Goal: Task Accomplishment & Management: Use online tool/utility

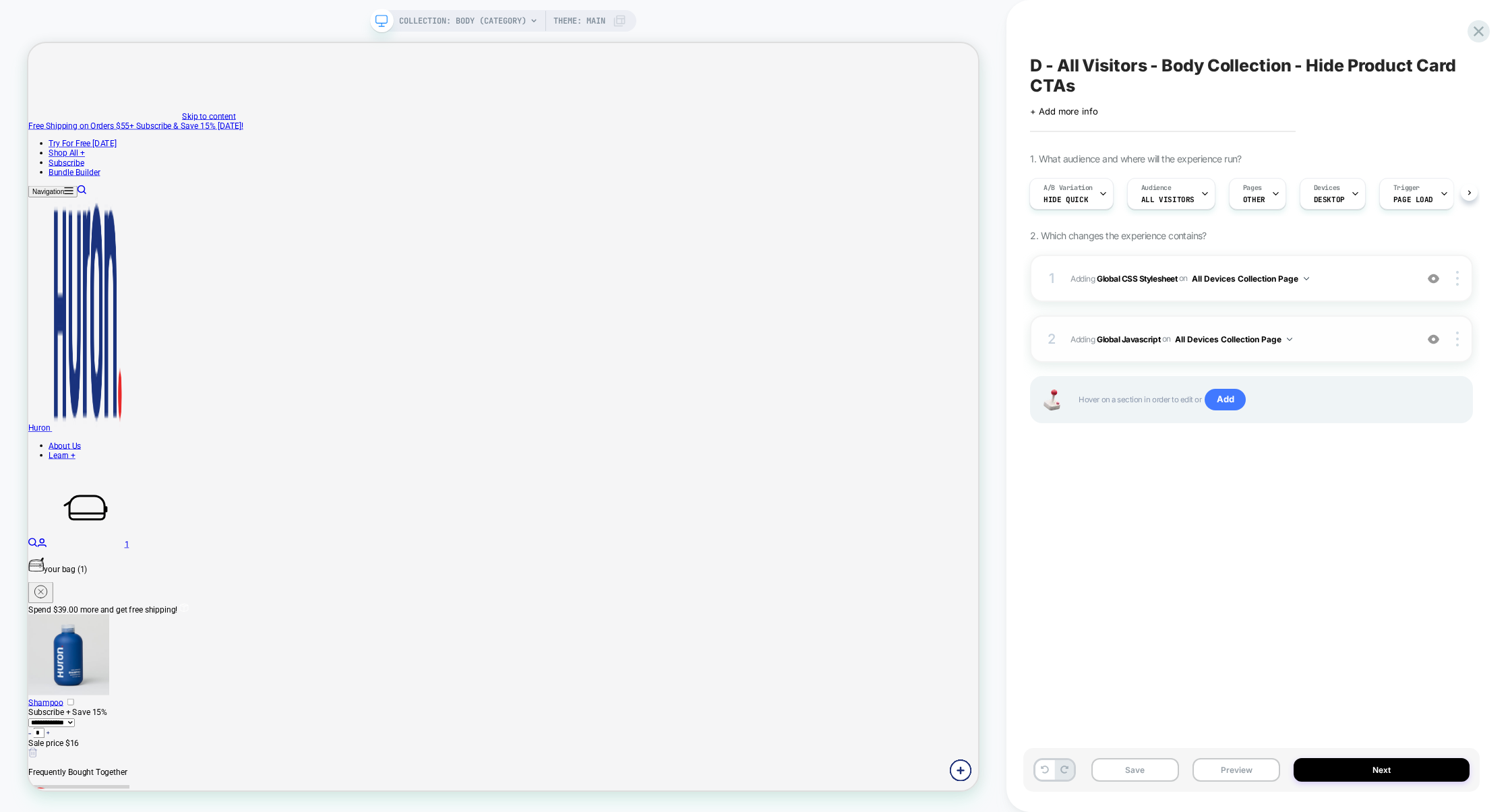
click at [1350, 320] on div "2 Adding Global Javascript on All Devices Collection Page Add Before Add After …" at bounding box center [1251, 339] width 443 height 47
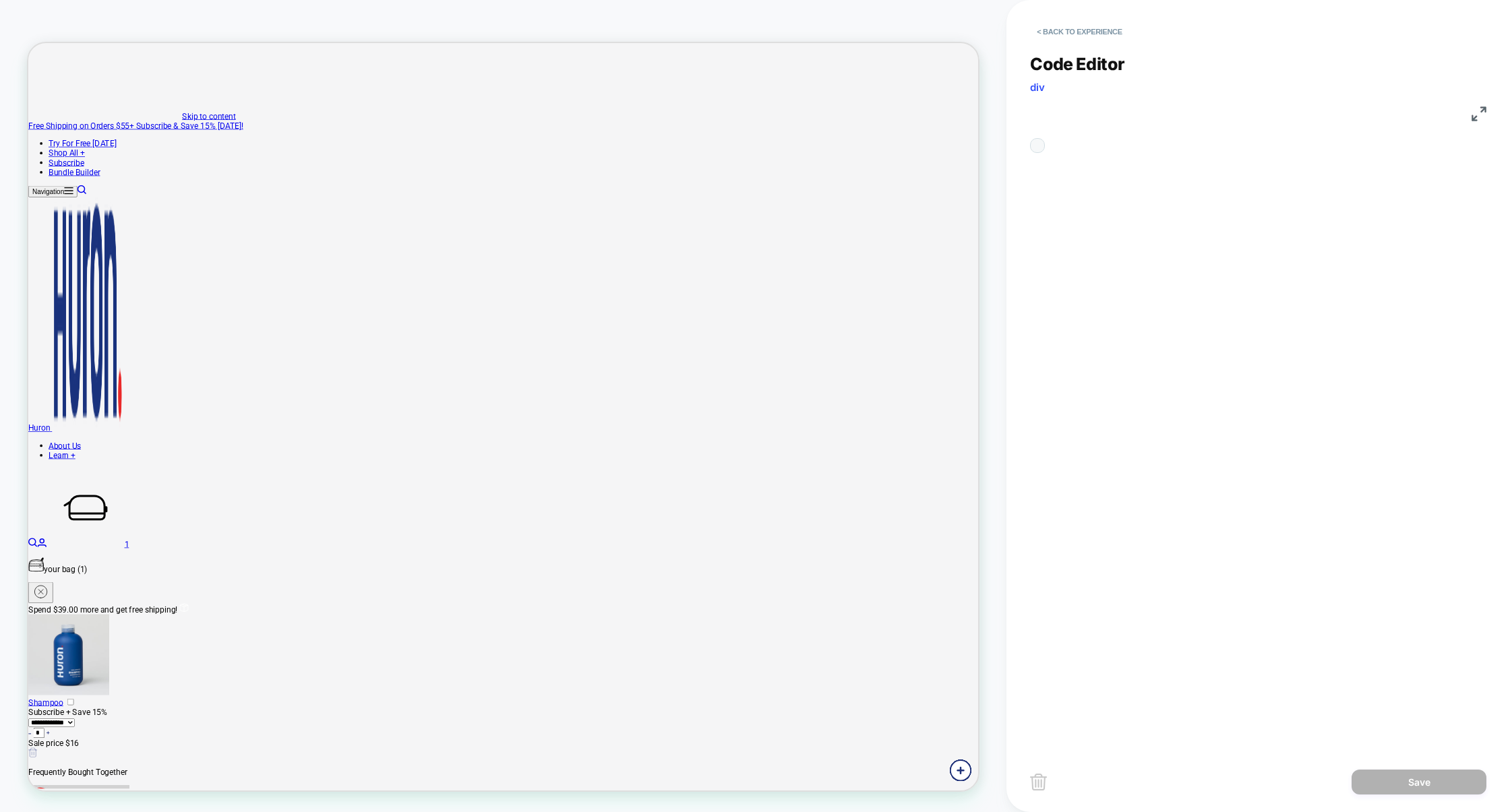
scroll to position [182, 0]
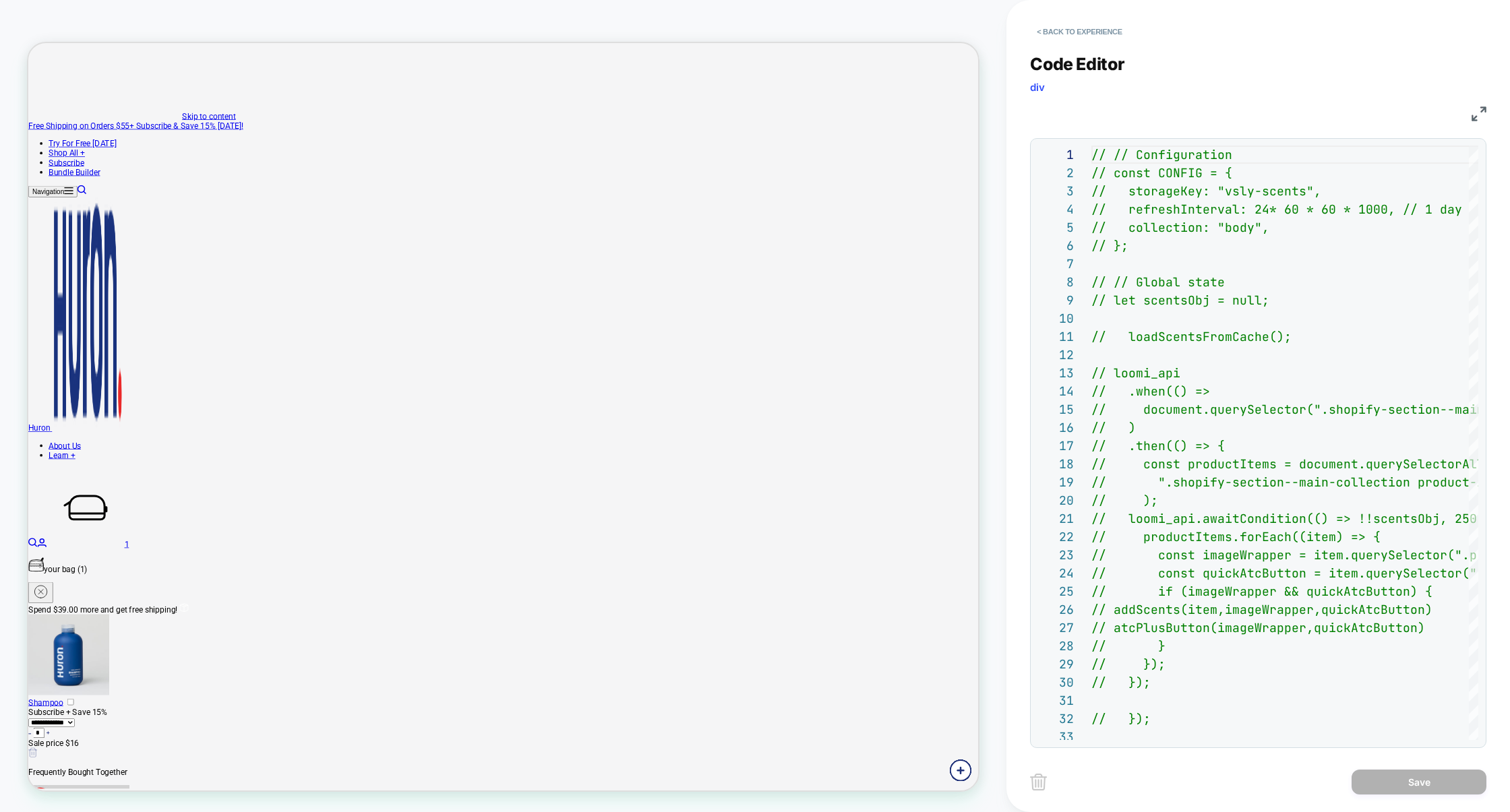
click at [1484, 114] on img at bounding box center [1479, 113] width 15 height 15
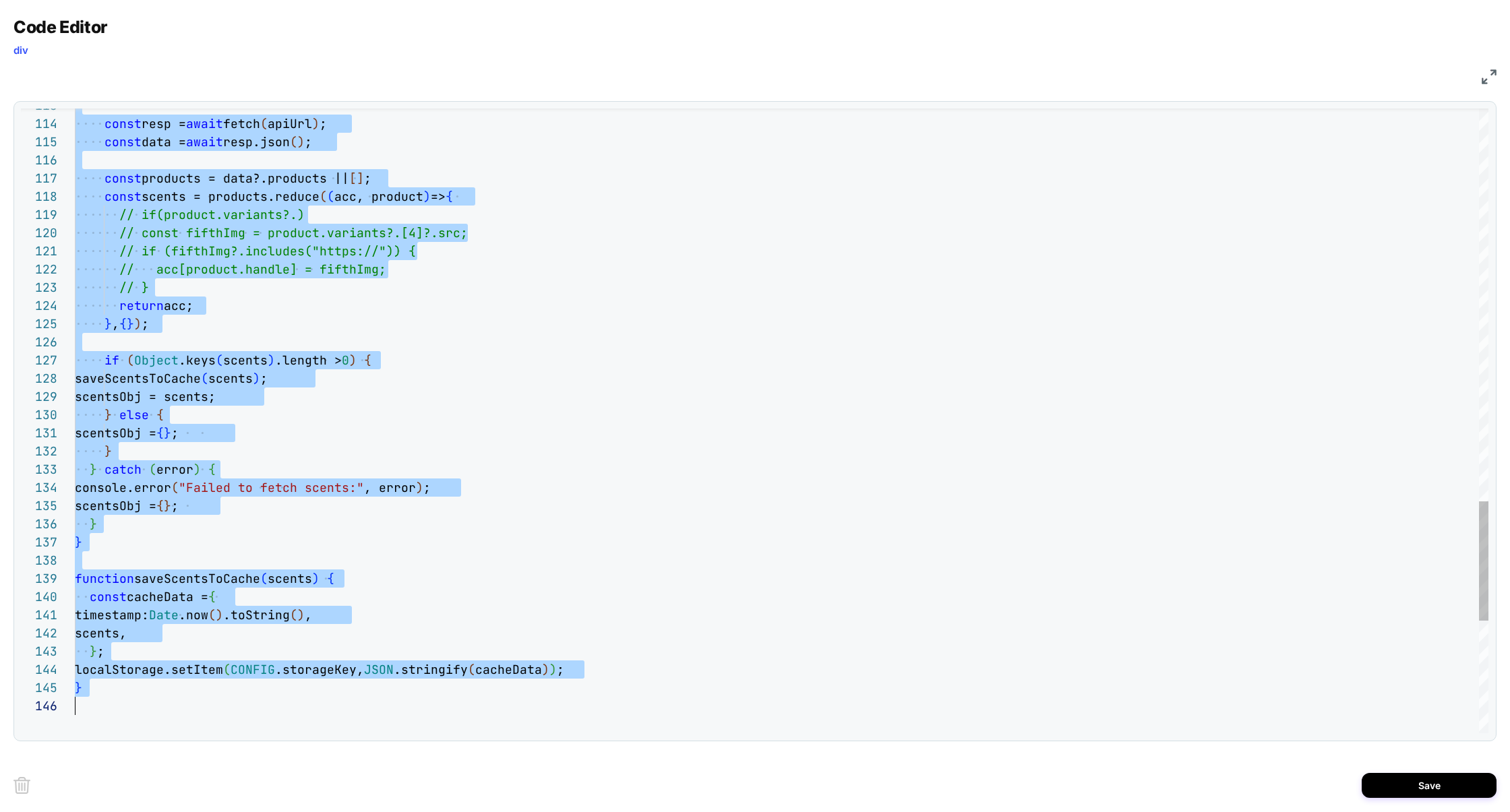
scroll to position [0, 0]
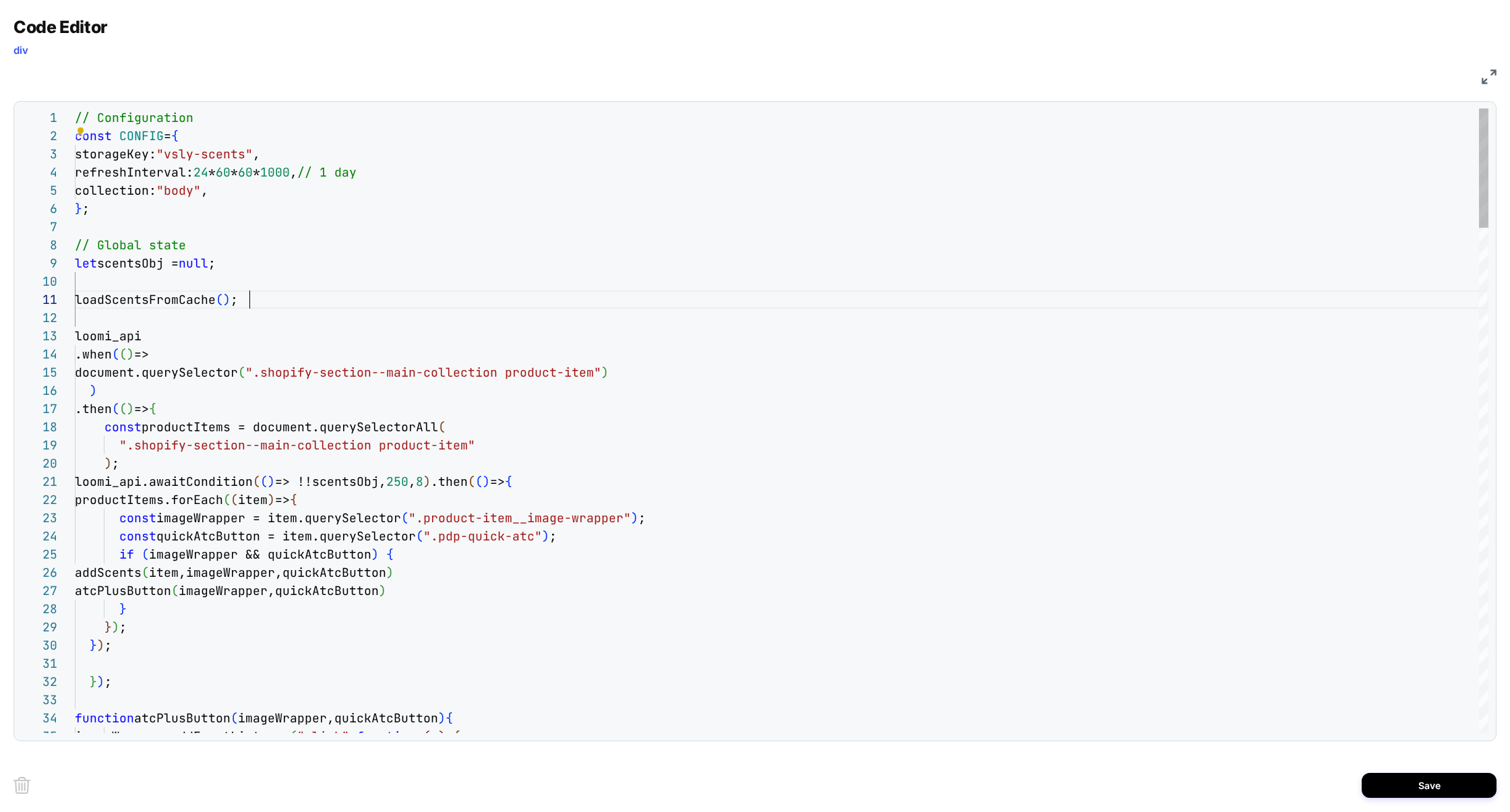
drag, startPoint x: 190, startPoint y: 116, endPoint x: 0, endPoint y: 116, distance: 190.0
click at [0, 116] on div "Code Editor div JS 30 31 32 33 34 35 24 25 26 27 28 29 18 19 20 21 22 23 12 13 …" at bounding box center [755, 406] width 1510 height 812
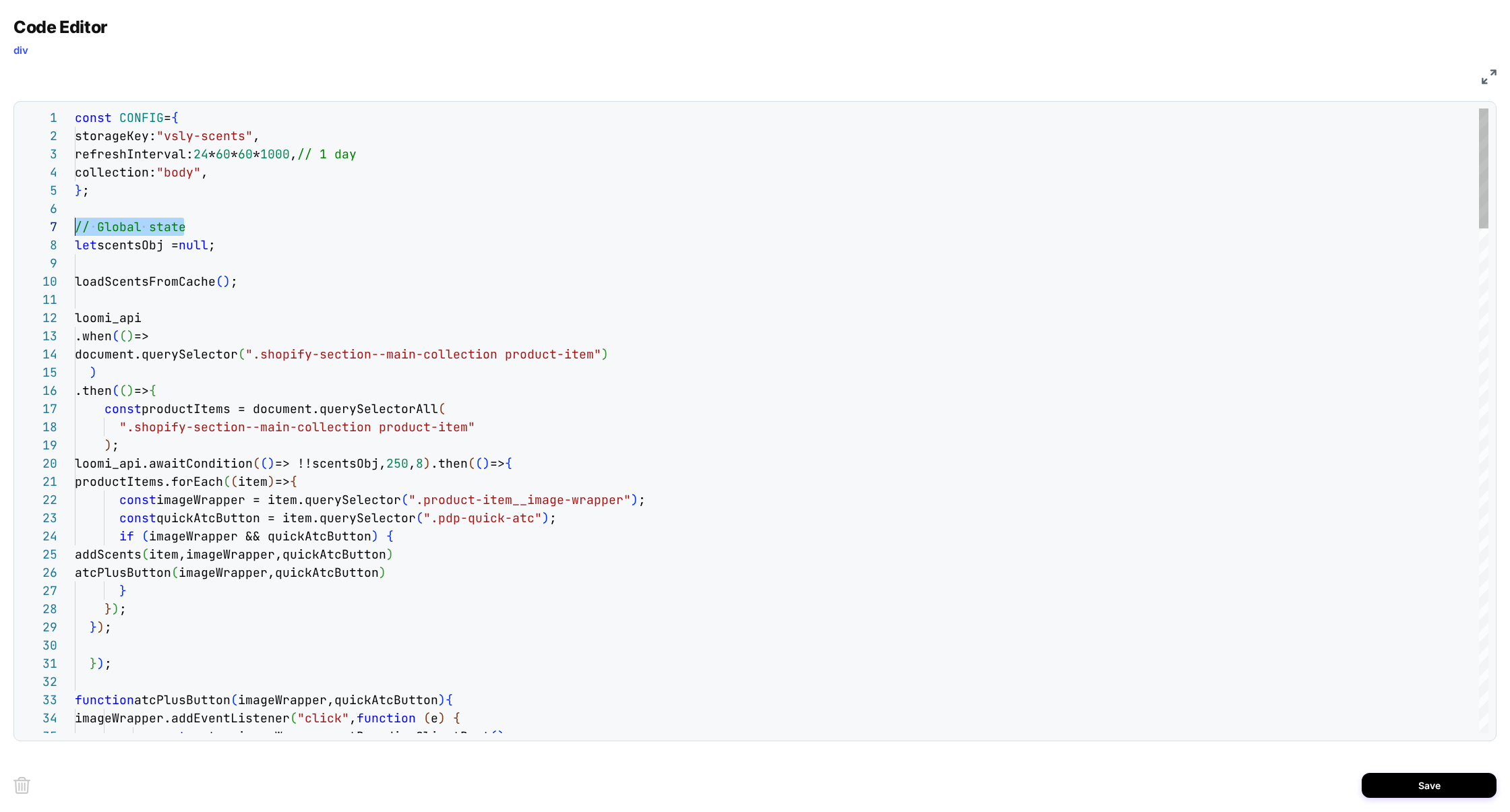
scroll to position [109, 0]
drag, startPoint x: 226, startPoint y: 232, endPoint x: 17, endPoint y: 232, distance: 209.0
click at [17, 232] on div "29 30 31 32 33 34 23 24 25 26 27 28 17 18 19 20 21 22 11 12 13 14 15 16 6 7 8 9…" at bounding box center [755, 421] width 1482 height 641
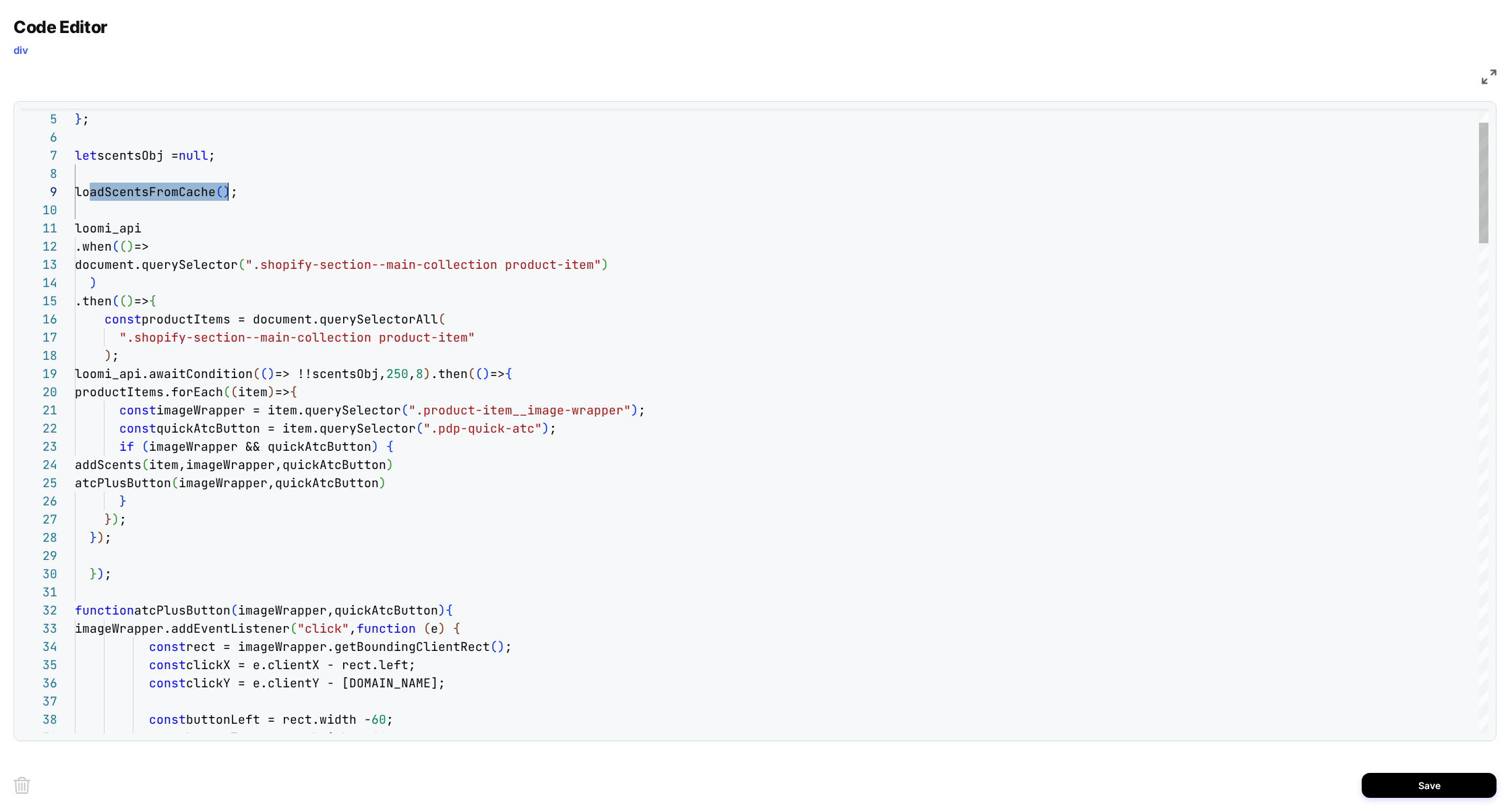
drag, startPoint x: 420, startPoint y: 413, endPoint x: 623, endPoint y: 404, distance: 203.2
click at [623, 404] on span "".product-item__image-wrapper"" at bounding box center [520, 410] width 222 height 16
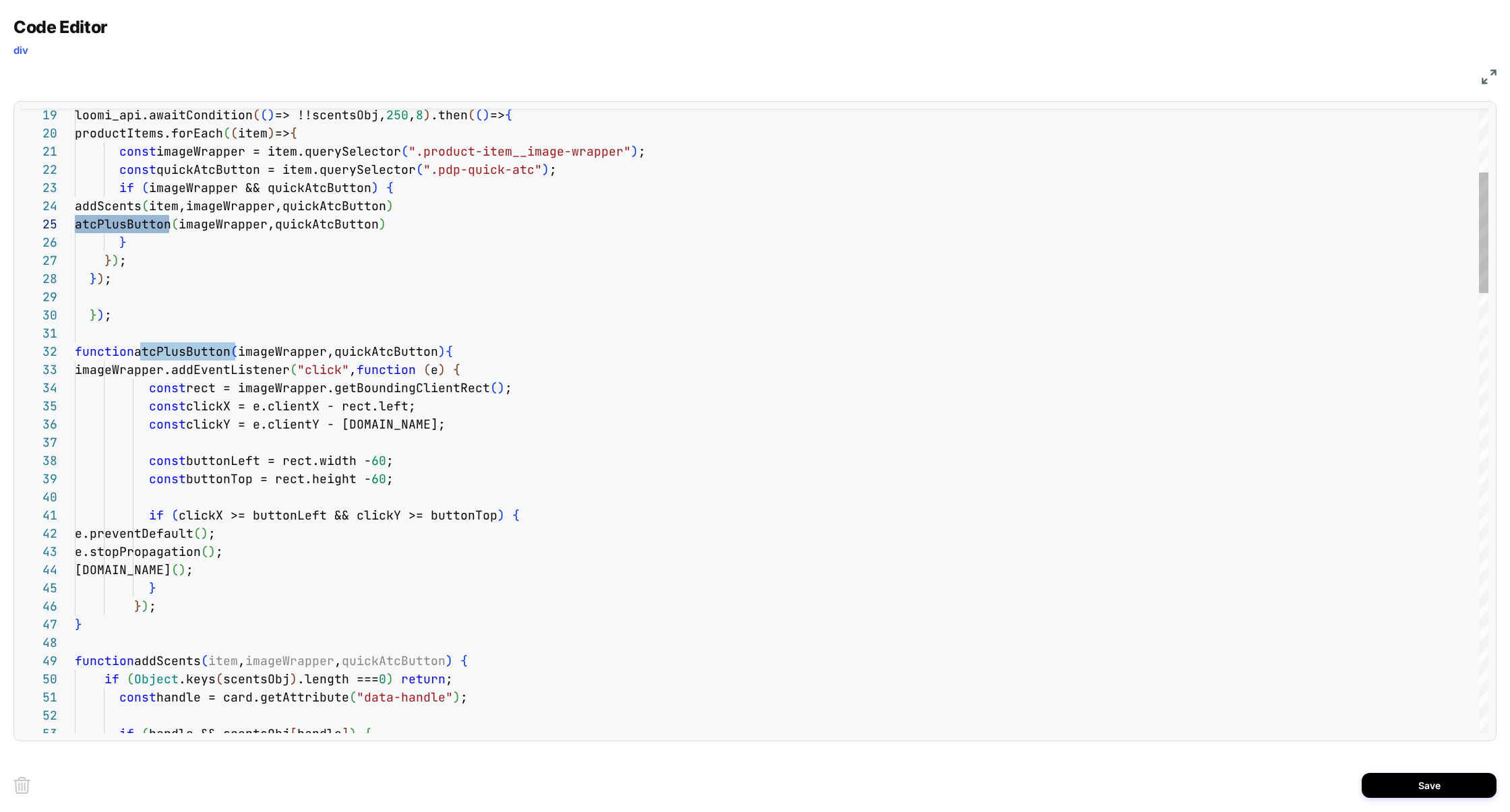
scroll to position [17, 379]
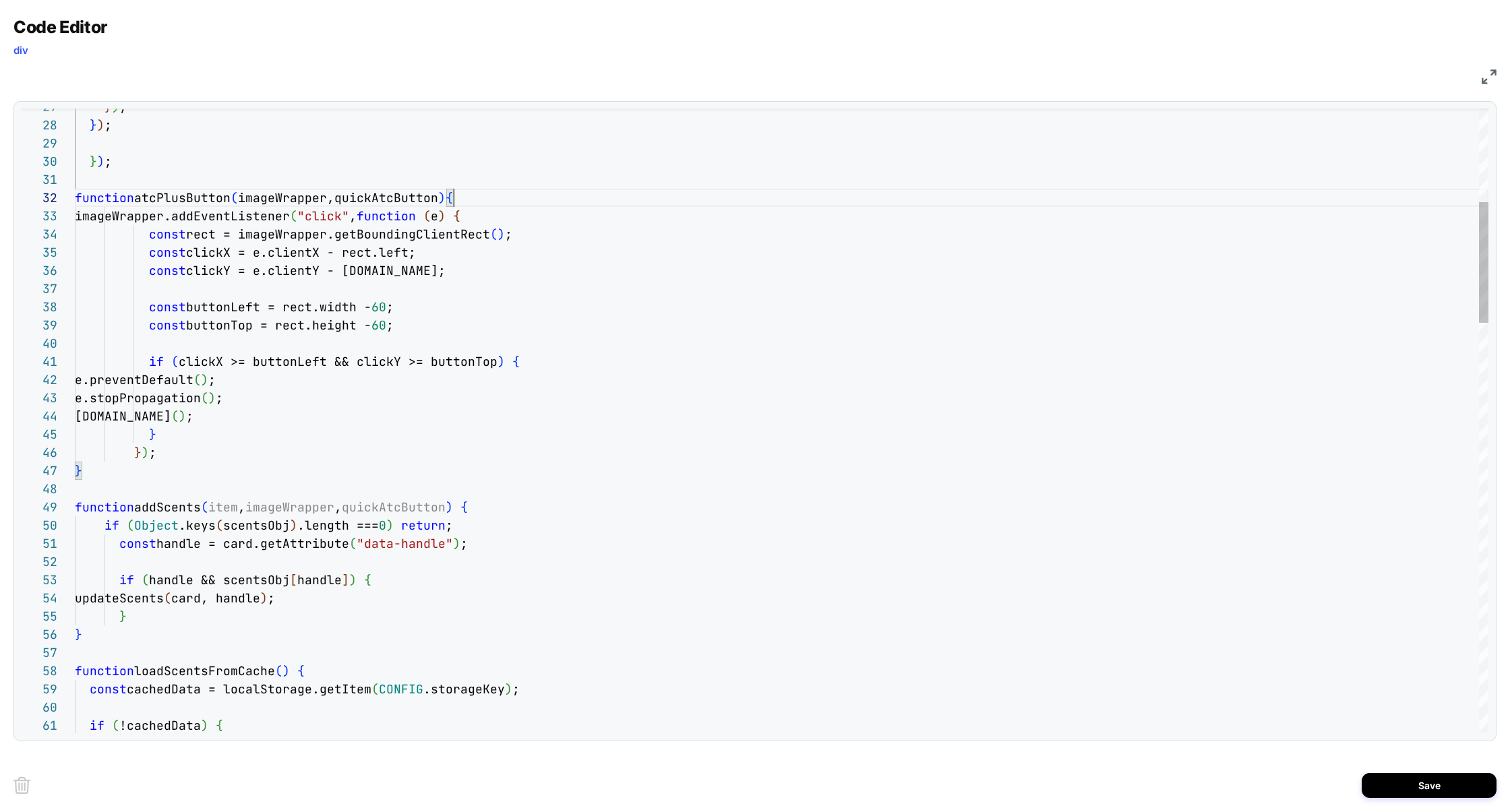
scroll to position [145, 392]
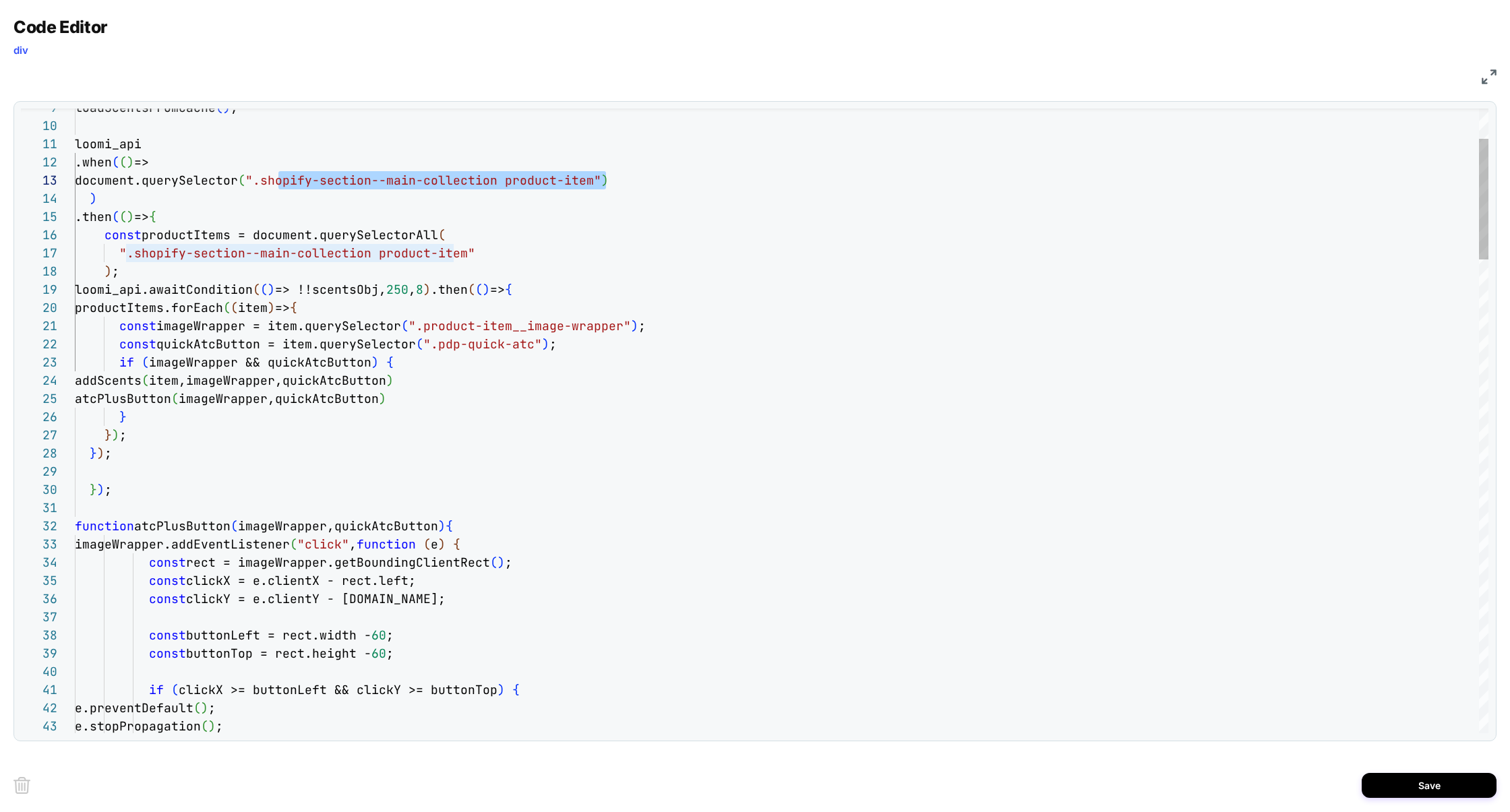
scroll to position [36, 538]
drag, startPoint x: 280, startPoint y: 183, endPoint x: 612, endPoint y: 186, distance: 332.0
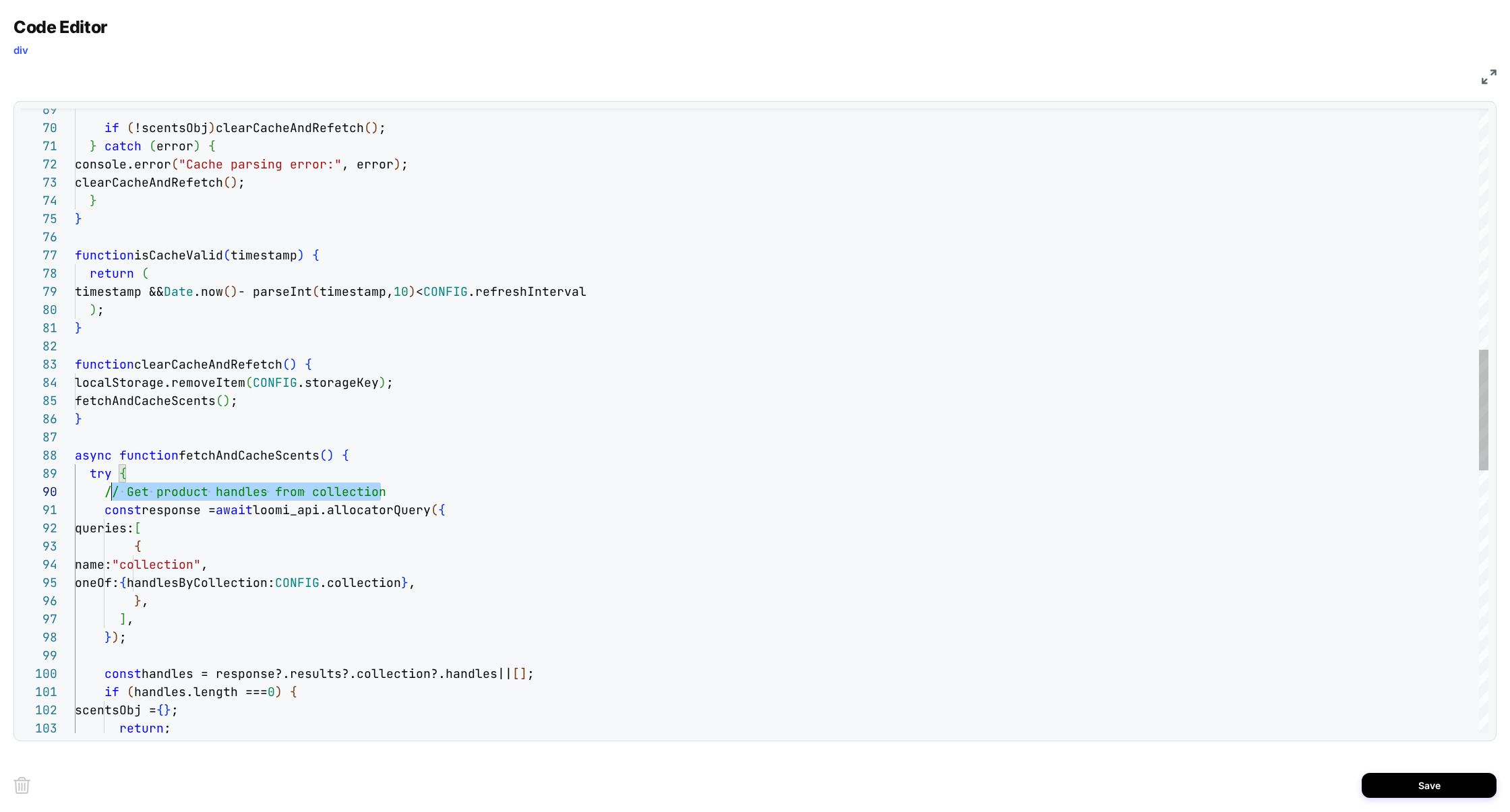
scroll to position [164, 0]
drag, startPoint x: 402, startPoint y: 494, endPoint x: 26, endPoint y: 497, distance: 376.0
click at [26, 497] on div "69 70 71 72 73 74 75 76 77 78 79 80 81 82 83 84 85 86 87 88 89 90 91 92 93 94 9…" at bounding box center [755, 421] width 1468 height 625
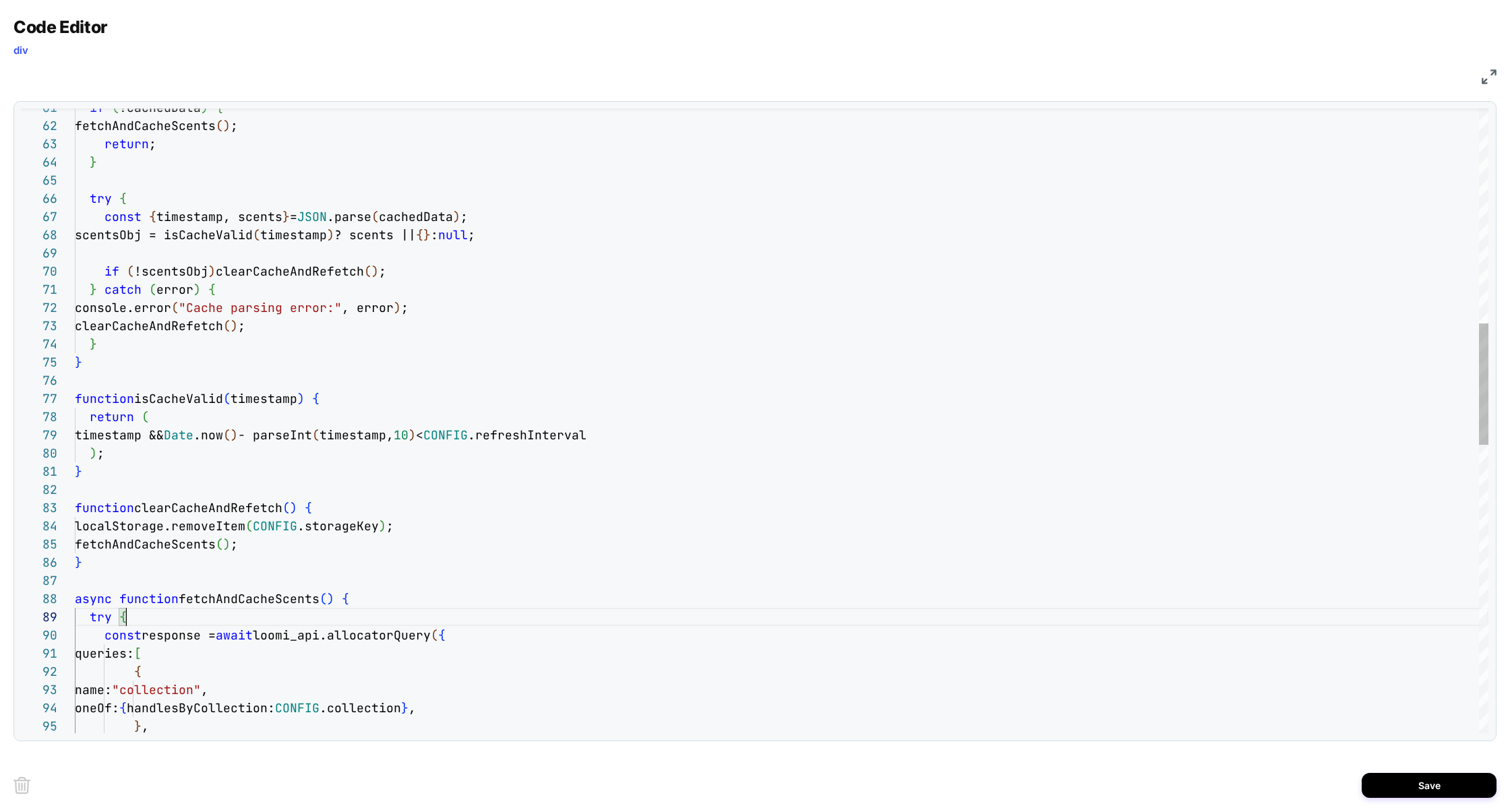
click at [319, 365] on div "if ( !scentsObj ) clearCacheAndRefetch ( ) ; } catch ( error ) { console.error …" at bounding box center [781, 611] width 1413 height 3209
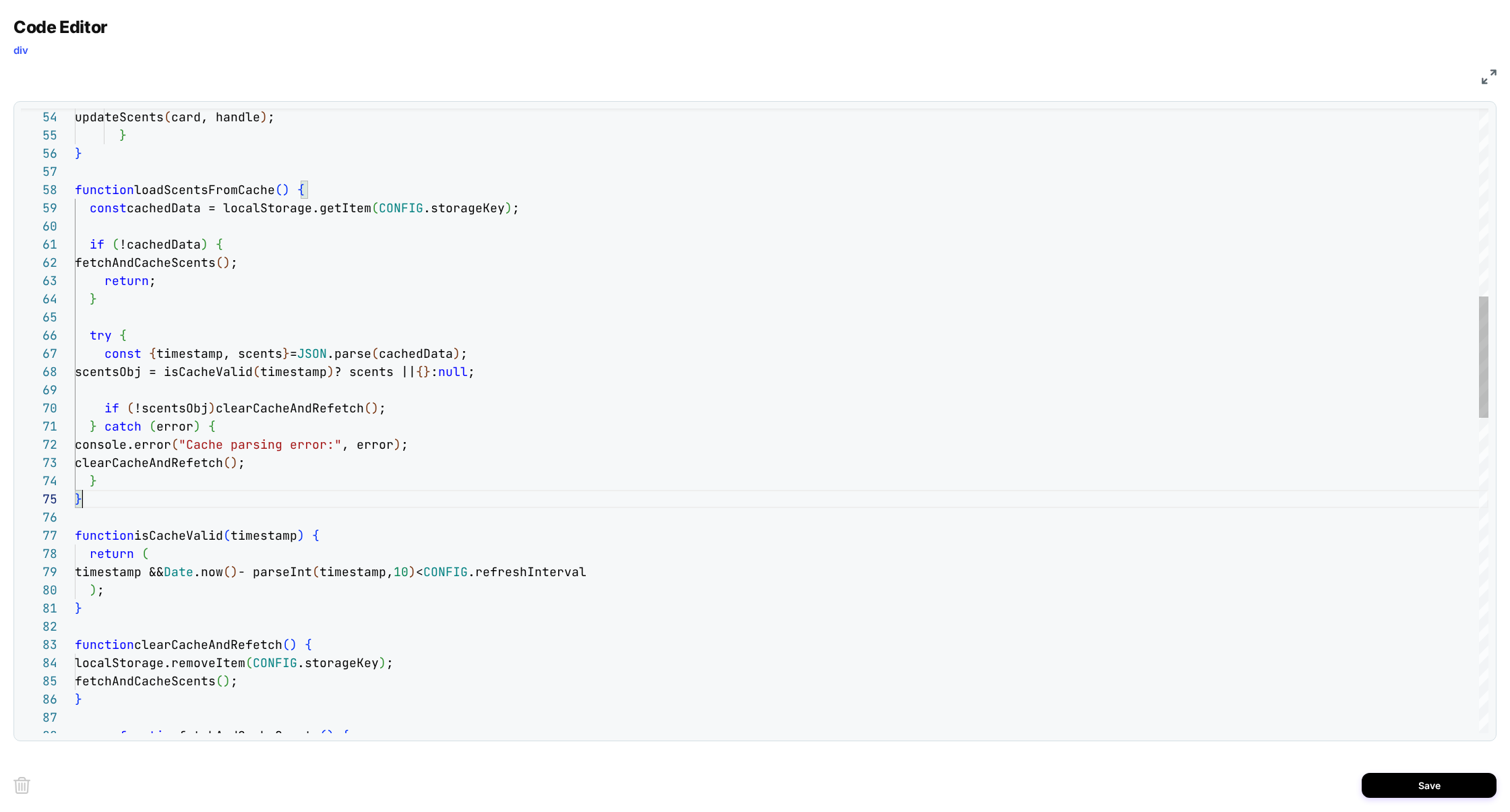
click at [130, 268] on div "if ( !scentsObj ) clearCacheAndRefetch ( ) ; } catch ( error ) { console.error …" at bounding box center [781, 748] width 1413 height 3209
click at [287, 415] on div "if ( !scentsObj ) clearCacheAndRefetch ( ) ; } catch ( error ) { console.error …" at bounding box center [781, 748] width 1413 height 3209
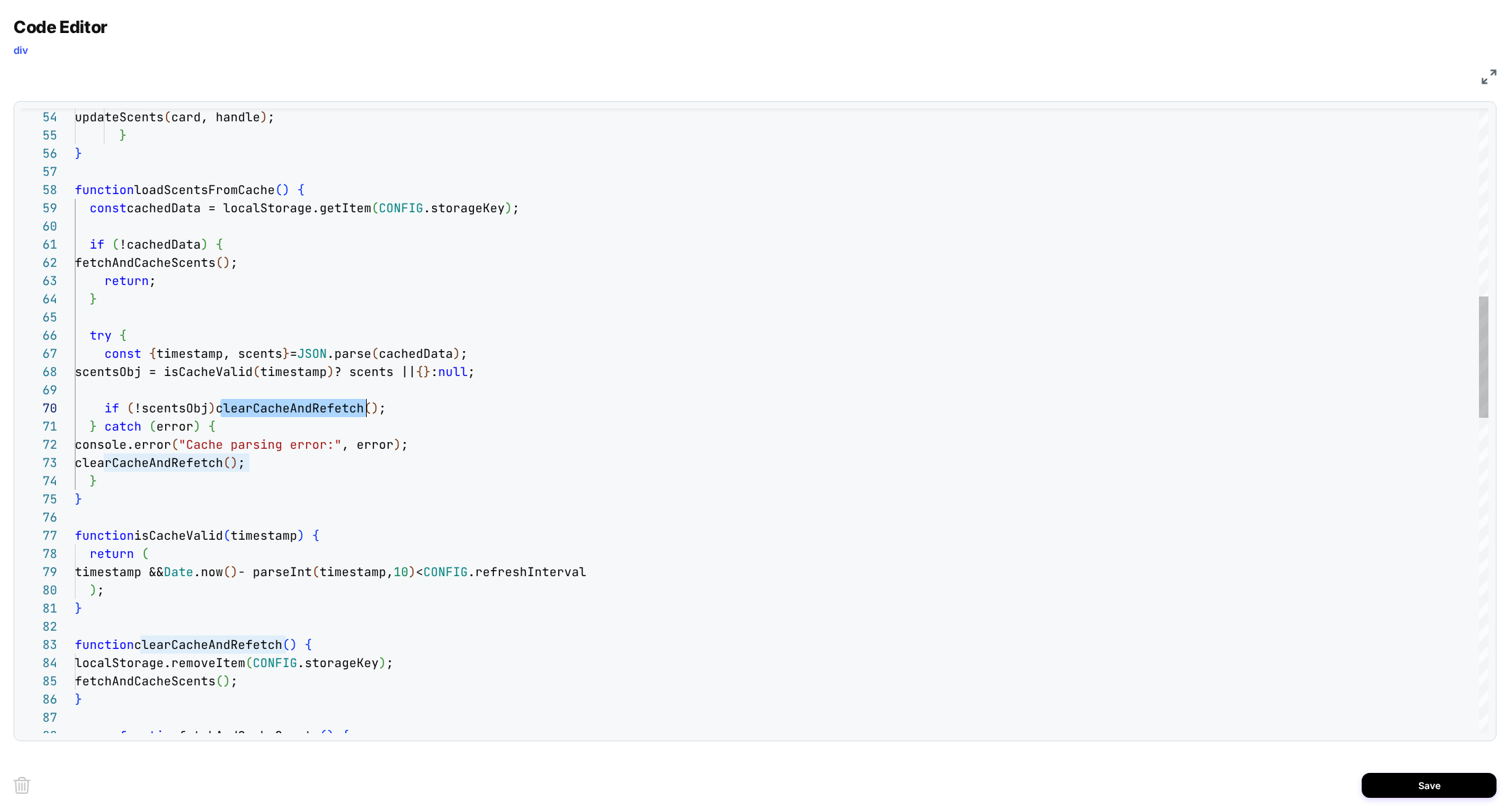
click at [287, 415] on div "if ( !scentsObj ) clearCacheAndRefetch ( ) ; } catch ( error ) { console.error …" at bounding box center [781, 748] width 1413 height 3209
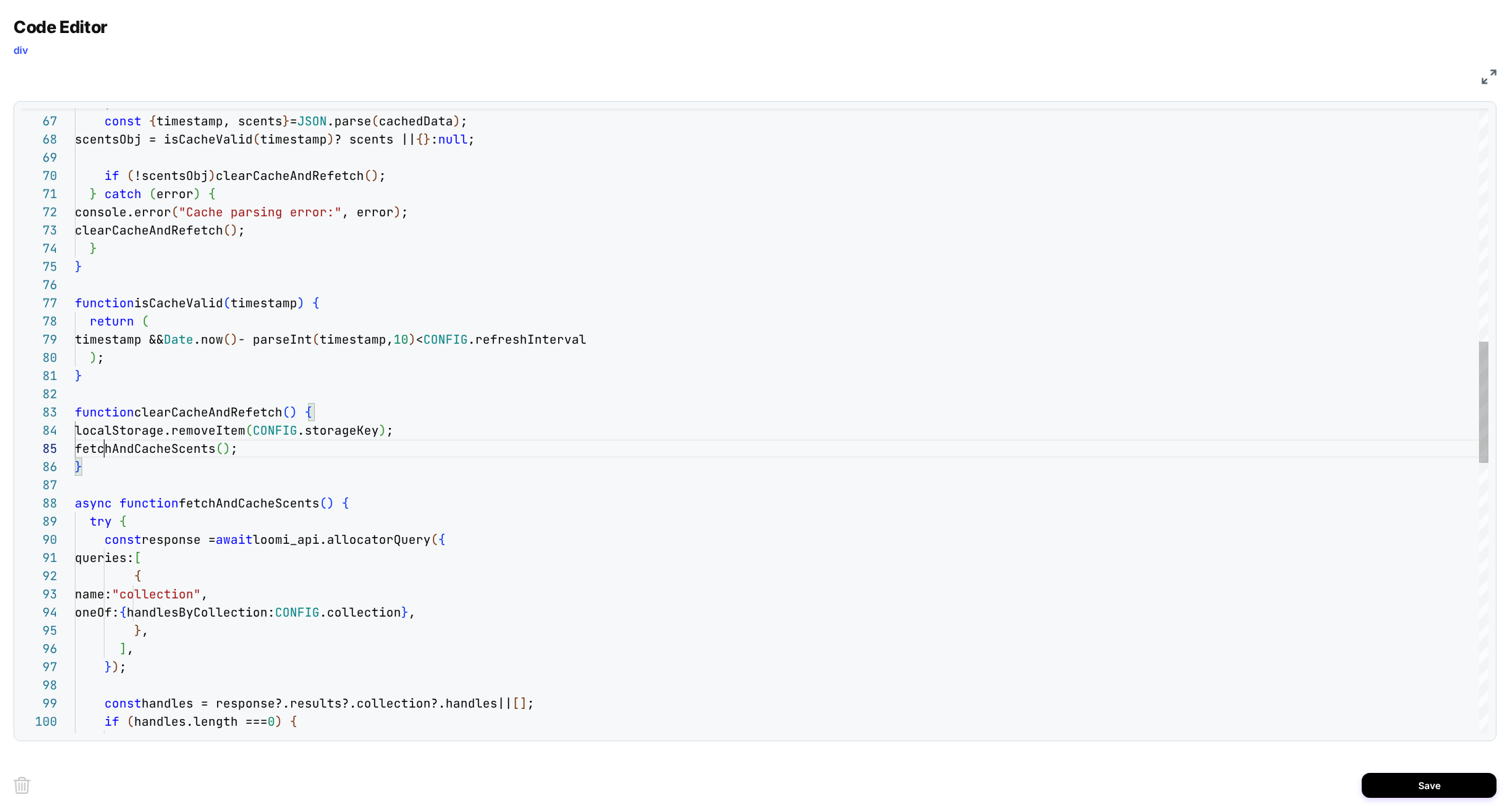
click at [101, 456] on div "if ( !scentsObj ) clearCacheAndRefetch ( ) ; } catch ( error ) { console.error …" at bounding box center [781, 515] width 1413 height 3209
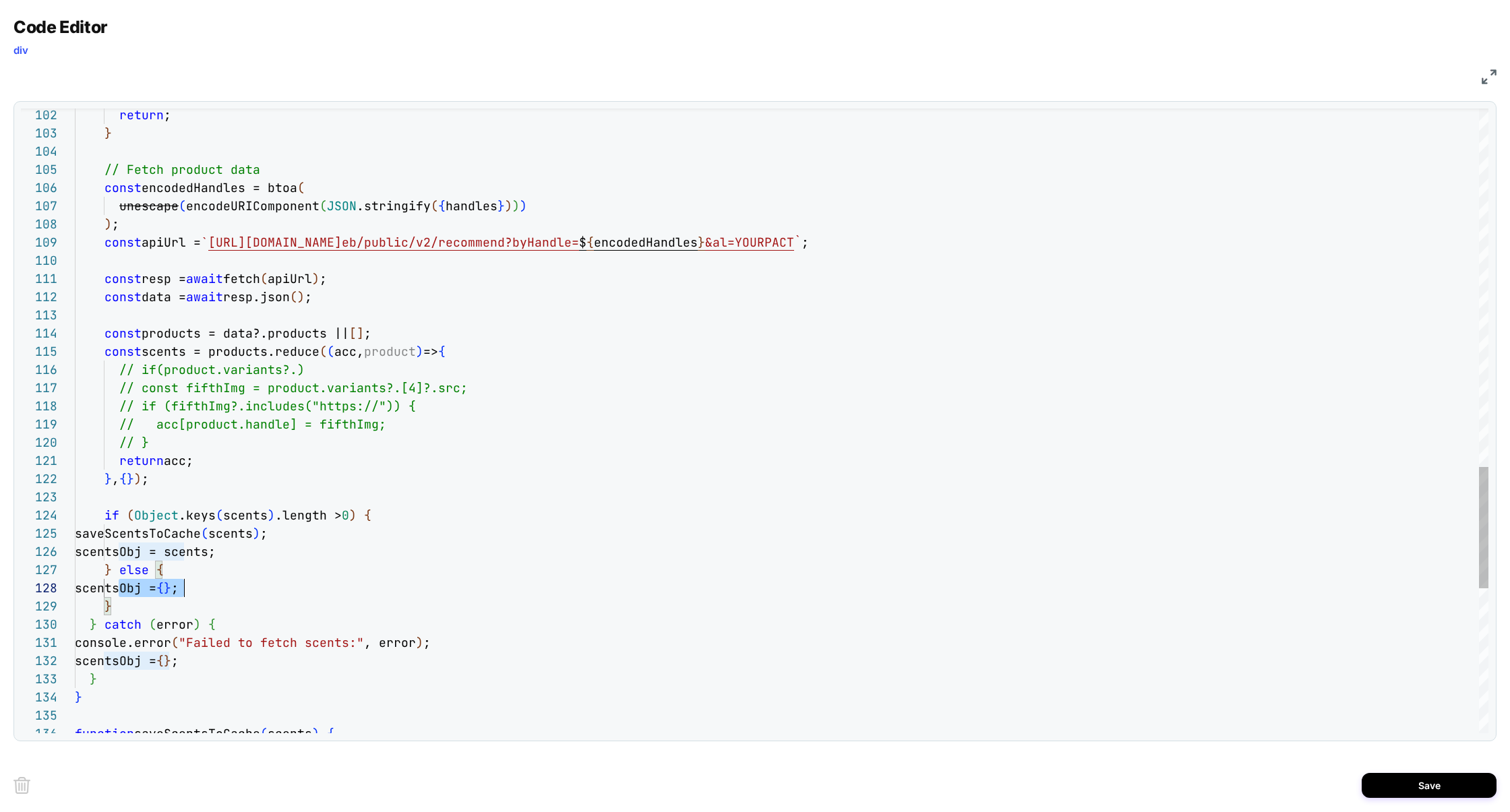
scroll to position [127, 109]
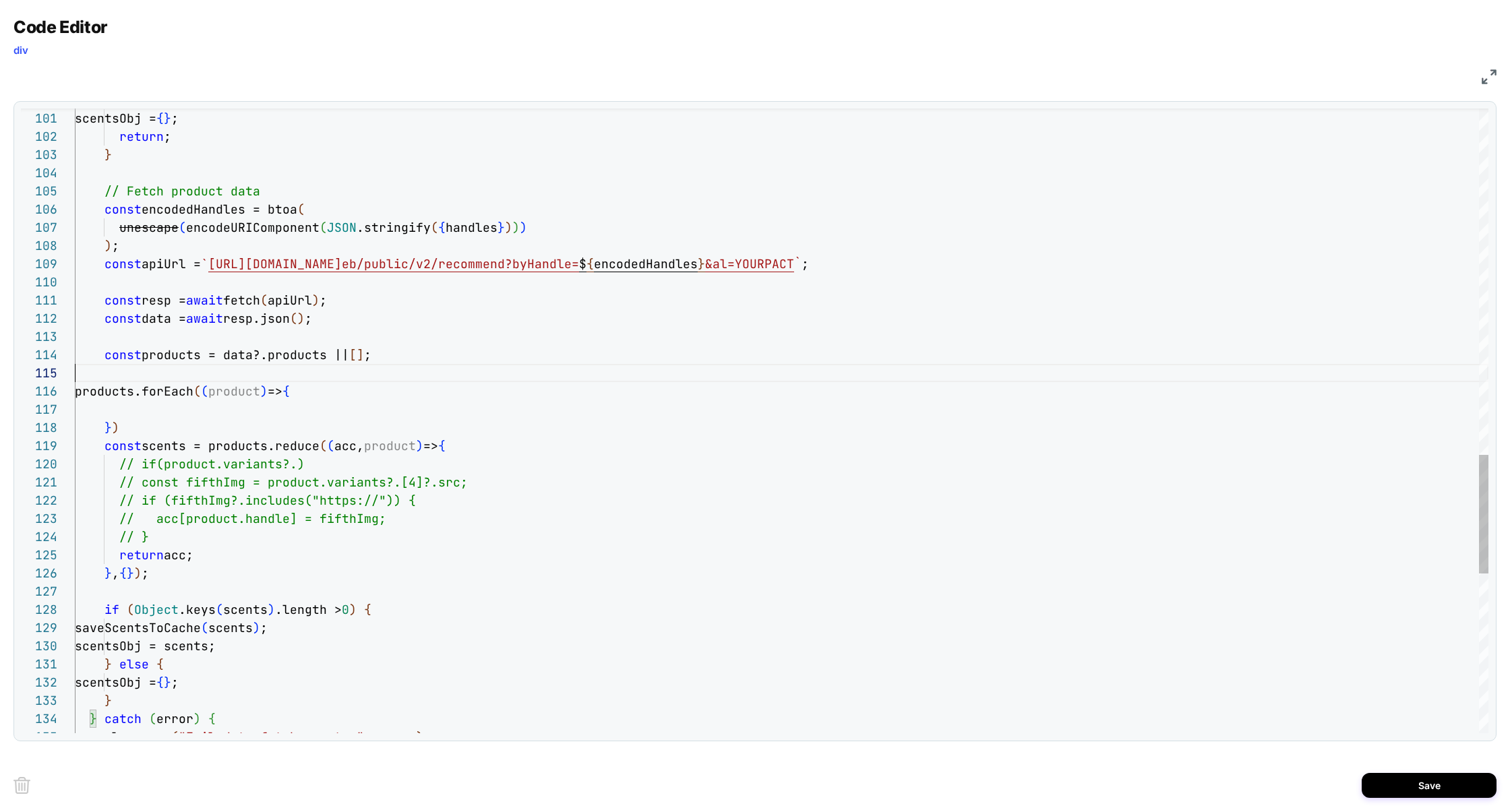
scroll to position [73, 0]
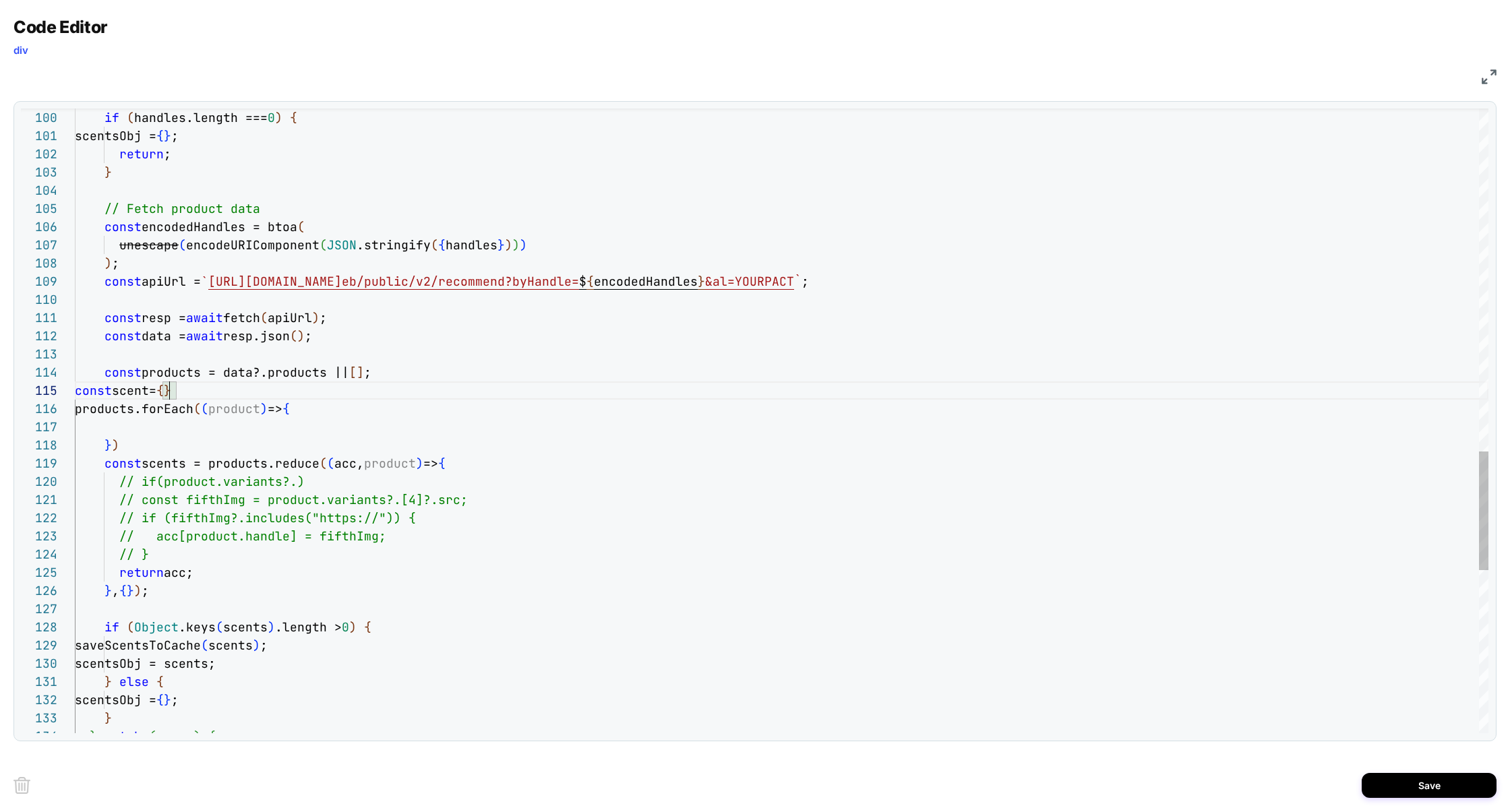
scroll to position [73, 94]
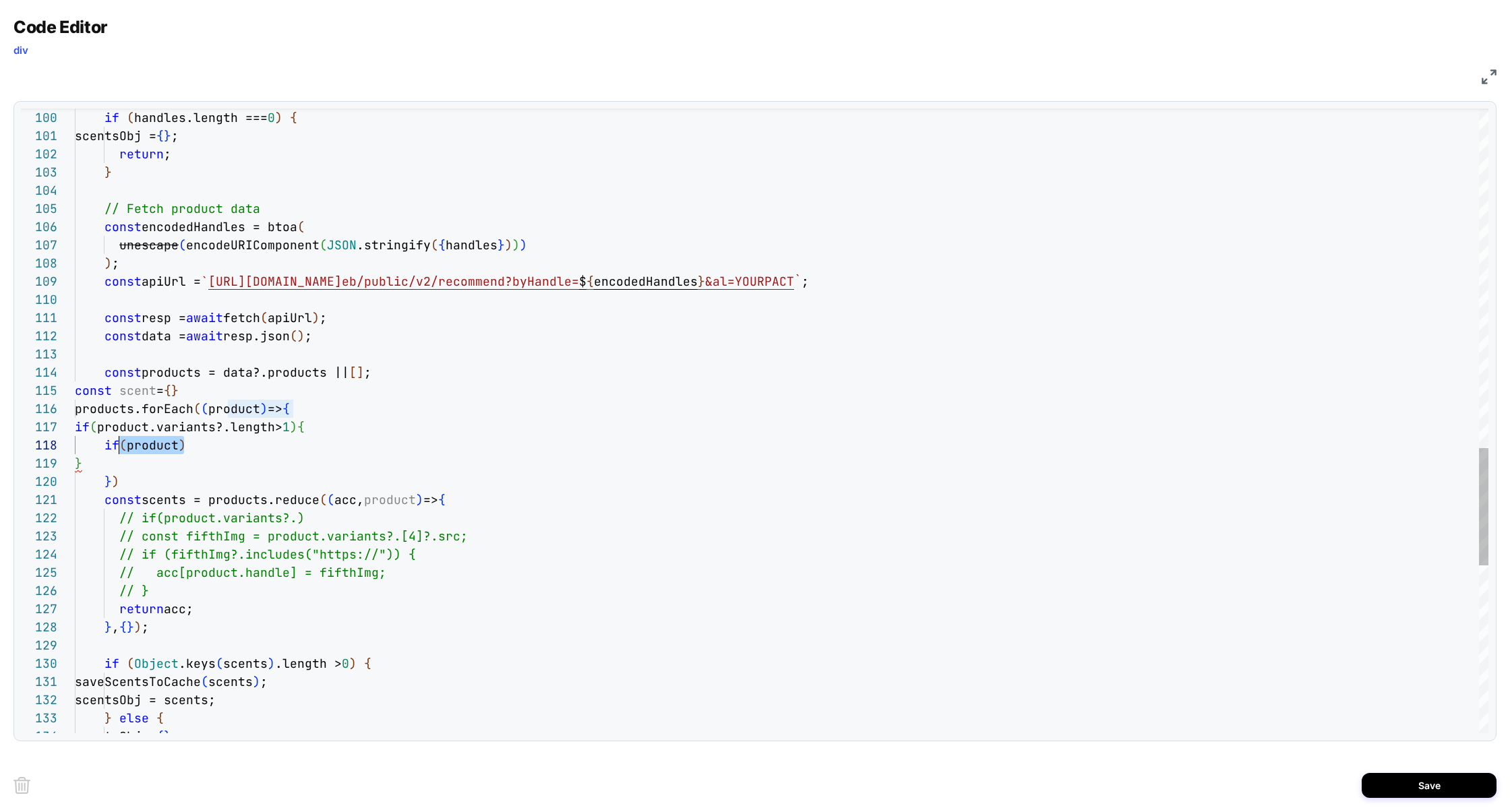
scroll to position [127, 36]
drag, startPoint x: 205, startPoint y: 441, endPoint x: 110, endPoint y: 442, distance: 95.0
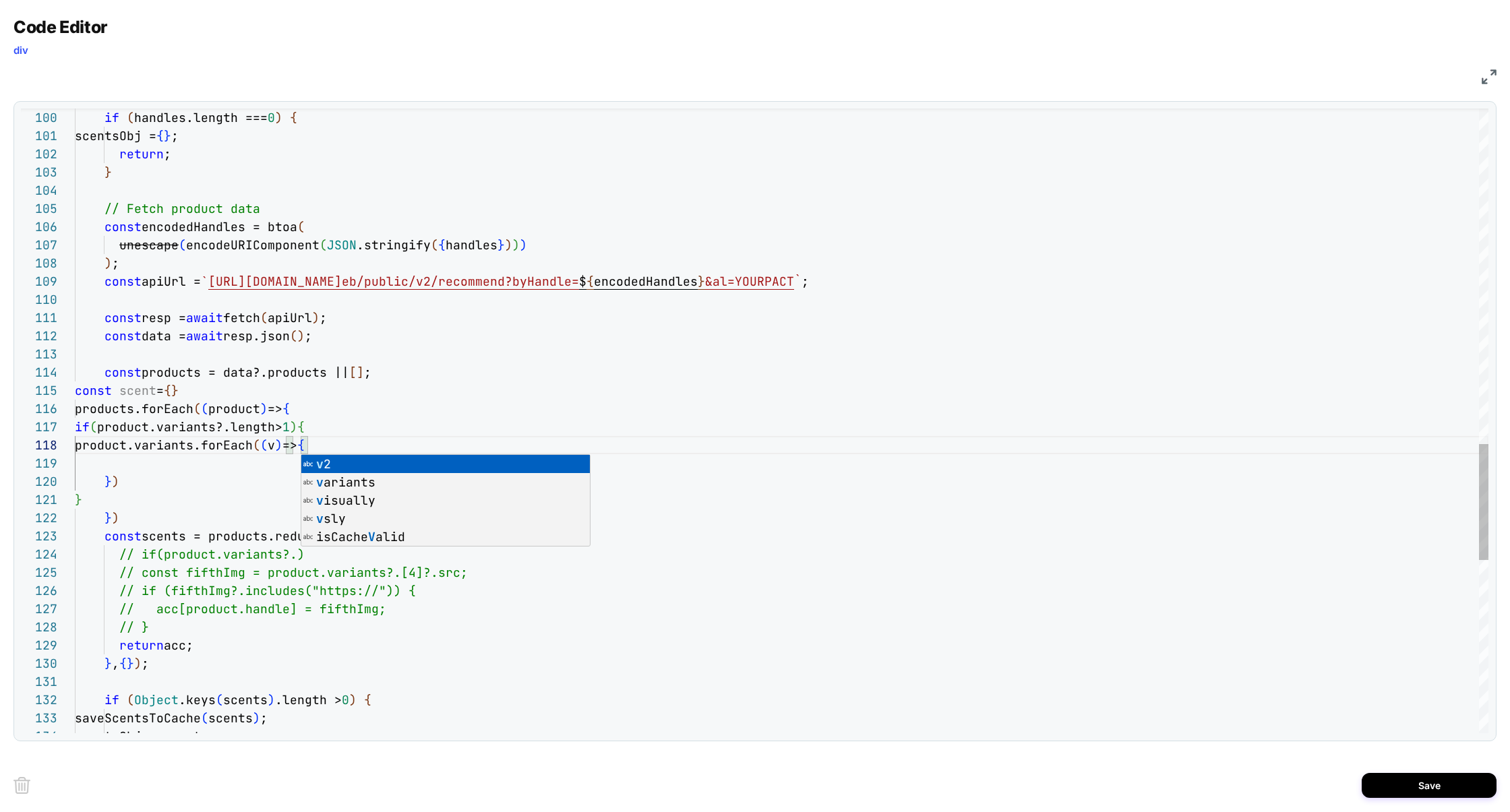
scroll to position [145, 0]
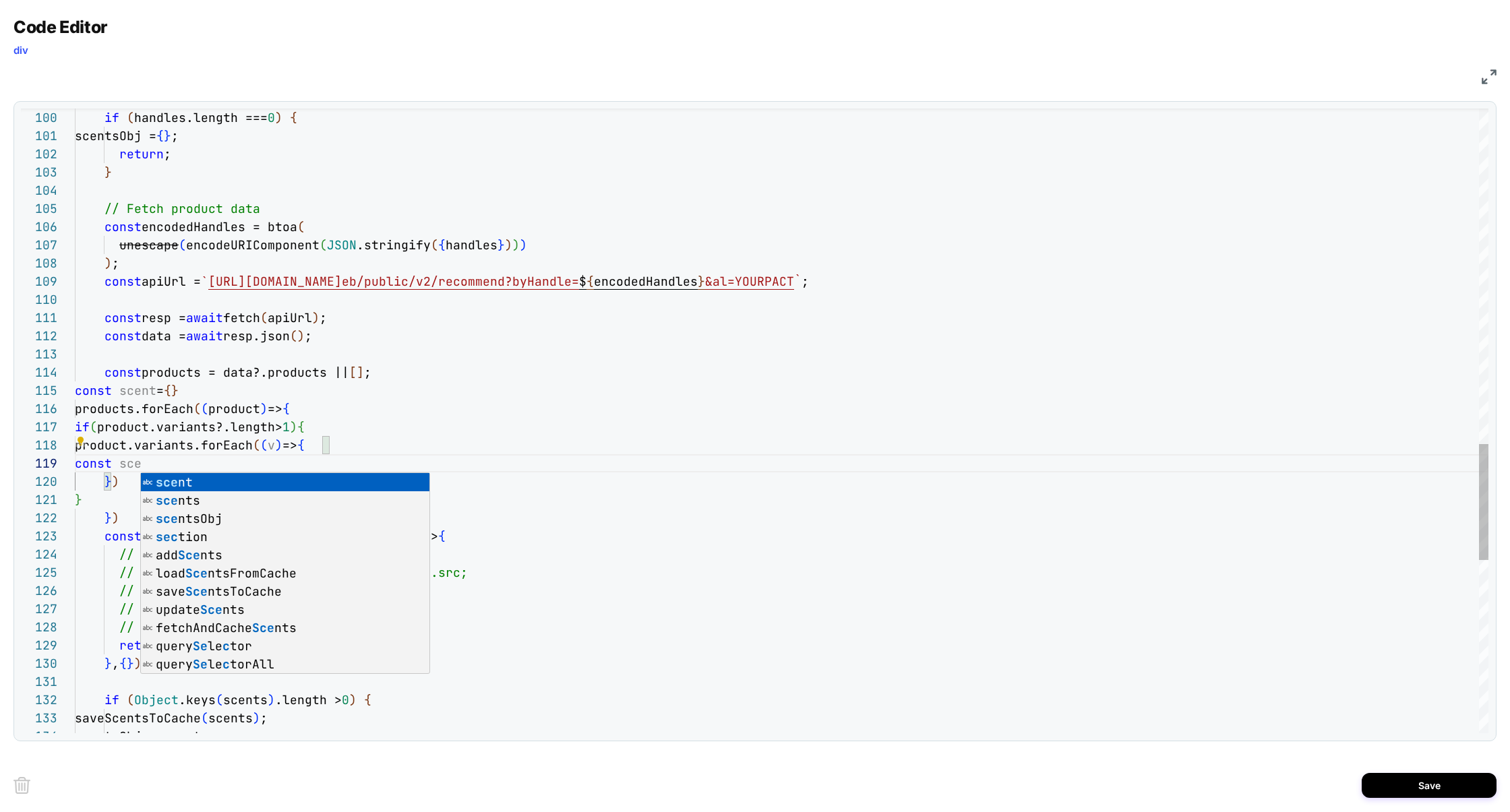
scroll to position [145, 79]
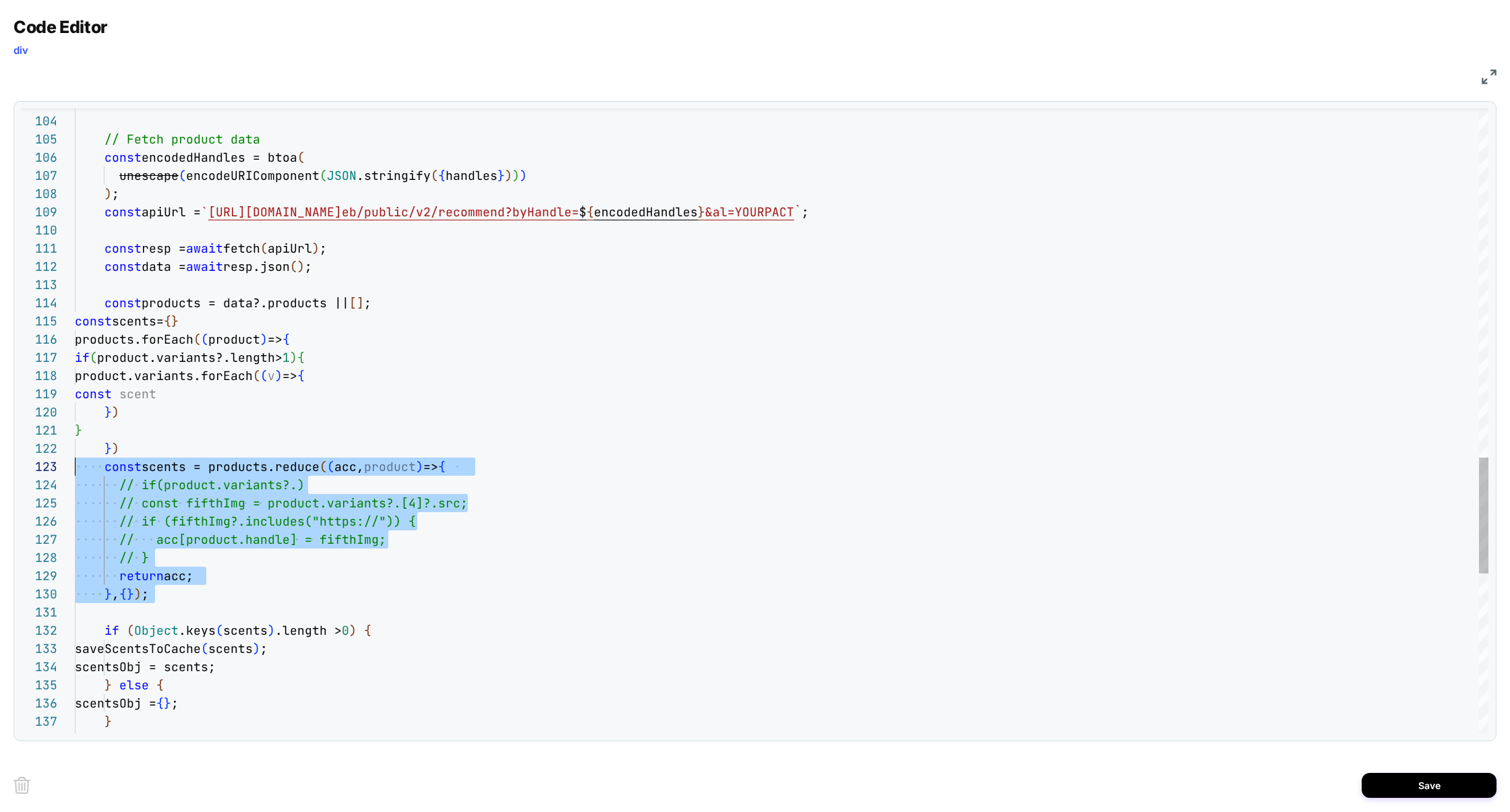
scroll to position [36, 0]
drag, startPoint x: 176, startPoint y: 593, endPoint x: 31, endPoint y: 471, distance: 189.5
click at [31, 471] on div "113 114 123 124 125 126 127 112 111 110 109 108 107 106 104 105 103 128 129 130…" at bounding box center [755, 421] width 1468 height 625
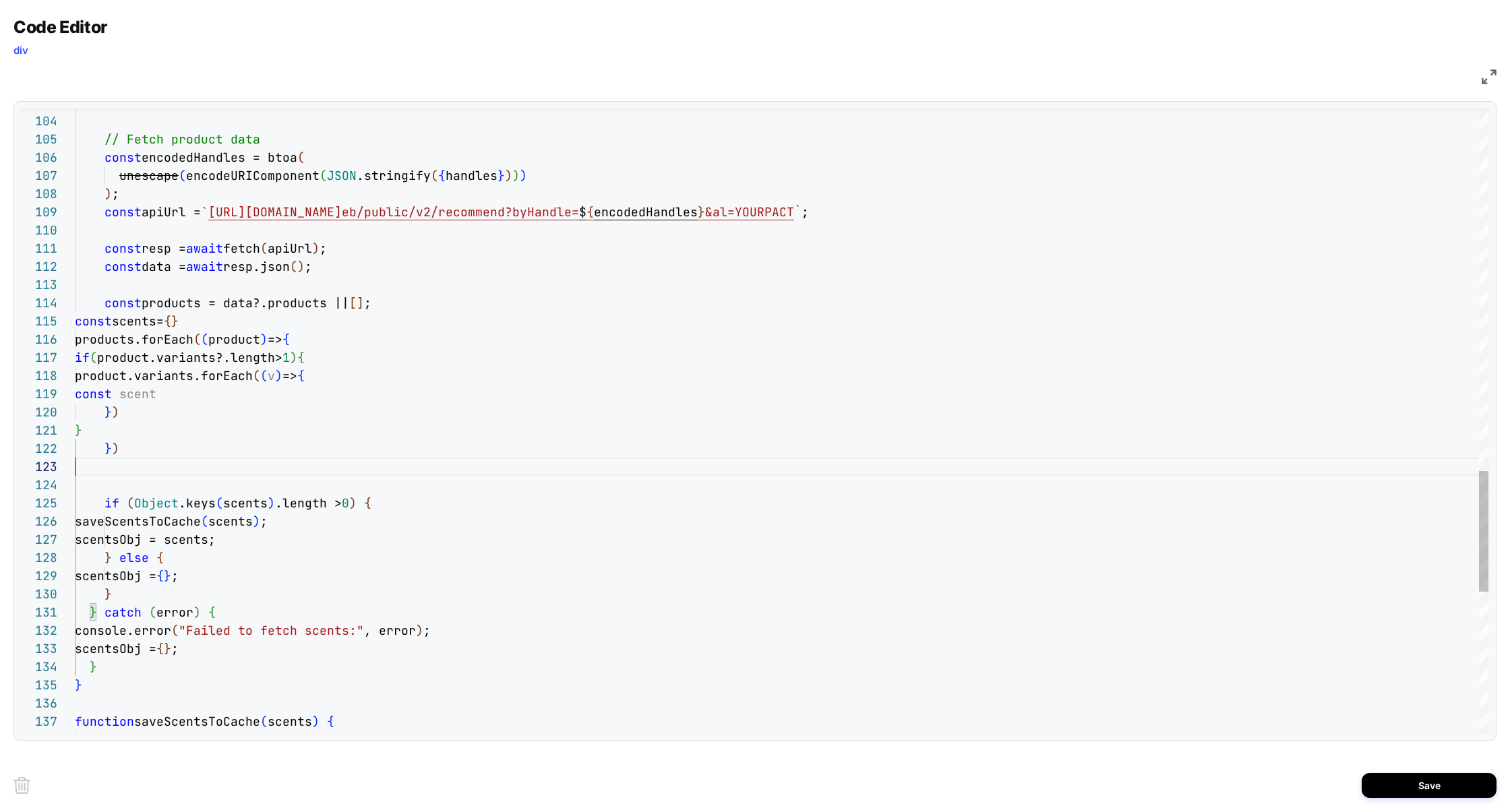
scroll to position [17, 44]
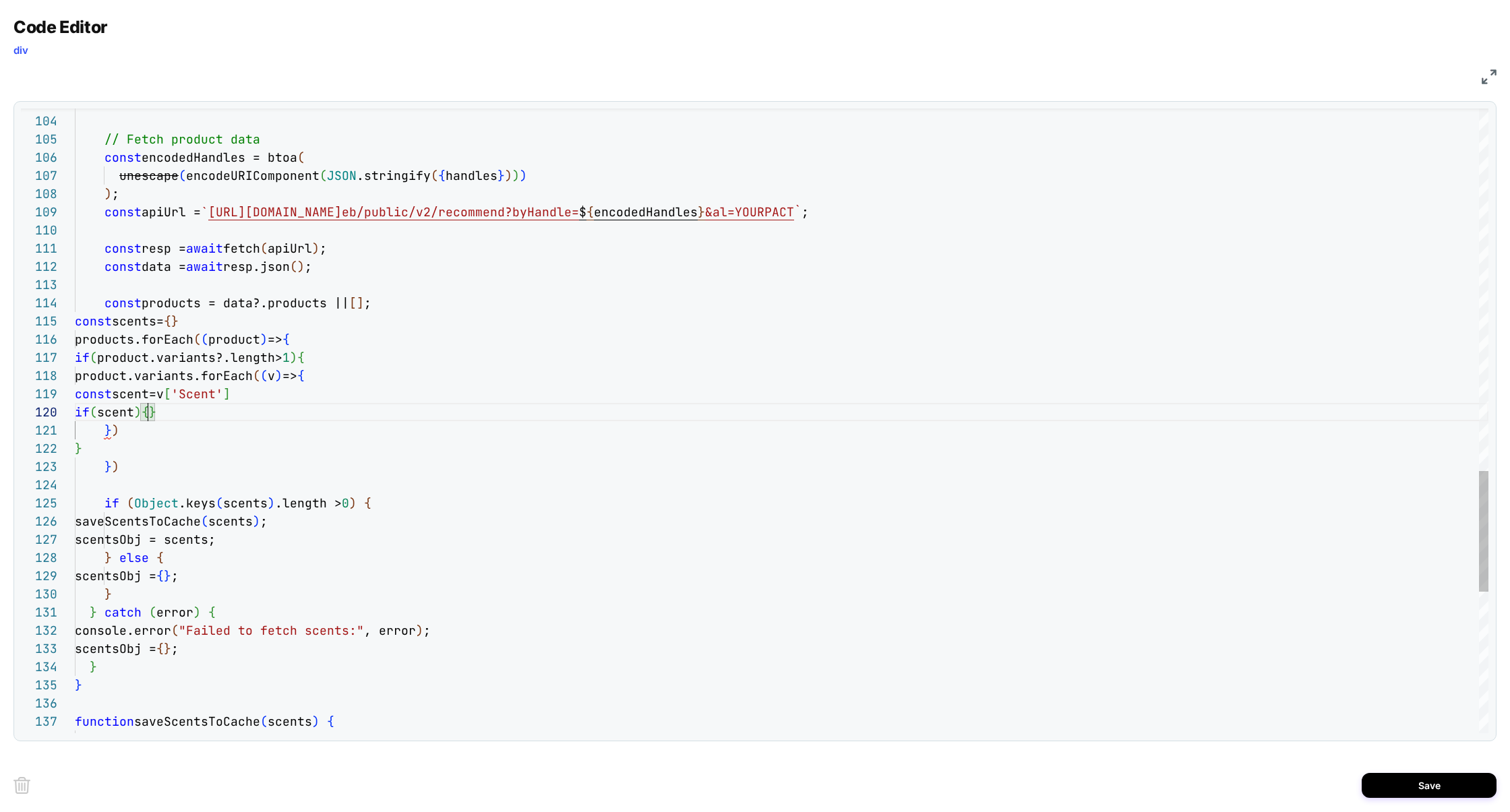
scroll to position [0, 28]
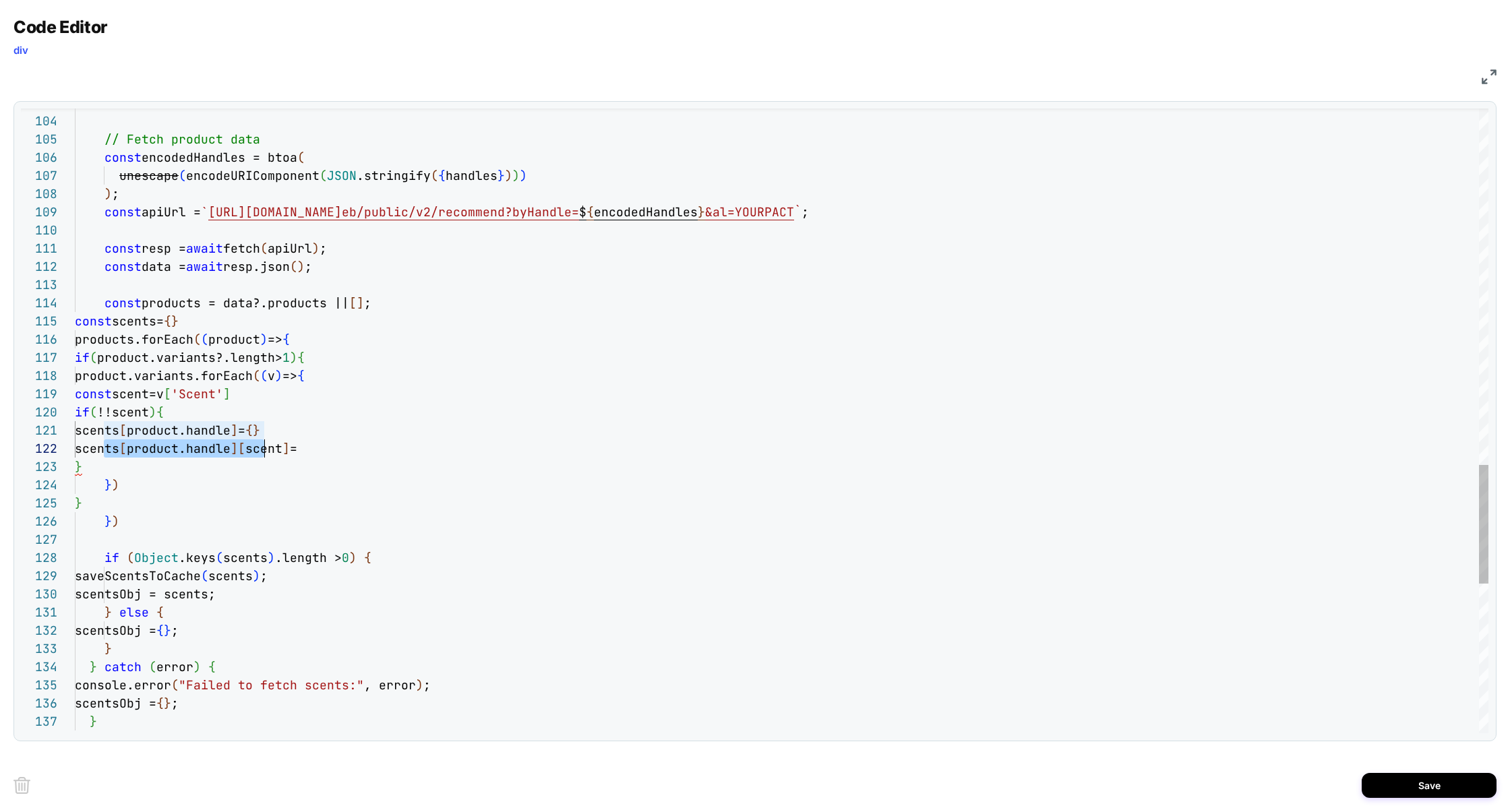
scroll to position [17, 189]
drag, startPoint x: 103, startPoint y: 453, endPoint x: 267, endPoint y: 454, distance: 164.0
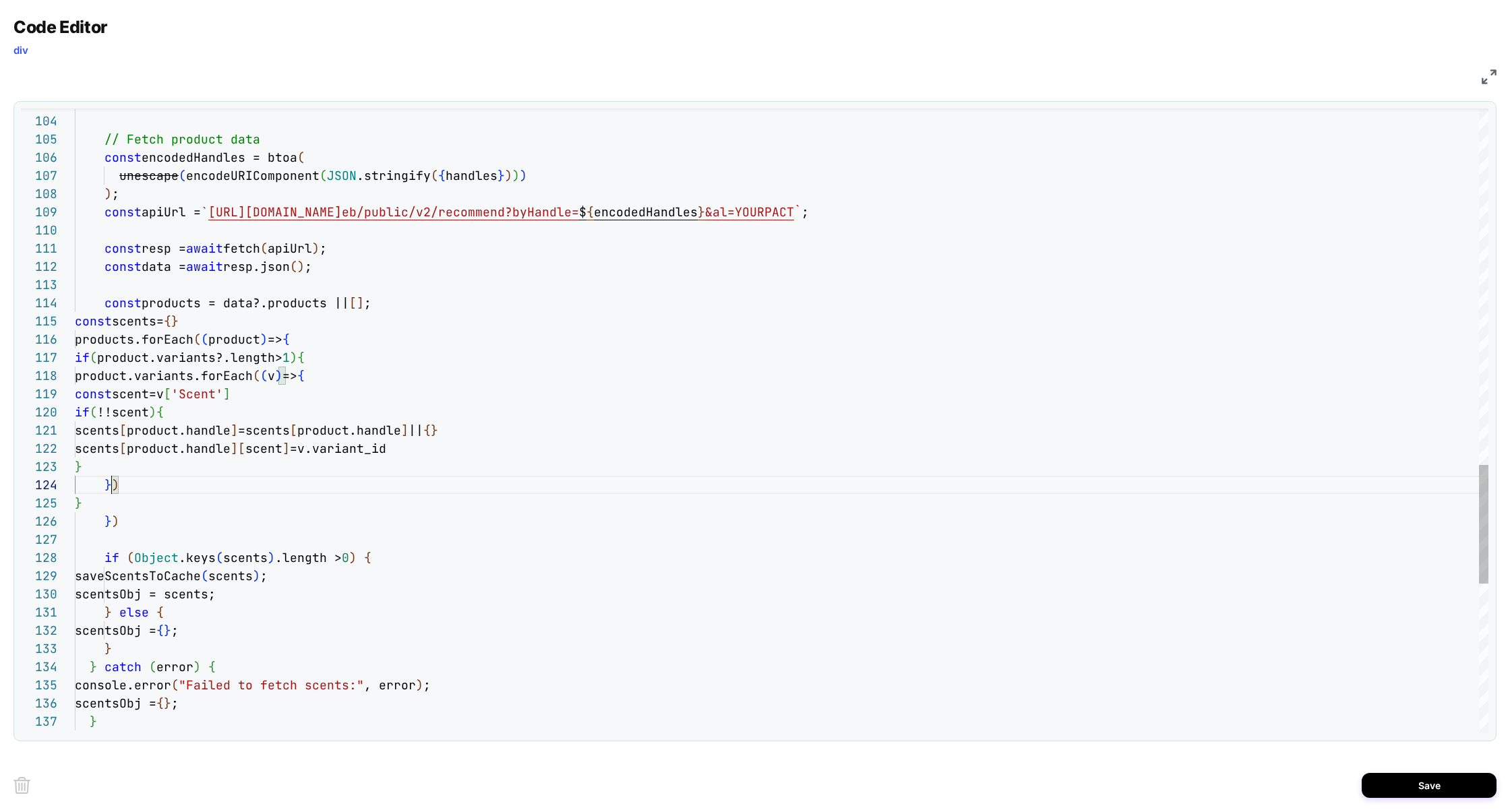
scroll to position [54, 44]
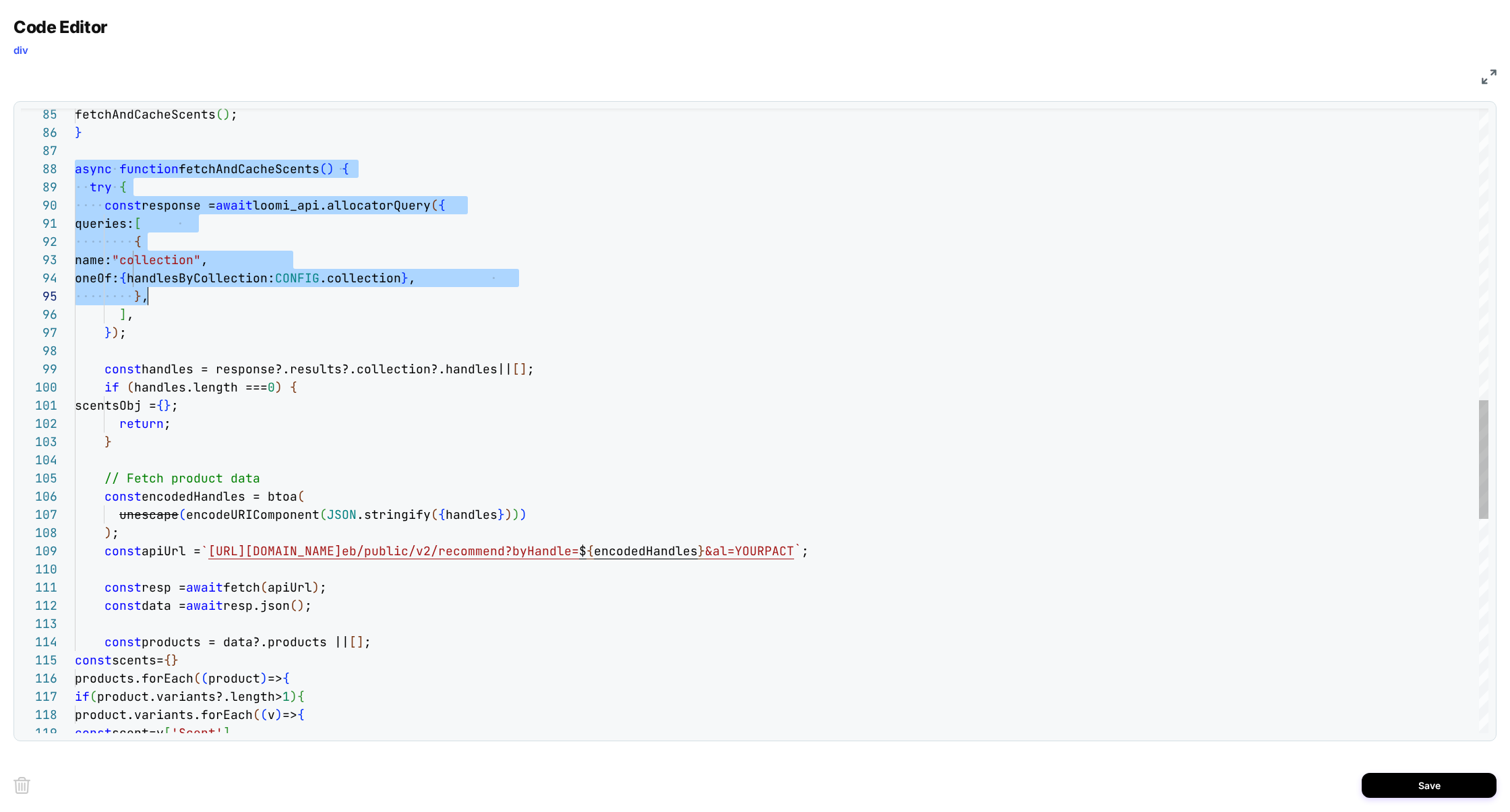
scroll to position [127, 51]
drag, startPoint x: 77, startPoint y: 168, endPoint x: 234, endPoint y: 342, distance: 234.4
click at [233, 340] on div "const products = data?.products || [ ] ; const data = await resp.json ( ) ; con…" at bounding box center [781, 217] width 1413 height 3282
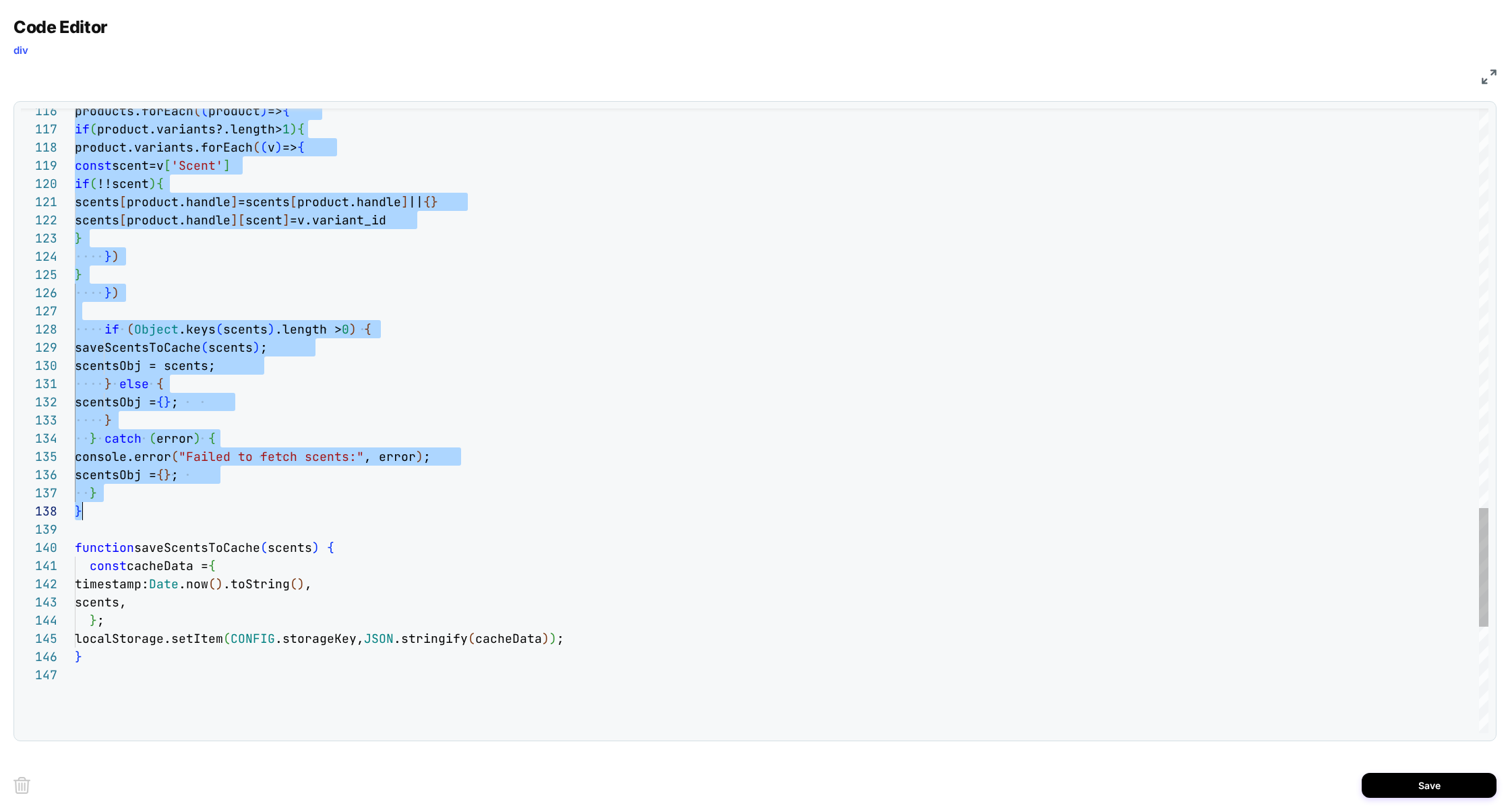
scroll to position [127, 7]
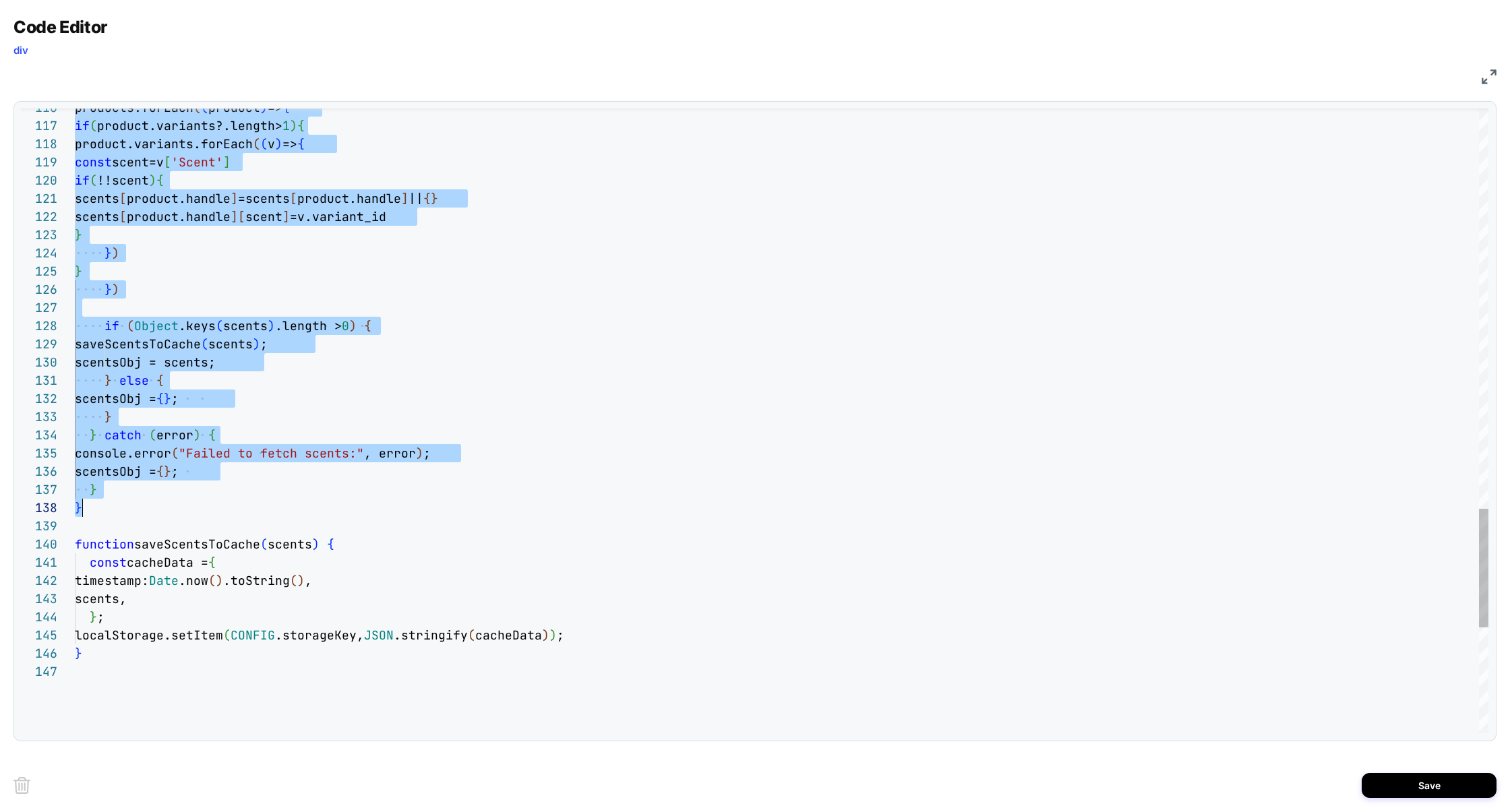
scroll to position [109, 7]
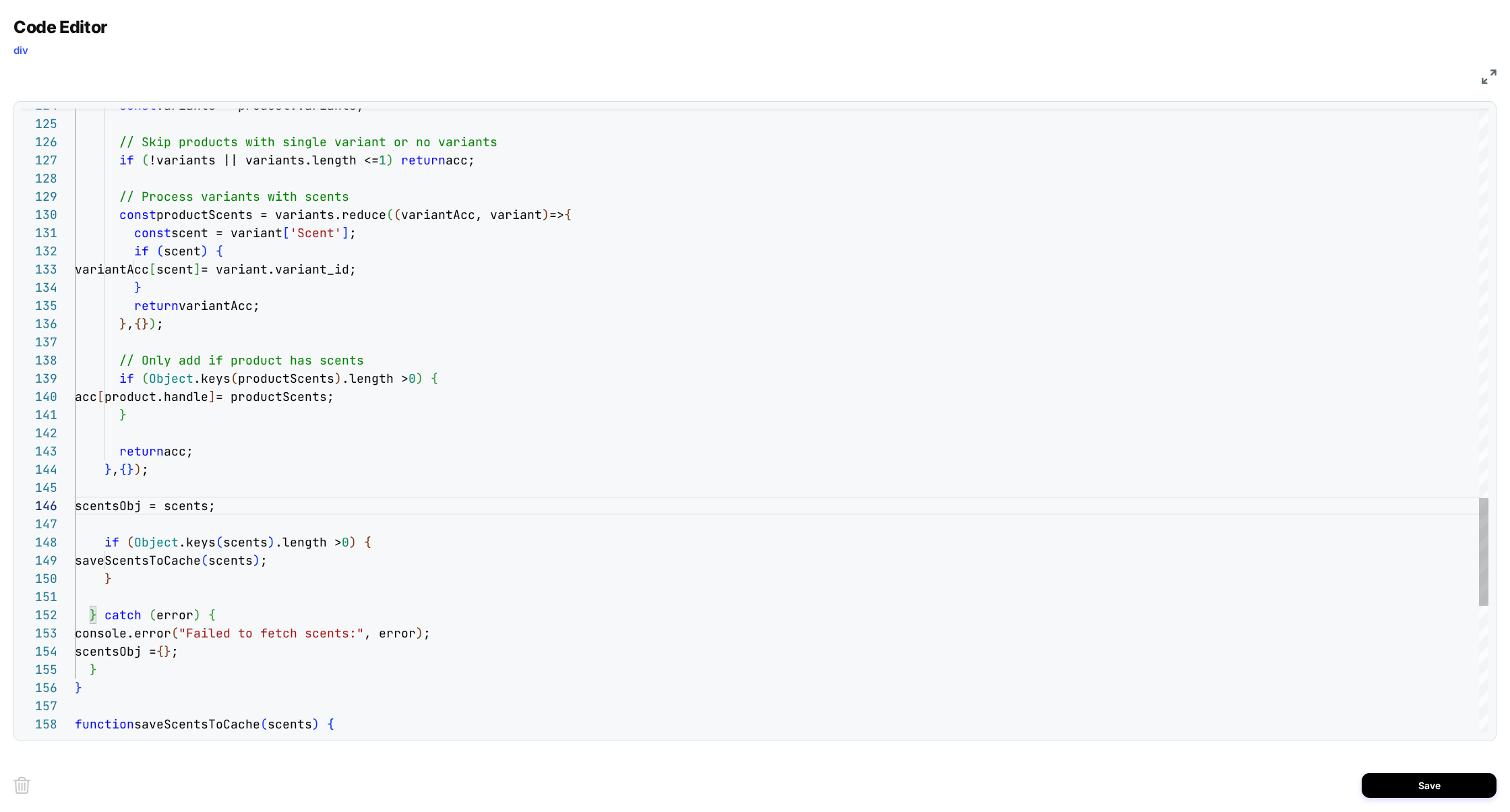
scroll to position [127, 152]
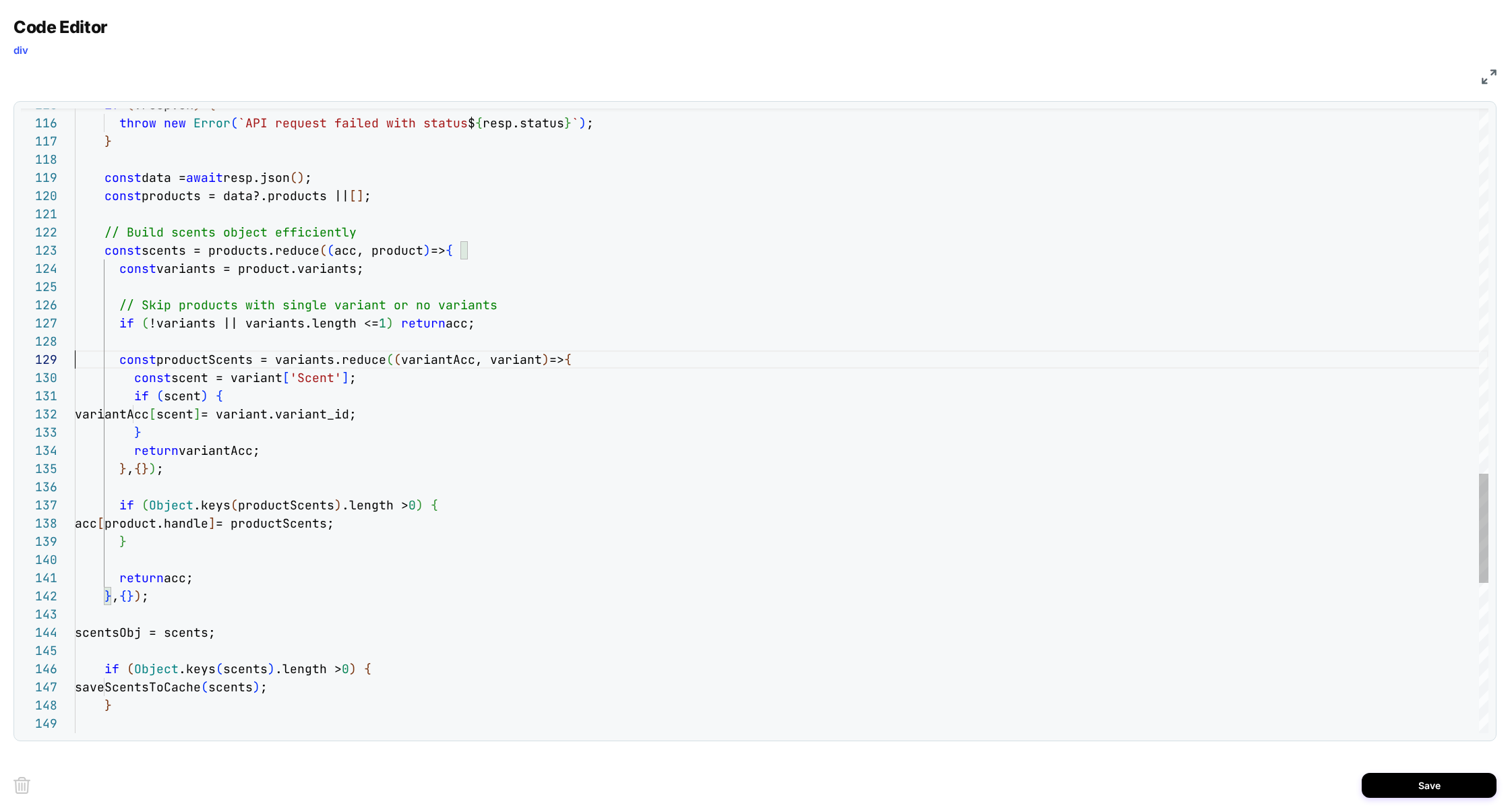
scroll to position [145, 0]
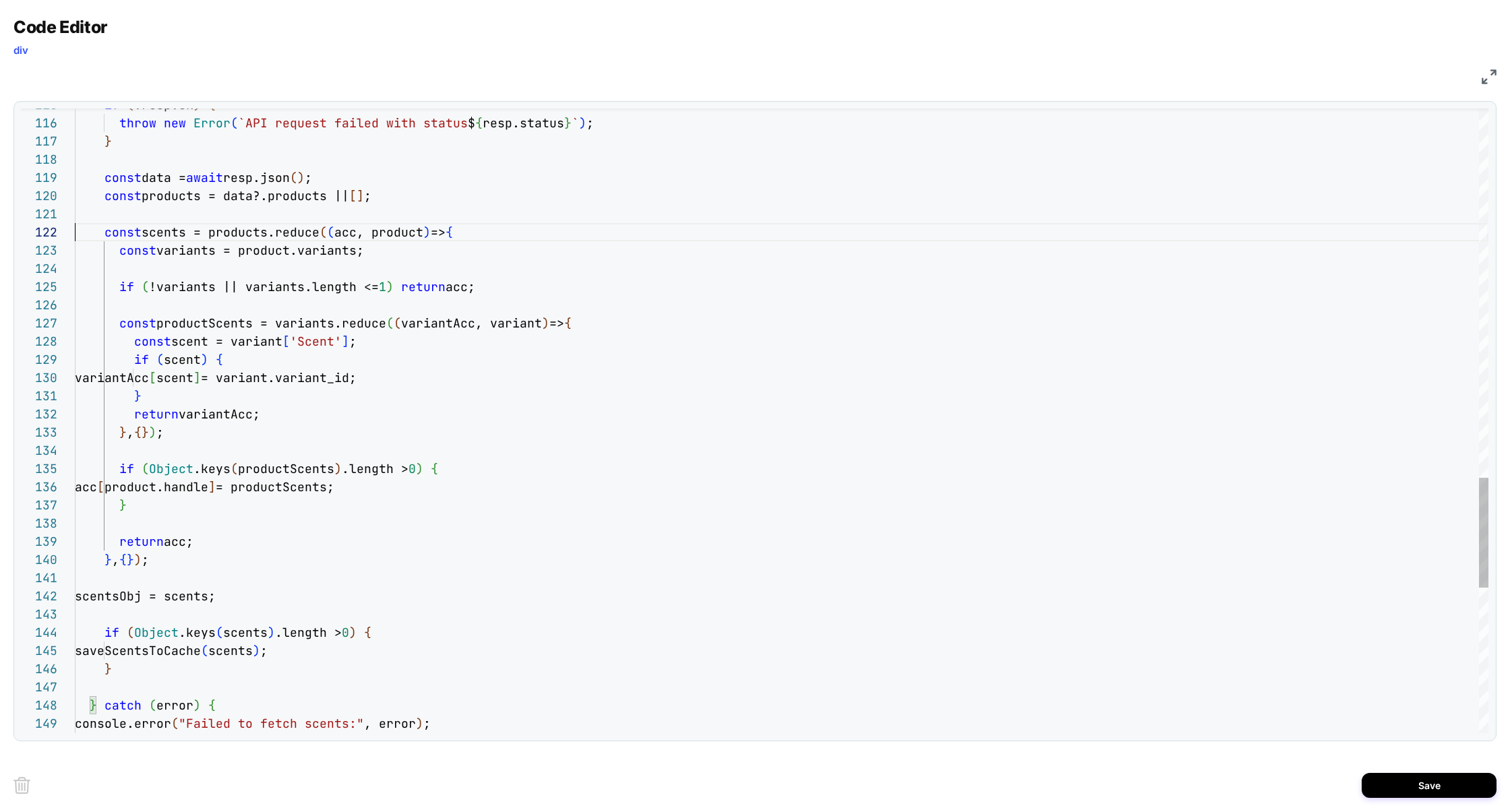
scroll to position [17, 0]
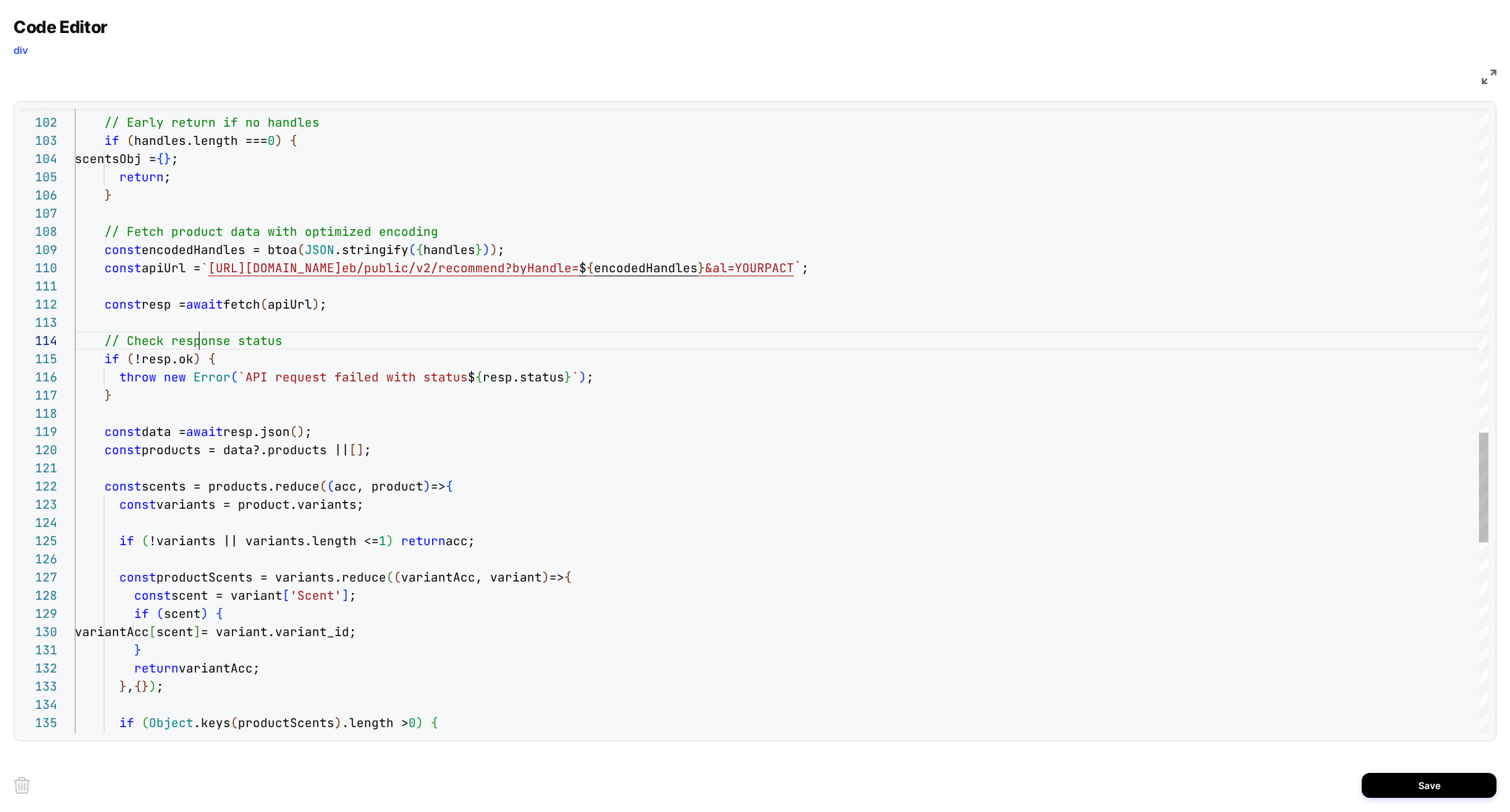
click at [198, 336] on div "const variants = product.variants; if ( !variants || variants.length <= 1 ) ret…" at bounding box center [781, 43] width 1413 height 3536
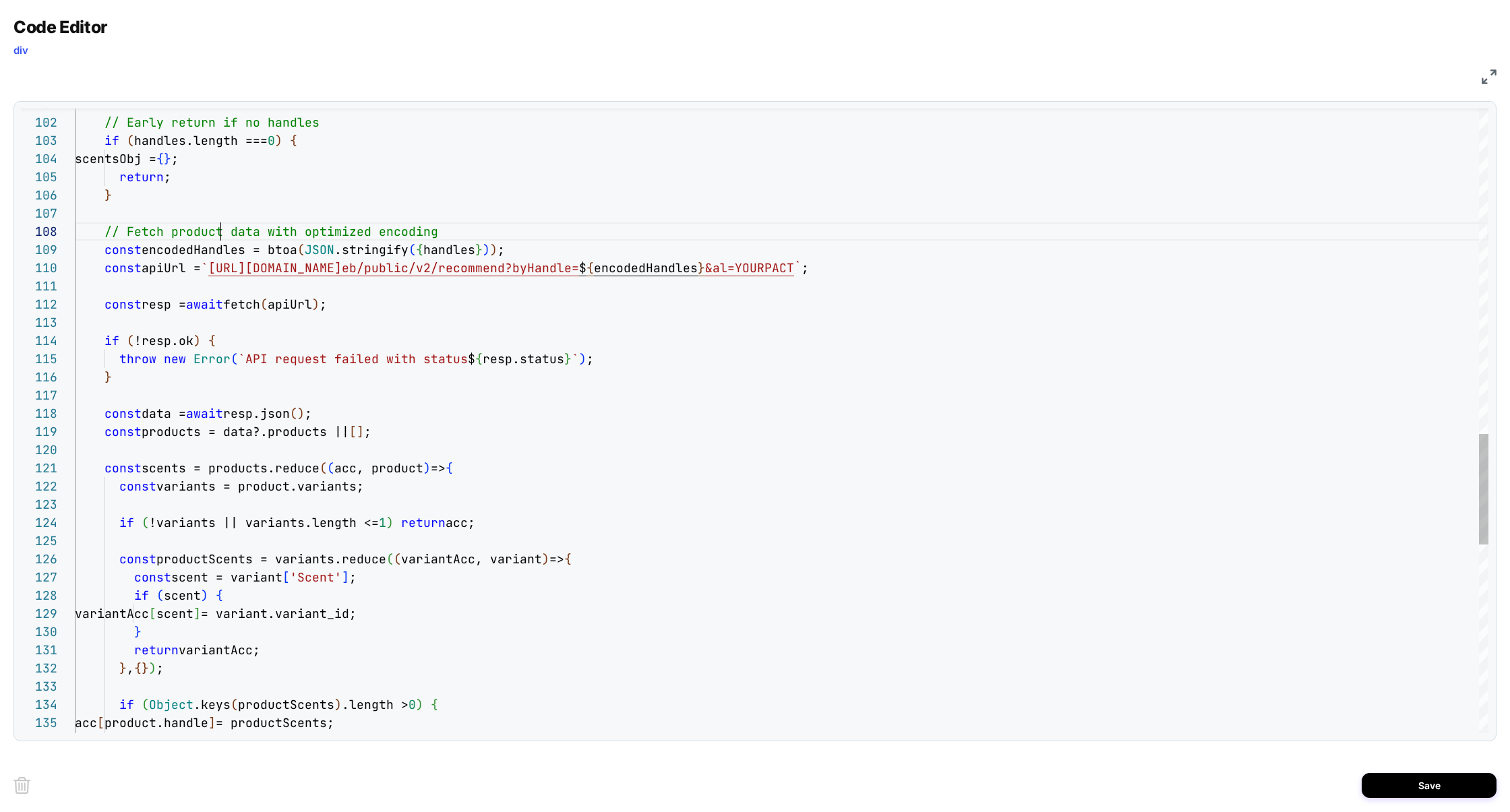
click at [221, 235] on div "const variants = product.variants; if ( !variants || variants.length <= 1 ) ret…" at bounding box center [781, 35] width 1413 height 3518
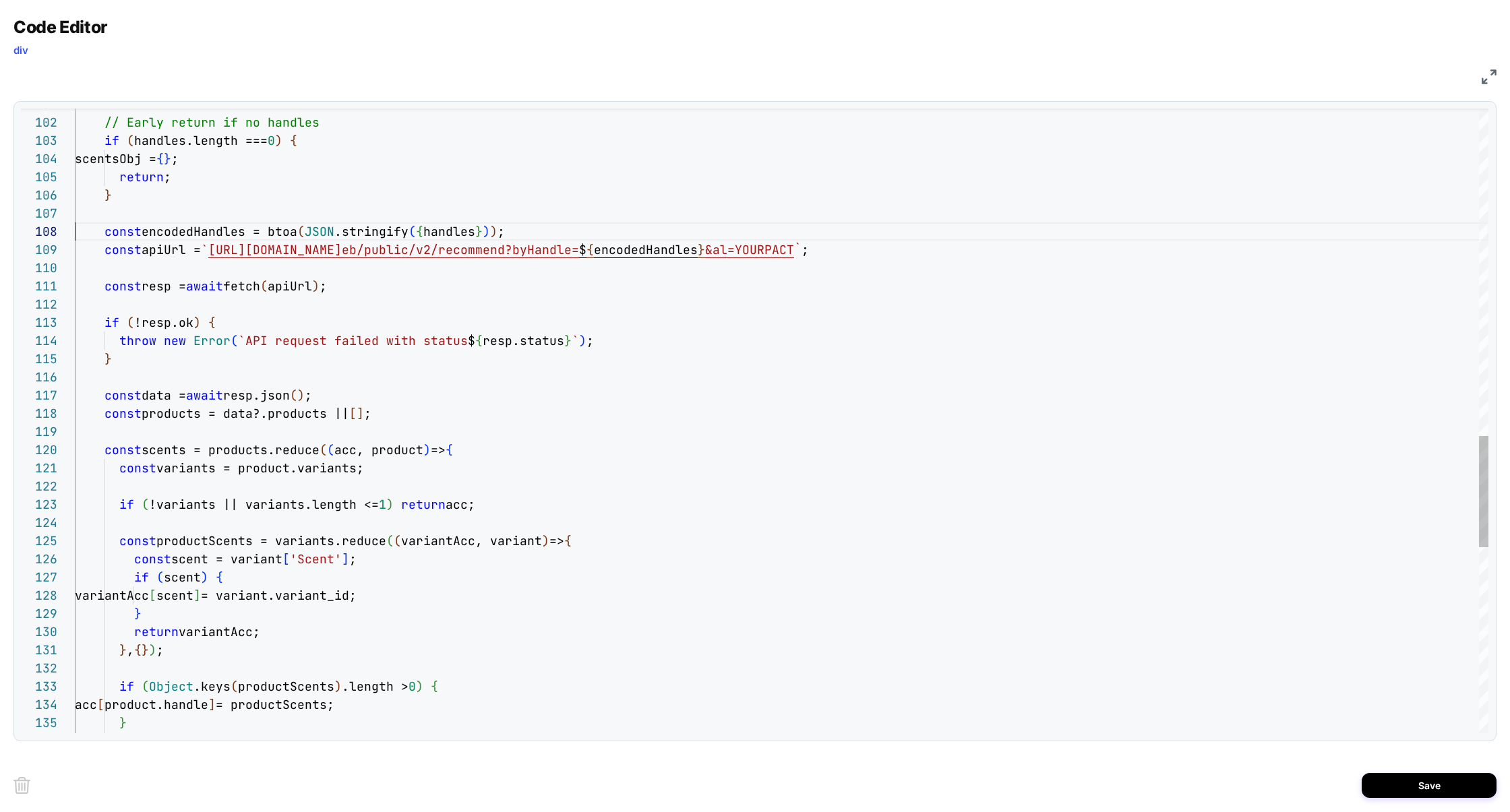
scroll to position [127, 0]
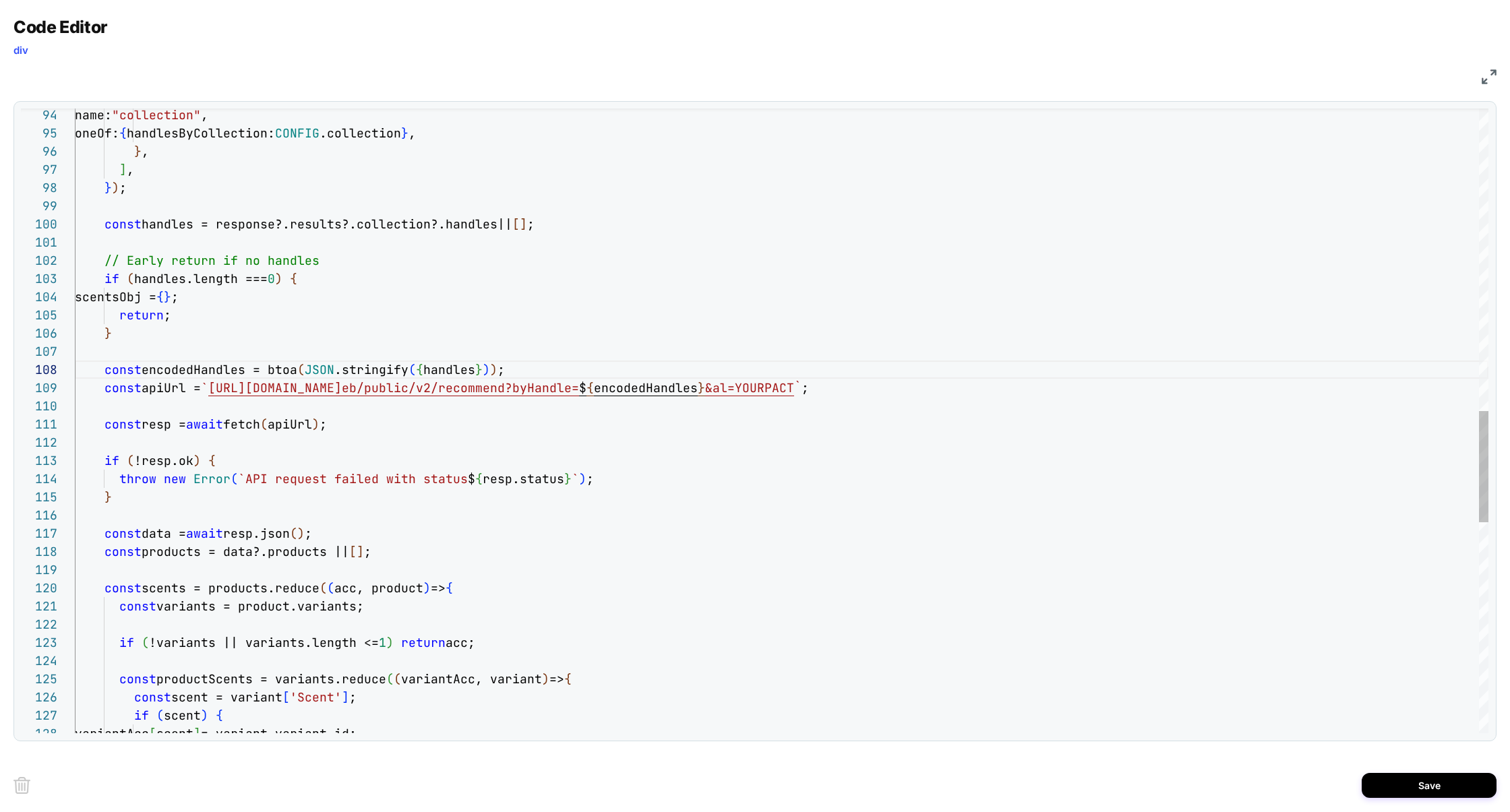
click at [192, 265] on div "const variants = product.variants; if ( !variants || variants.length <= 1 ) ret…" at bounding box center [781, 164] width 1413 height 3500
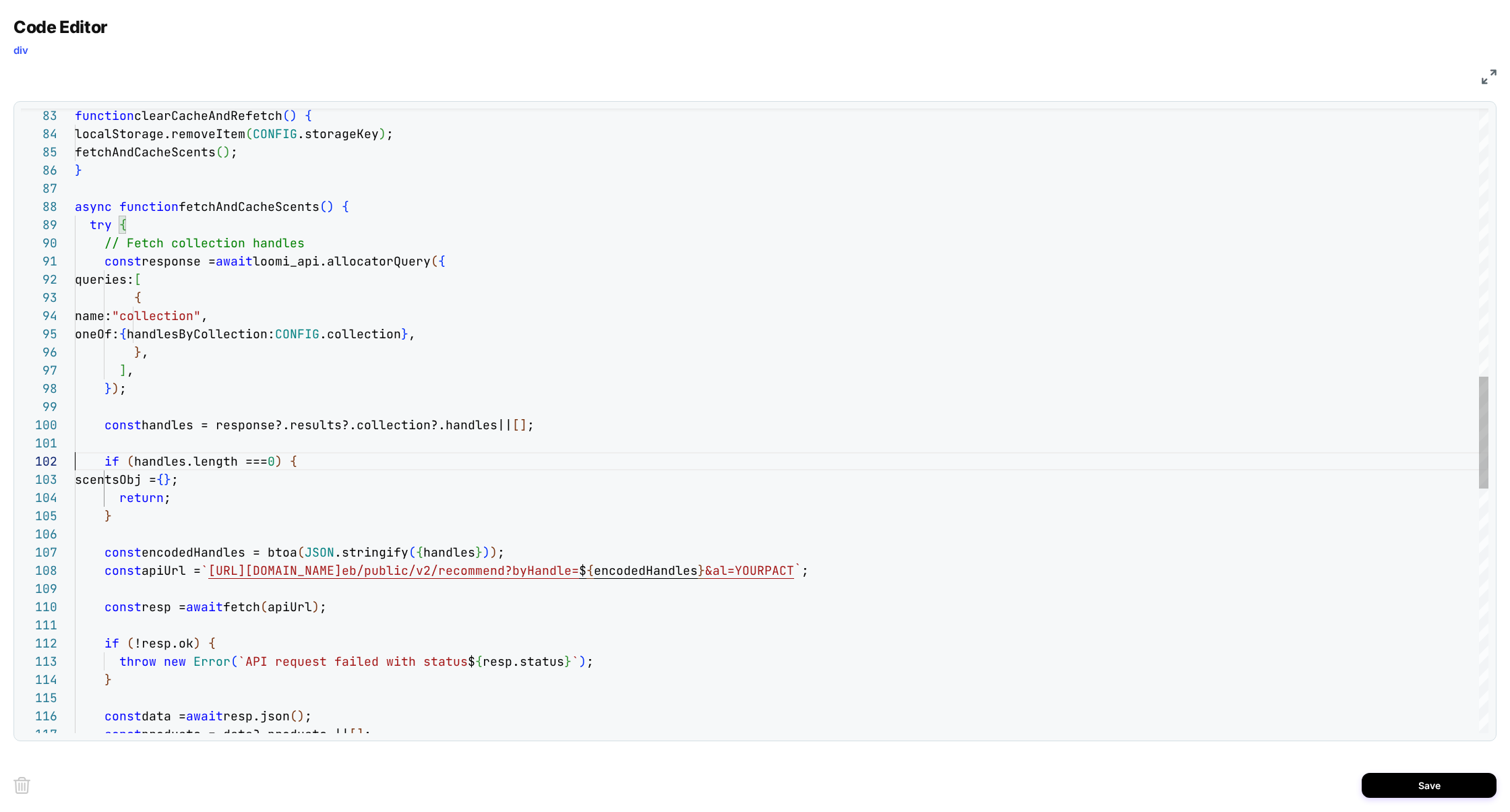
click at [204, 241] on div "const products = data?.products || [ ] ; const data = await resp.json ( ) ; } t…" at bounding box center [781, 355] width 1413 height 3482
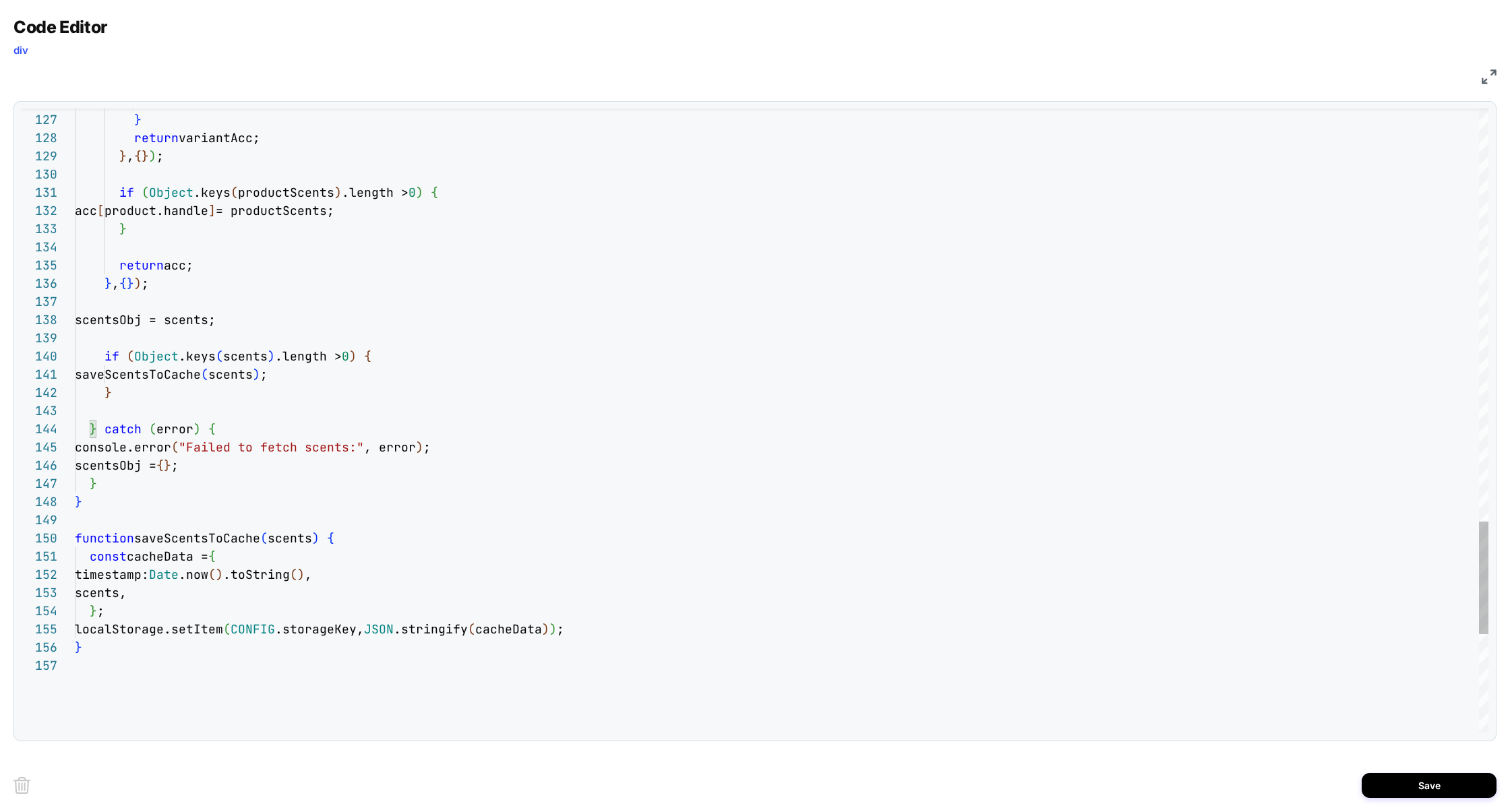
scroll to position [127, 7]
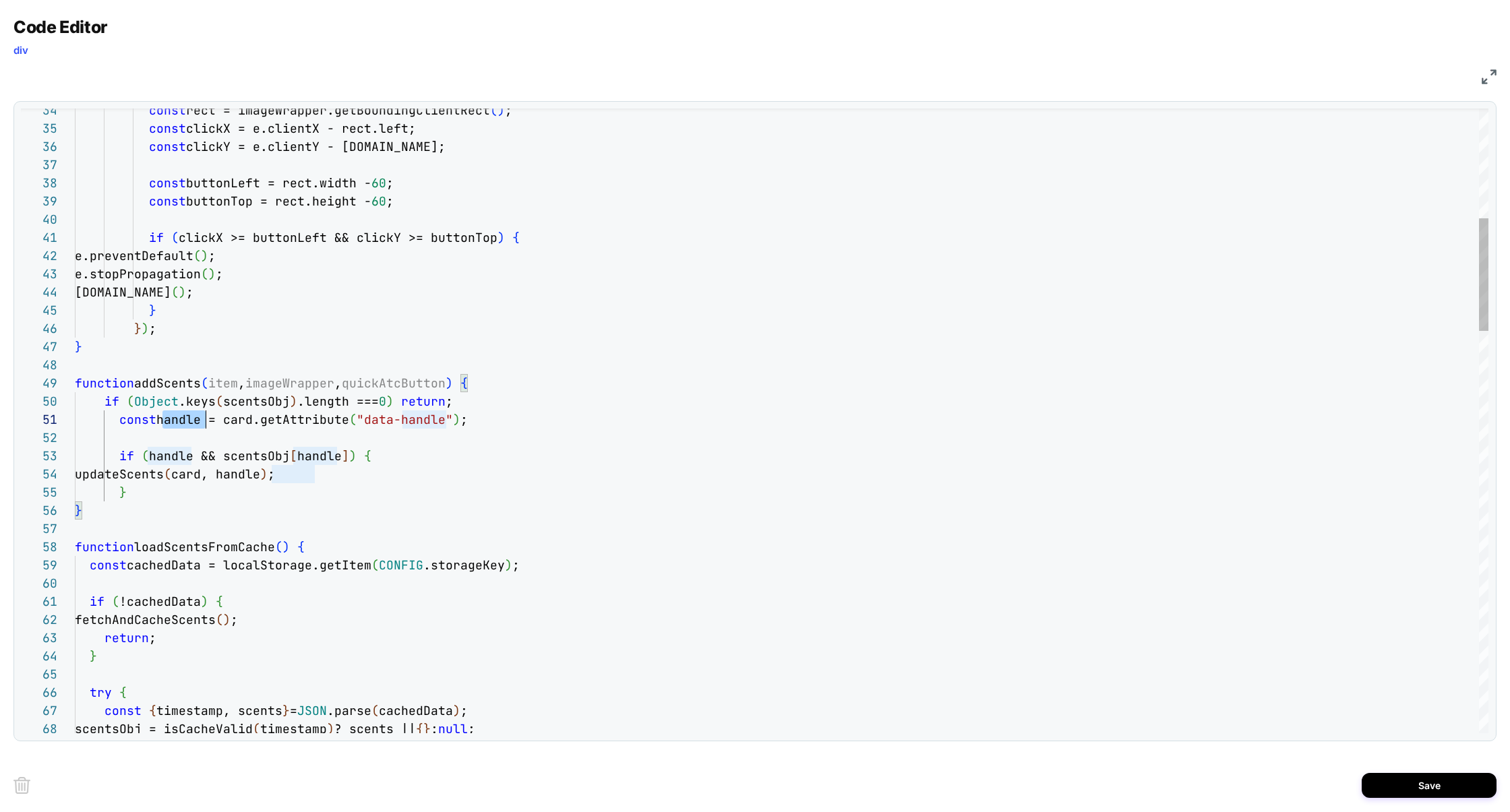
scroll to position [0, 130]
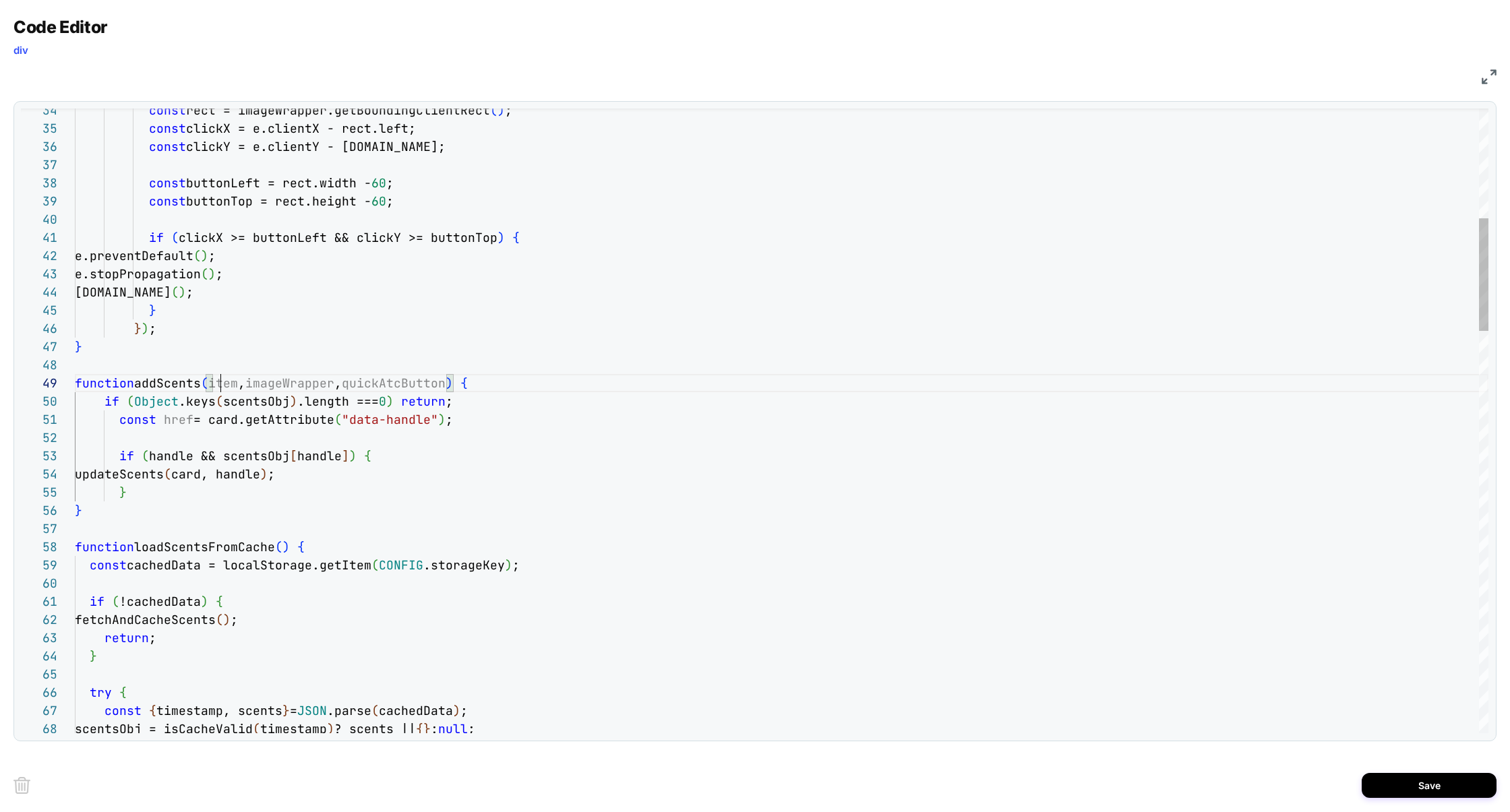
drag, startPoint x: 215, startPoint y: 424, endPoint x: 447, endPoint y: 413, distance: 232.3
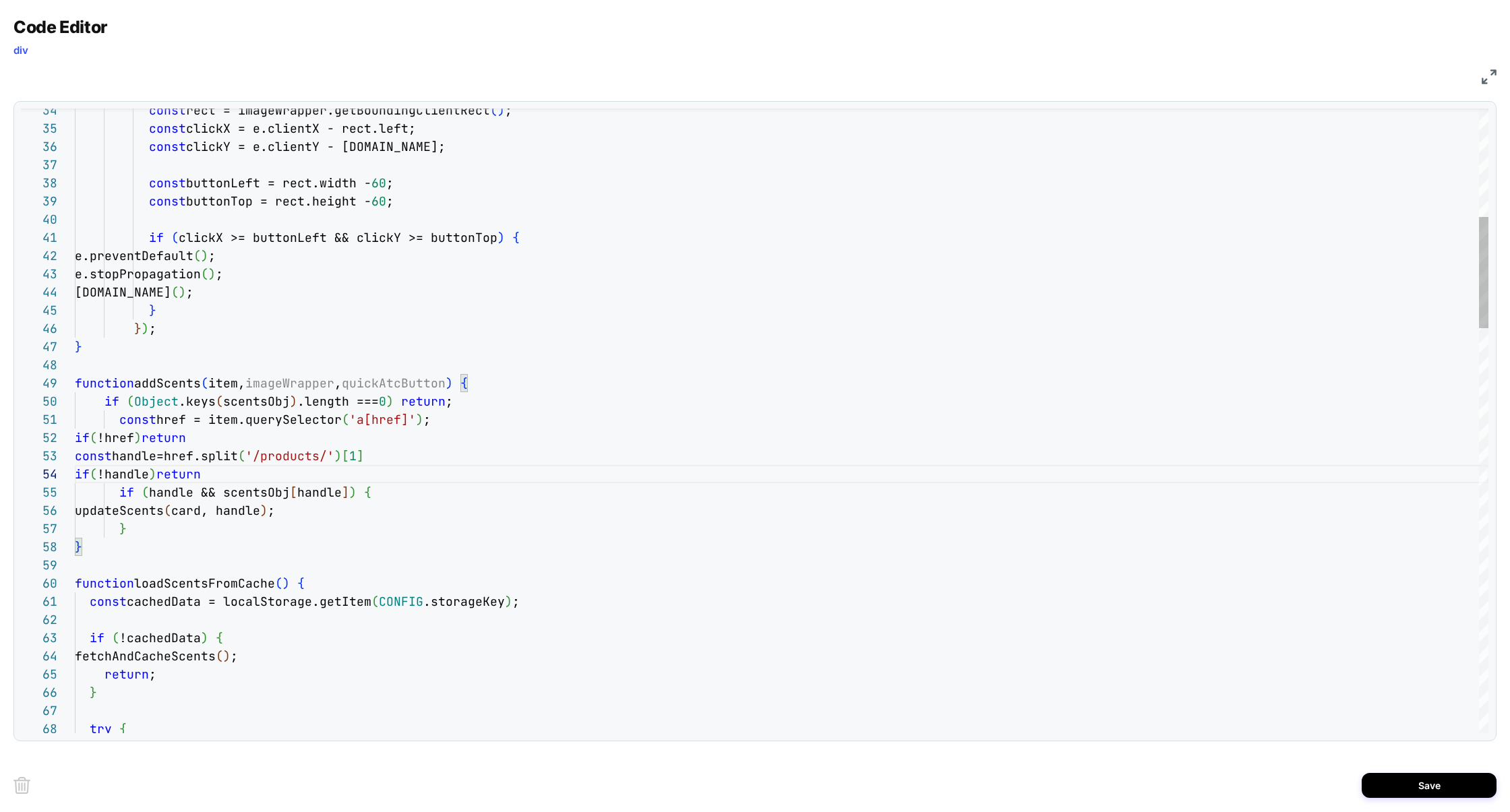
scroll to position [54, 0]
drag, startPoint x: 233, startPoint y: 476, endPoint x: 0, endPoint y: 477, distance: 233.0
click at [0, 477] on div "Code Editor div JS 35 34 36 37 38 39 40 41 42 43 44 45 46 47 48 49 50 51 52 55 …" at bounding box center [755, 406] width 1510 height 812
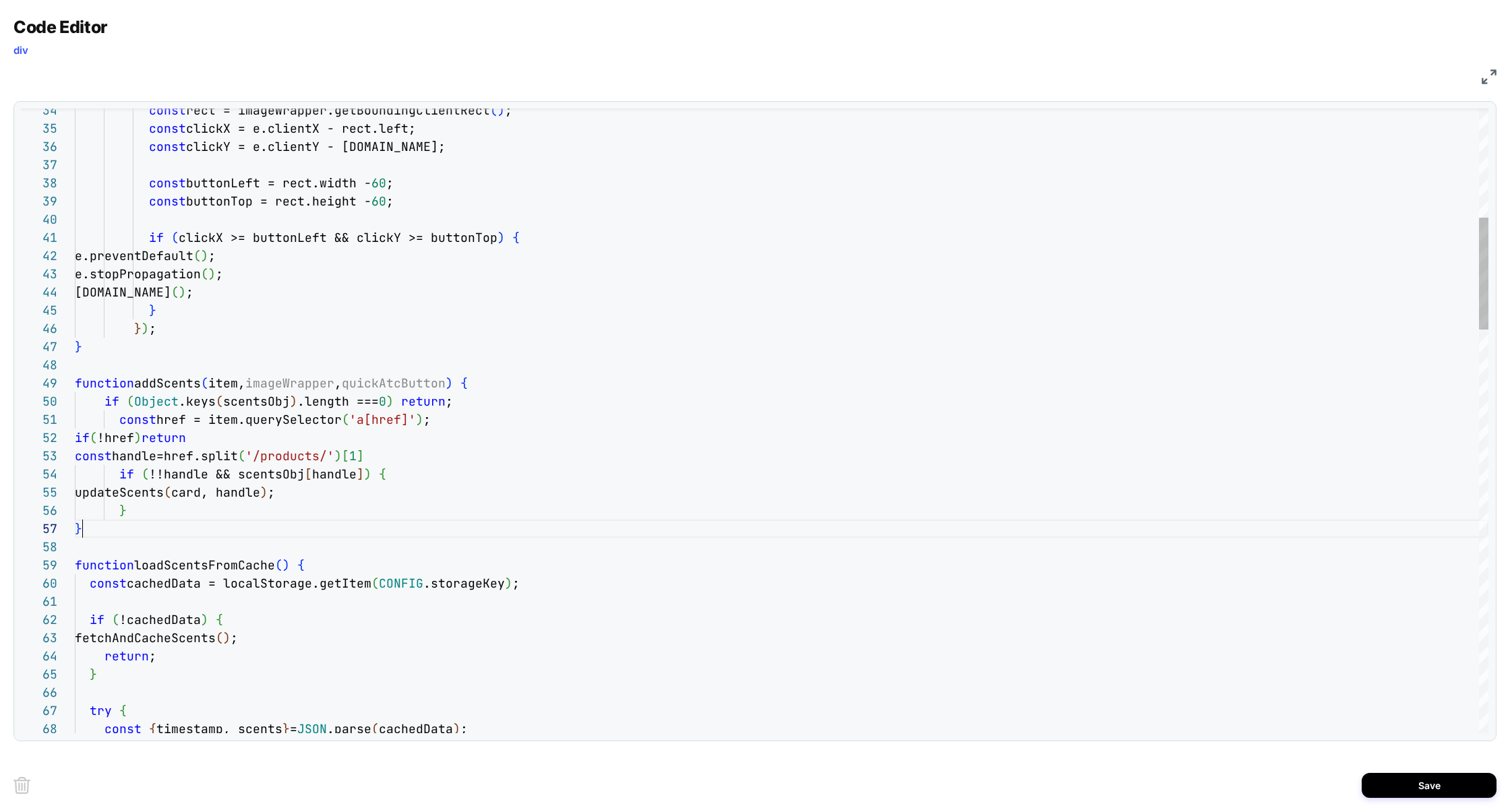
scroll to position [109, 7]
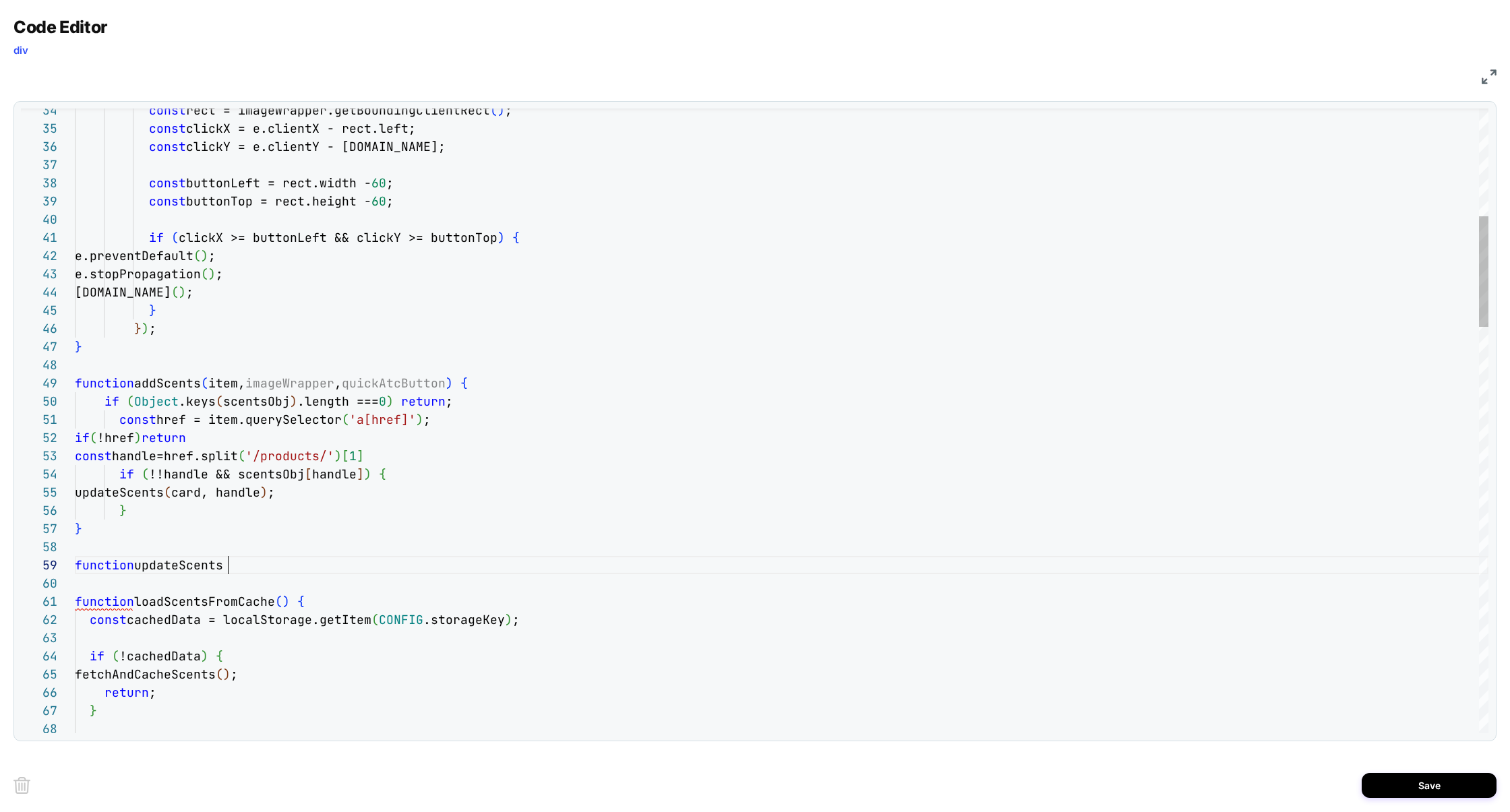
scroll to position [145, 160]
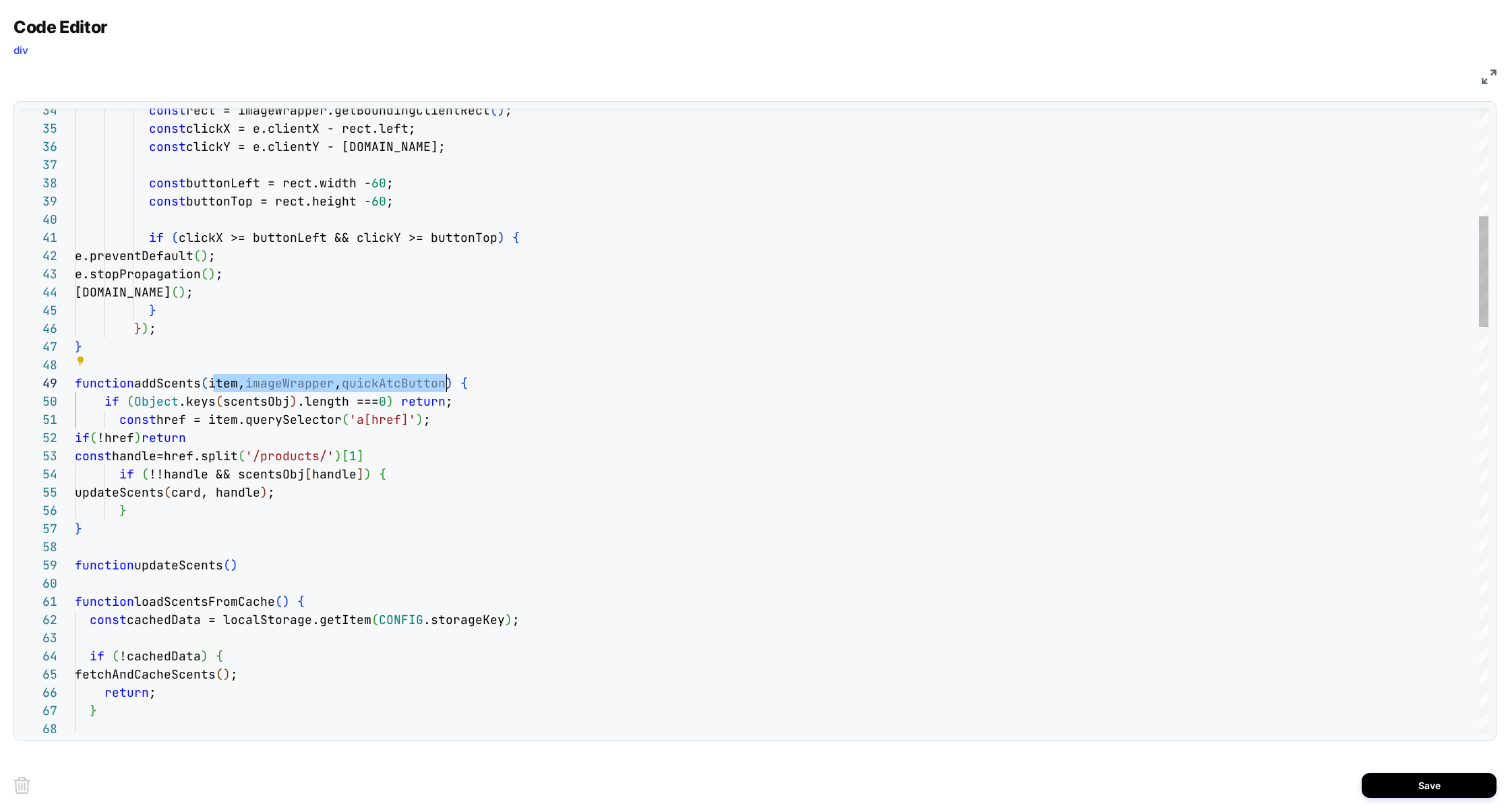
drag, startPoint x: 213, startPoint y: 385, endPoint x: 444, endPoint y: 387, distance: 231.0
drag, startPoint x: 229, startPoint y: 494, endPoint x: 314, endPoint y: 491, distance: 85.1
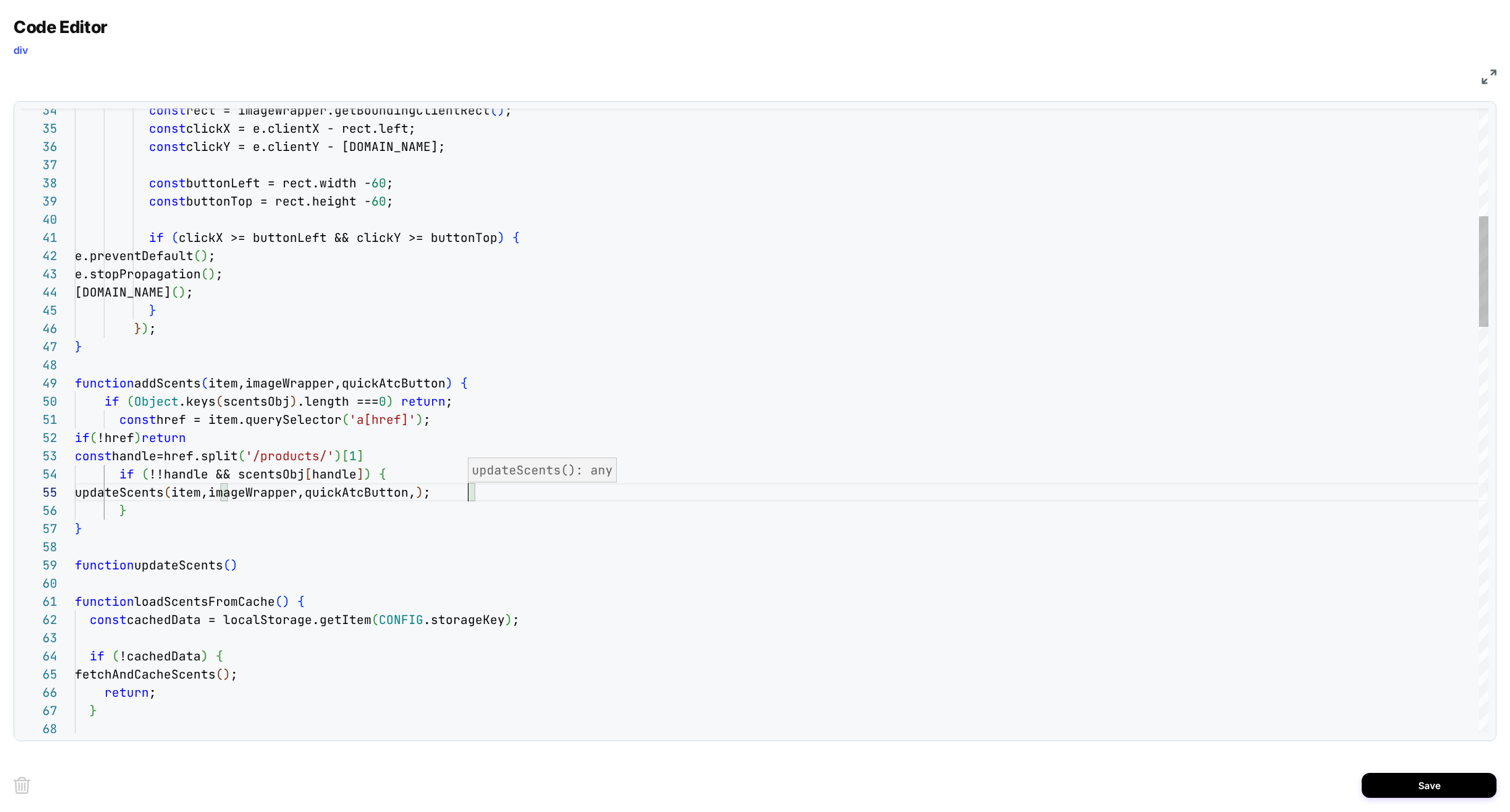
scroll to position [73, 385]
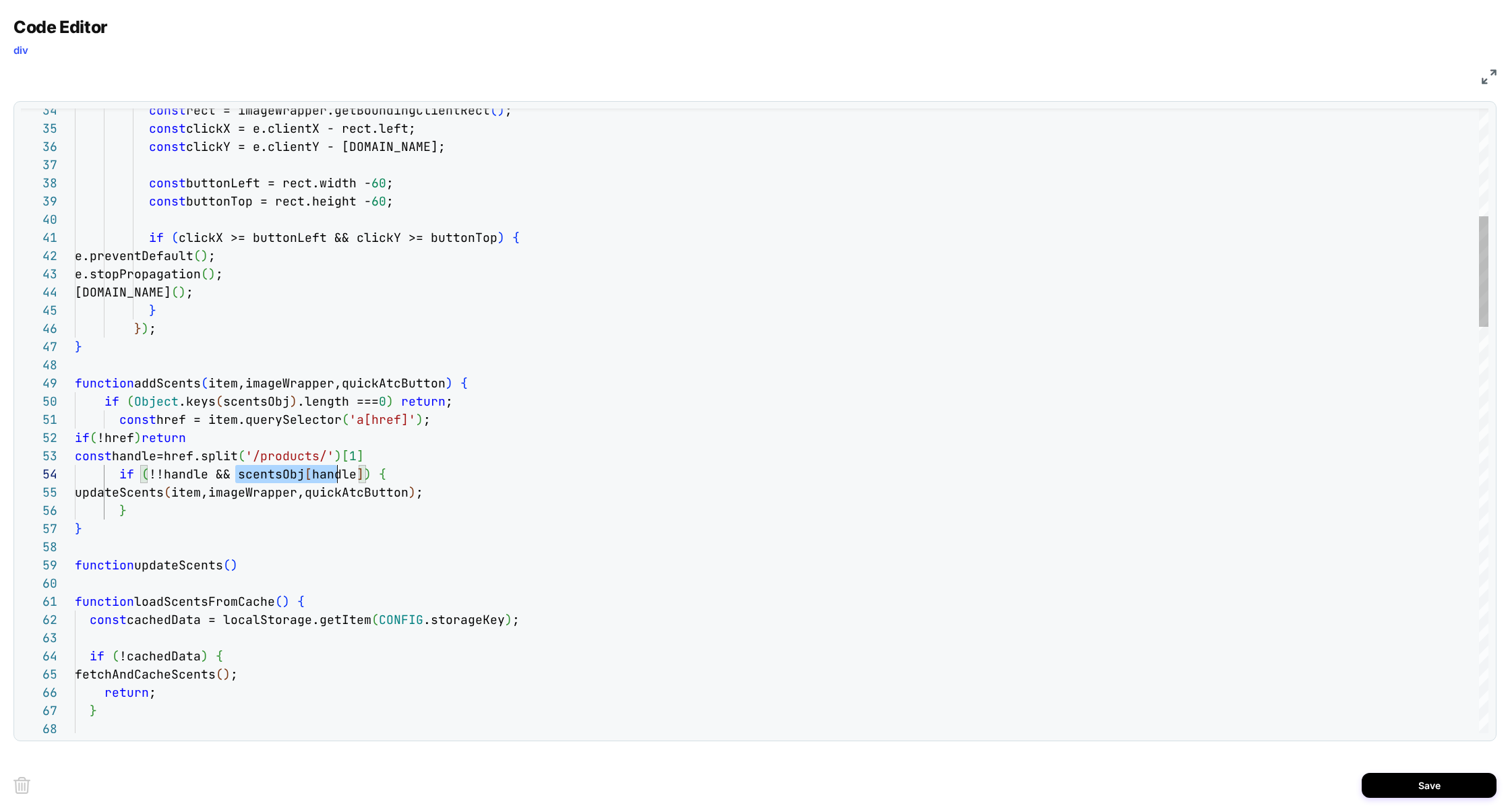
scroll to position [54, 284]
drag, startPoint x: 236, startPoint y: 477, endPoint x: 362, endPoint y: 476, distance: 126.0
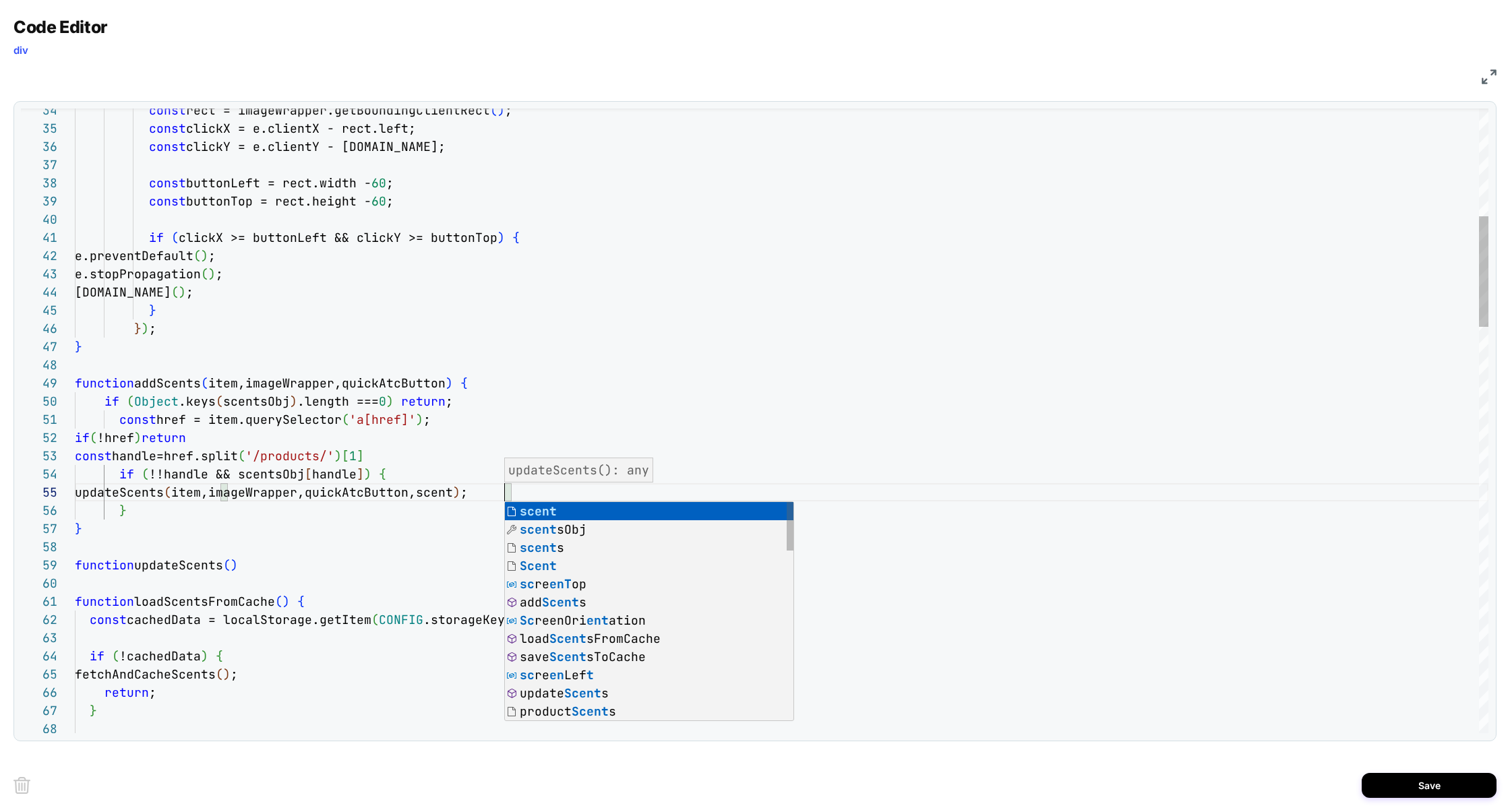
scroll to position [73, 437]
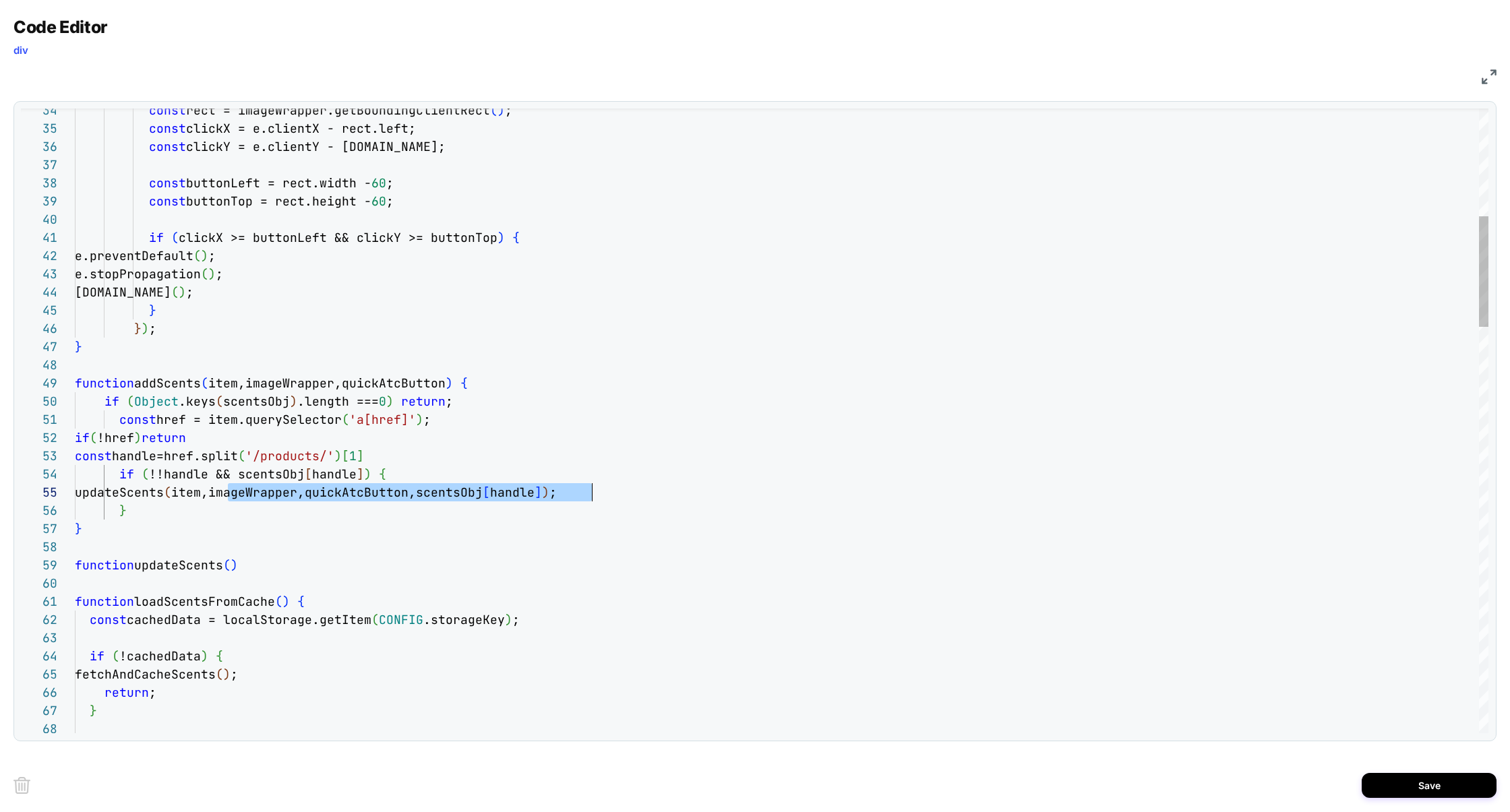
scroll to position [73, 516]
drag, startPoint x: 226, startPoint y: 494, endPoint x: 589, endPoint y: 488, distance: 363.0
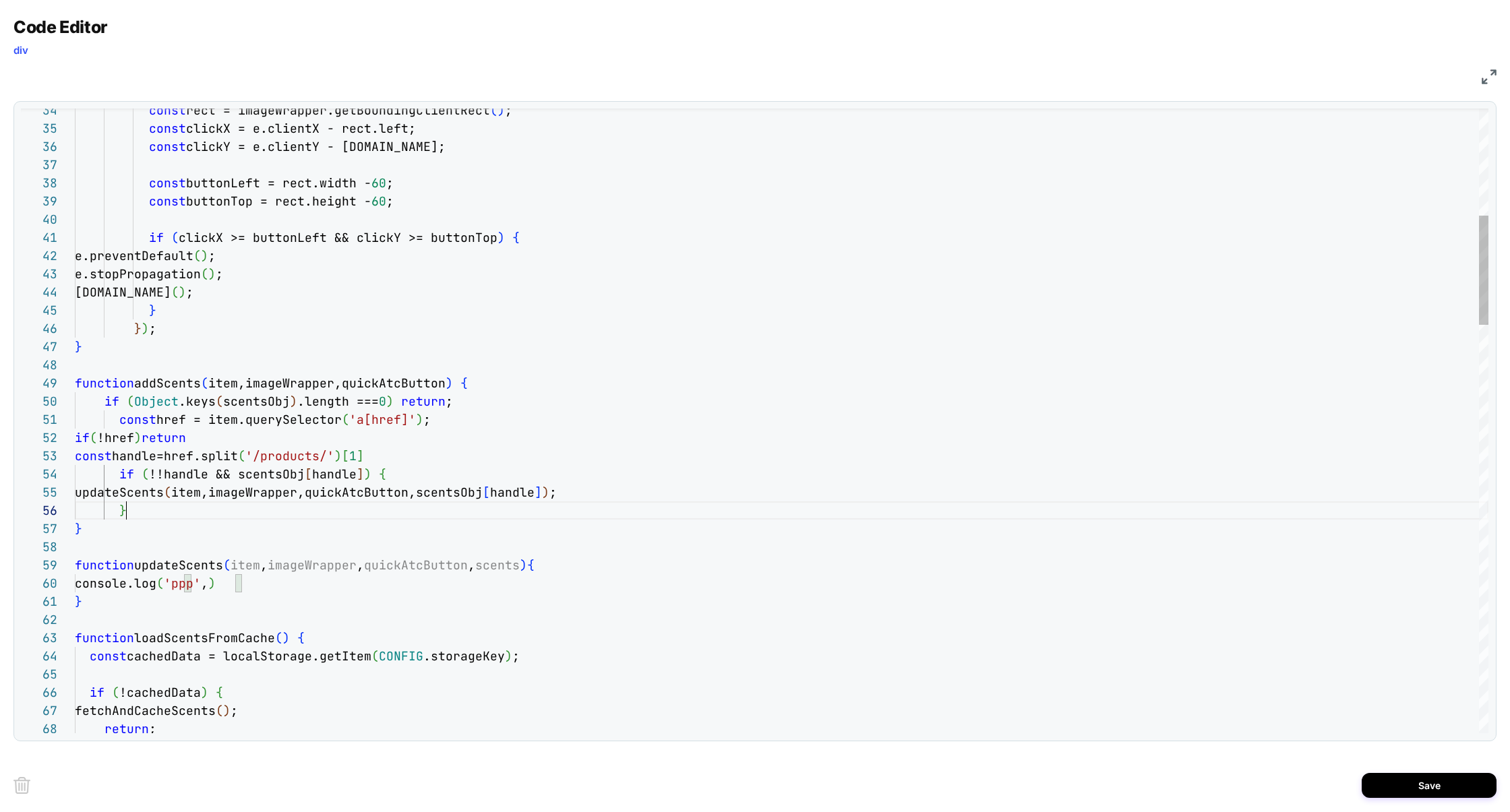
drag, startPoint x: 234, startPoint y: 569, endPoint x: 523, endPoint y: 564, distance: 289.0
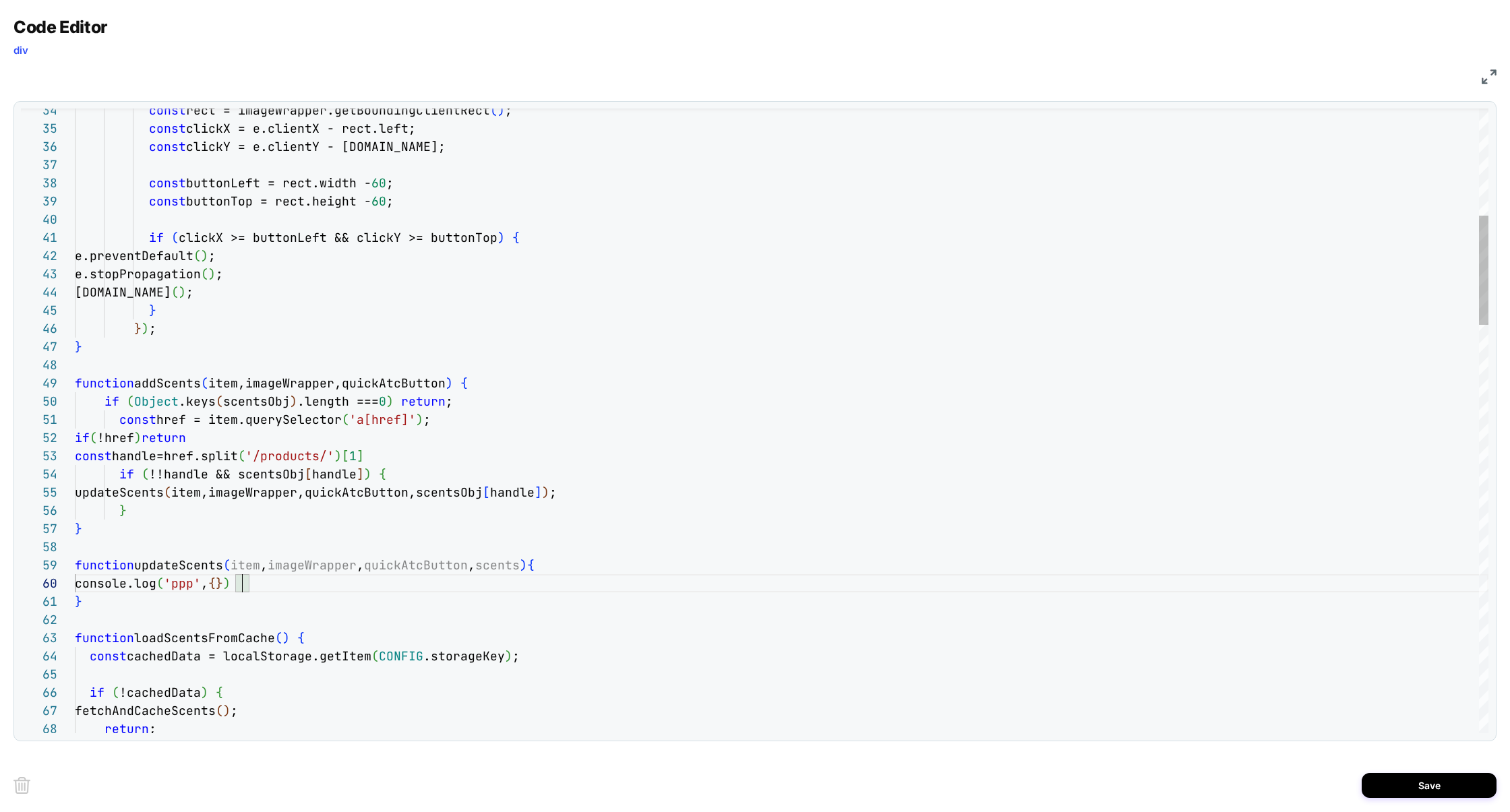
scroll to position [164, 451]
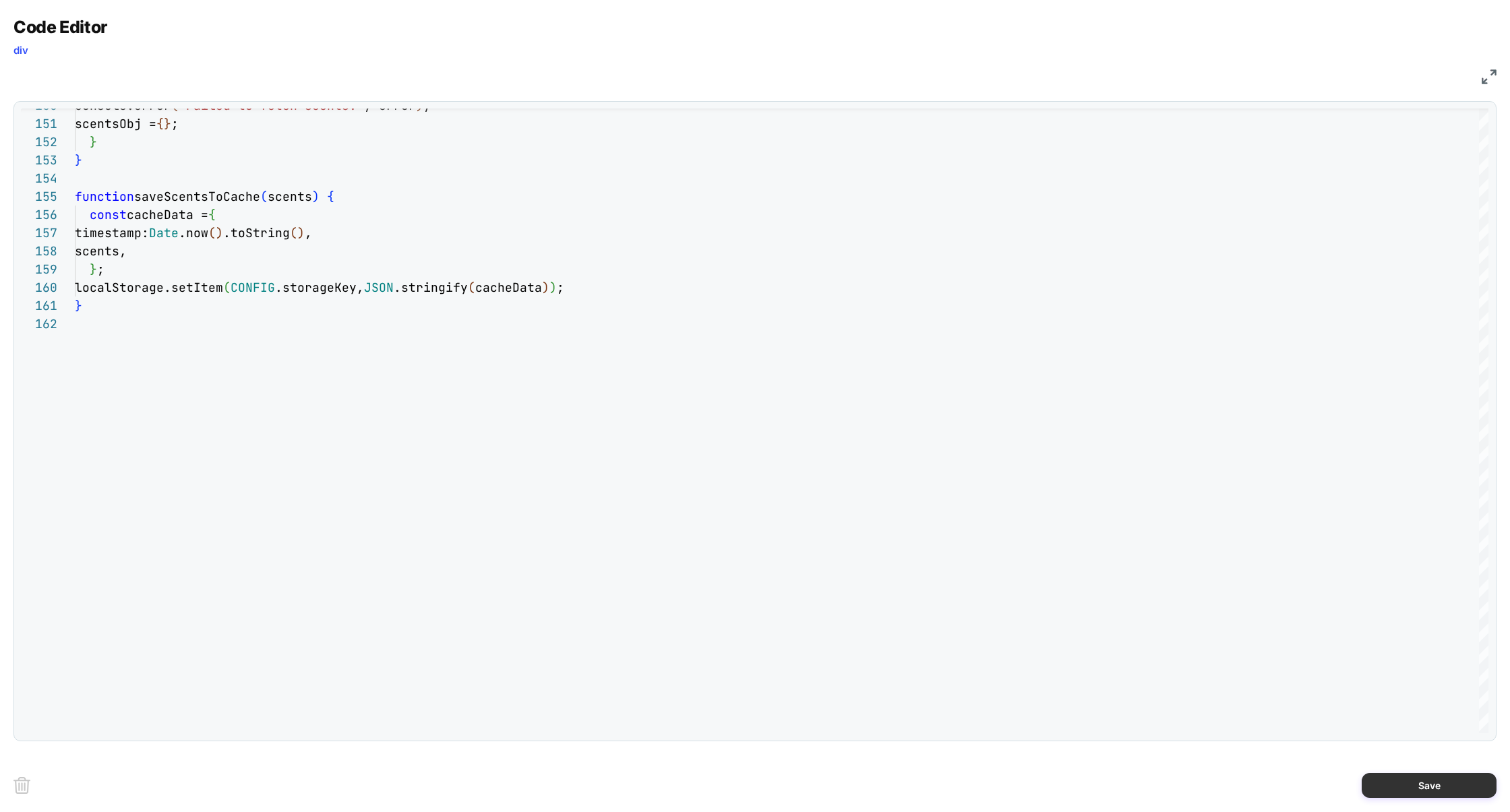
type textarea "**********"
click at [1403, 777] on button "Save" at bounding box center [1428, 786] width 134 height 25
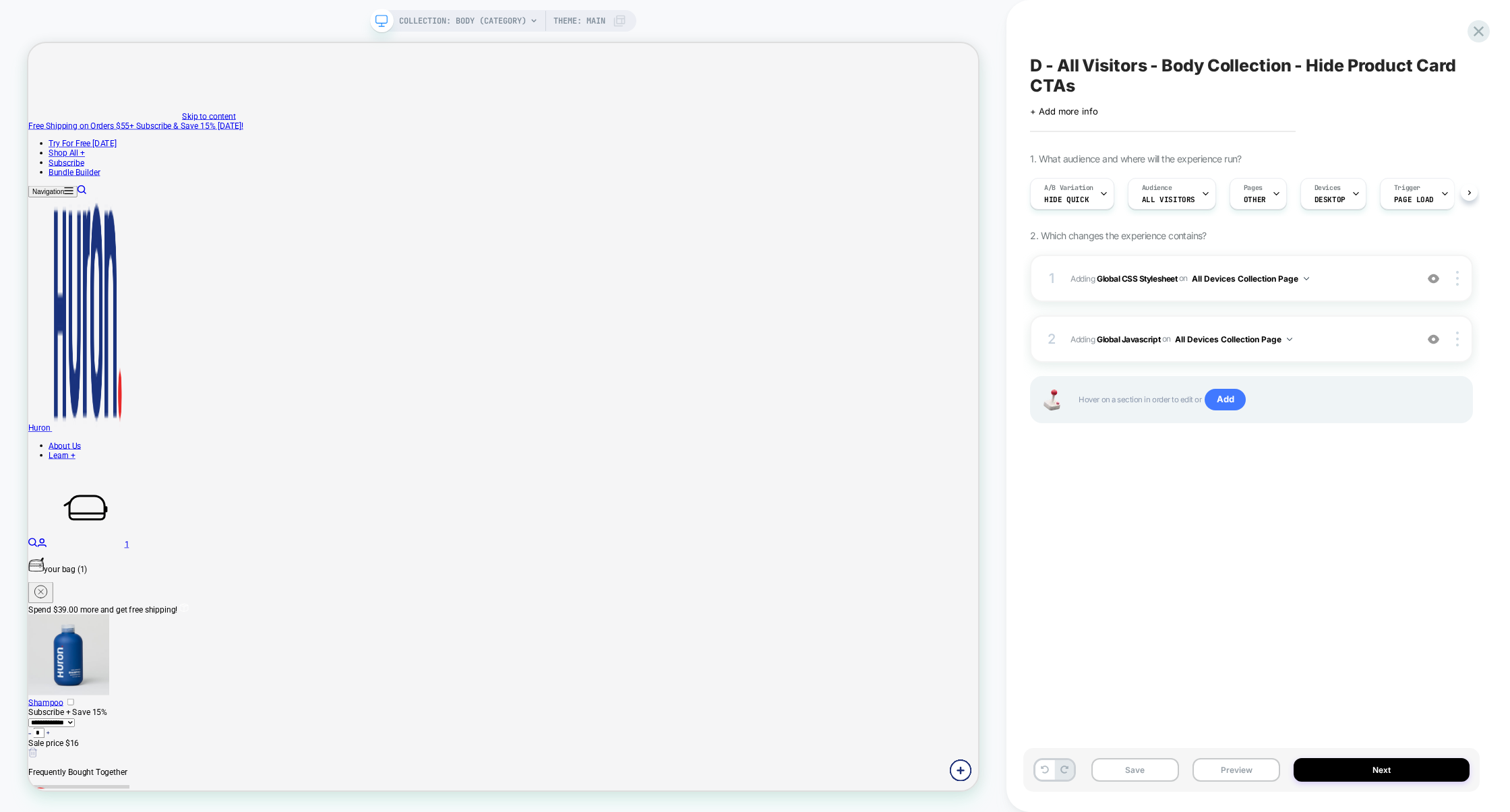
scroll to position [0, 1]
click at [1260, 778] on button "Preview" at bounding box center [1236, 770] width 87 height 24
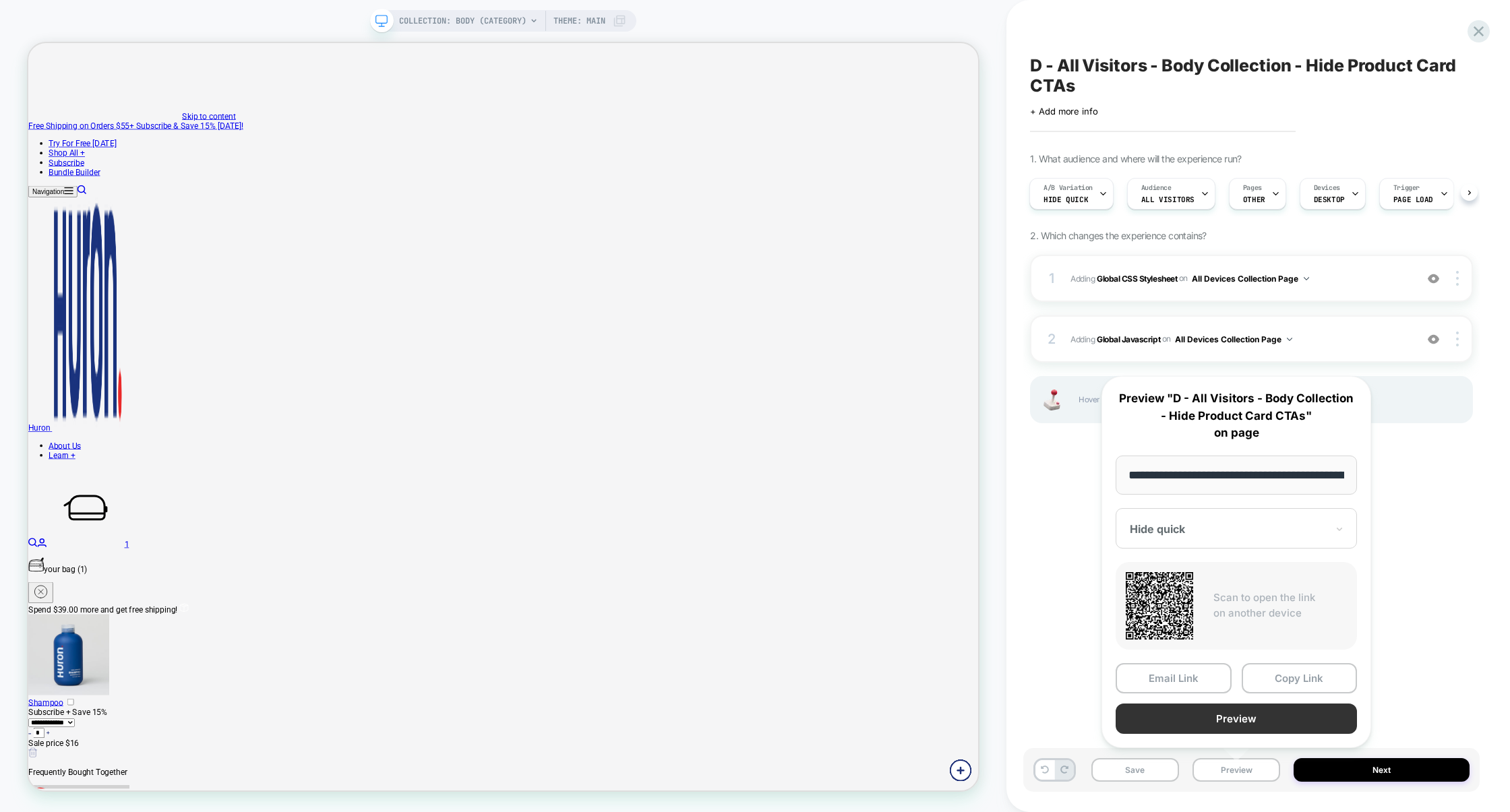
scroll to position [0, 101]
click at [1255, 716] on button "Preview" at bounding box center [1236, 718] width 241 height 31
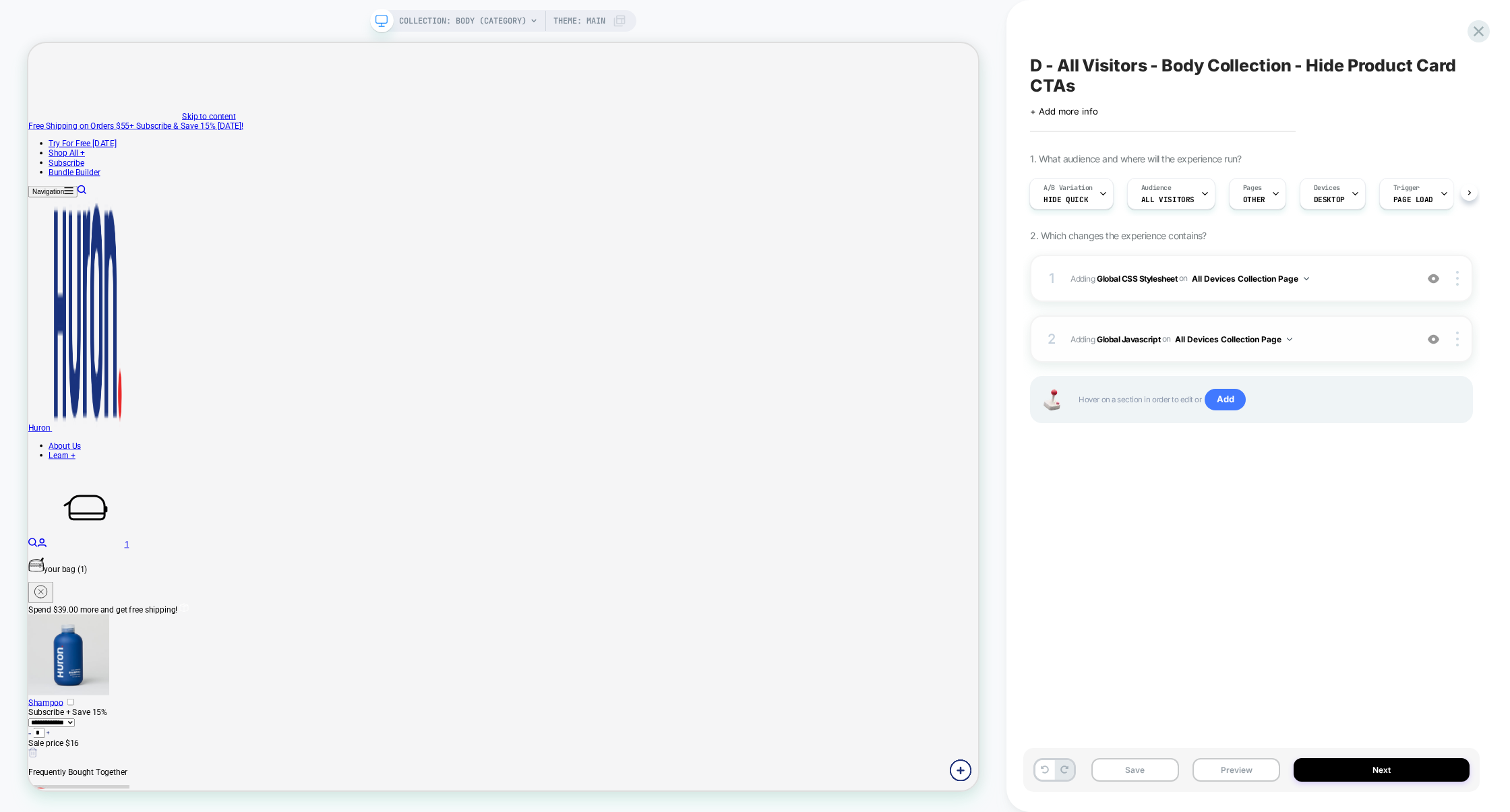
click at [1363, 331] on div "2 Adding Global Javascript on All Devices Collection Page Add Before Add After …" at bounding box center [1251, 339] width 443 height 47
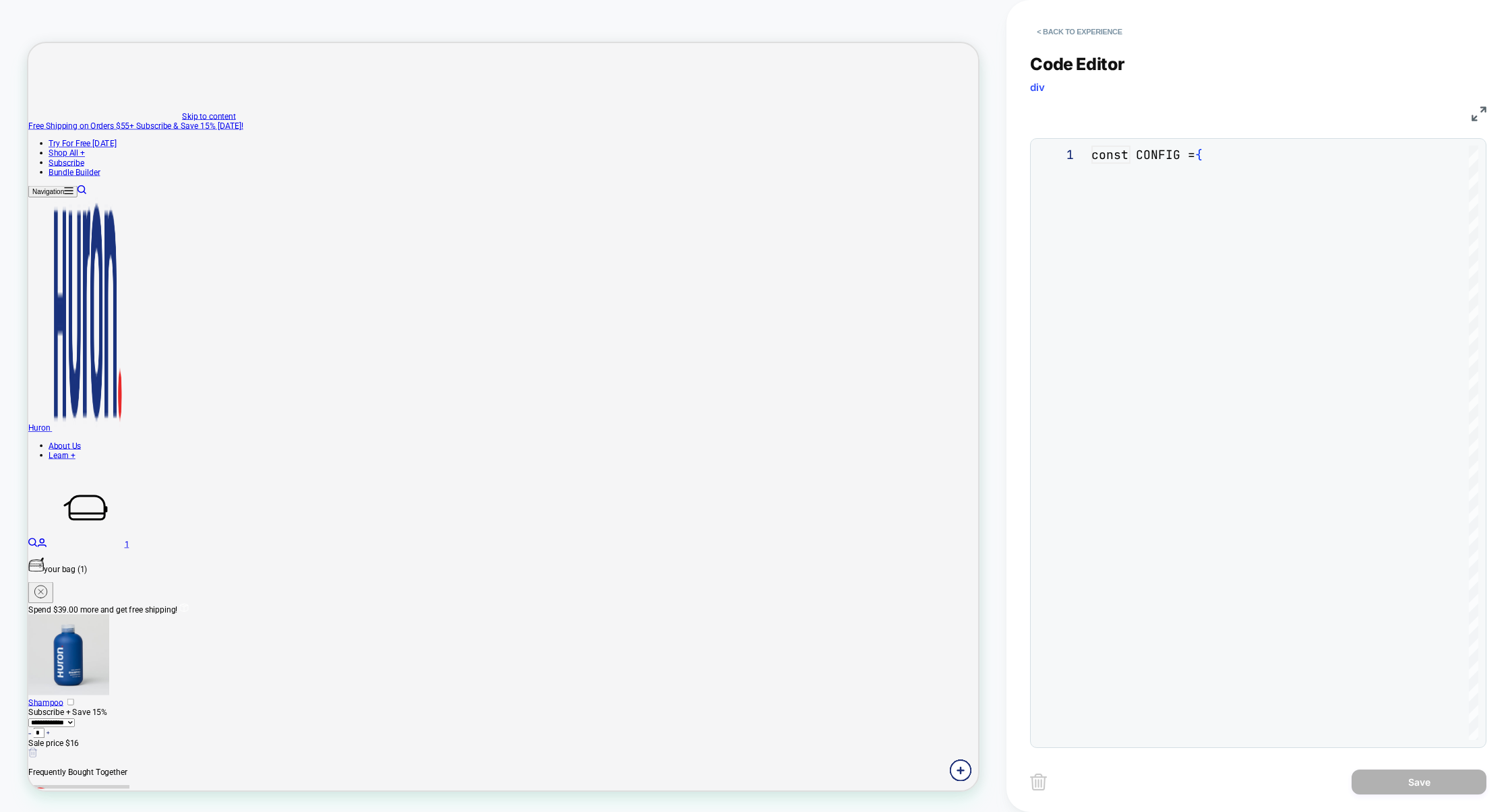
scroll to position [182, 0]
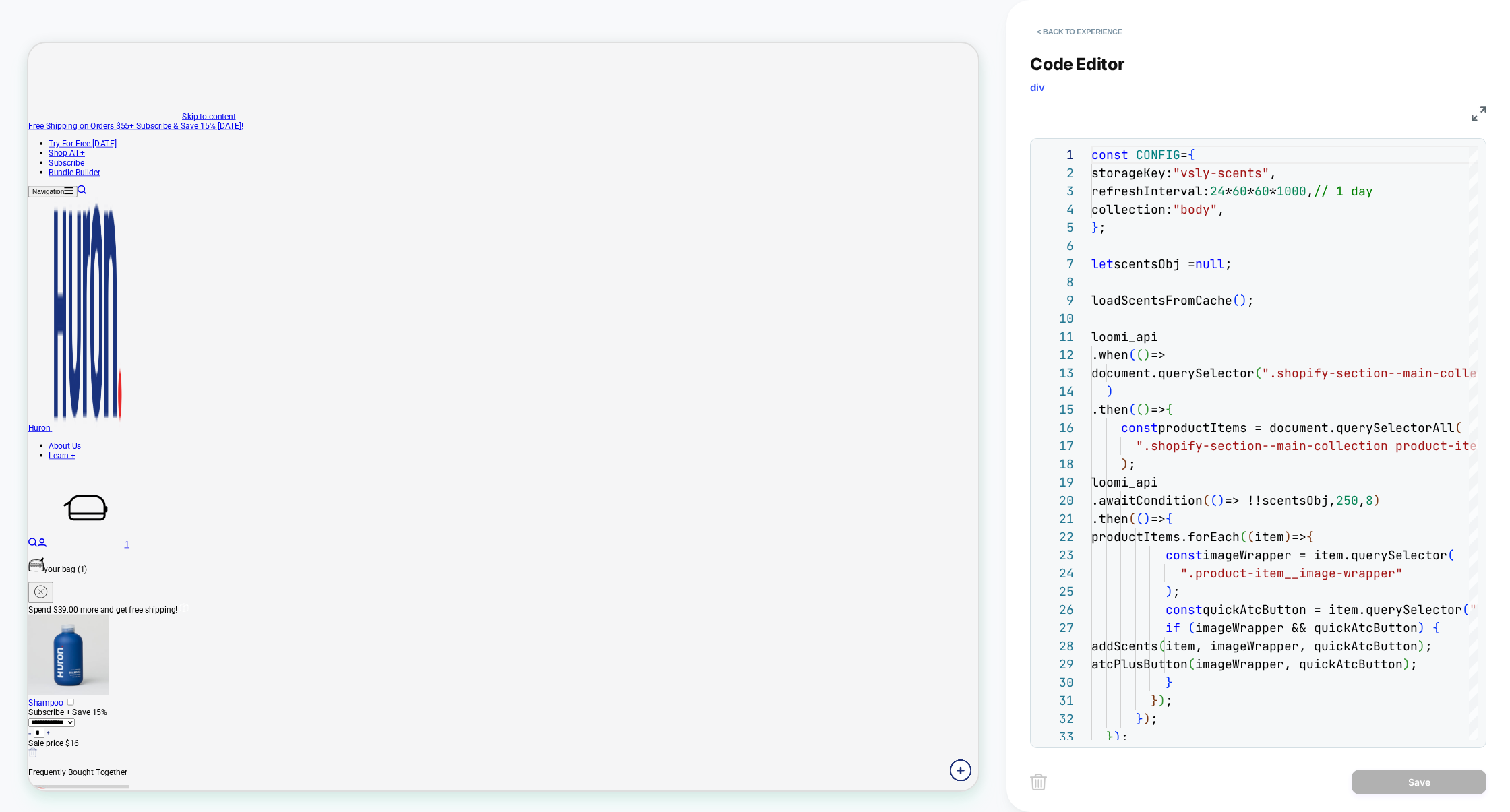
click at [1478, 116] on img at bounding box center [1479, 113] width 15 height 15
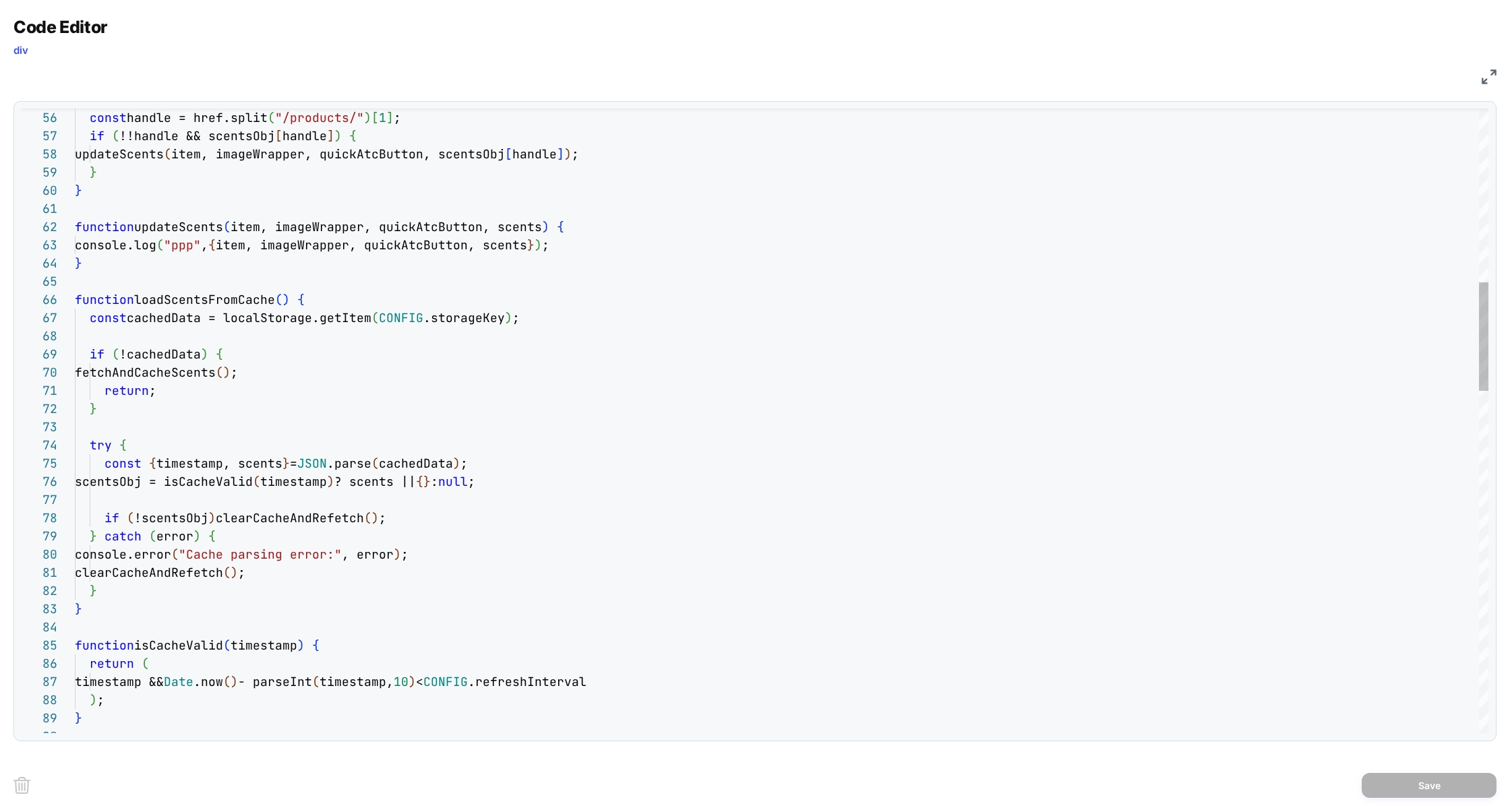
scroll to position [0, 79]
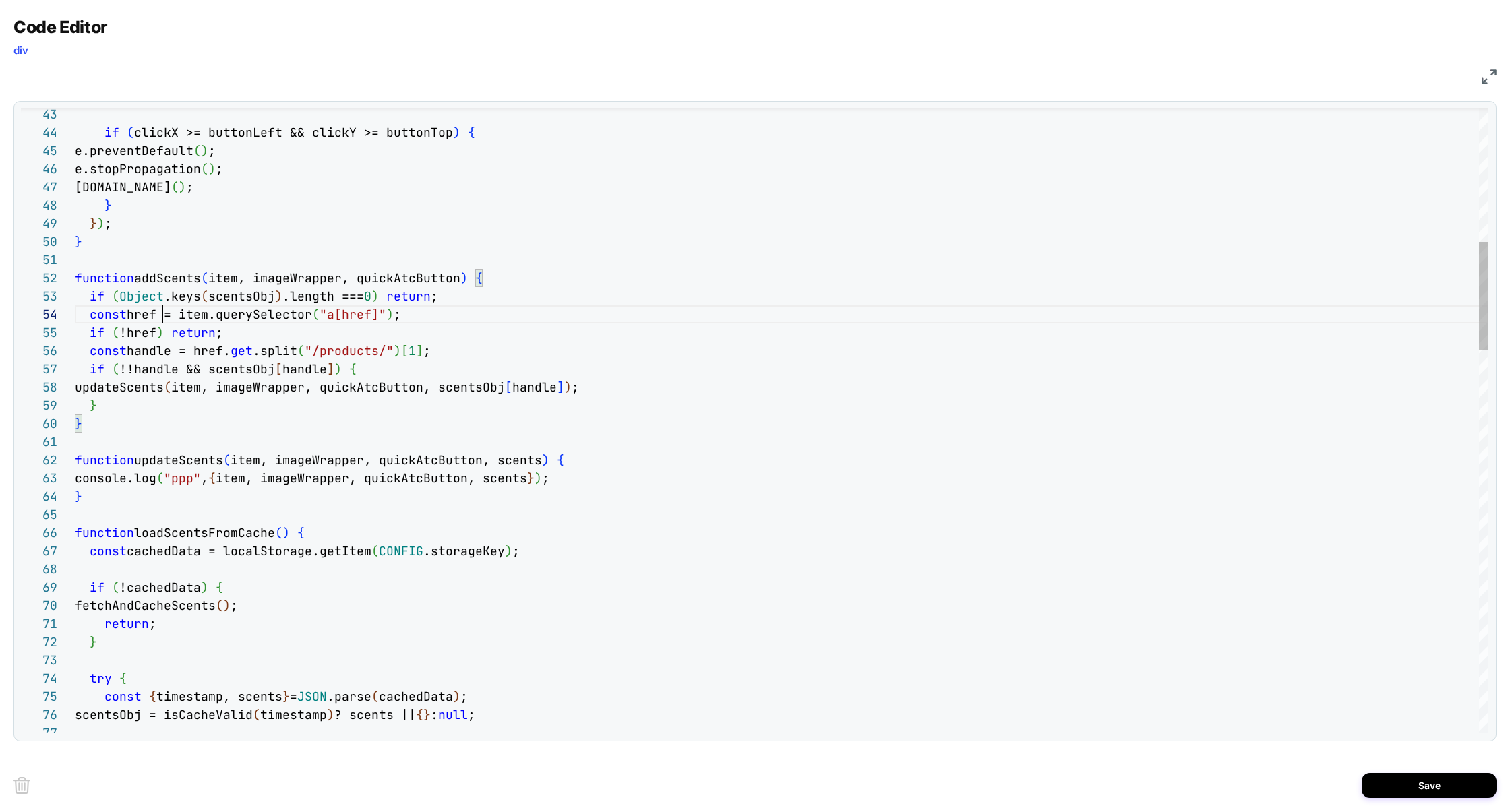
scroll to position [54, 87]
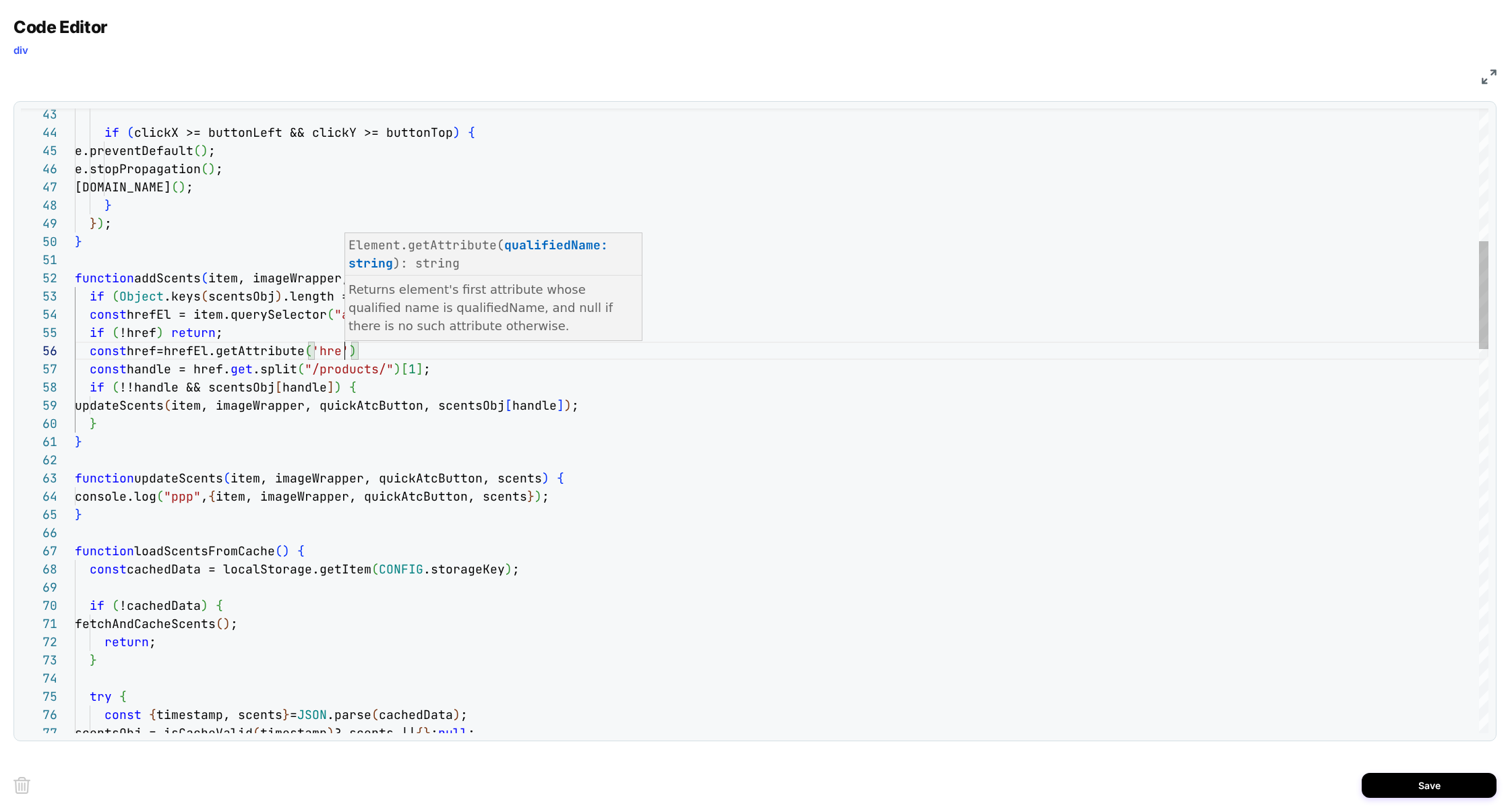
scroll to position [90, 277]
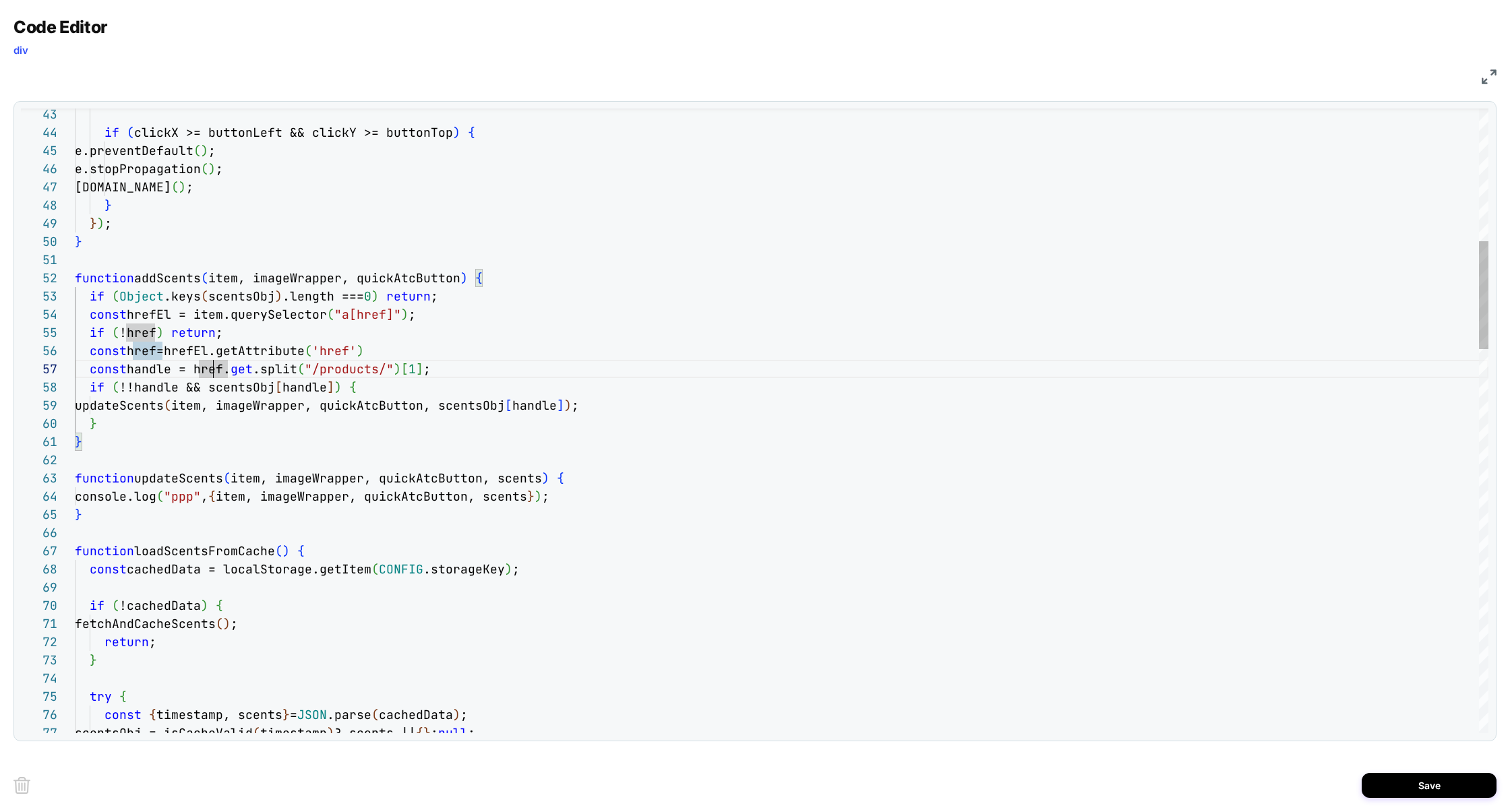
type textarea "**********"
click at [1402, 771] on div "Save" at bounding box center [755, 785] width 1482 height 54
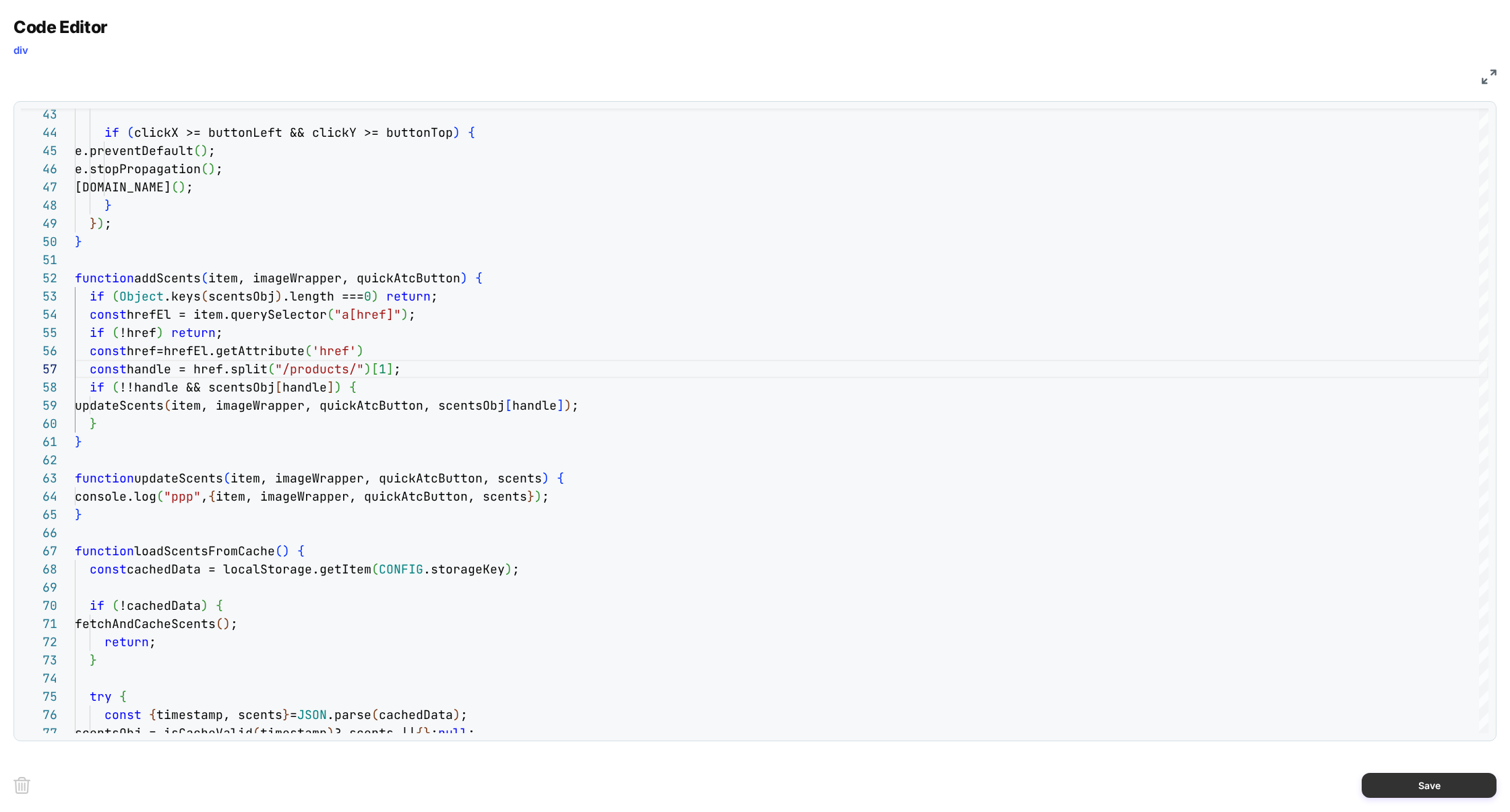
click at [1402, 773] on button "Save" at bounding box center [1428, 786] width 134 height 25
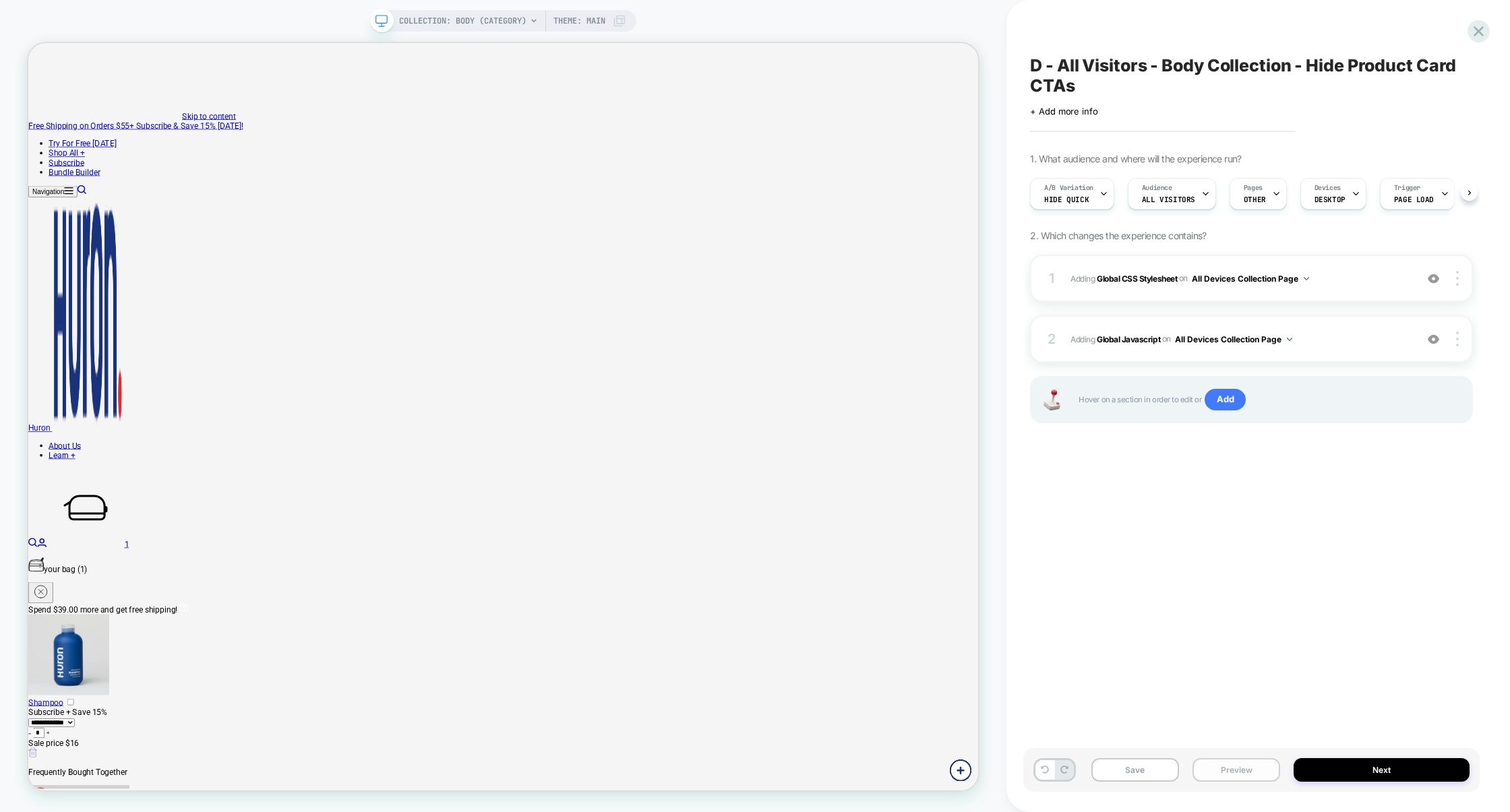
scroll to position [0, 1]
click at [1255, 776] on button "Preview" at bounding box center [1236, 770] width 87 height 24
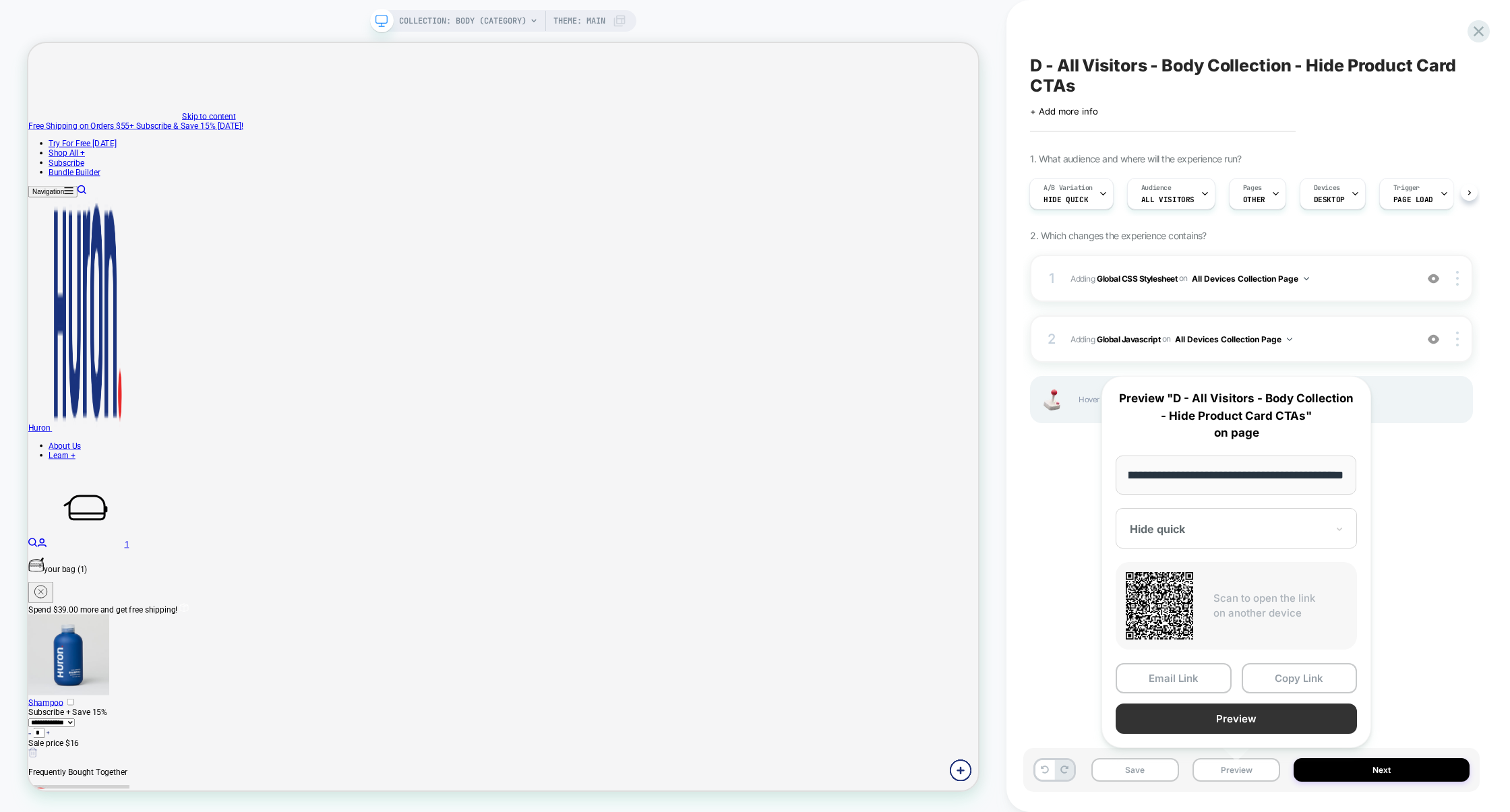
scroll to position [0, 0]
click at [1255, 718] on button "Preview" at bounding box center [1236, 718] width 241 height 31
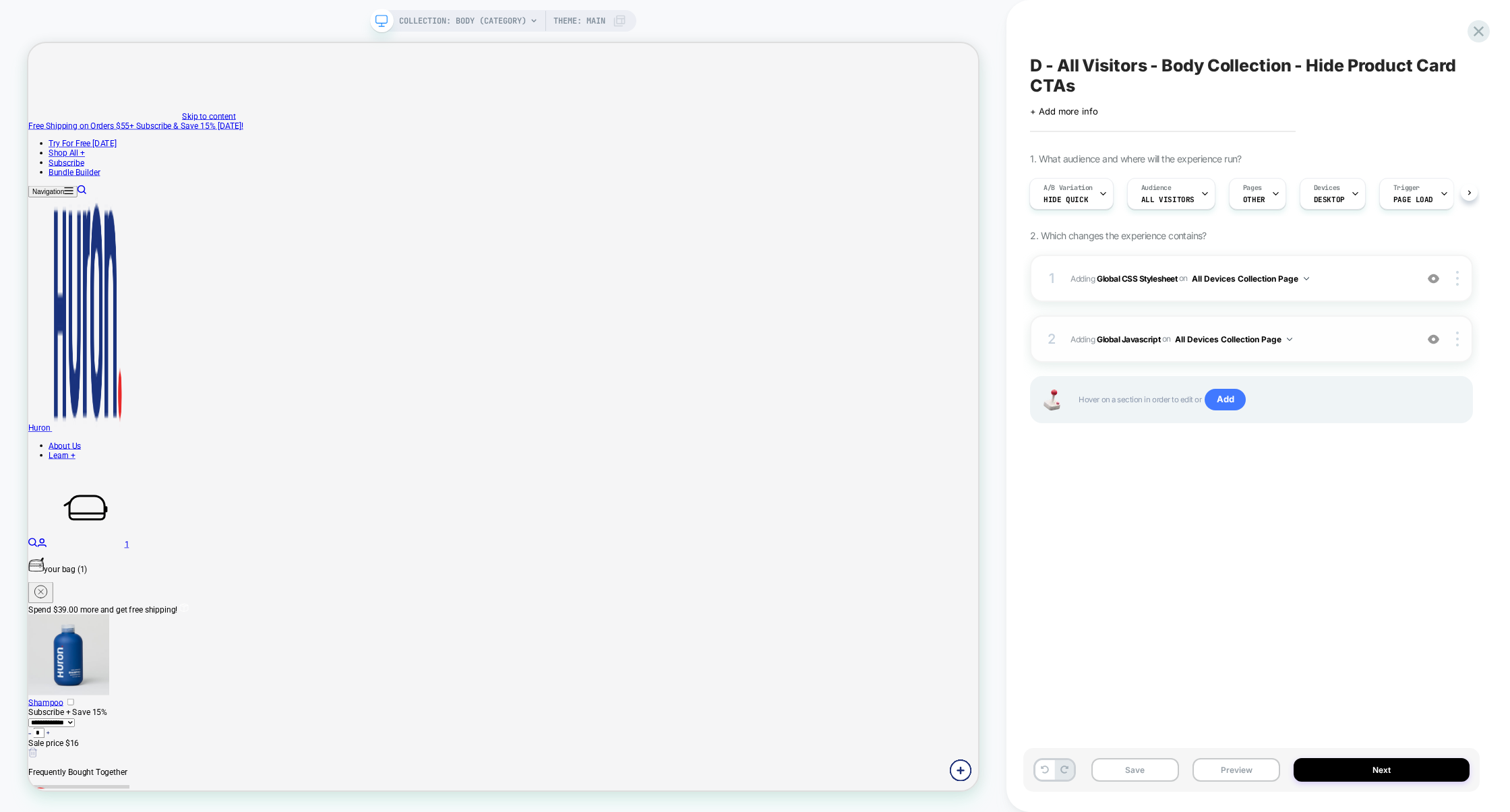
click at [1366, 333] on span "Adding Global Javascript on All Devices Collection Page" at bounding box center [1240, 339] width 338 height 17
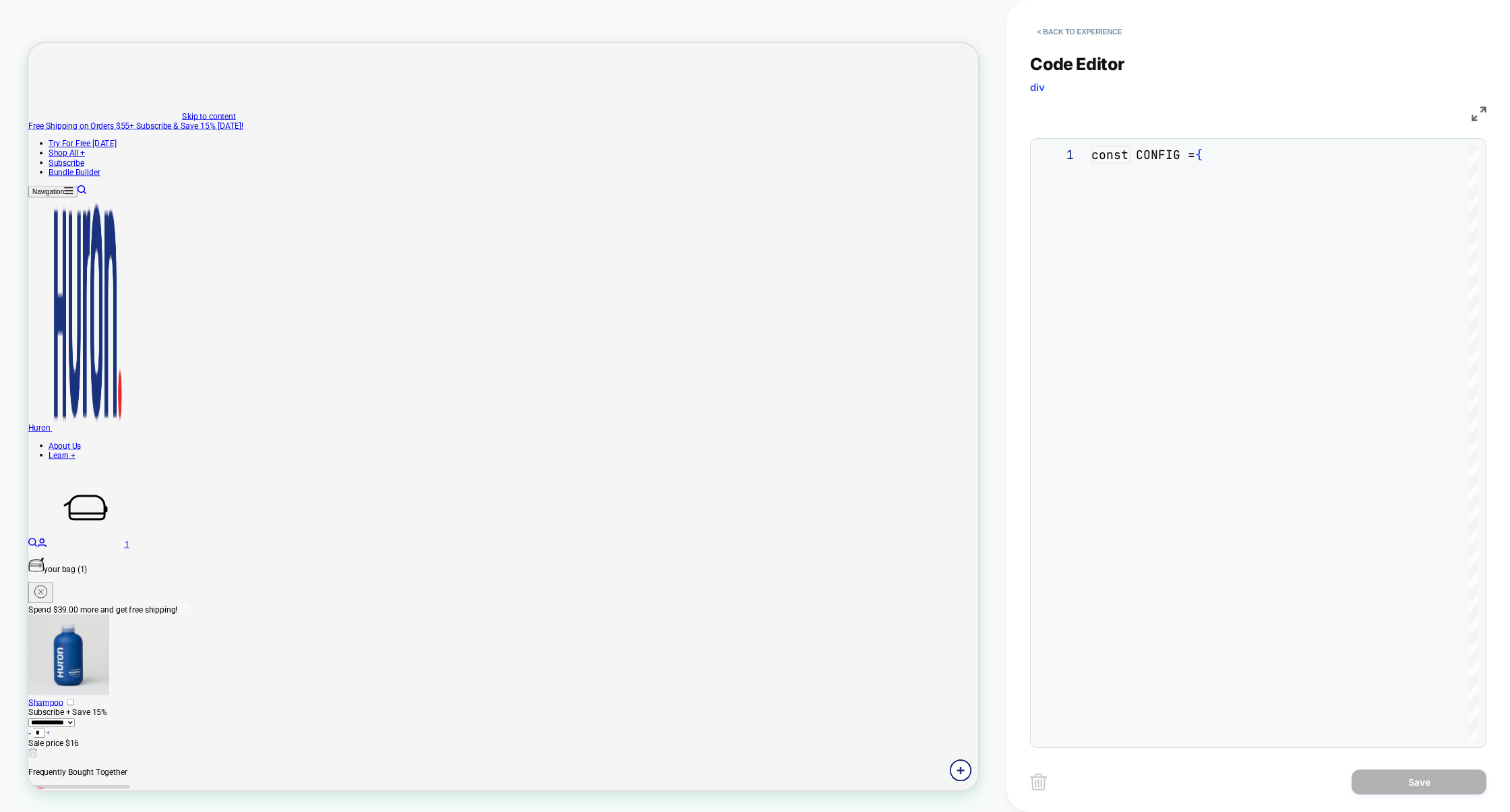
scroll to position [182, 0]
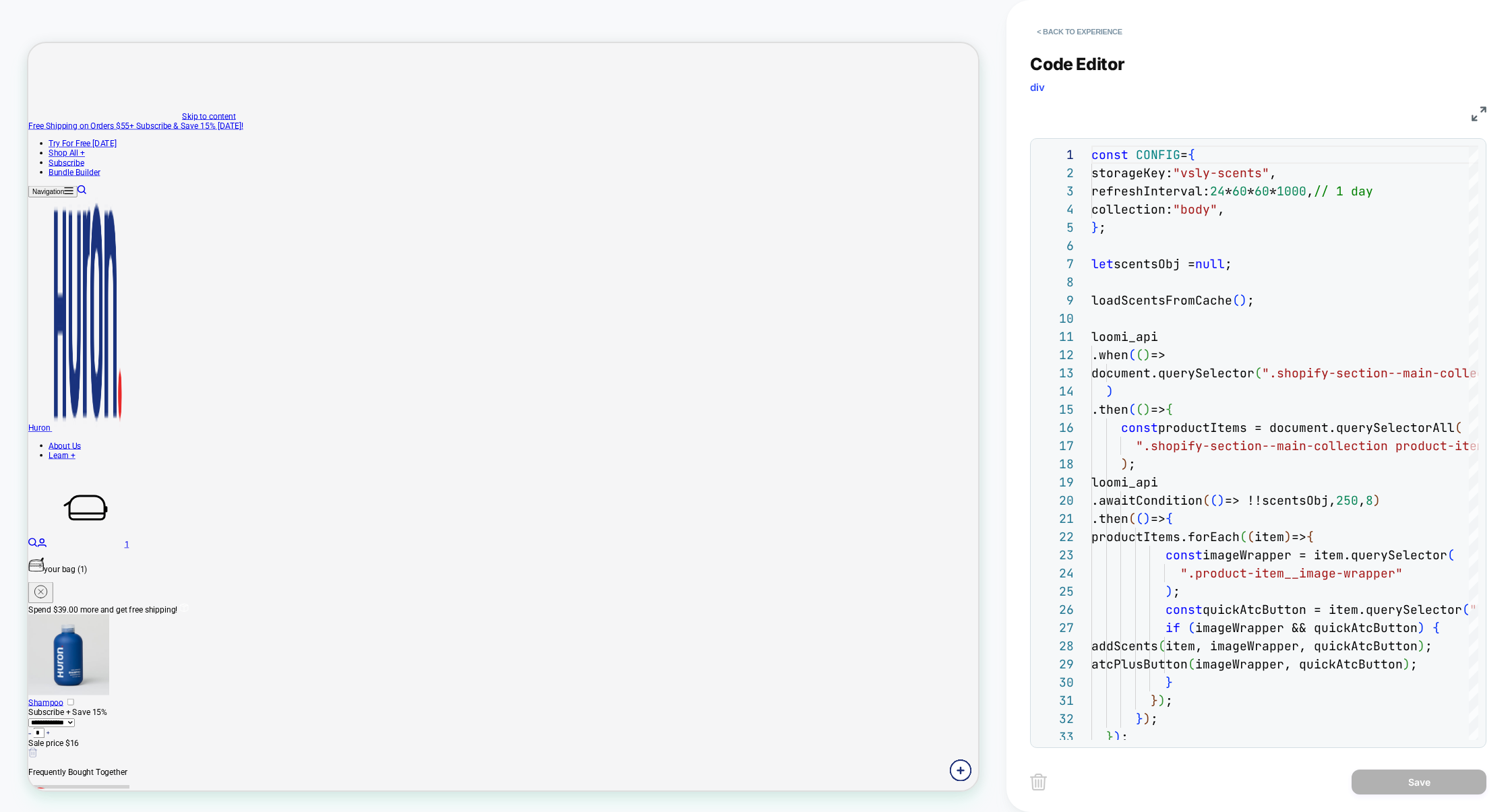
click at [1480, 116] on img at bounding box center [1479, 113] width 15 height 15
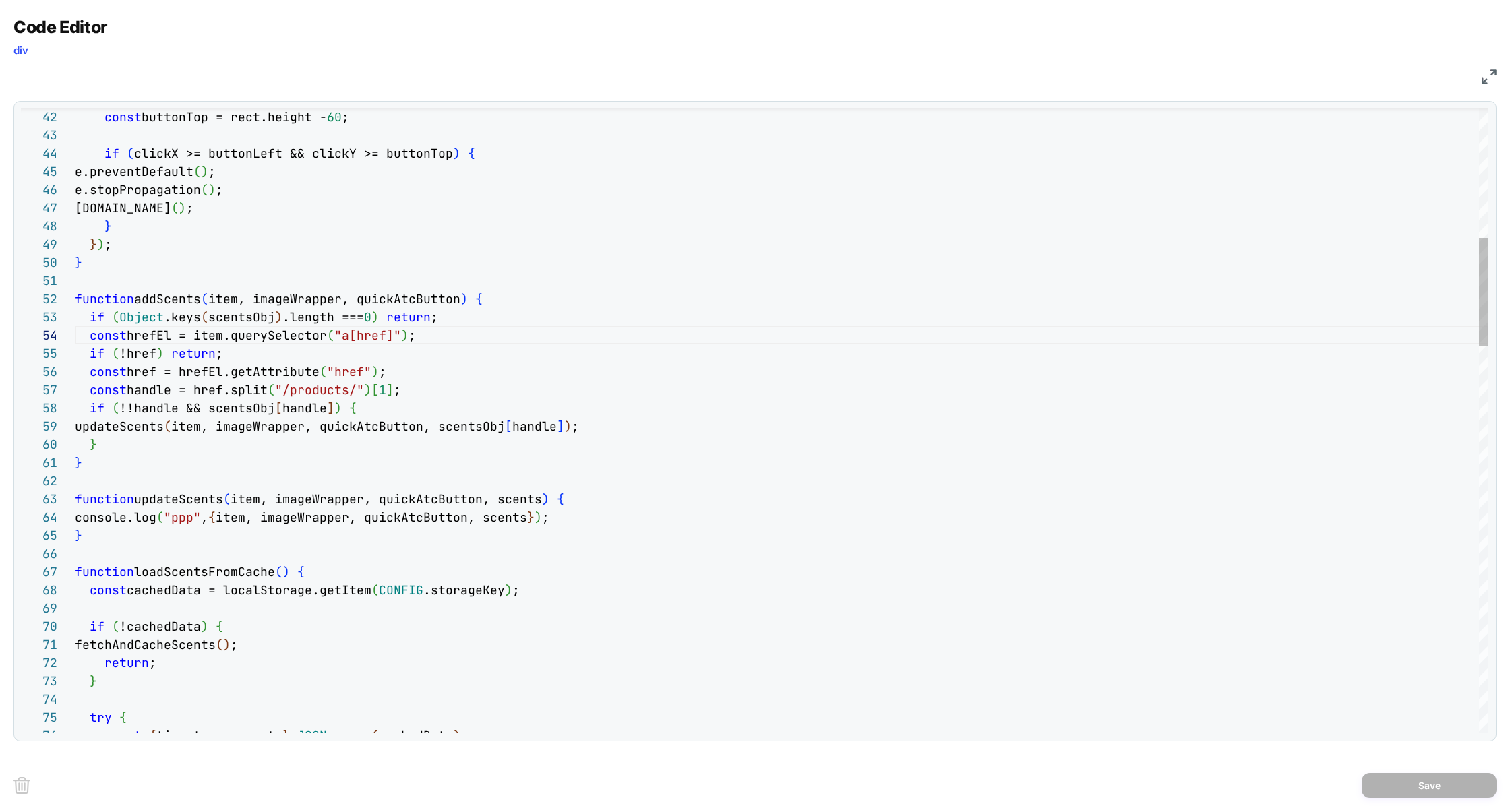
type textarea "**********"
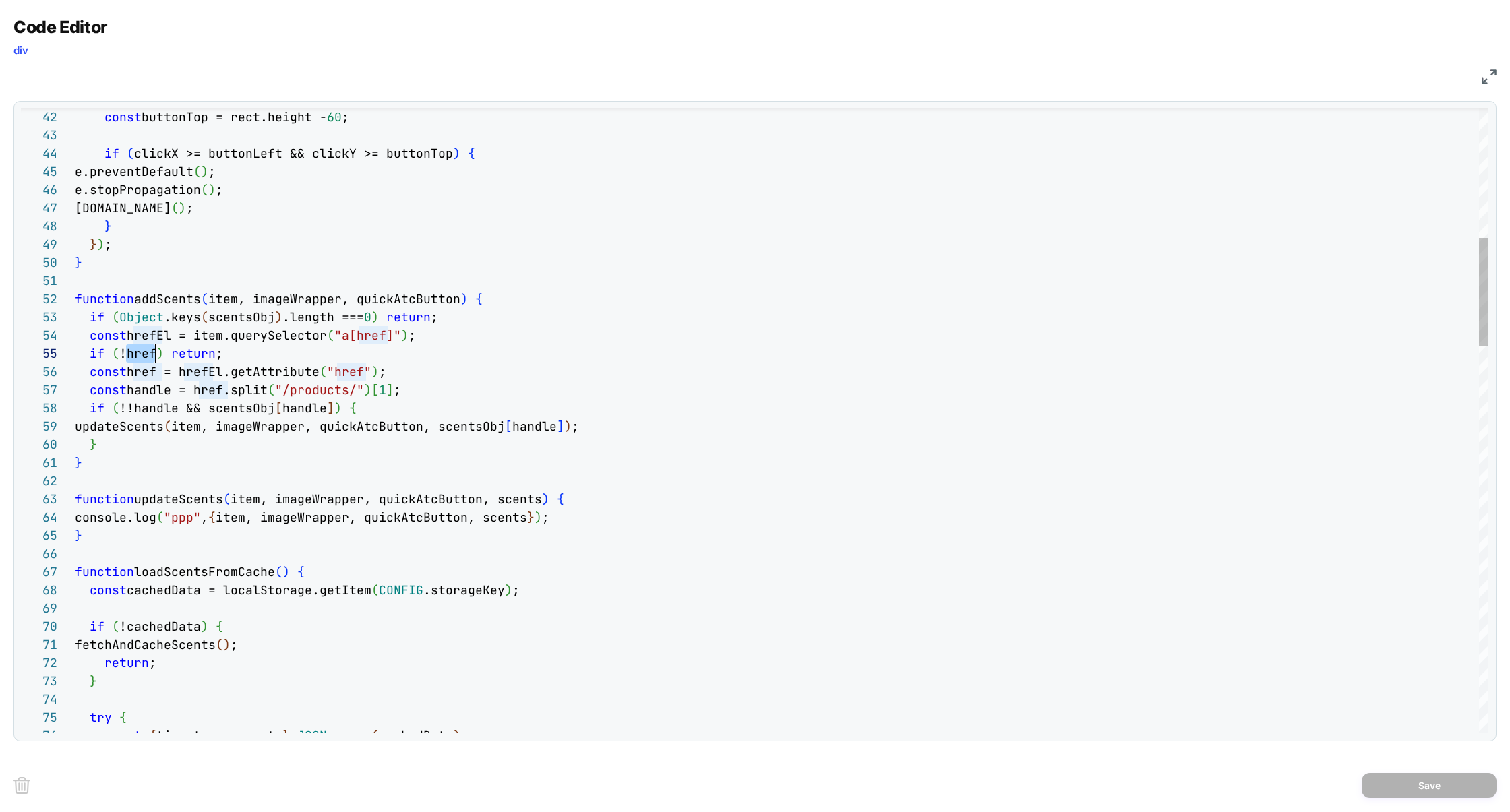
scroll to position [73, 94]
click at [1448, 785] on button "Save" at bounding box center [1428, 786] width 134 height 25
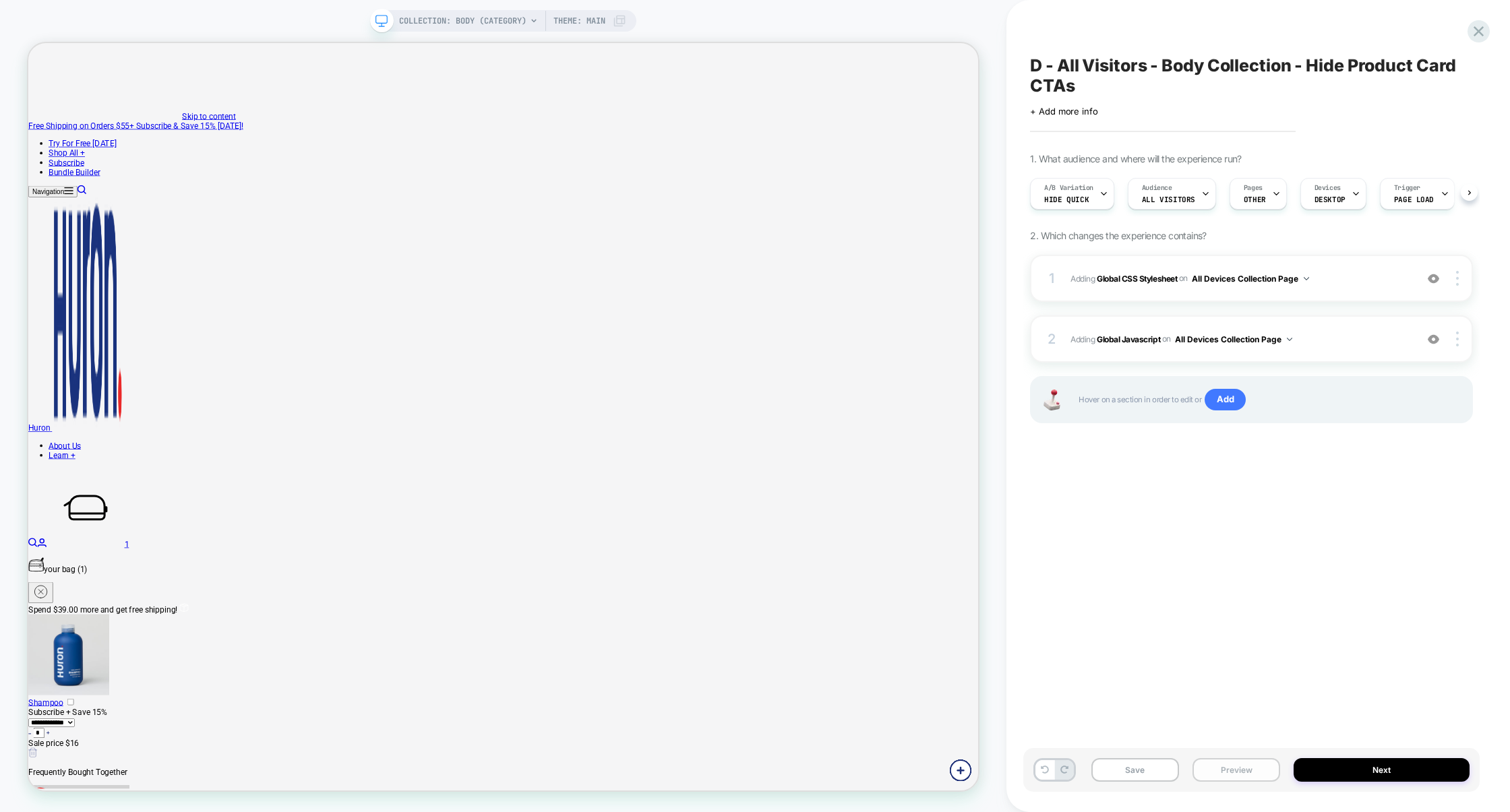
click at [1260, 781] on button "Preview" at bounding box center [1236, 770] width 87 height 24
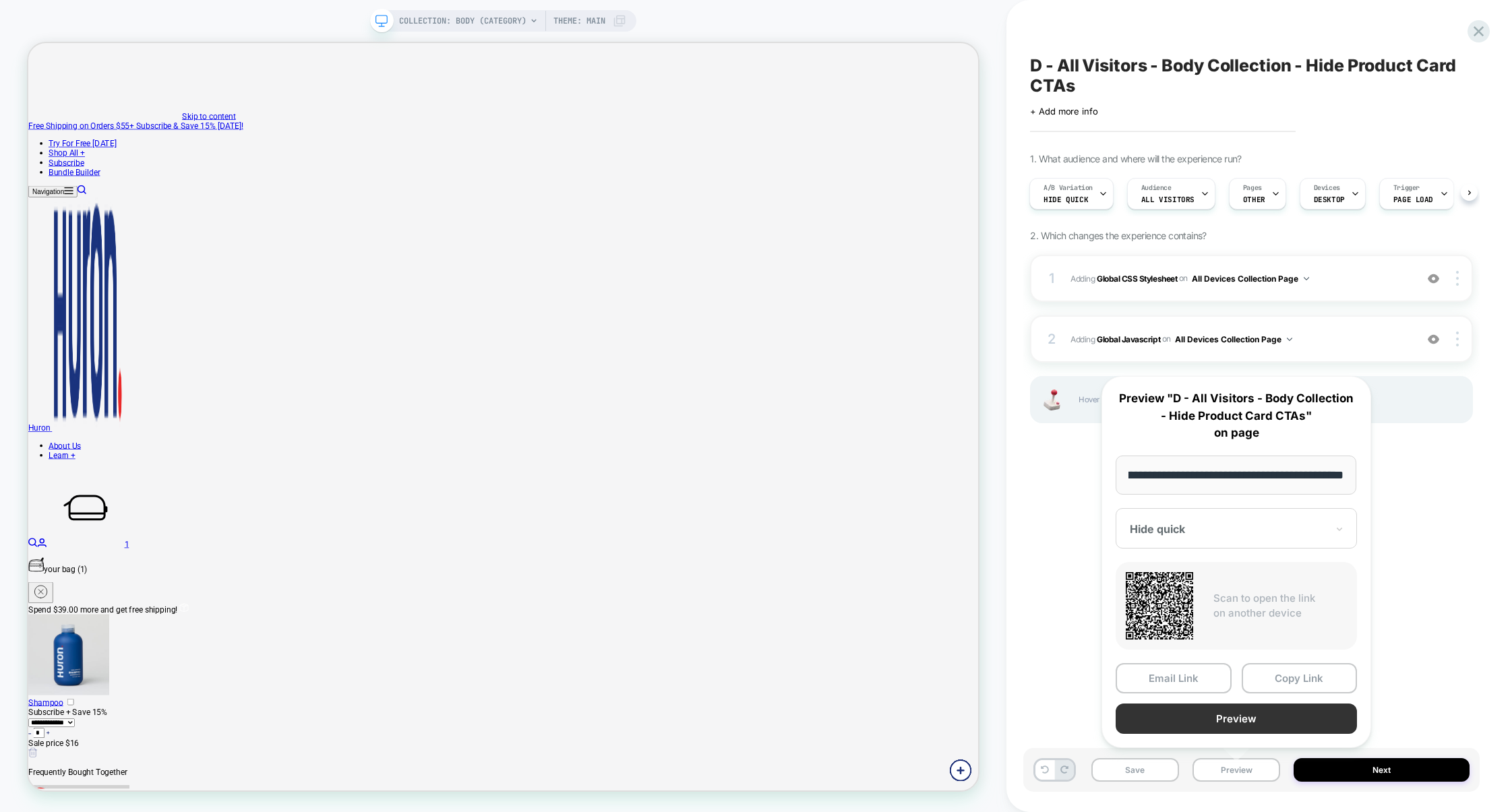
scroll to position [0, 0]
click at [1266, 728] on button "Preview" at bounding box center [1236, 718] width 241 height 31
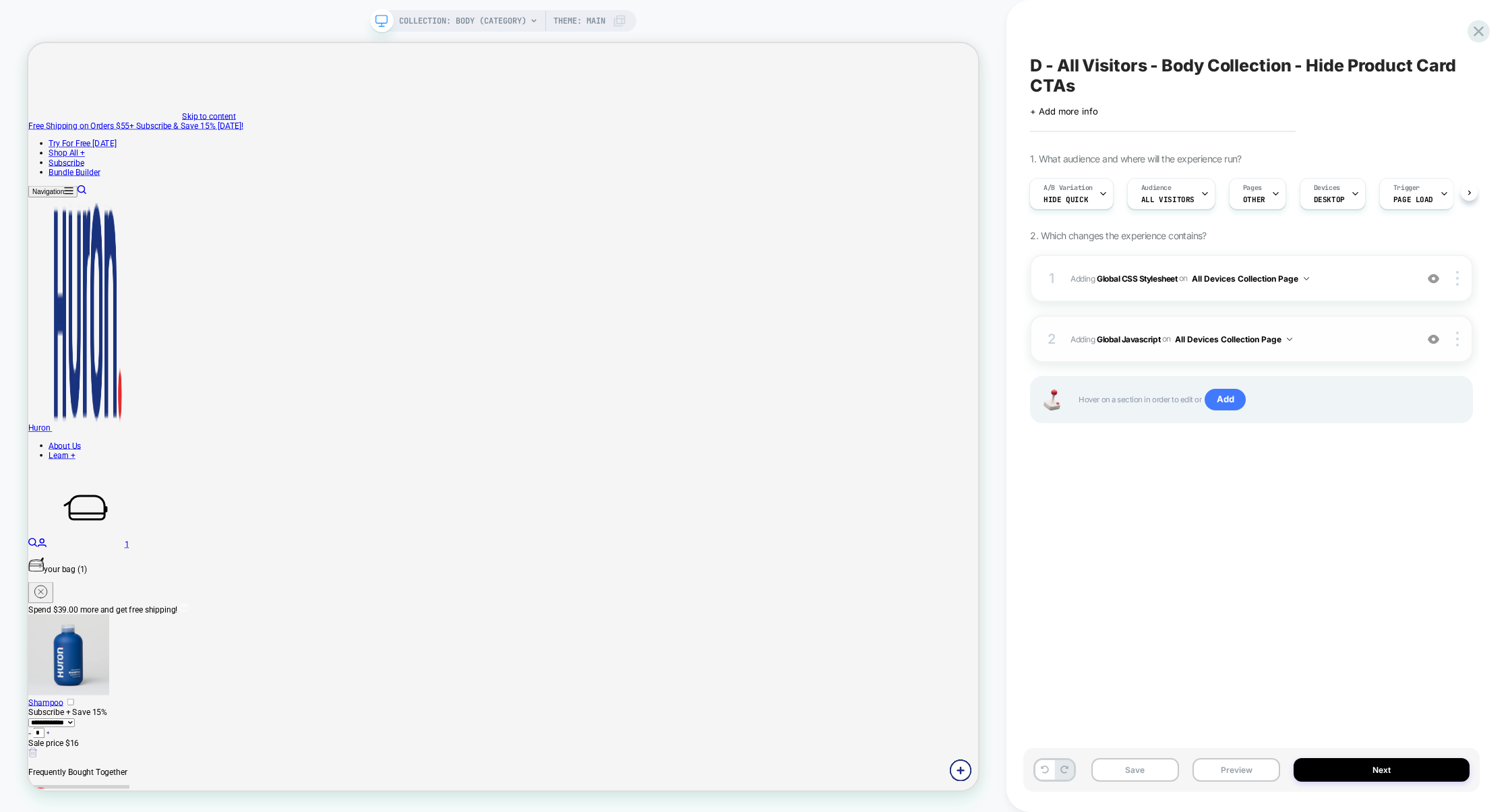
click at [1327, 341] on span "Adding Global Javascript on All Devices Collection Page" at bounding box center [1240, 339] width 338 height 17
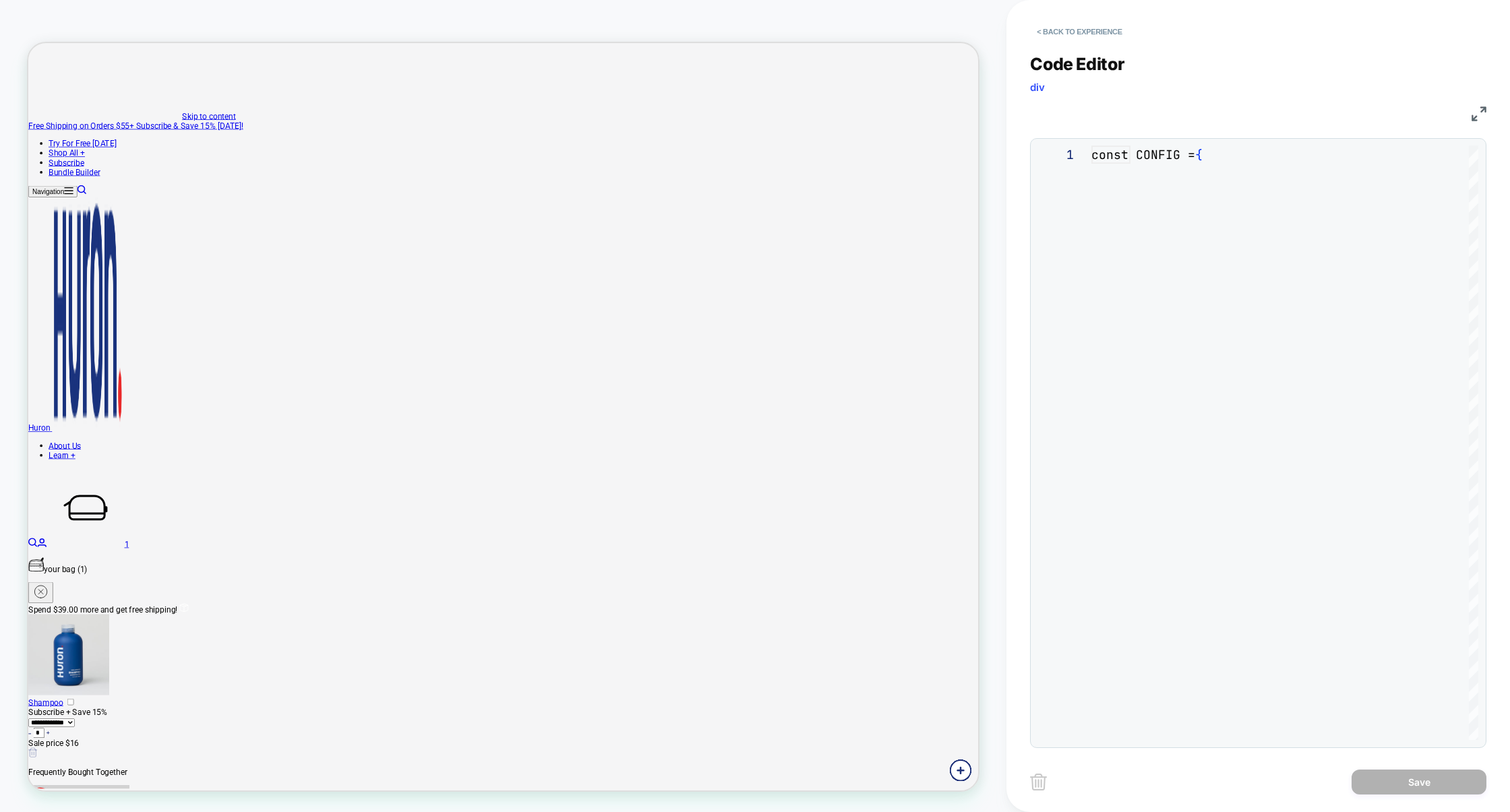
scroll to position [182, 0]
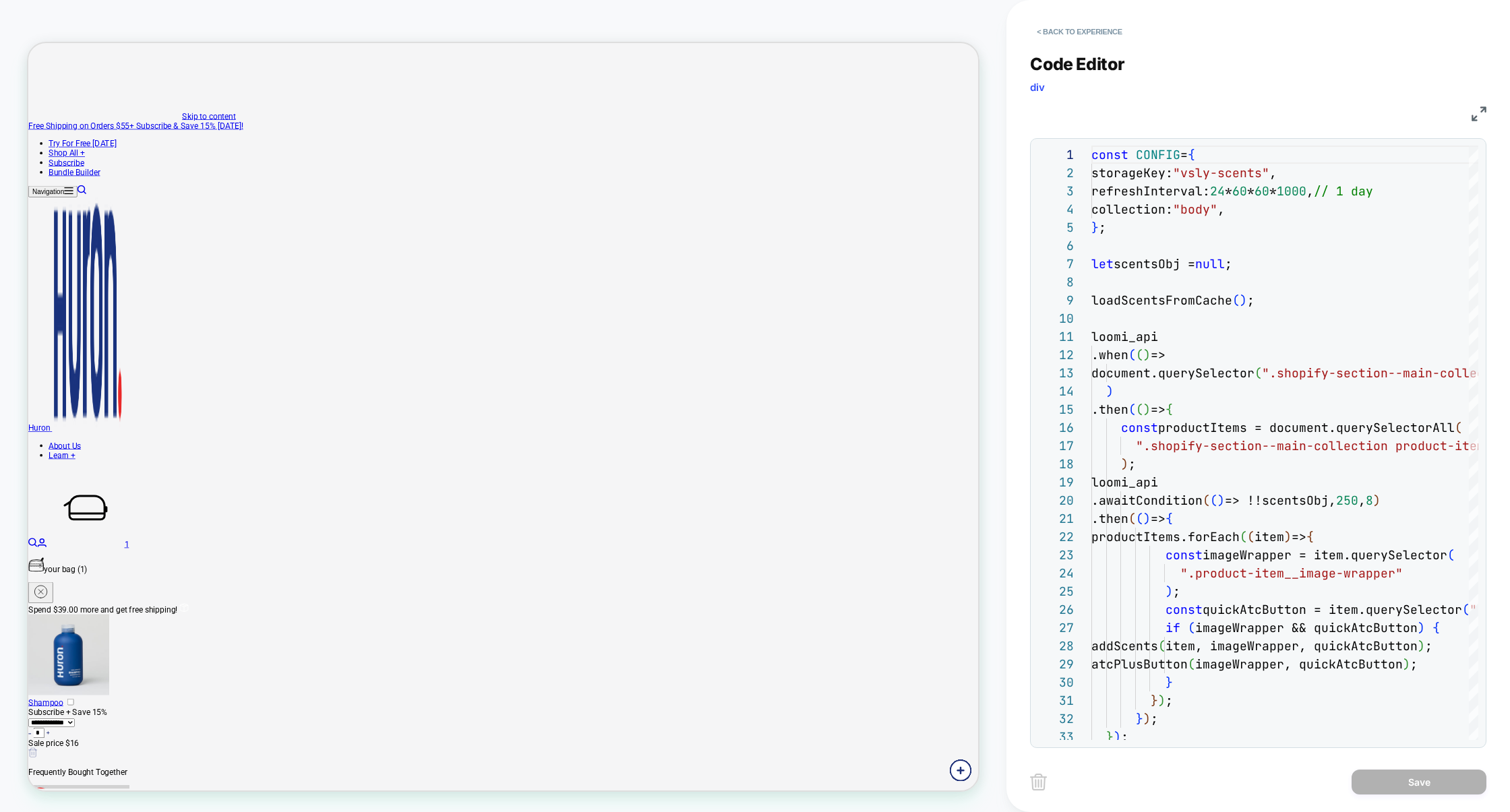
click at [1477, 115] on img at bounding box center [1479, 113] width 15 height 15
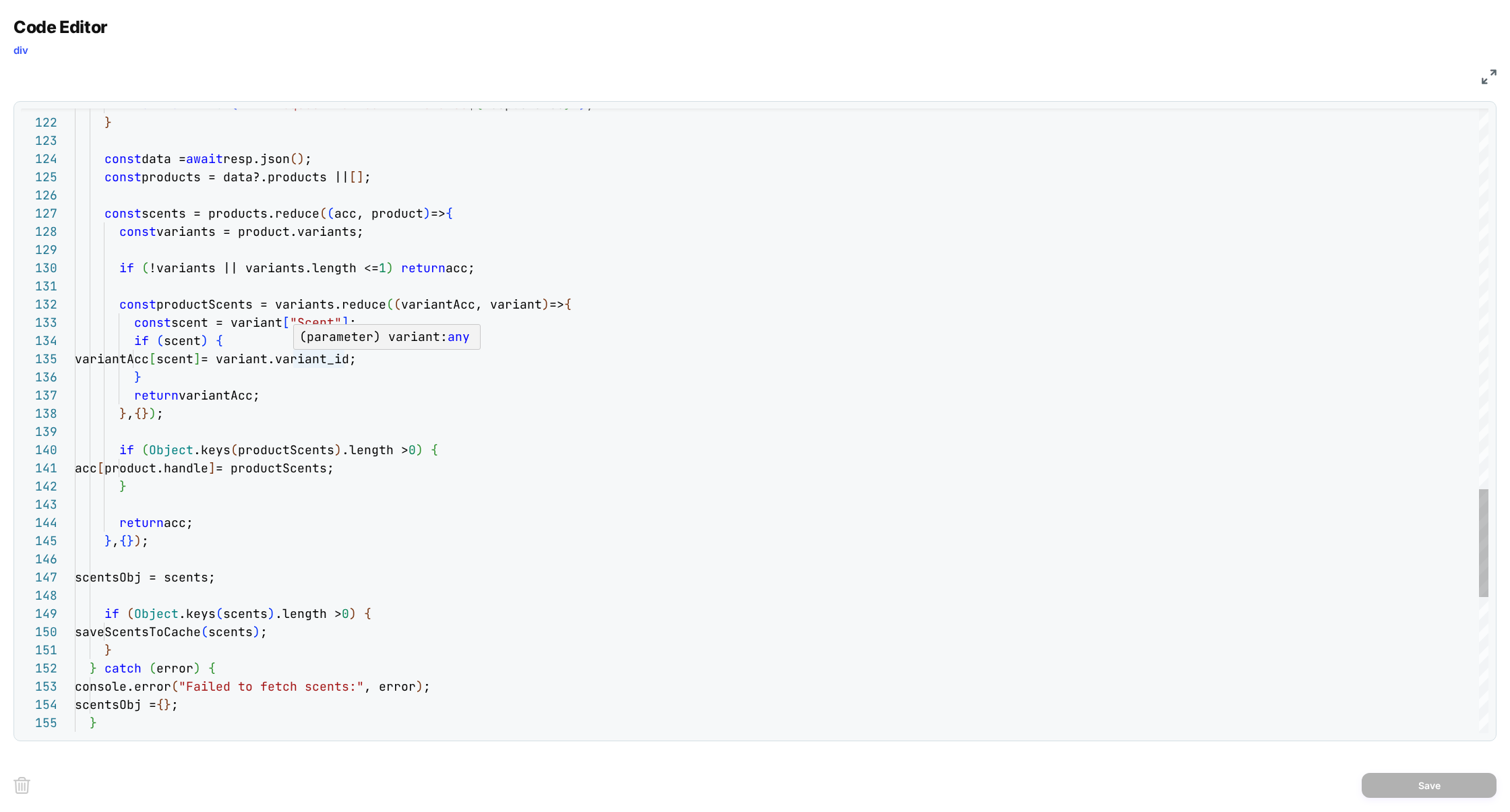
scroll to position [73, 211]
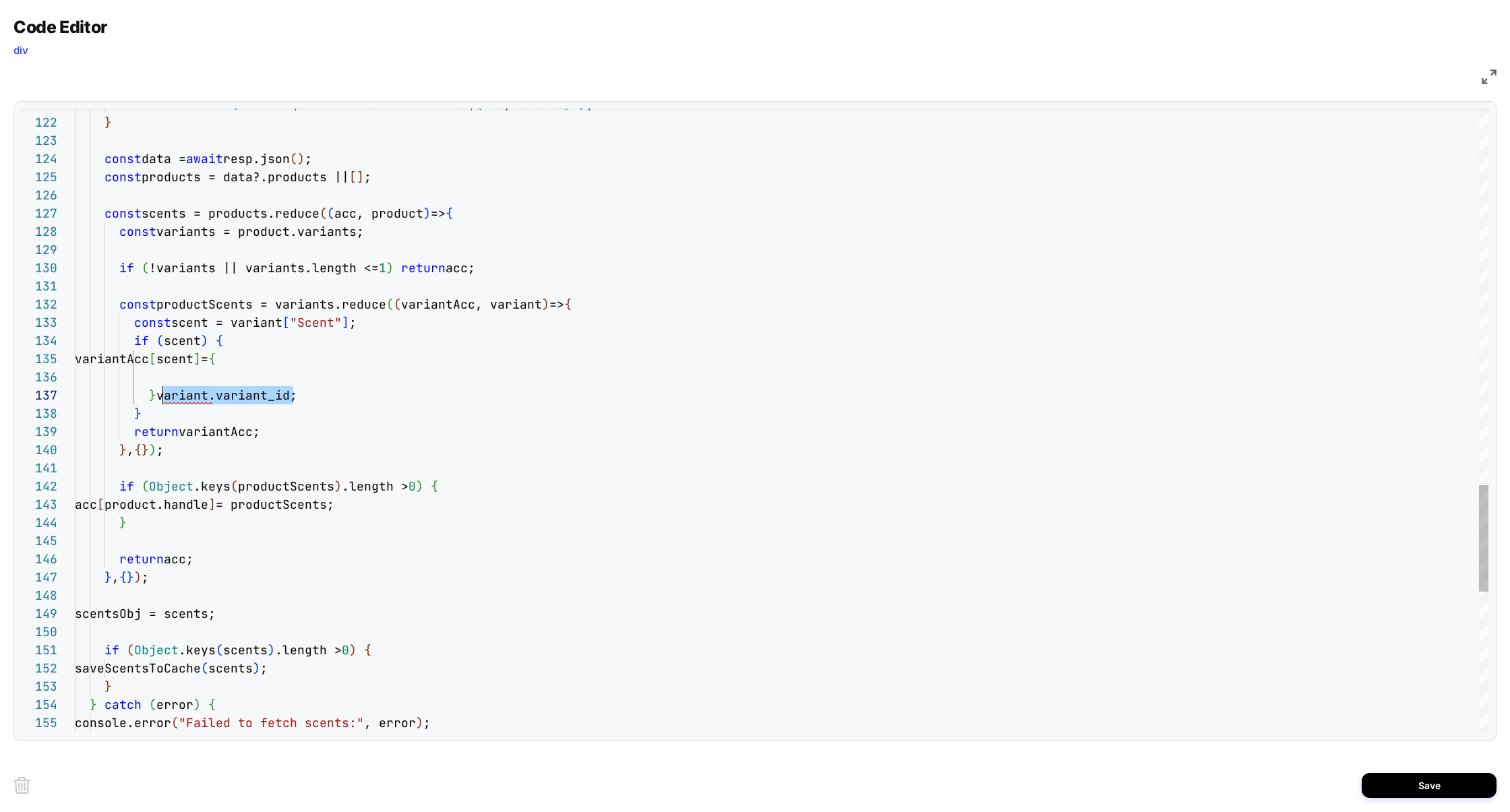
scroll to position [109, 87]
drag, startPoint x: 296, startPoint y: 399, endPoint x: 164, endPoint y: 399, distance: 132.0
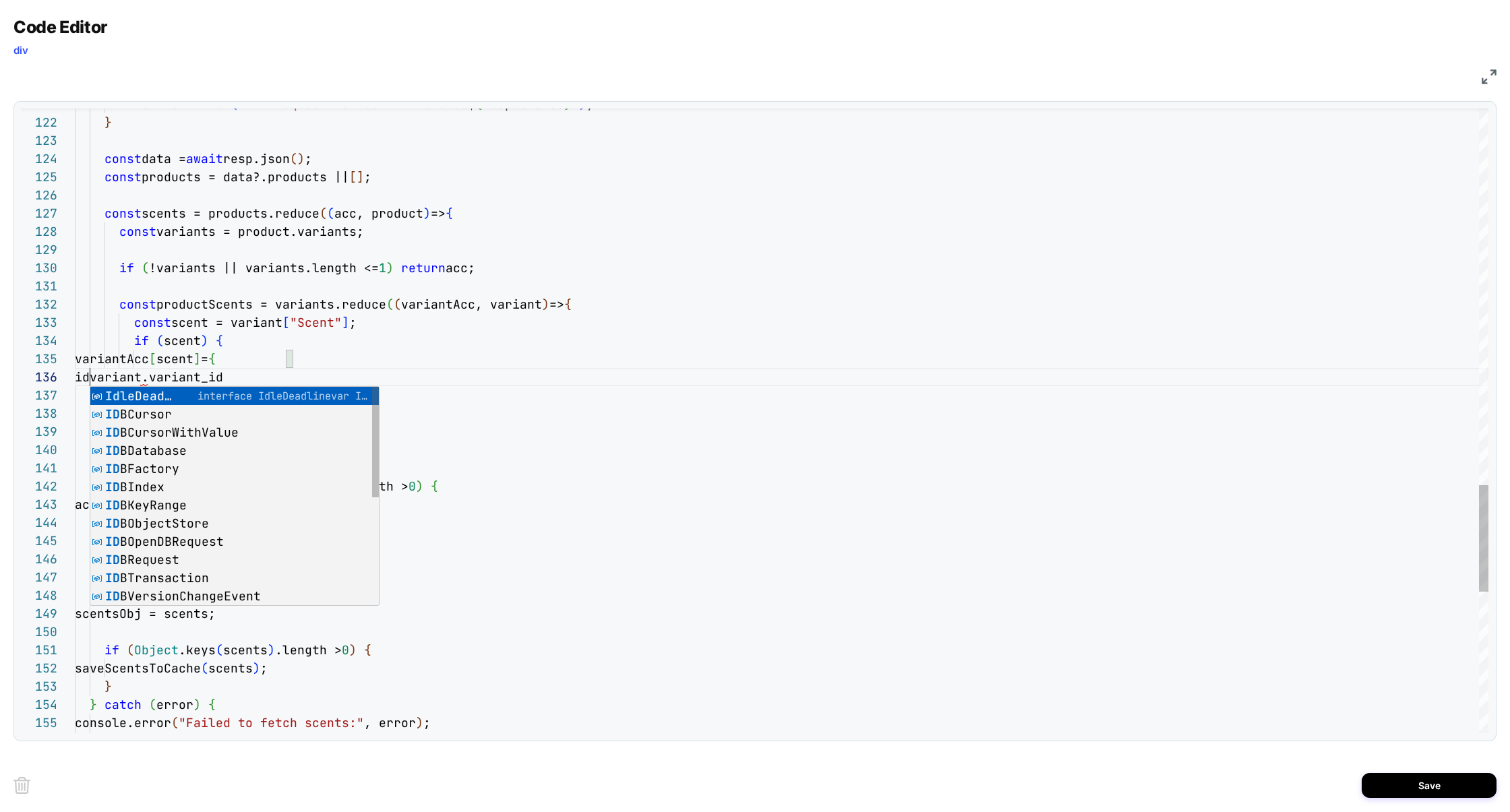
scroll to position [90, 21]
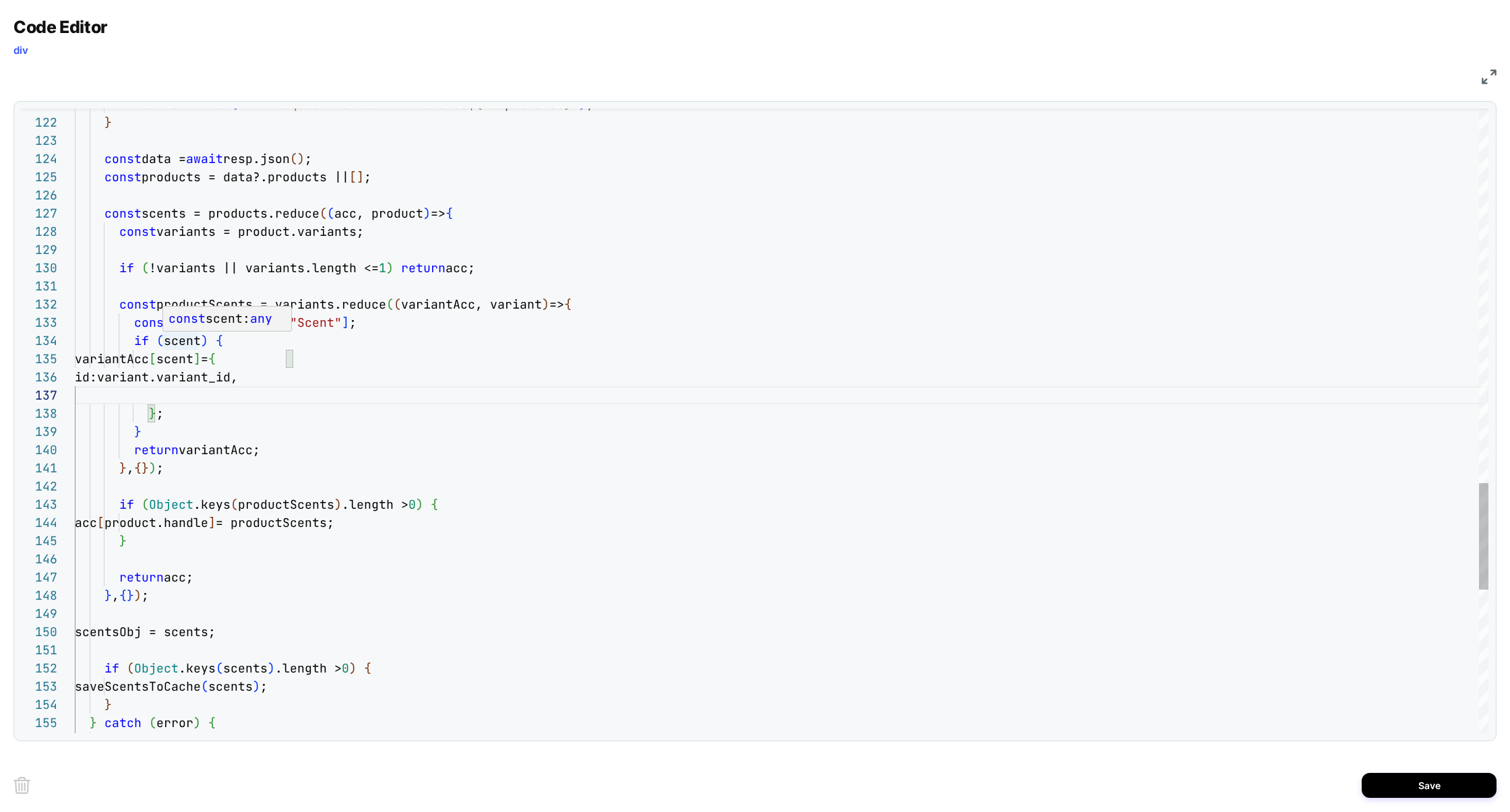
scroll to position [54, 124]
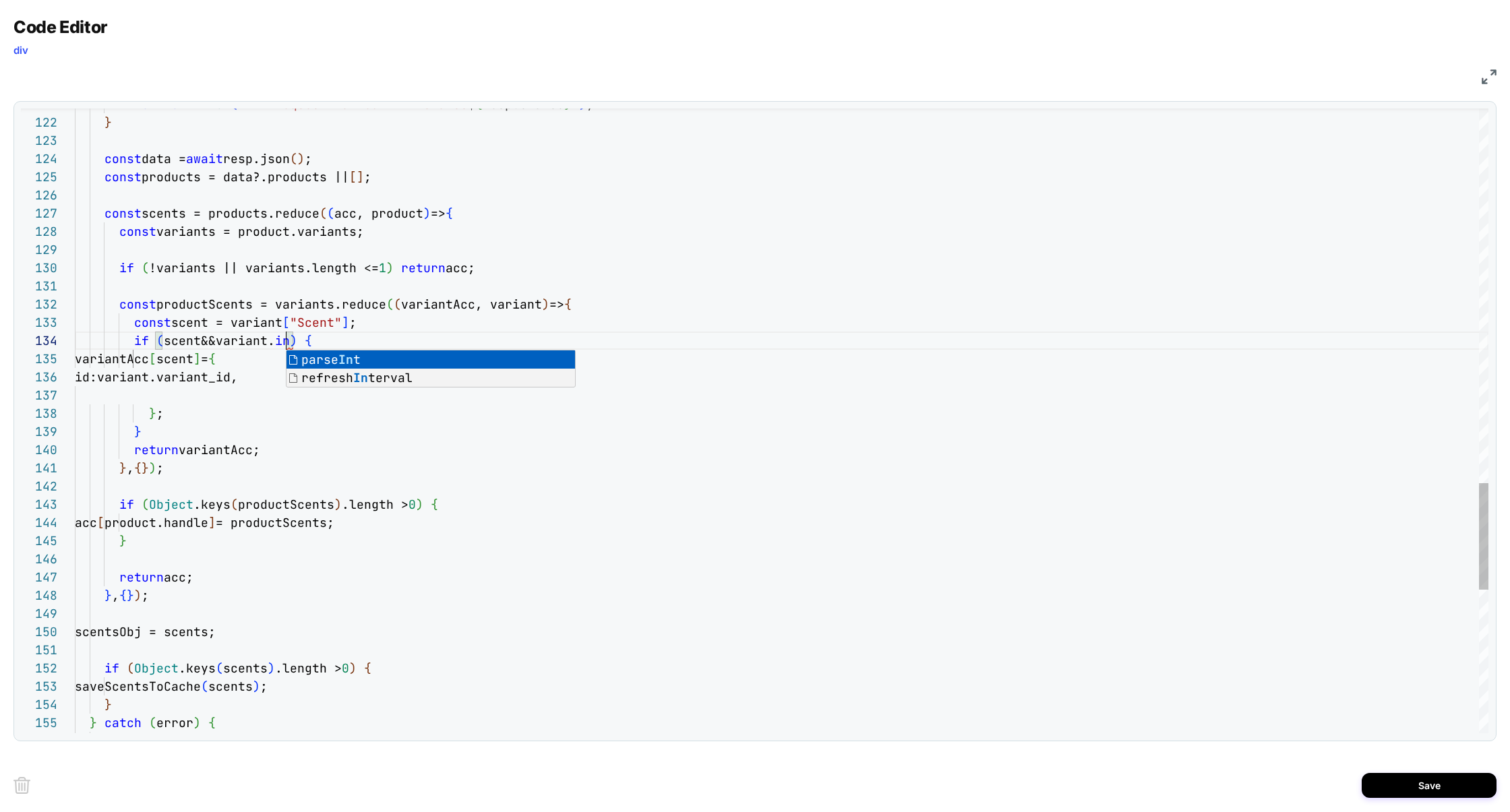
scroll to position [54, 211]
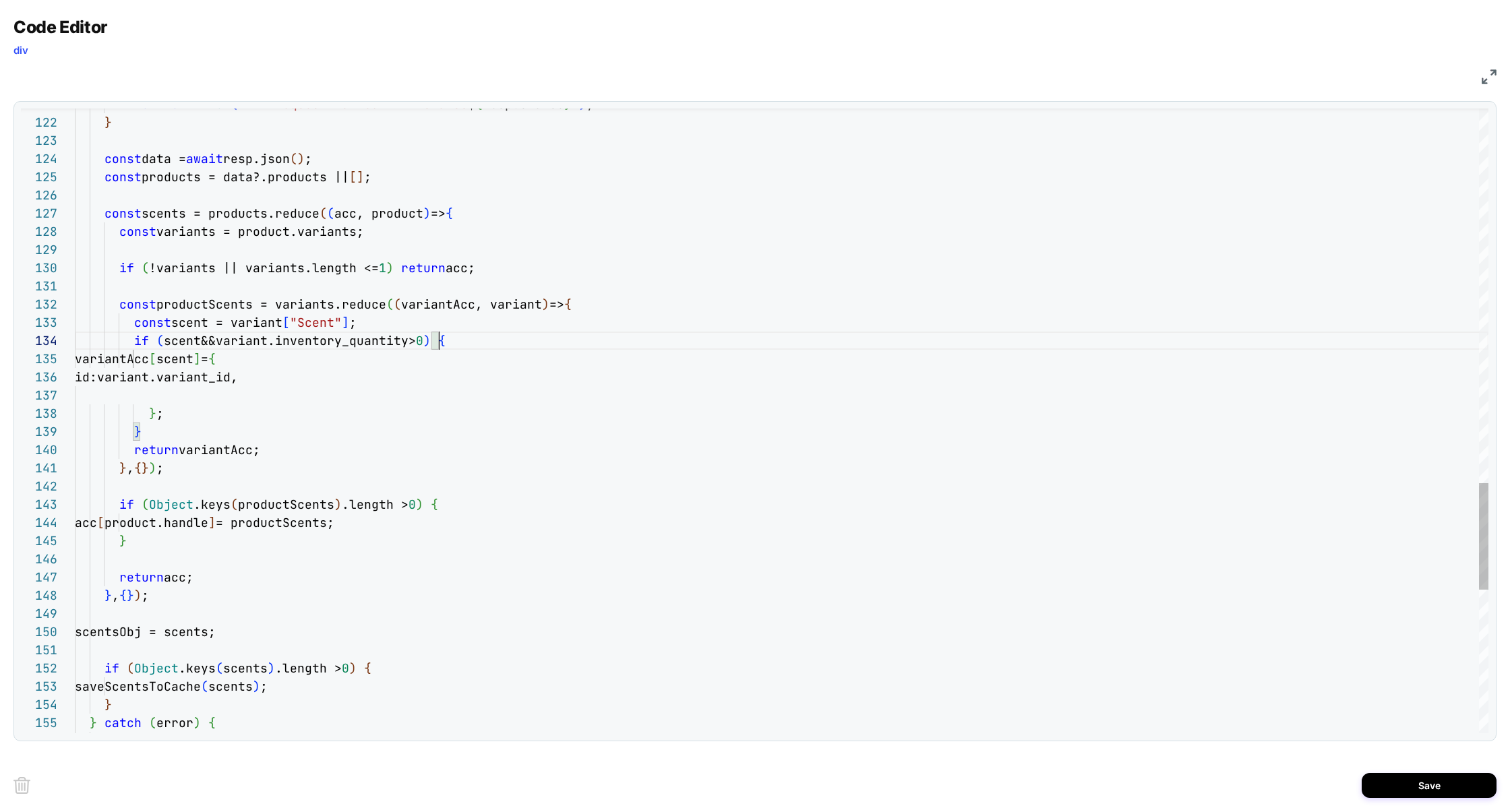
scroll to position [73, 219]
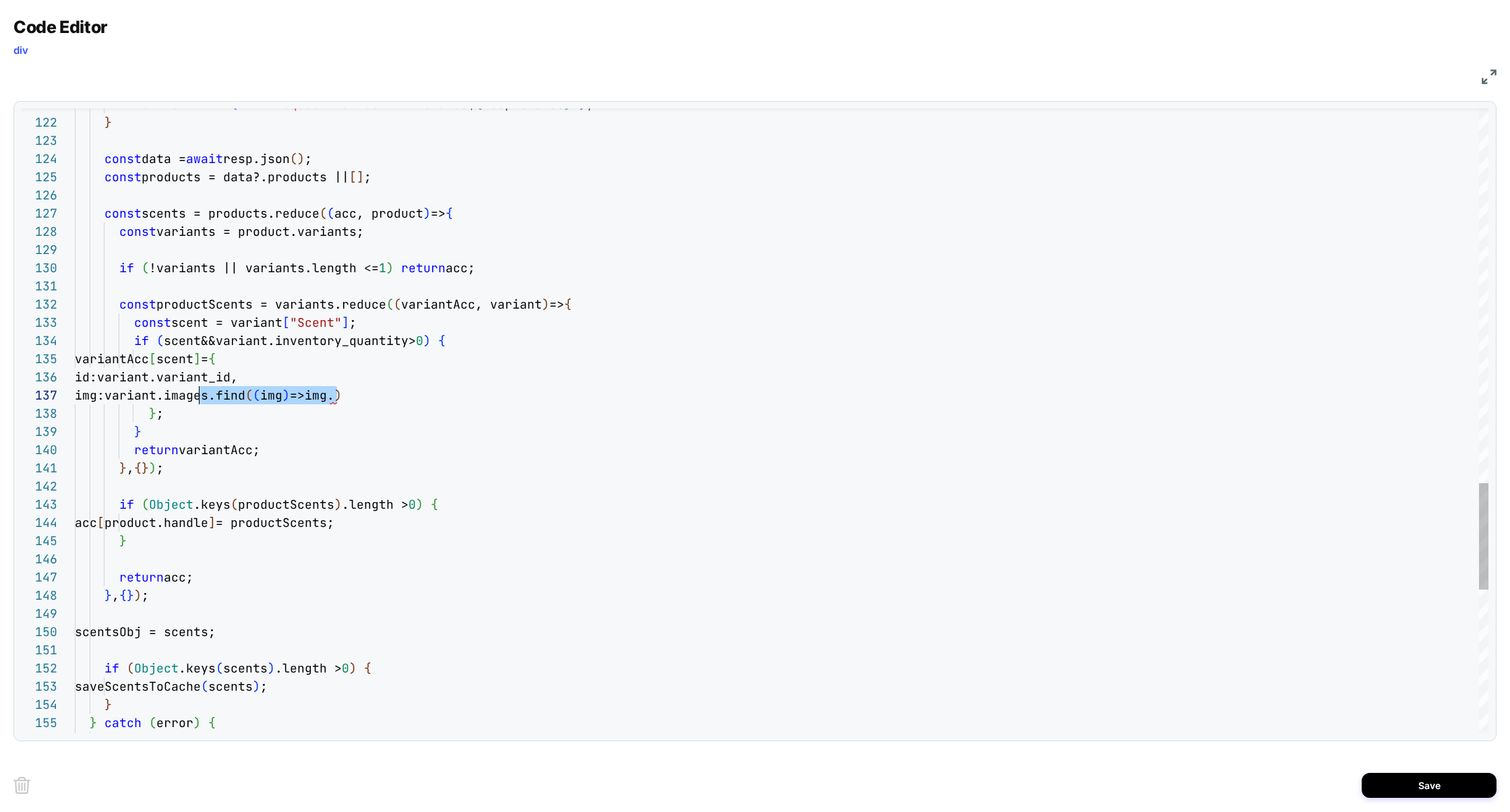
drag, startPoint x: 366, startPoint y: 396, endPoint x: 202, endPoint y: 398, distance: 164.0
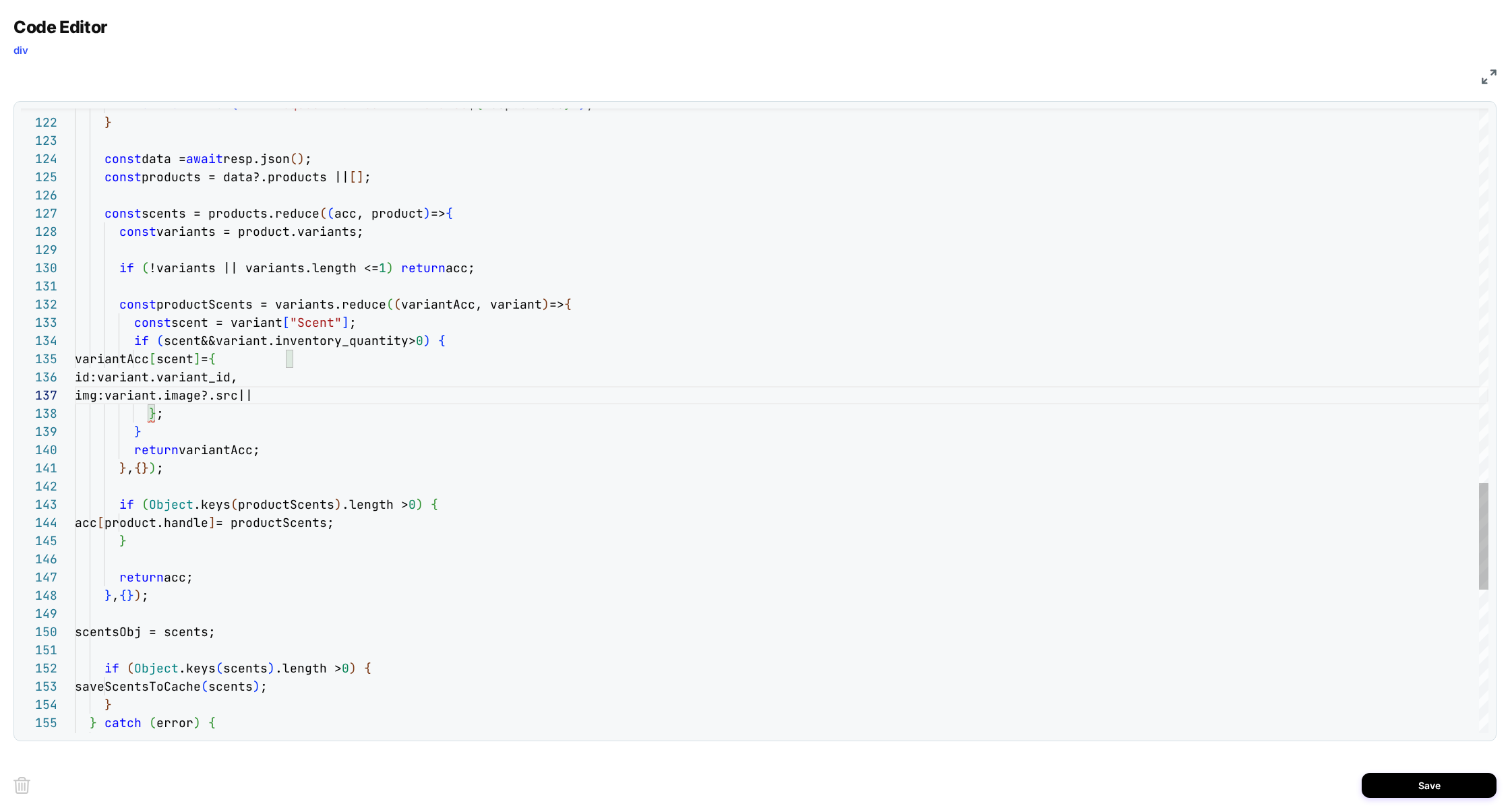
scroll to position [109, 174]
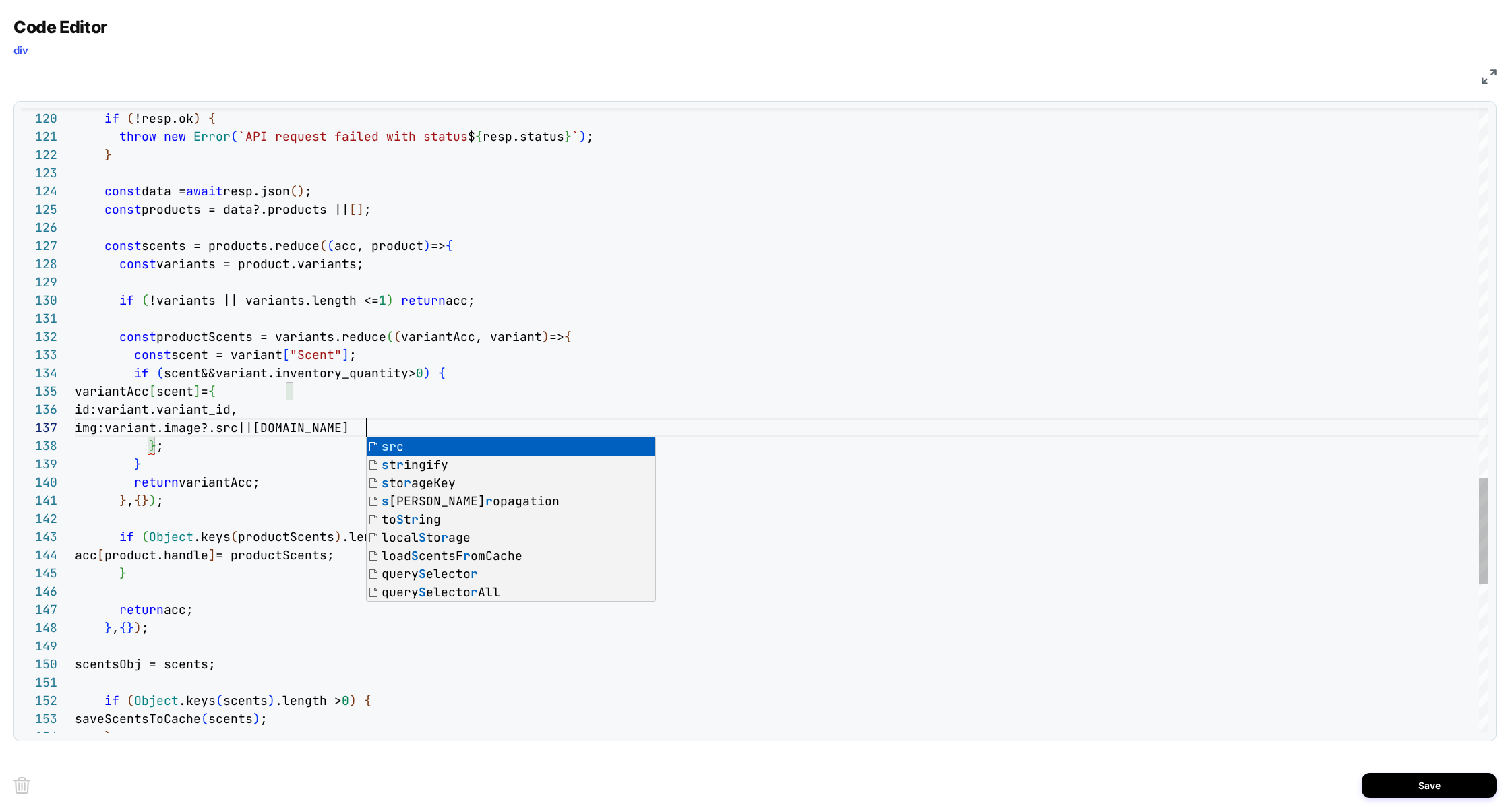
scroll to position [109, 298]
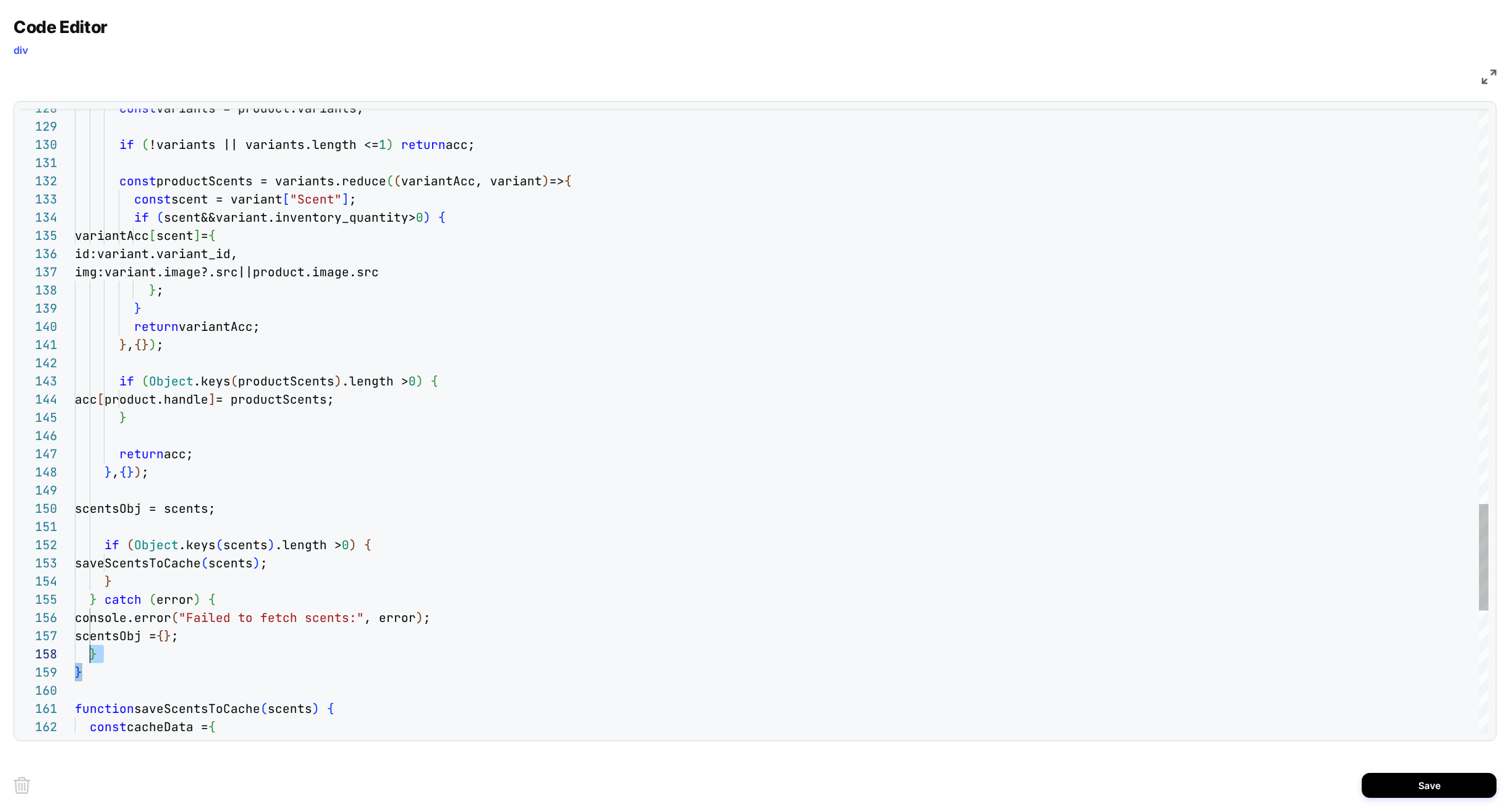
scroll to position [17, 28]
drag, startPoint x: 92, startPoint y: 666, endPoint x: 105, endPoint y: 540, distance: 126.7
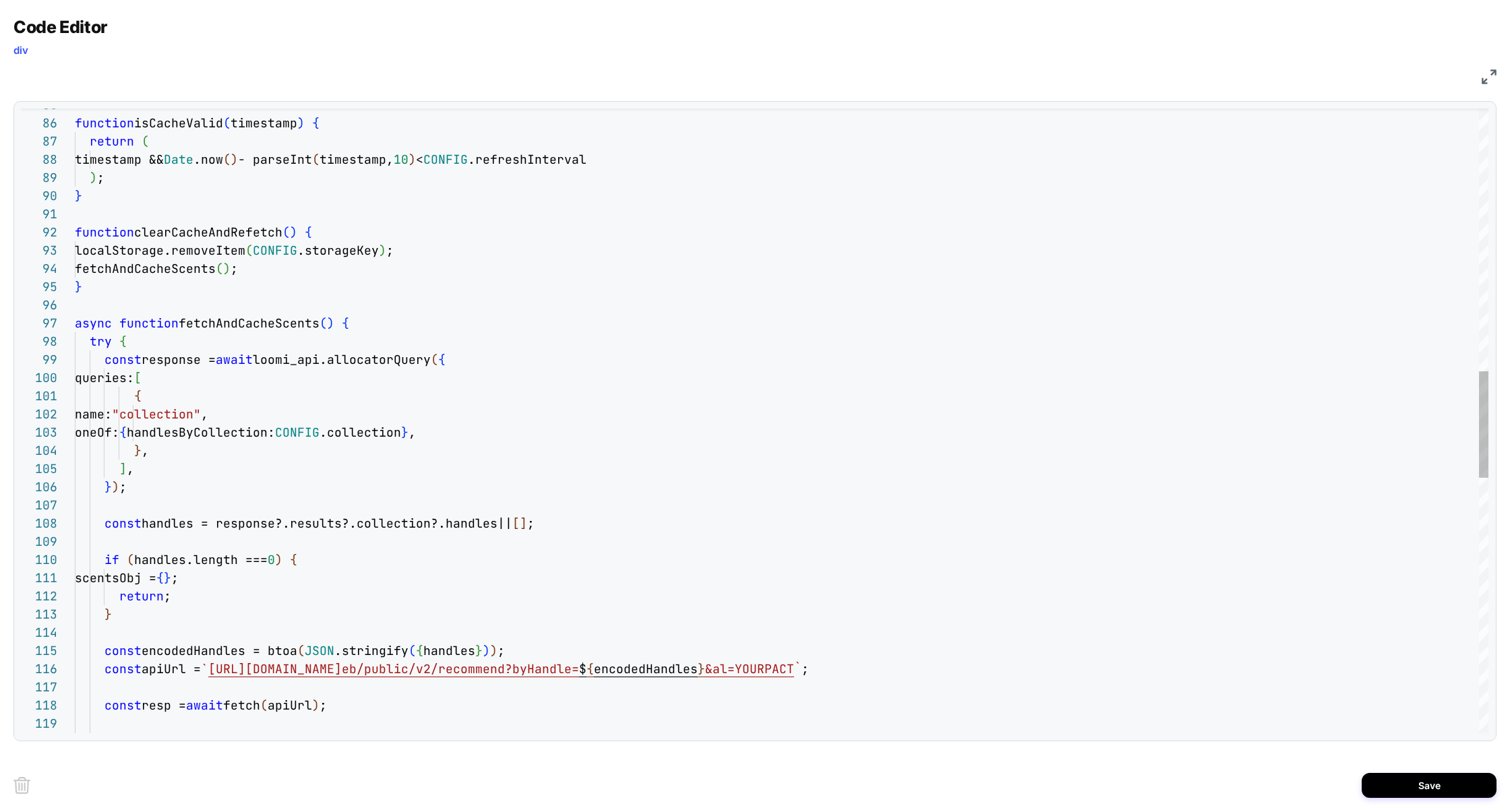
scroll to position [109, 0]
click at [75, 329] on div "if ( !resp.ok ) { const resp = await fetch ( apiUrl ) ; const encodedHandles = …" at bounding box center [781, 399] width 1413 height 3664
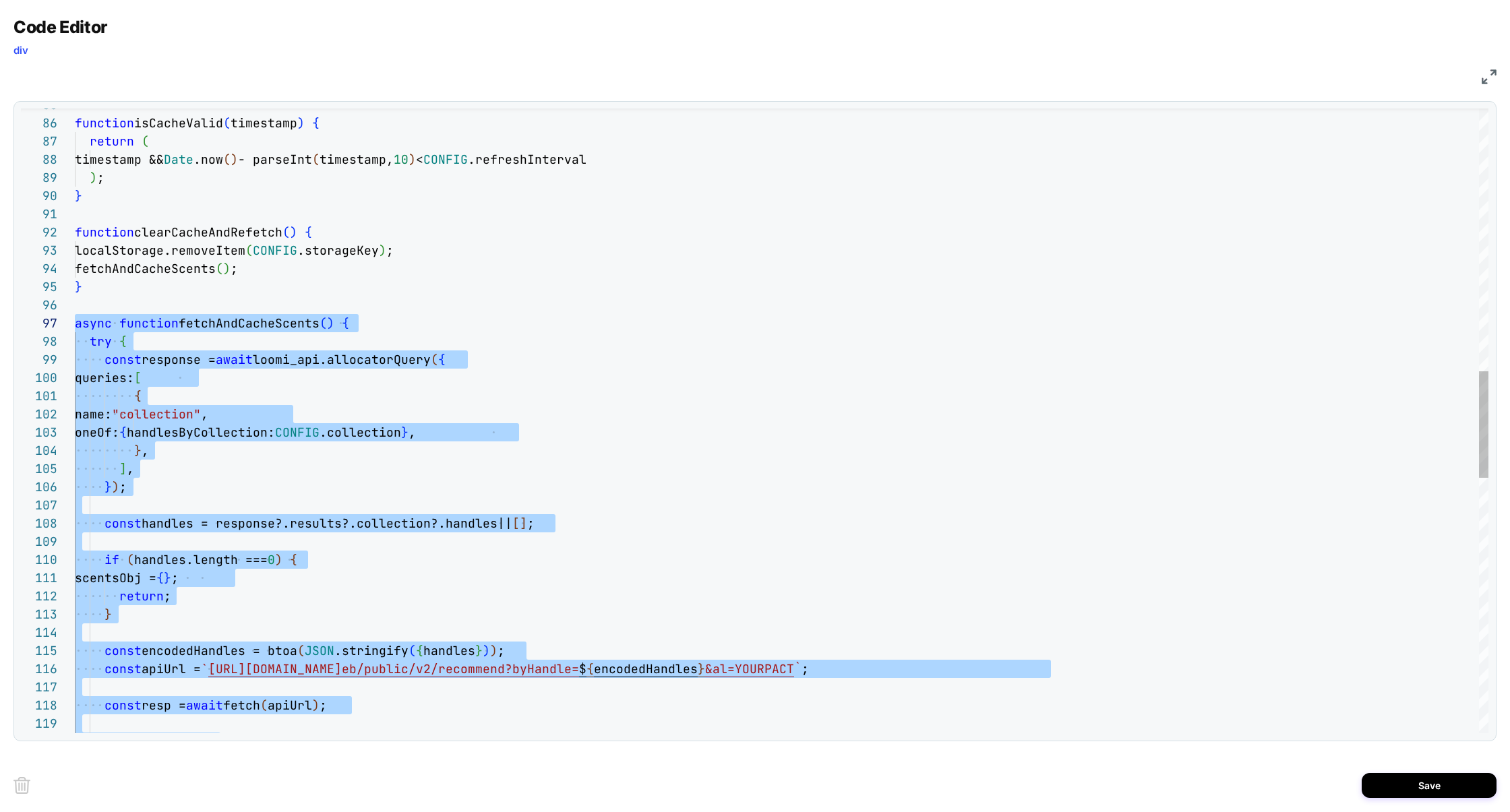
type textarea "**********"
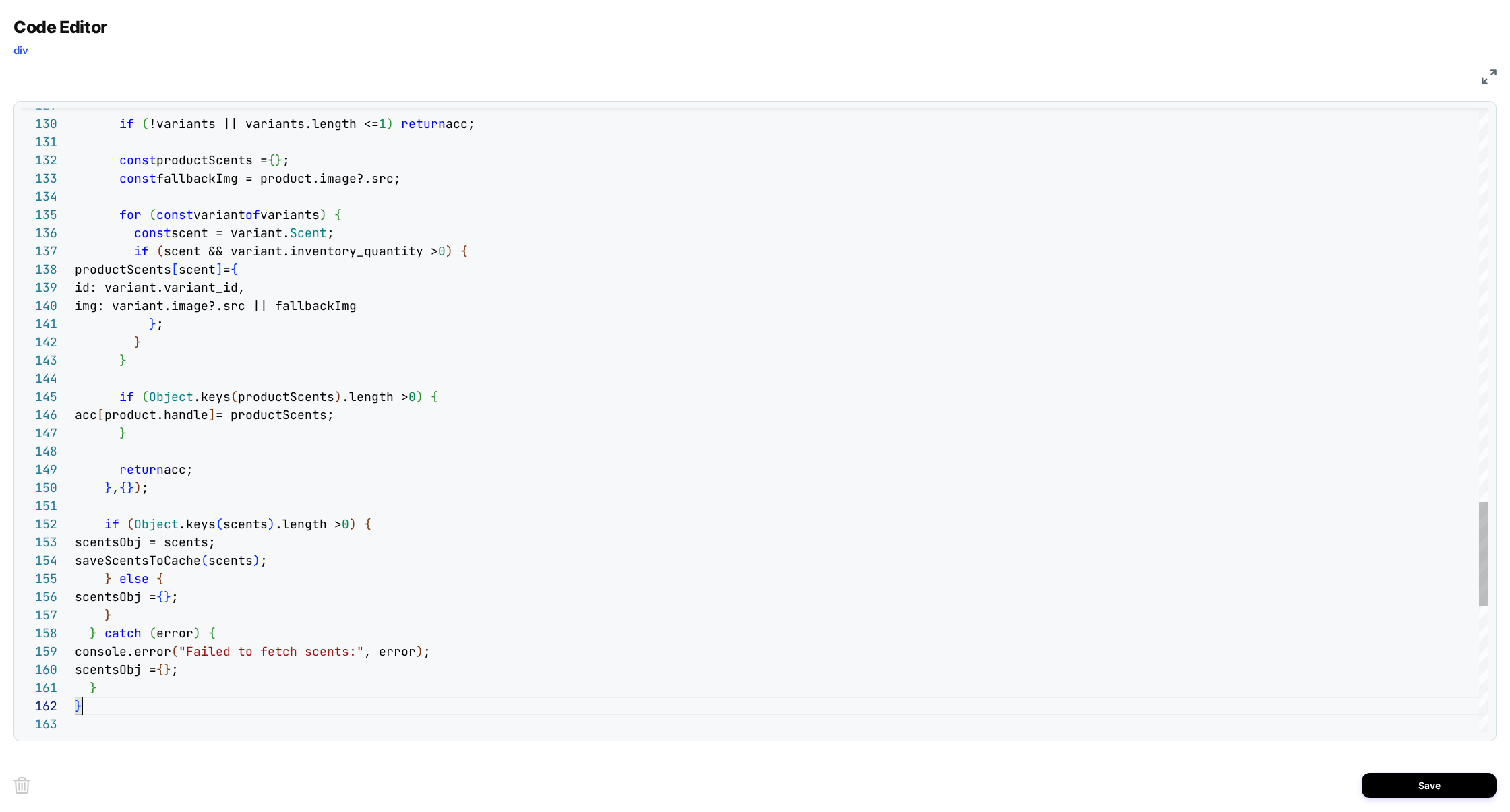
scroll to position [17, 7]
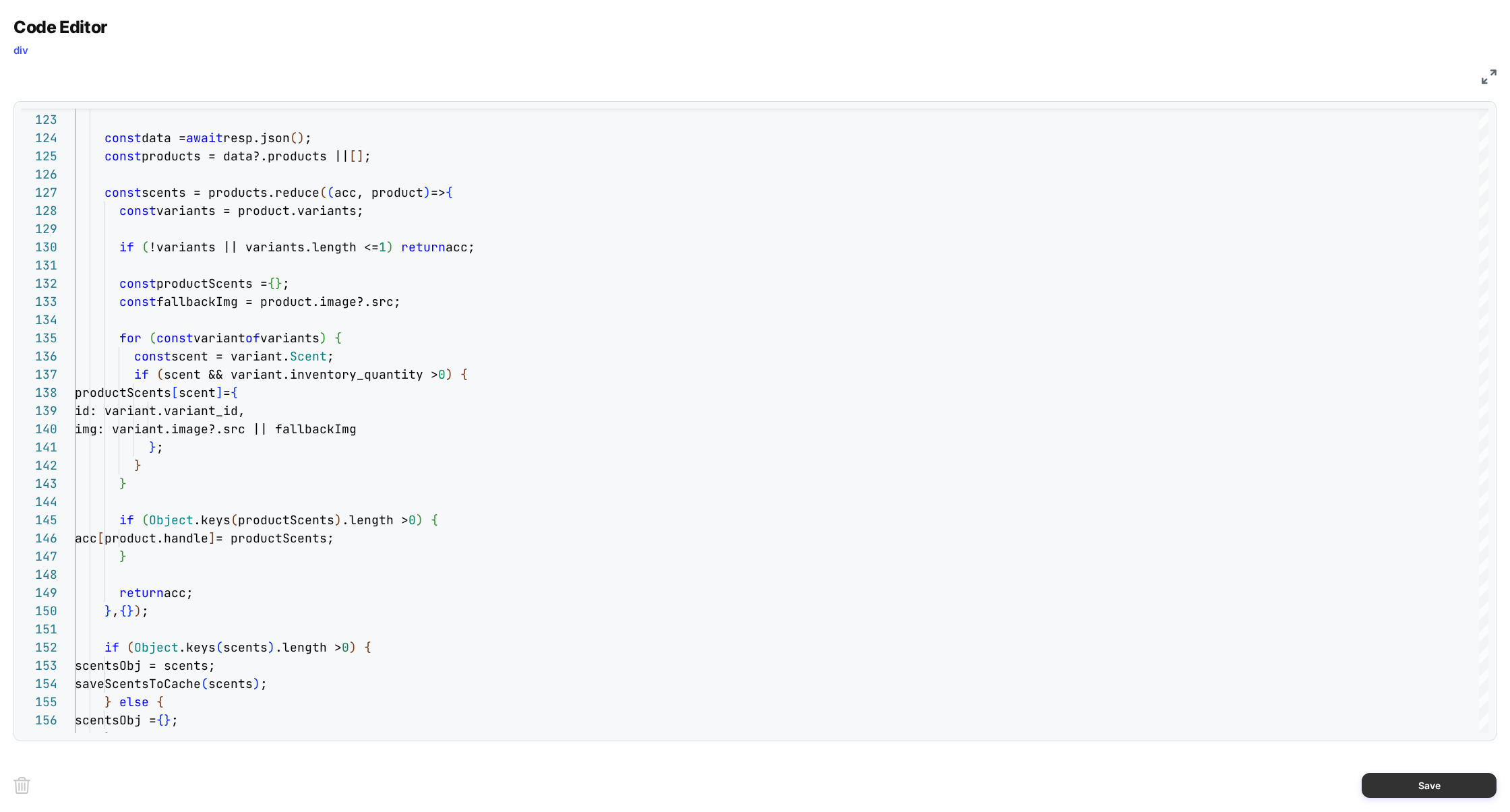
click at [1420, 774] on button "Save" at bounding box center [1428, 786] width 134 height 25
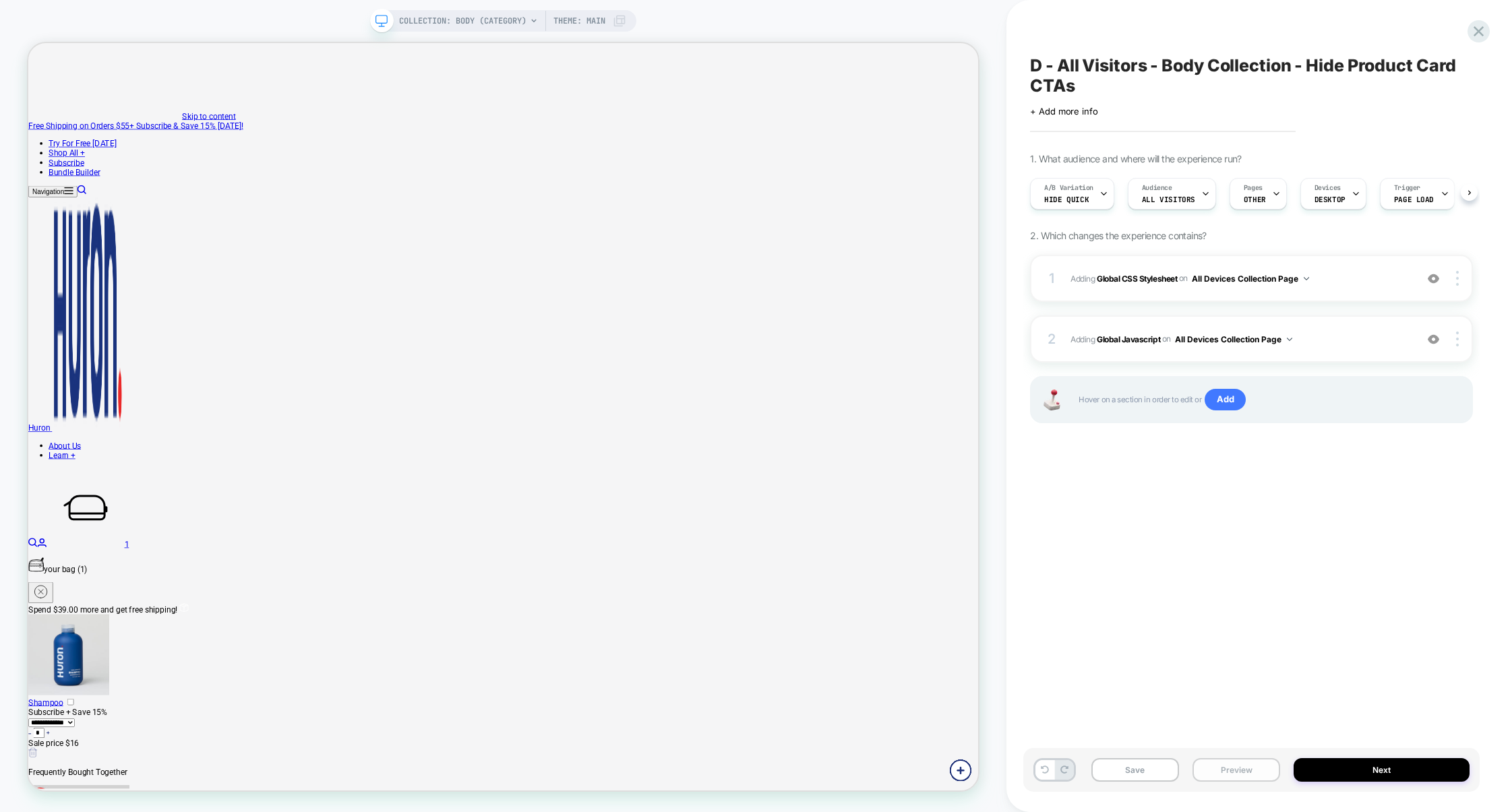
scroll to position [0, 1]
click at [1222, 777] on button "Preview" at bounding box center [1236, 770] width 87 height 24
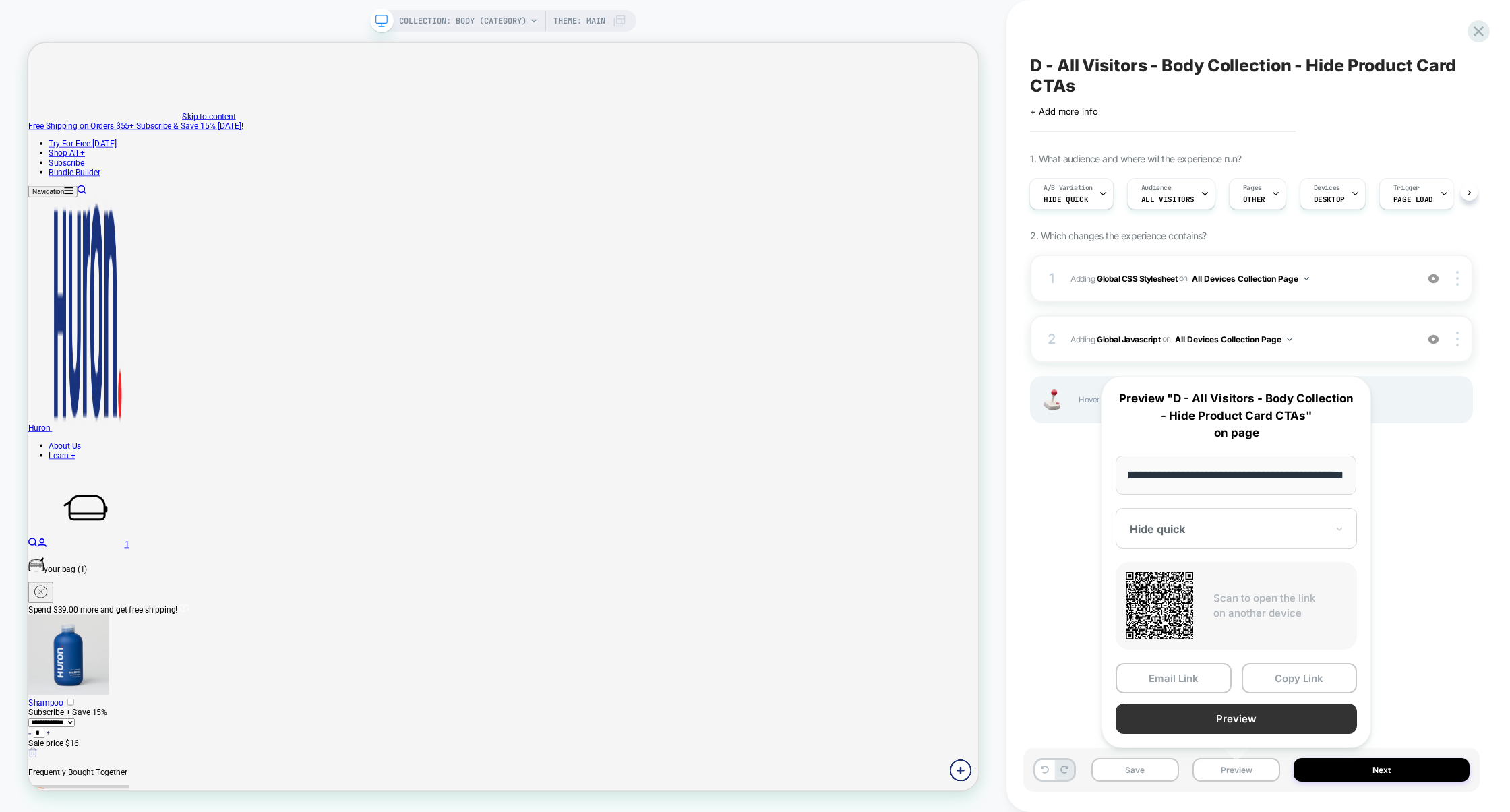
scroll to position [0, 0]
click at [1222, 726] on button "Preview" at bounding box center [1236, 718] width 241 height 31
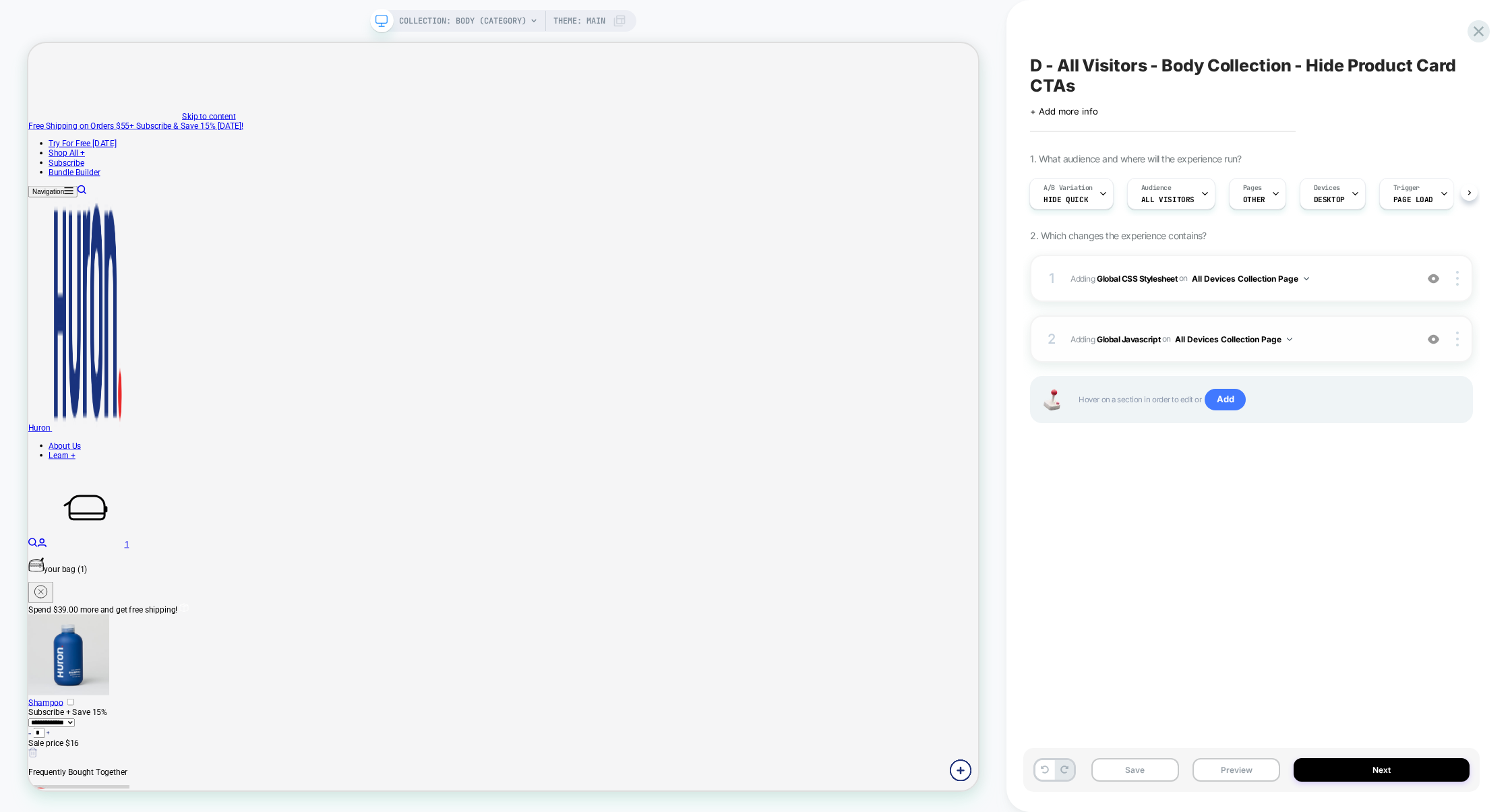
click at [1346, 321] on div "2 Adding Global Javascript on All Devices Collection Page Add Before Add After …" at bounding box center [1251, 339] width 443 height 47
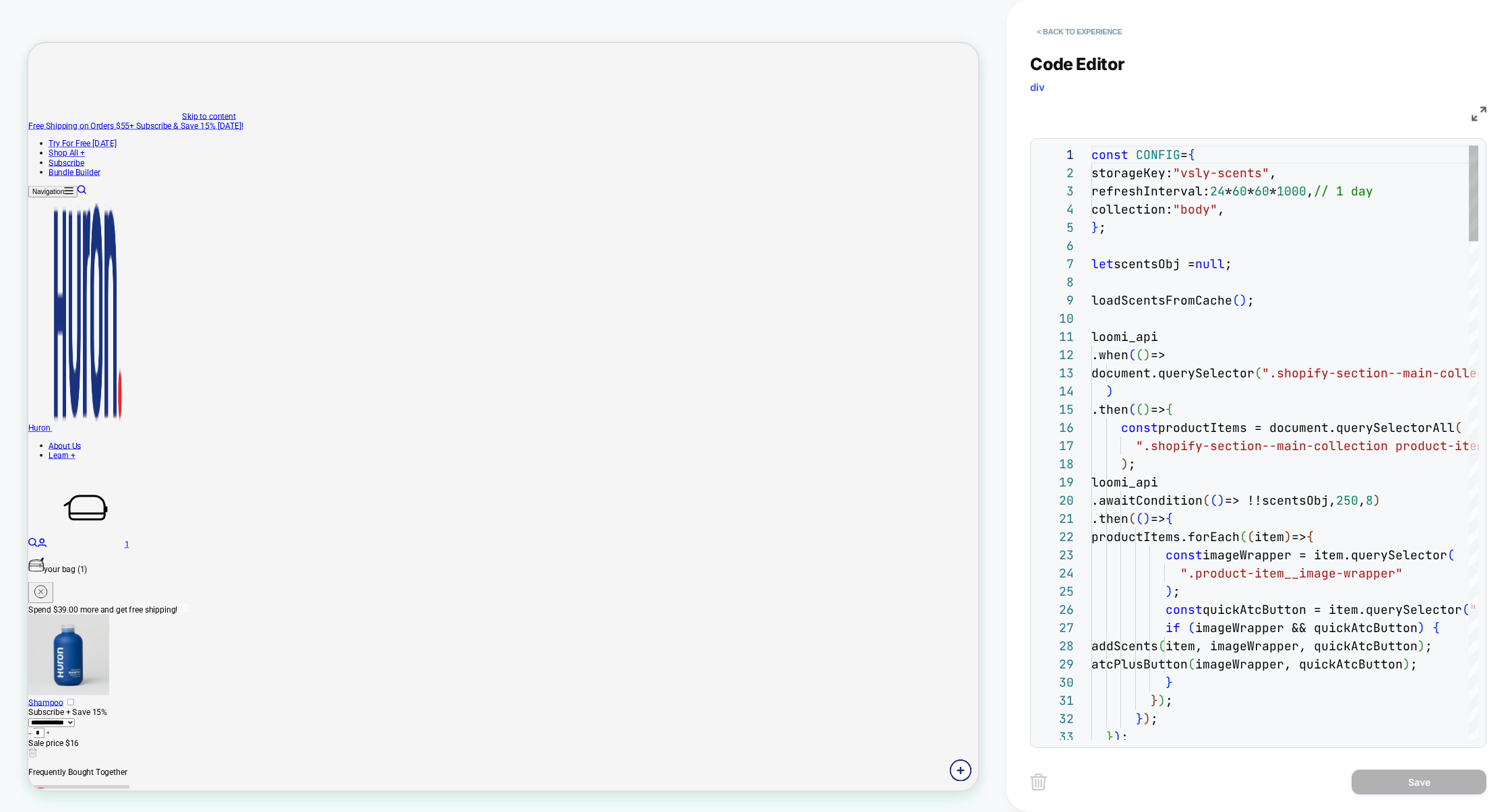
scroll to position [182, 0]
click at [1475, 112] on img at bounding box center [1479, 113] width 15 height 15
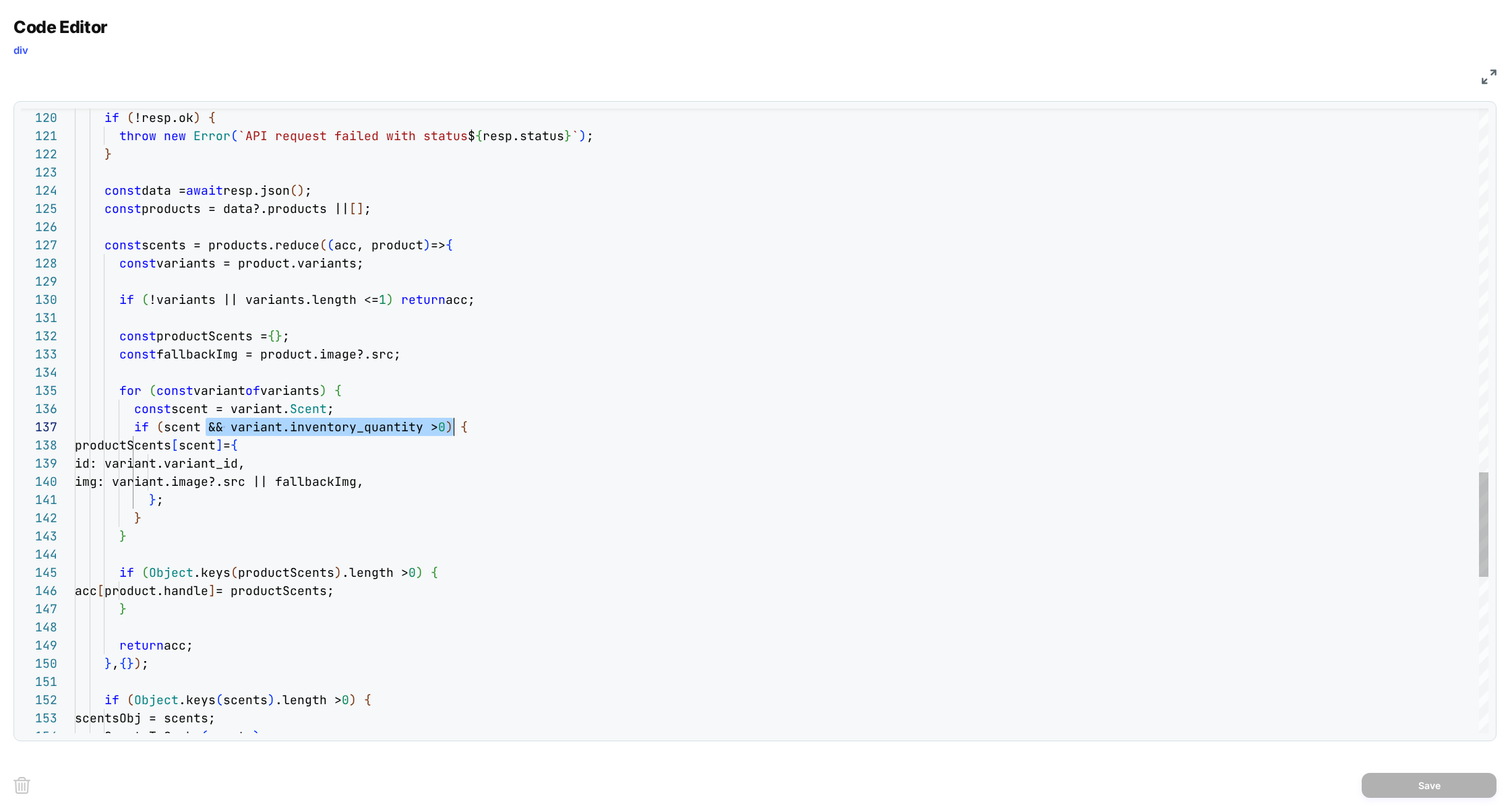
scroll to position [109, 371]
drag, startPoint x: 206, startPoint y: 430, endPoint x: 449, endPoint y: 428, distance: 243.0
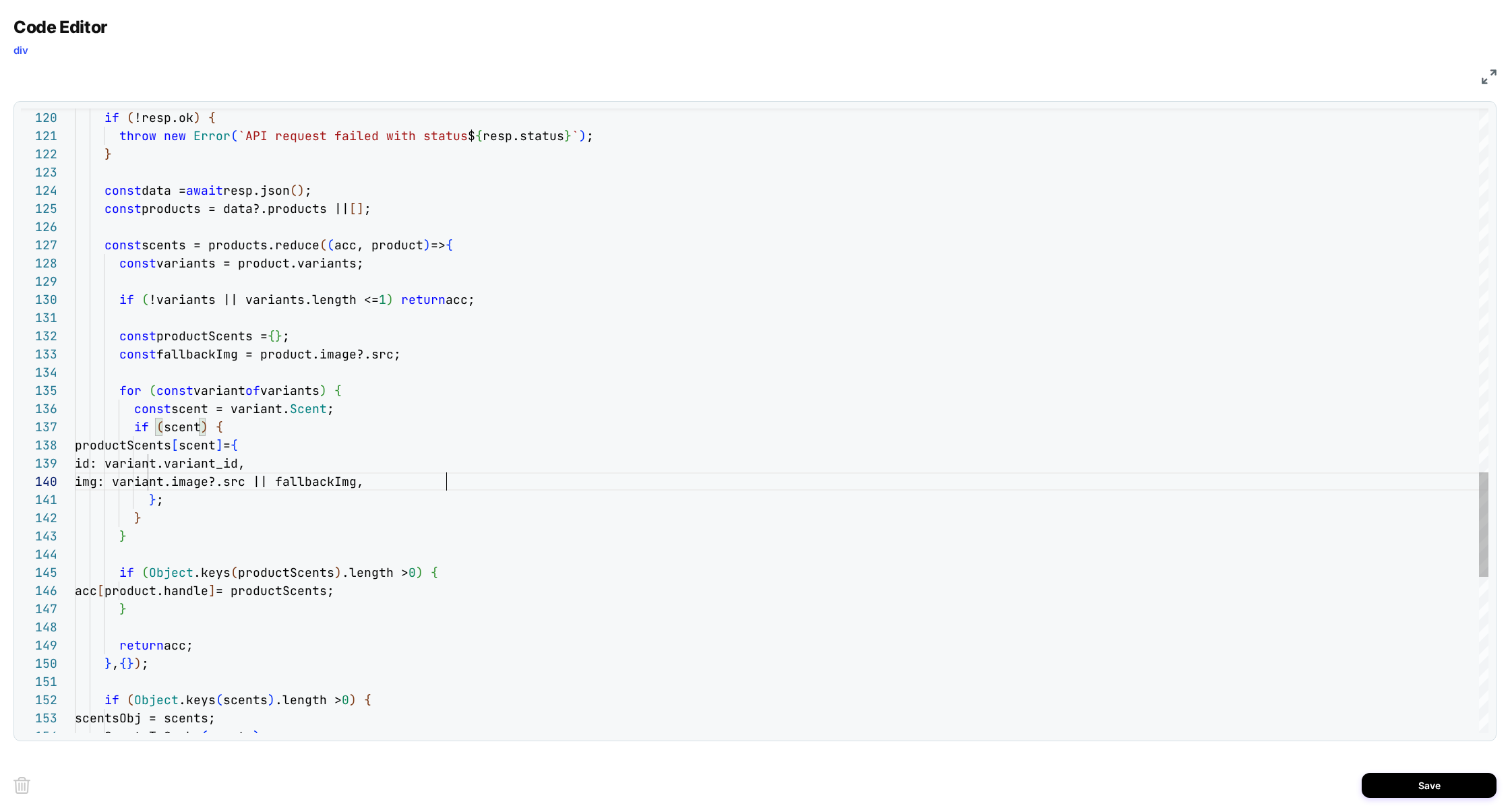
scroll to position [164, 370]
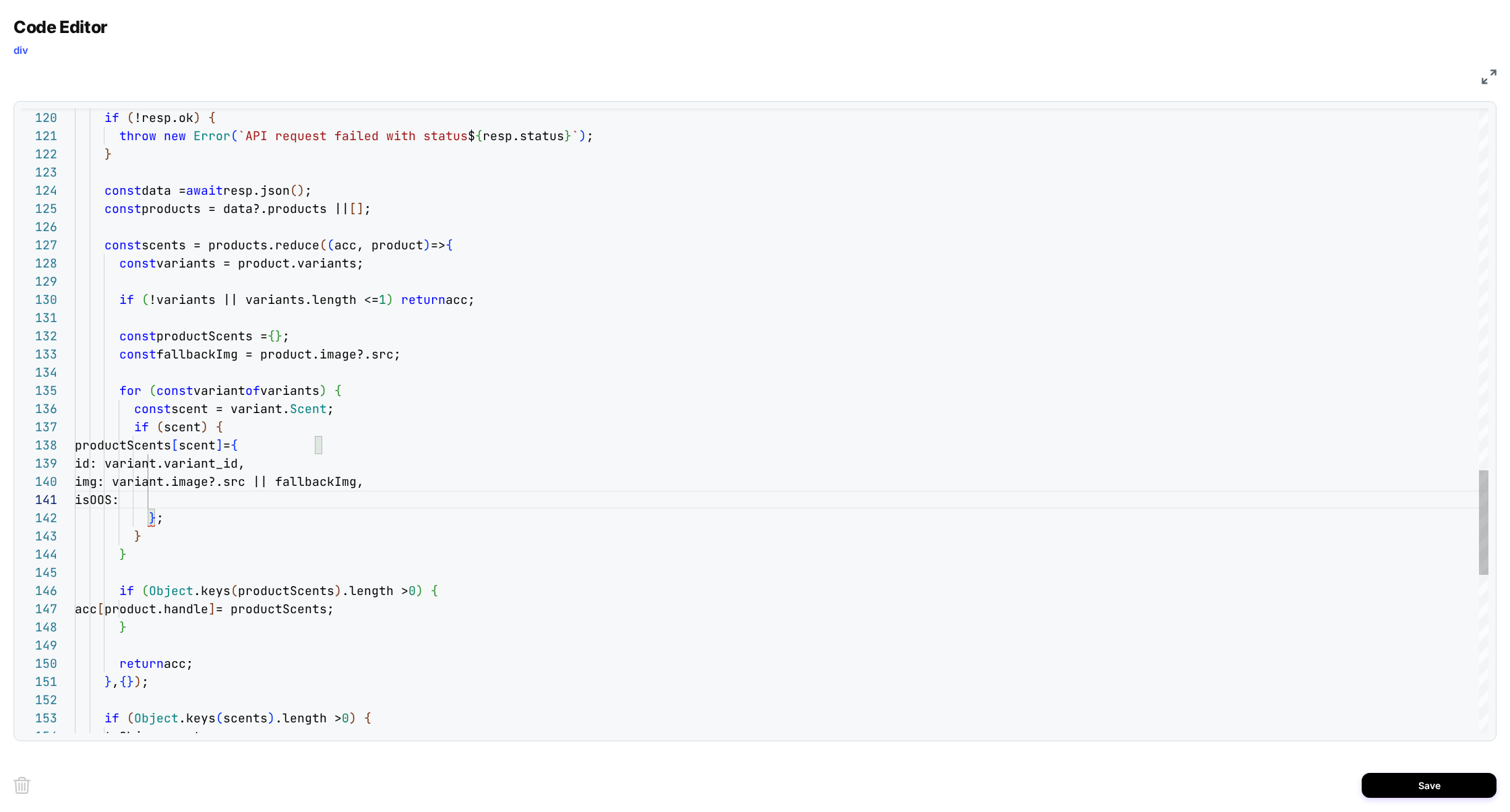
scroll to position [0, 370]
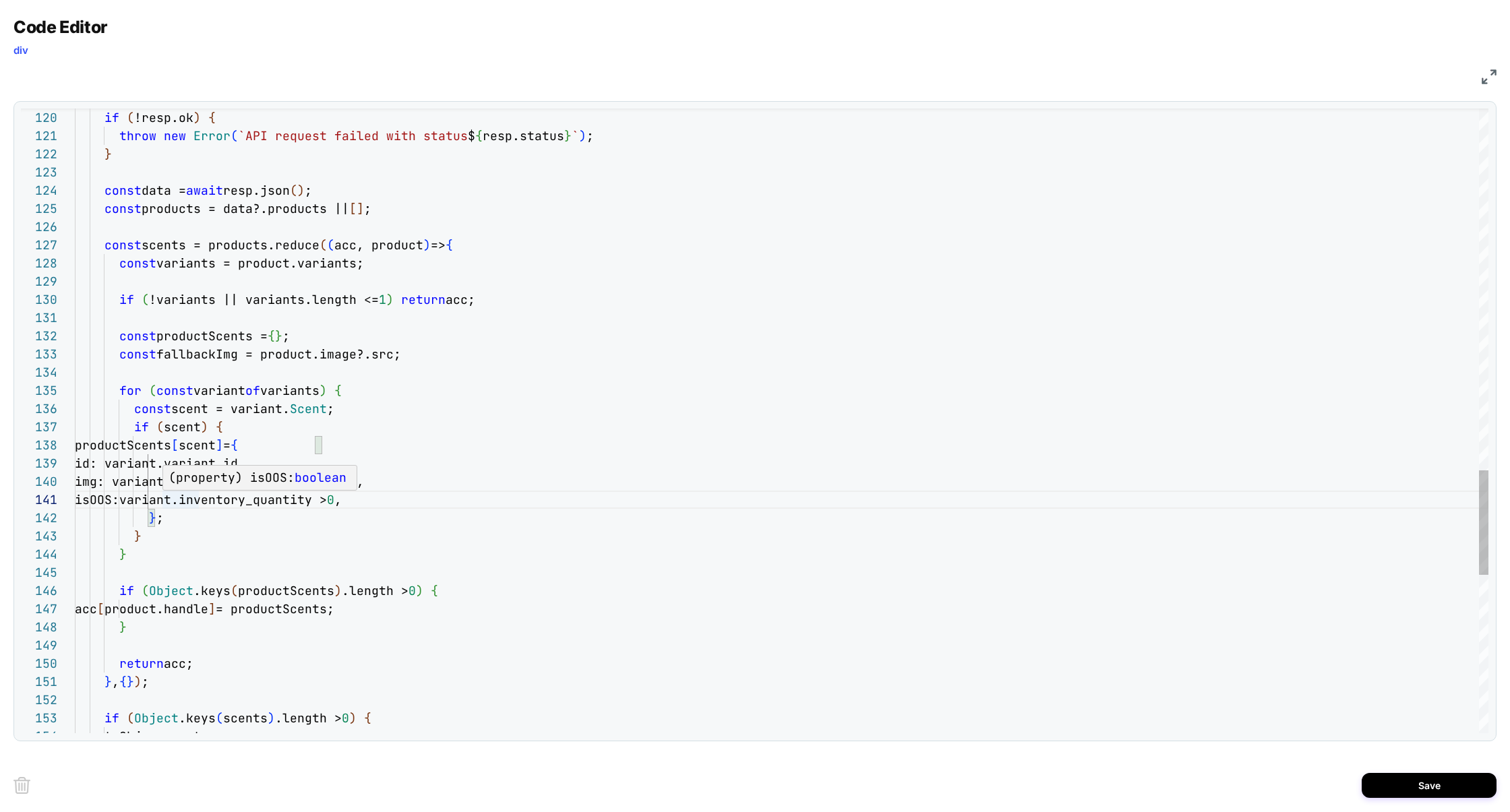
type textarea "**********"
click at [1443, 783] on button "Save" at bounding box center [1428, 786] width 134 height 25
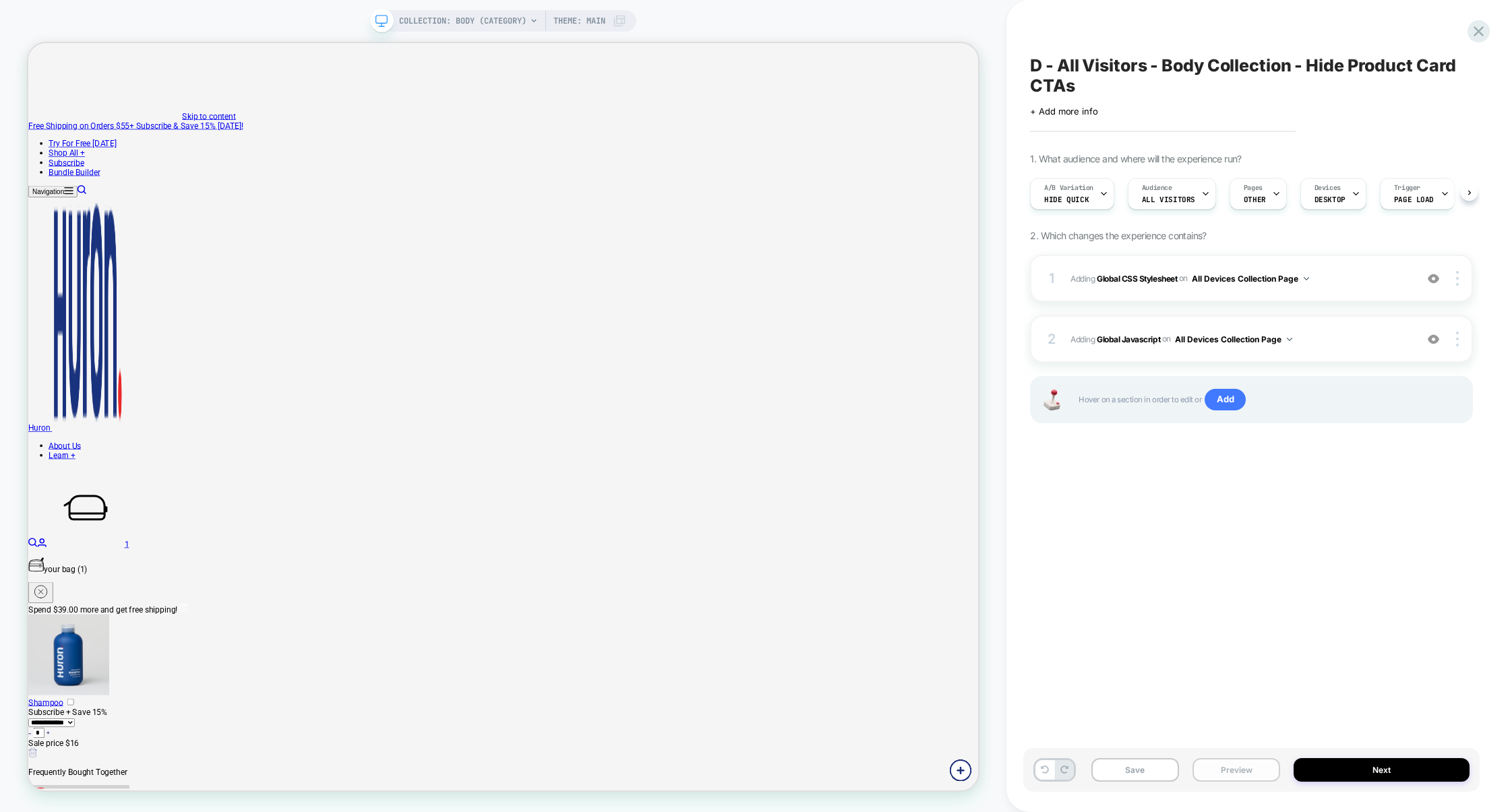
scroll to position [0, 1]
click at [1259, 763] on button "Preview" at bounding box center [1236, 770] width 87 height 24
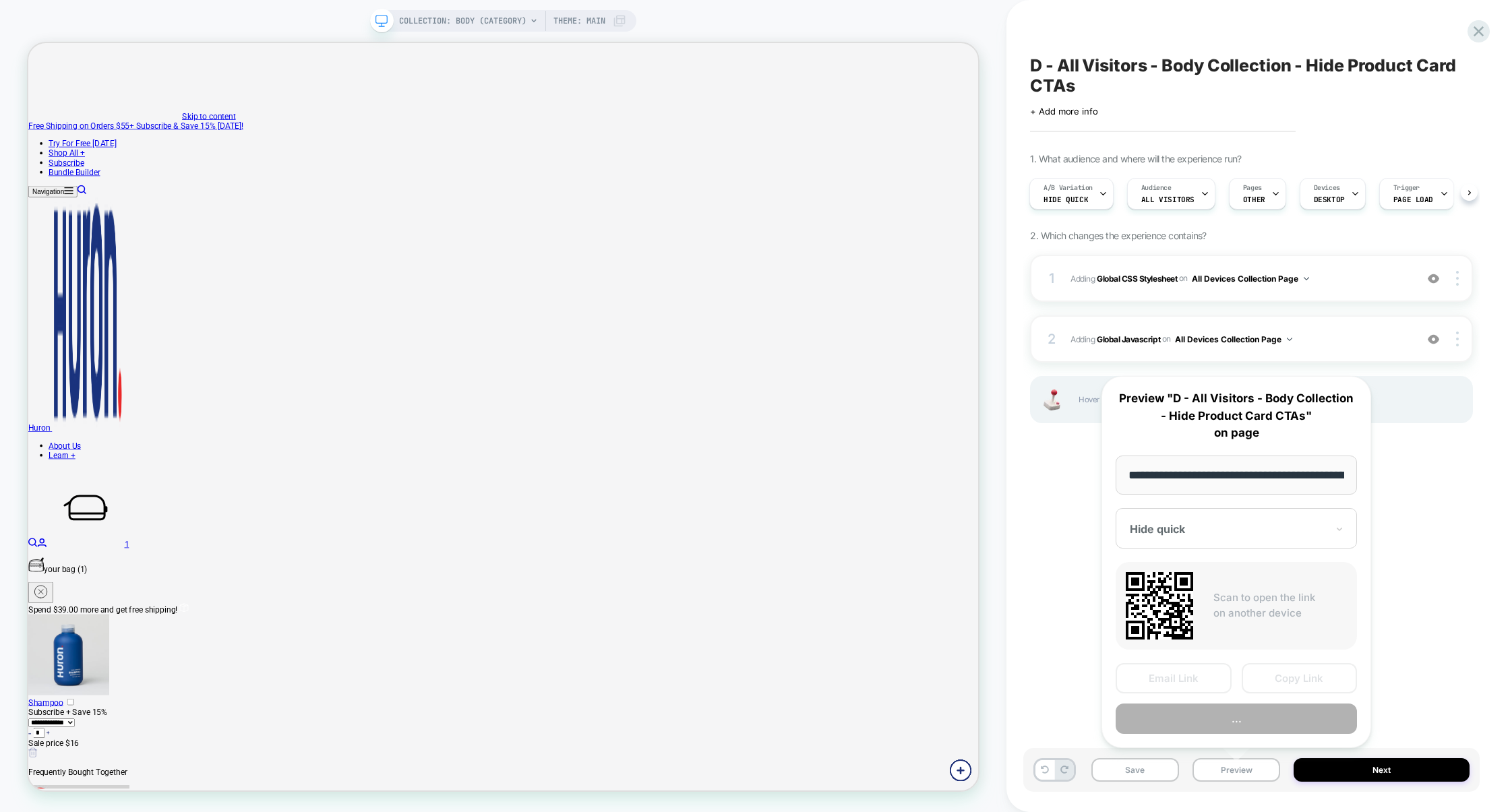
scroll to position [0, 101]
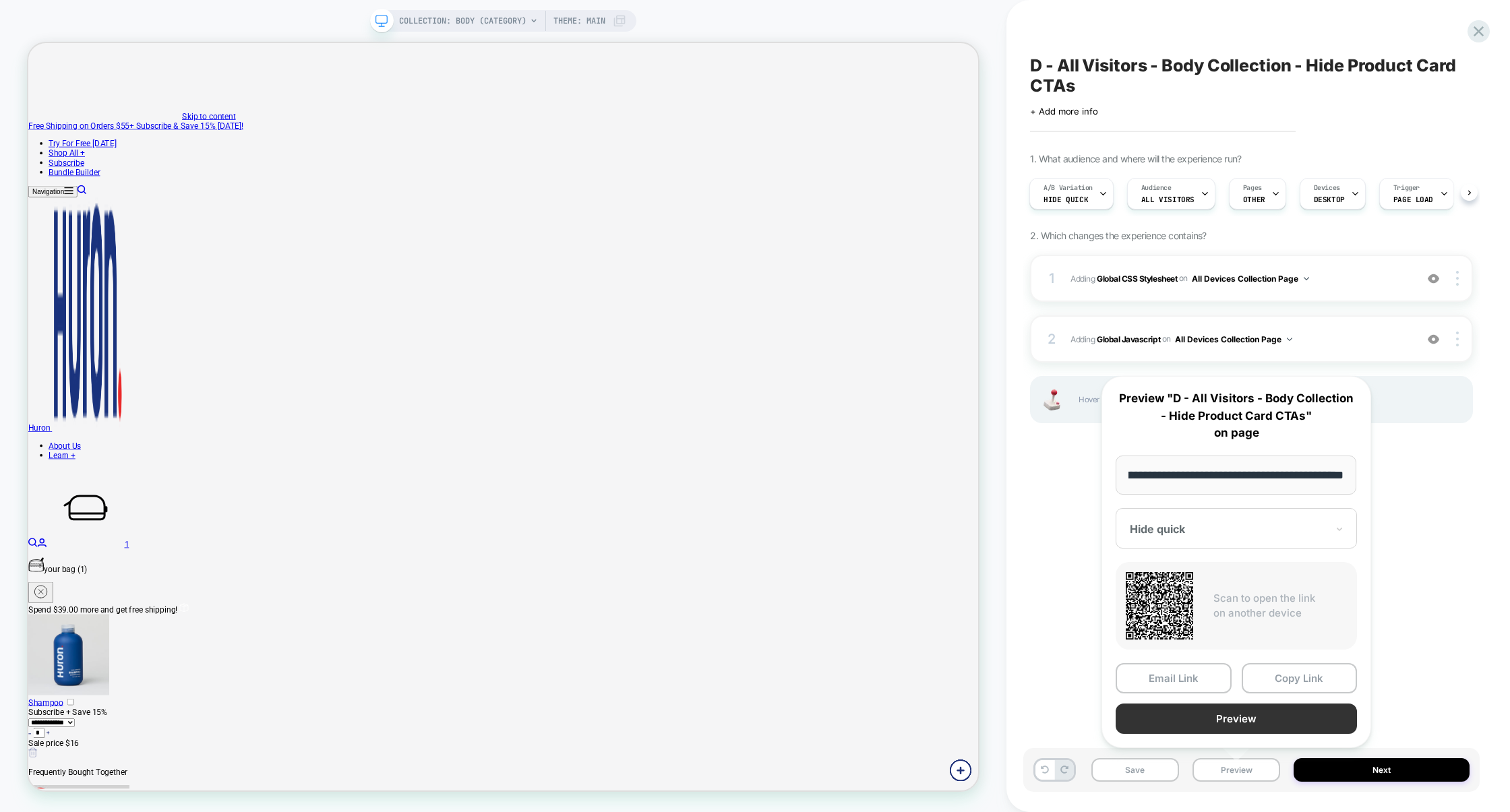
click at [1260, 724] on button "Preview" at bounding box center [1236, 718] width 241 height 31
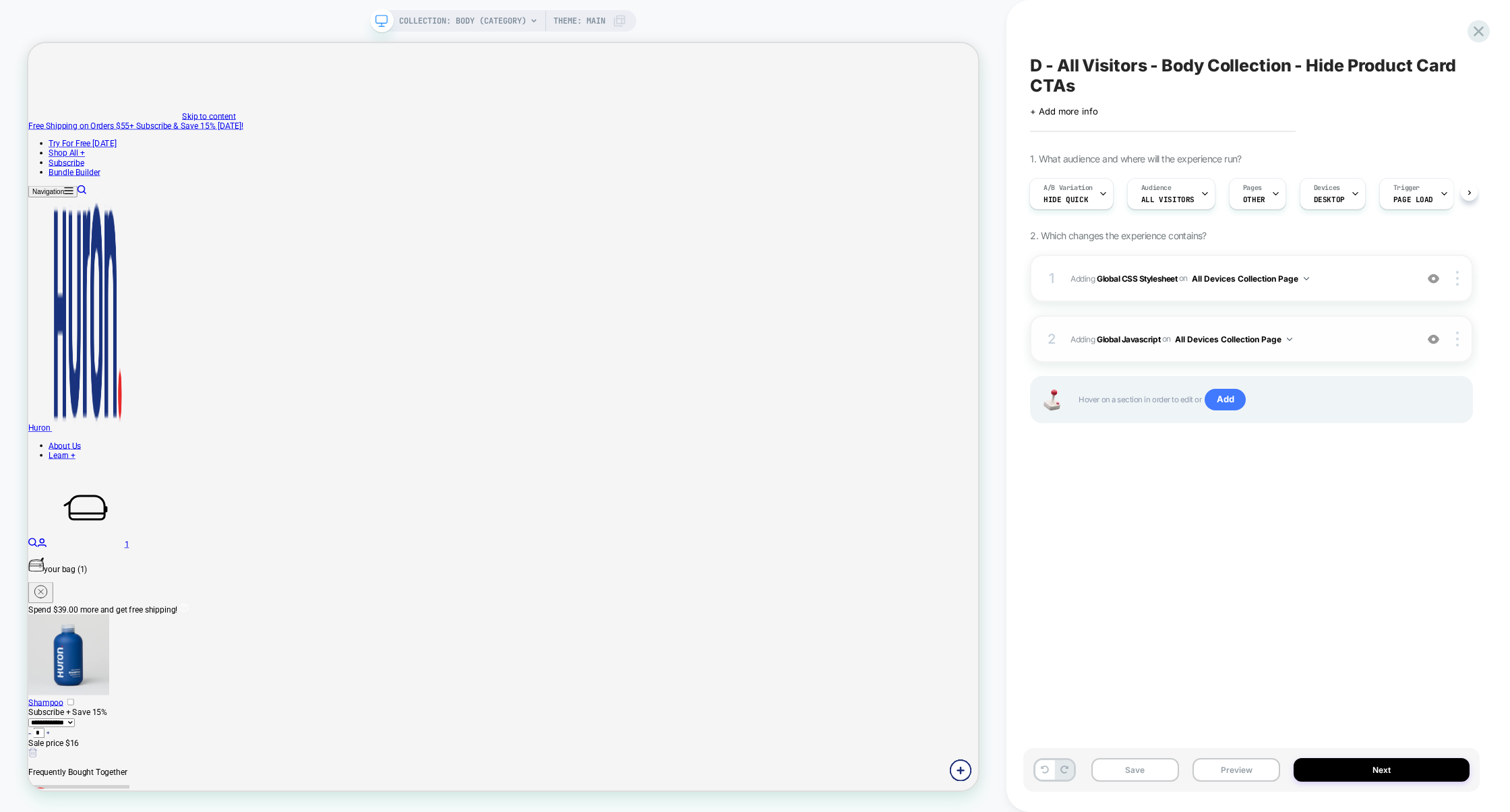
click at [1354, 353] on div "2 Adding Global Javascript on All Devices Collection Page Add Before Add After …" at bounding box center [1251, 339] width 443 height 47
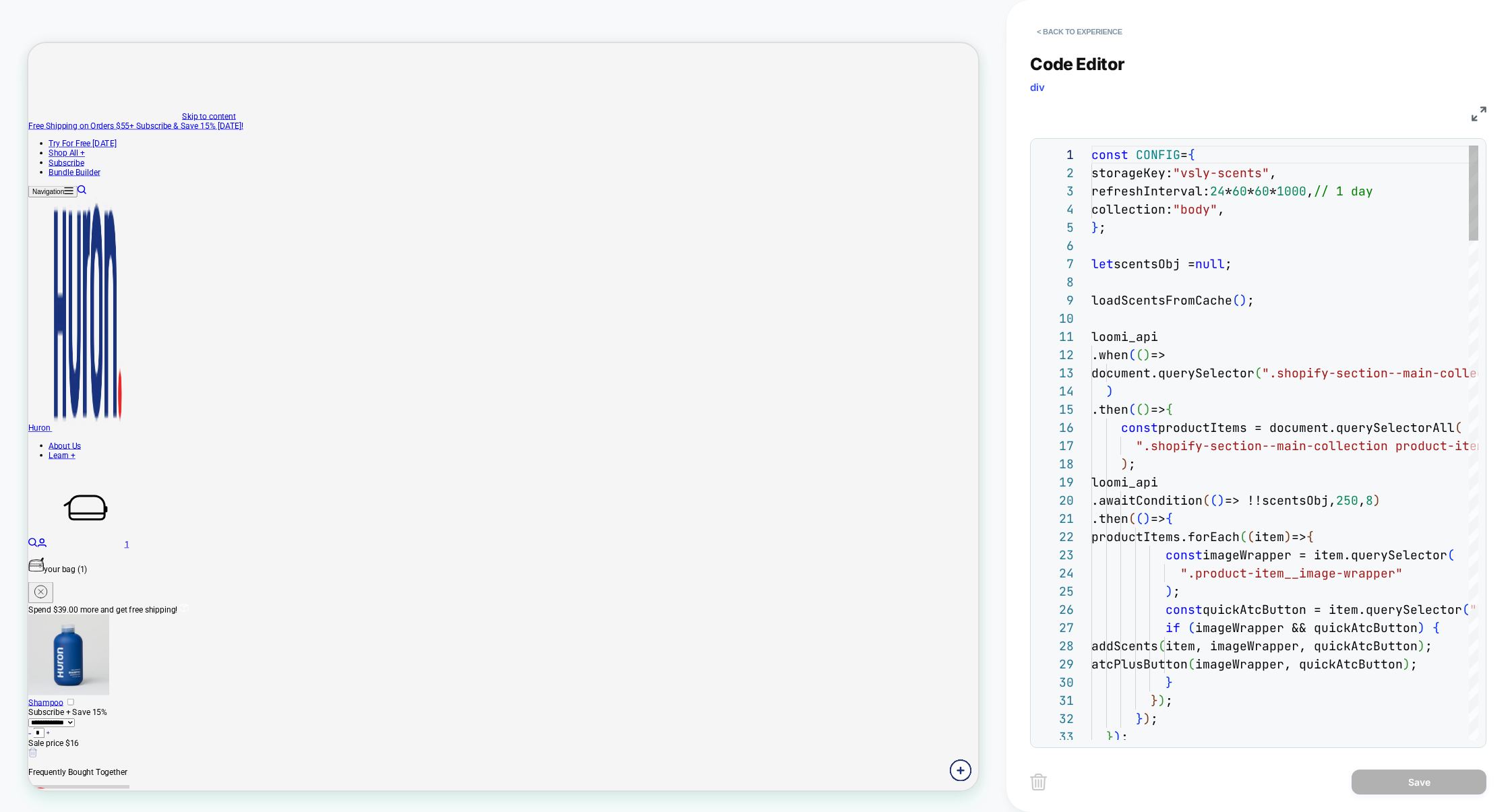
scroll to position [182, 0]
click at [1470, 116] on div "JS" at bounding box center [1258, 112] width 456 height 23
click at [1482, 116] on img at bounding box center [1479, 113] width 15 height 15
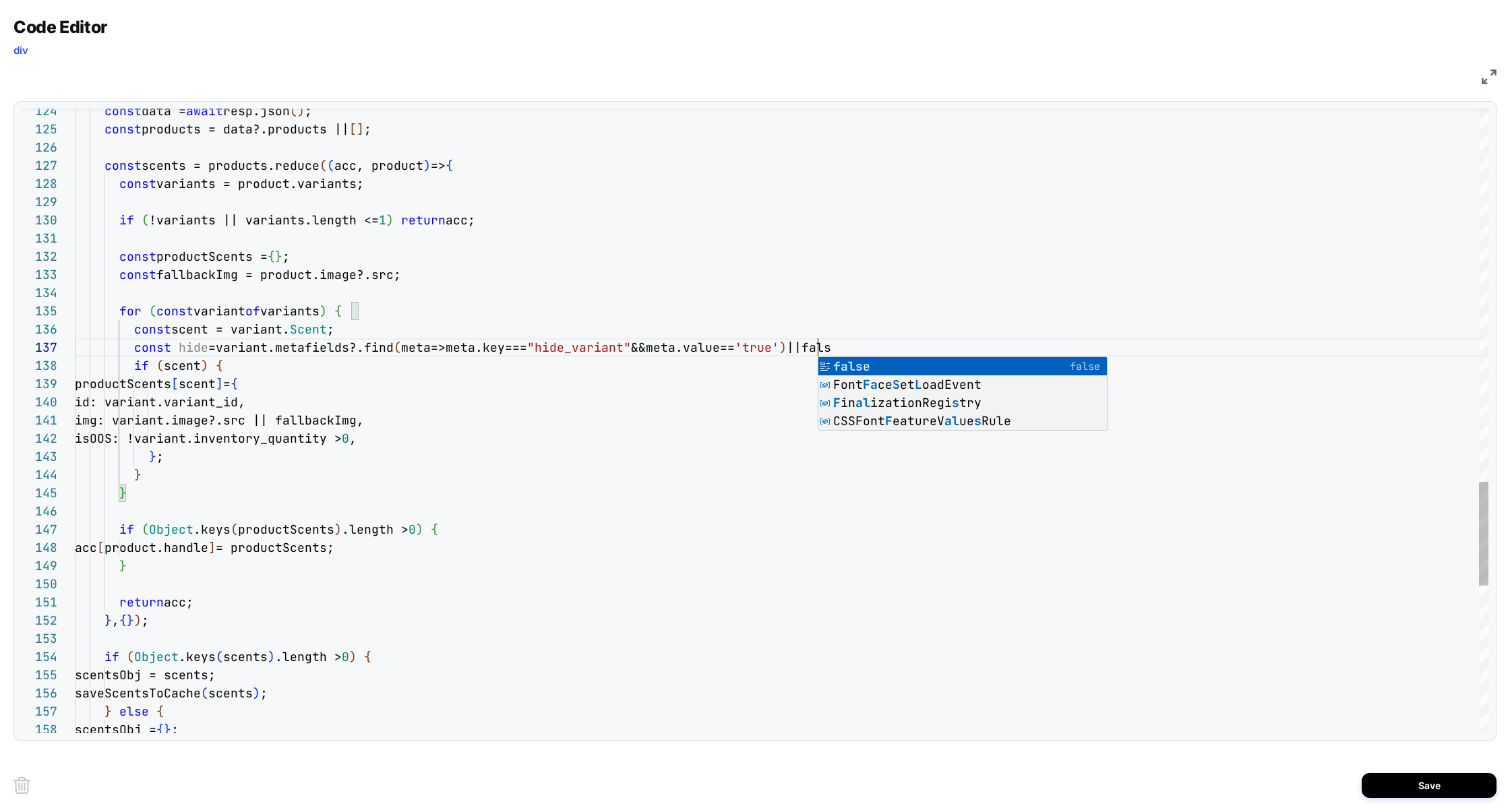
scroll to position [109, 748]
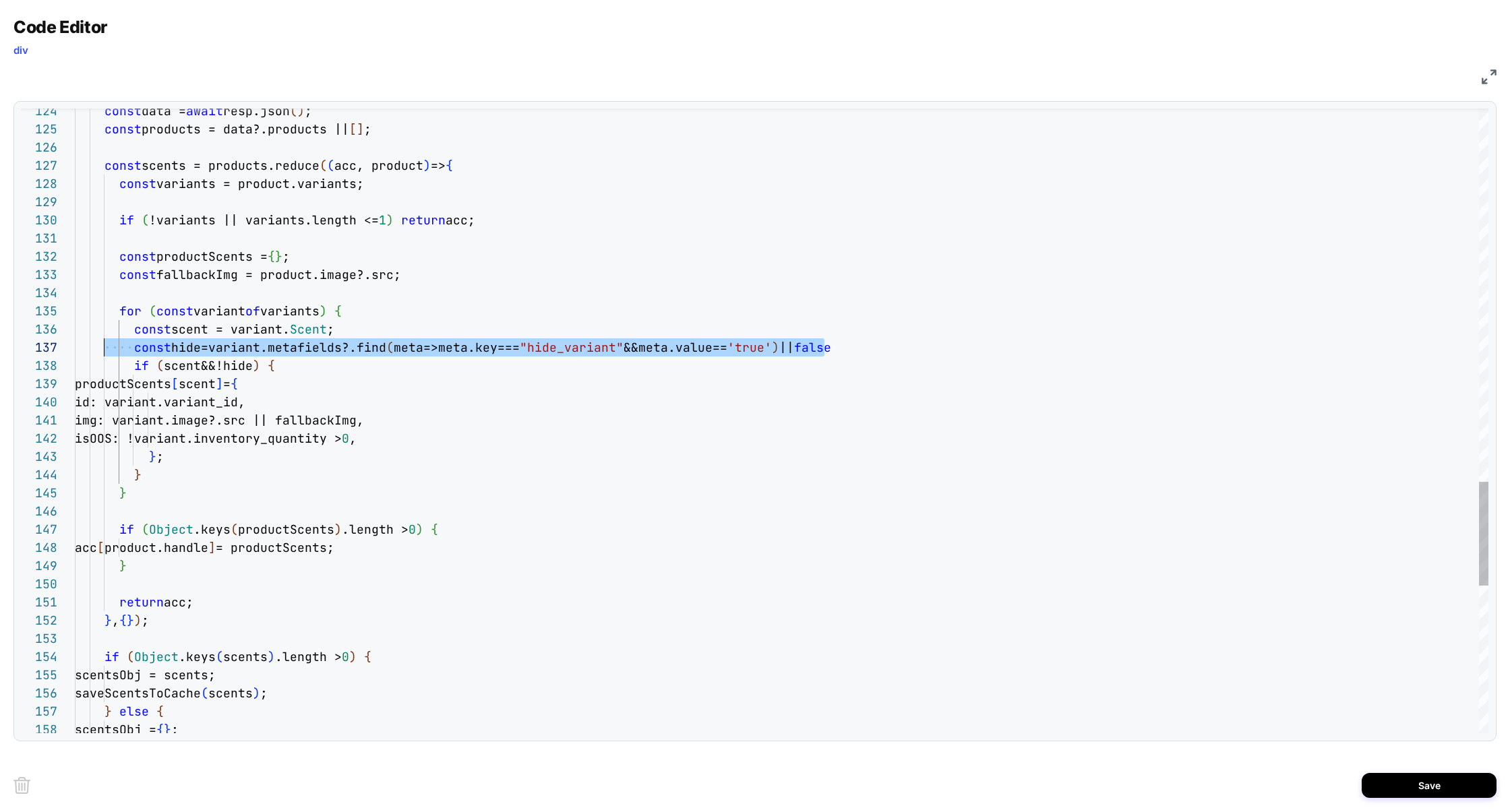
drag, startPoint x: 859, startPoint y: 346, endPoint x: 103, endPoint y: 349, distance: 756.0
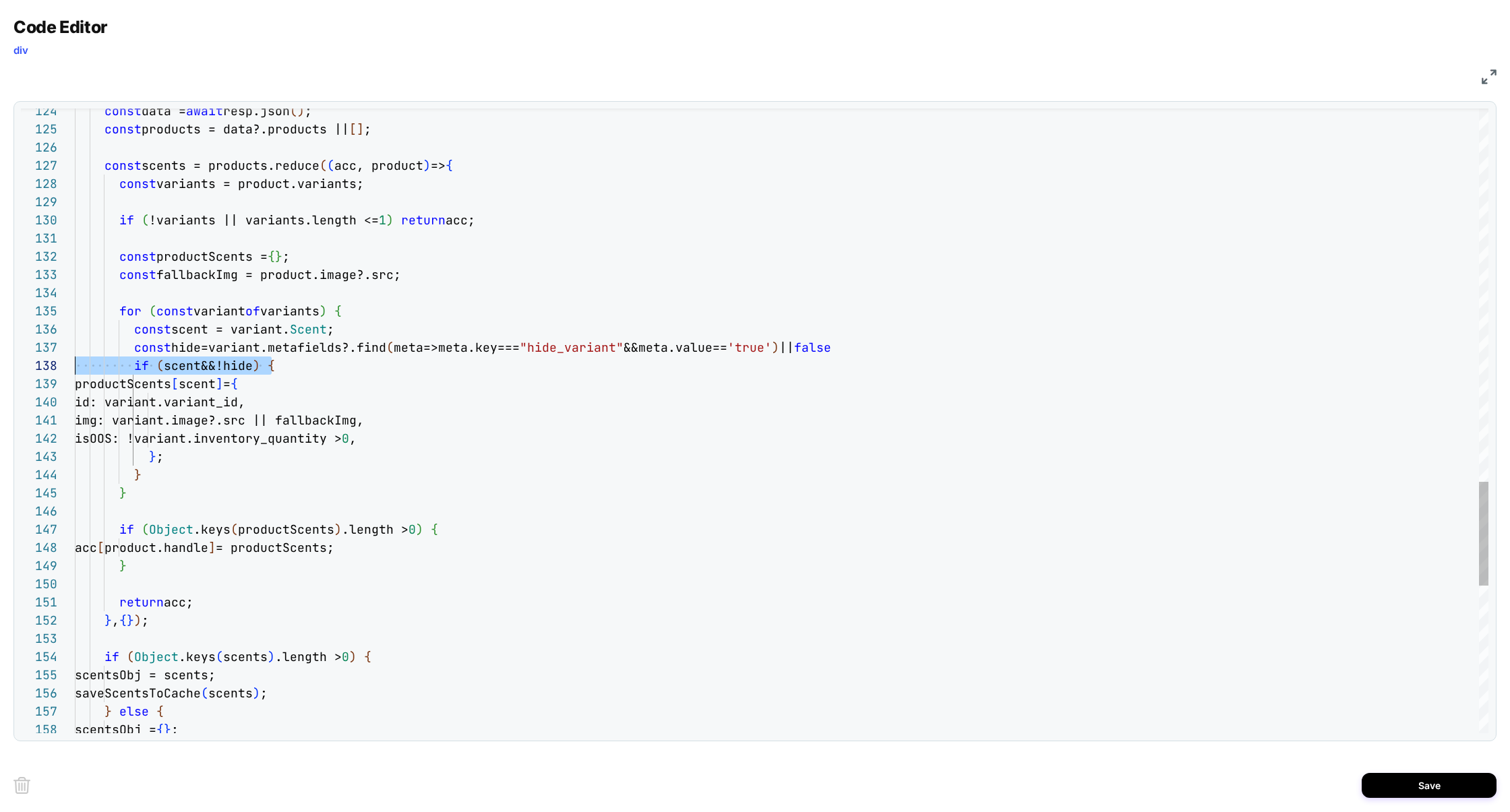
scroll to position [109, 0]
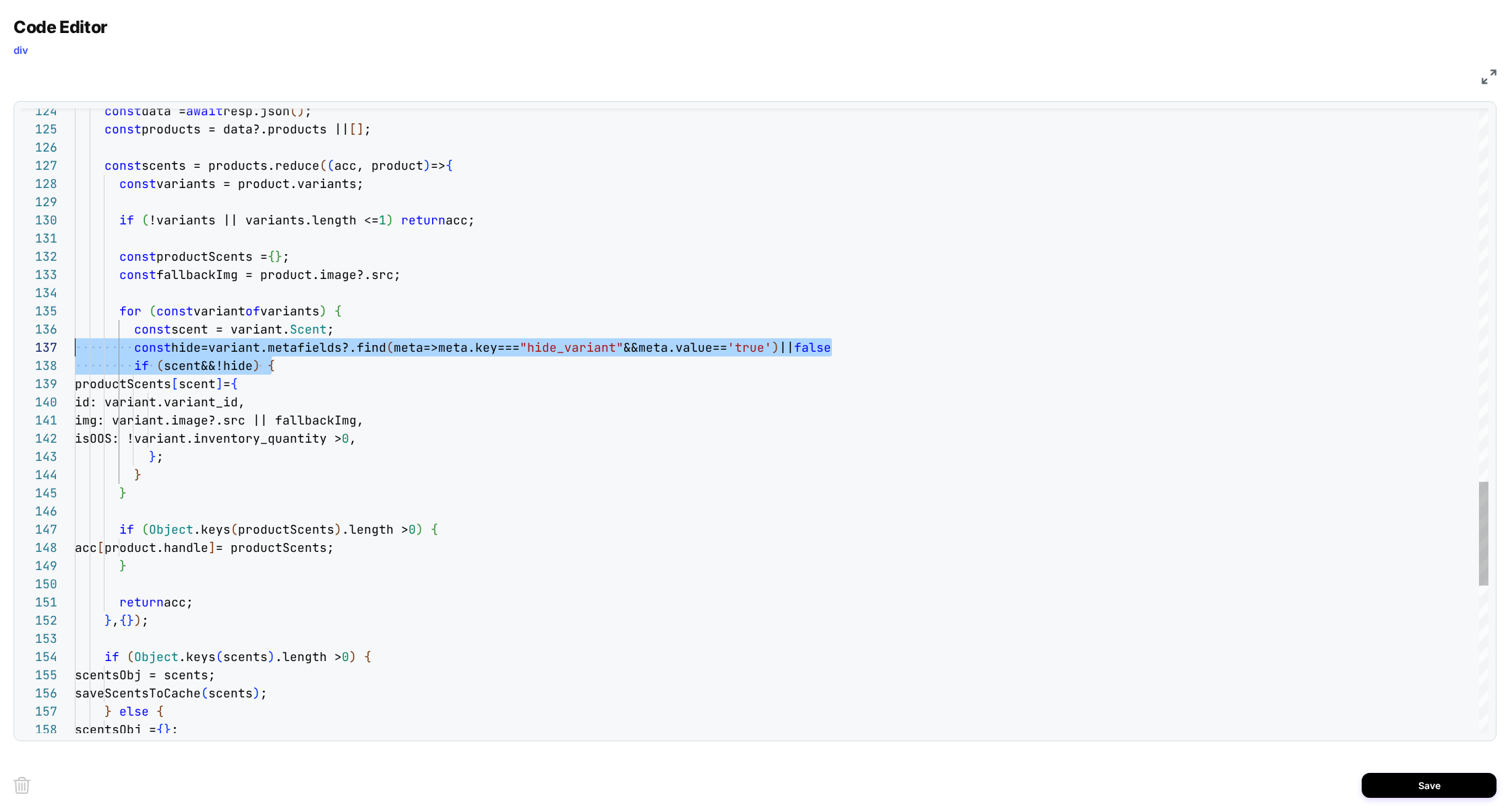
drag, startPoint x: 296, startPoint y: 367, endPoint x: 2, endPoint y: 351, distance: 294.4
drag, startPoint x: 864, startPoint y: 349, endPoint x: 1, endPoint y: 354, distance: 863.0
click at [1, 354] on div "Code Editor div JS 124 125 126 127 128 129 130 131 132 133 134 135 136 138 139 …" at bounding box center [755, 406] width 1510 height 812
type textarea "**********"
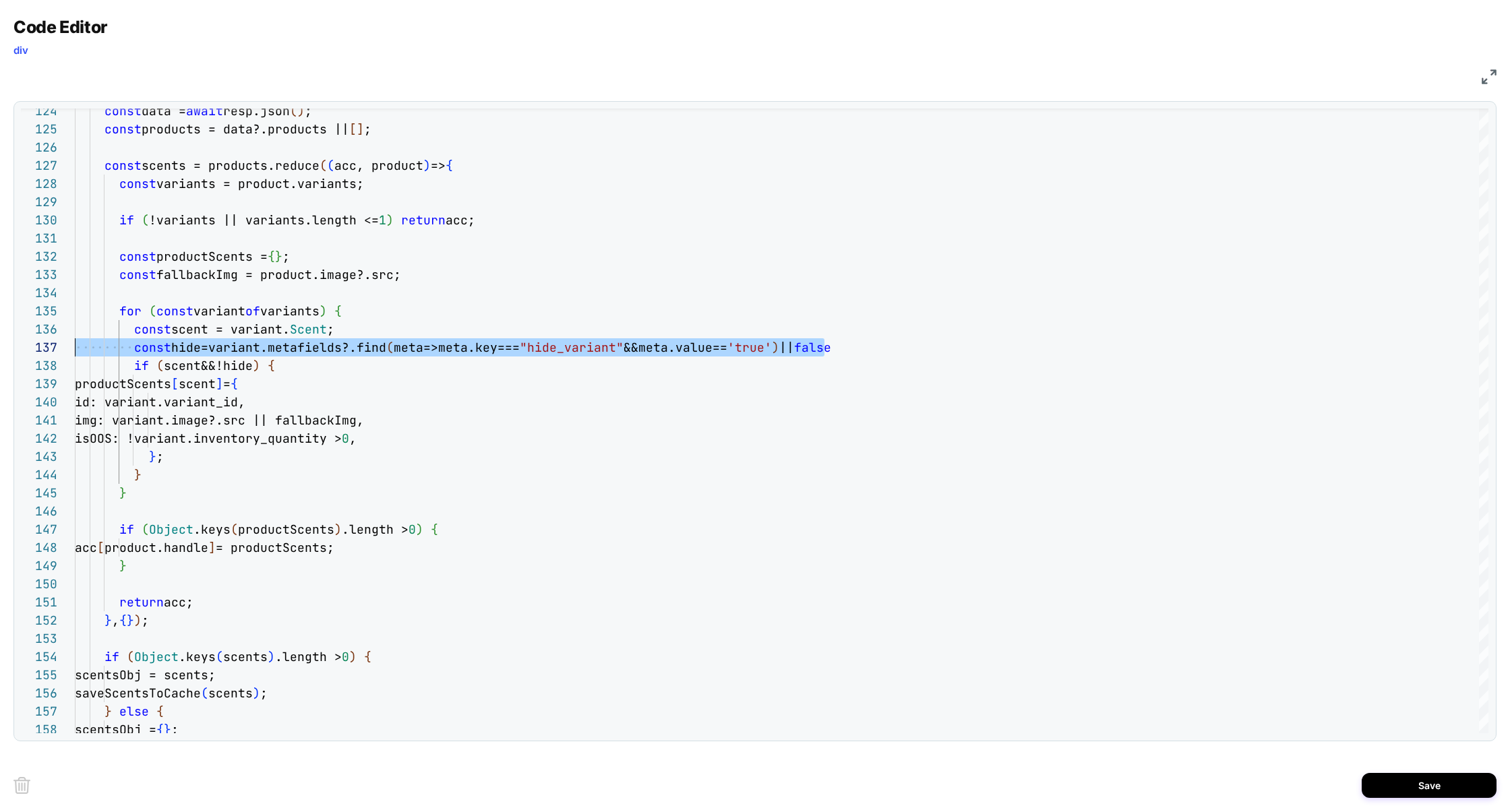
scroll to position [127, 58]
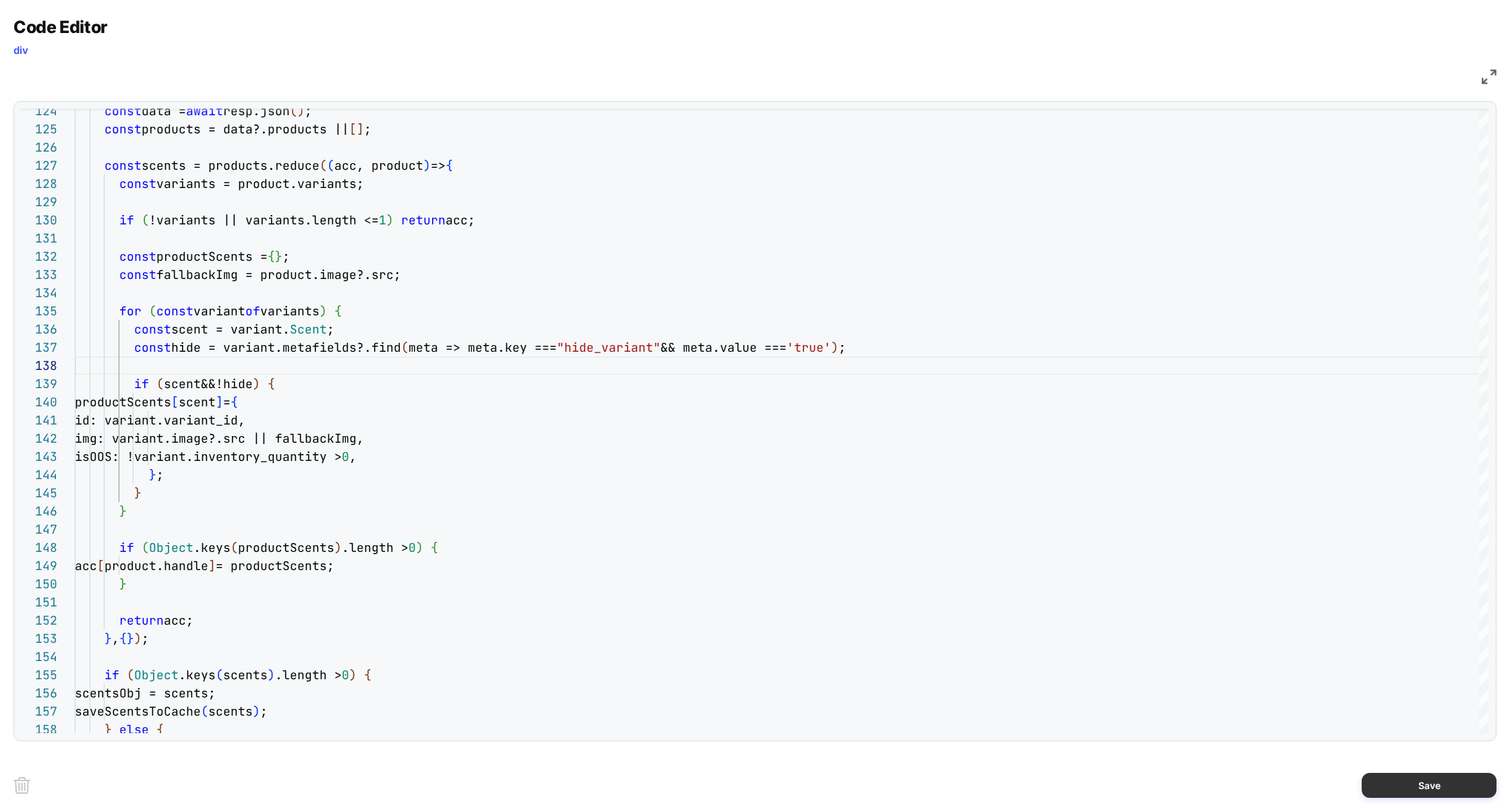
click at [1439, 785] on button "Save" at bounding box center [1428, 786] width 134 height 25
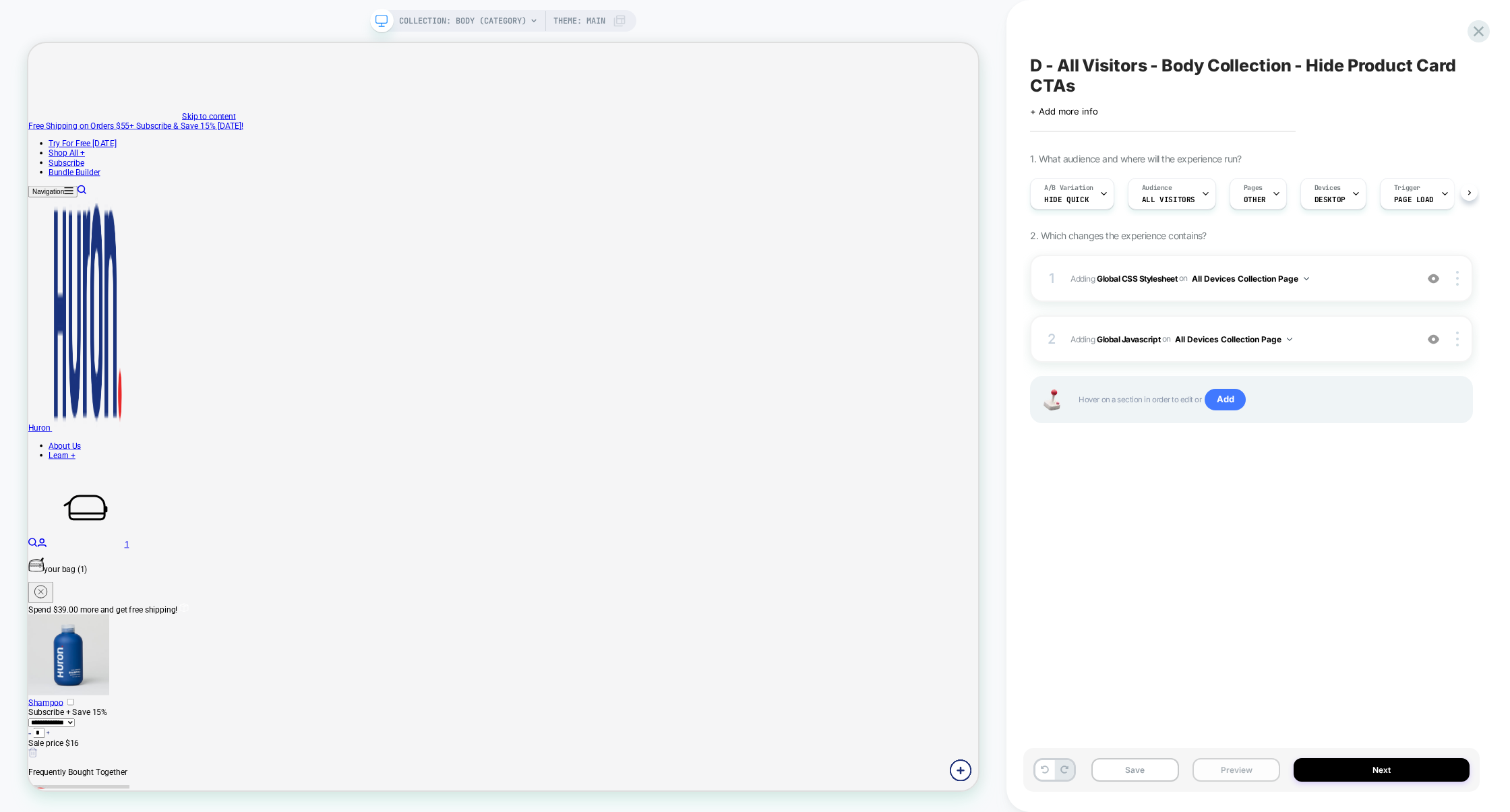
scroll to position [0, 1]
click at [1257, 768] on button "Preview" at bounding box center [1236, 770] width 87 height 24
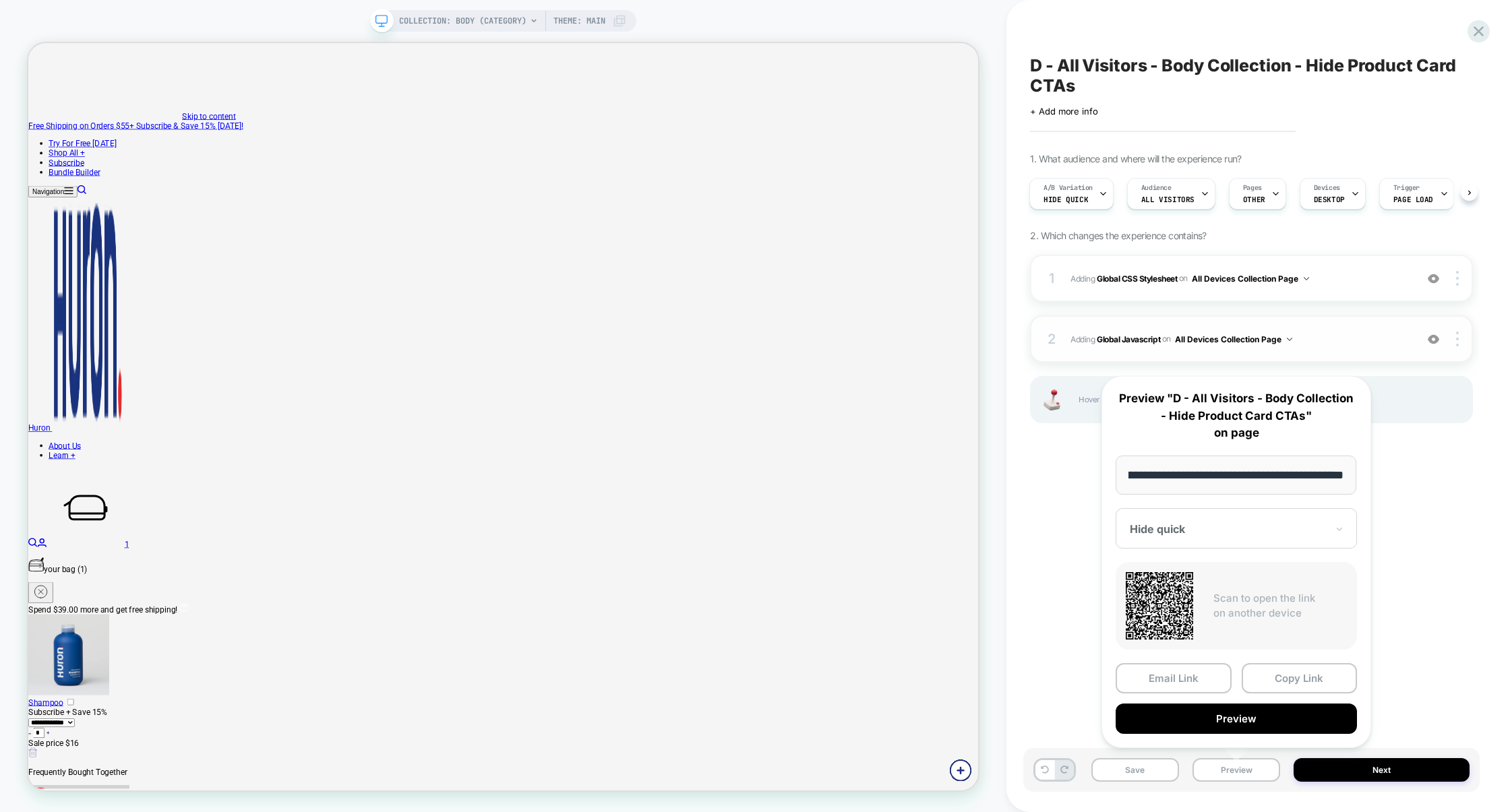
scroll to position [0, 0]
click at [1354, 340] on span "Adding Global Javascript on All Devices Collection Page" at bounding box center [1240, 339] width 338 height 17
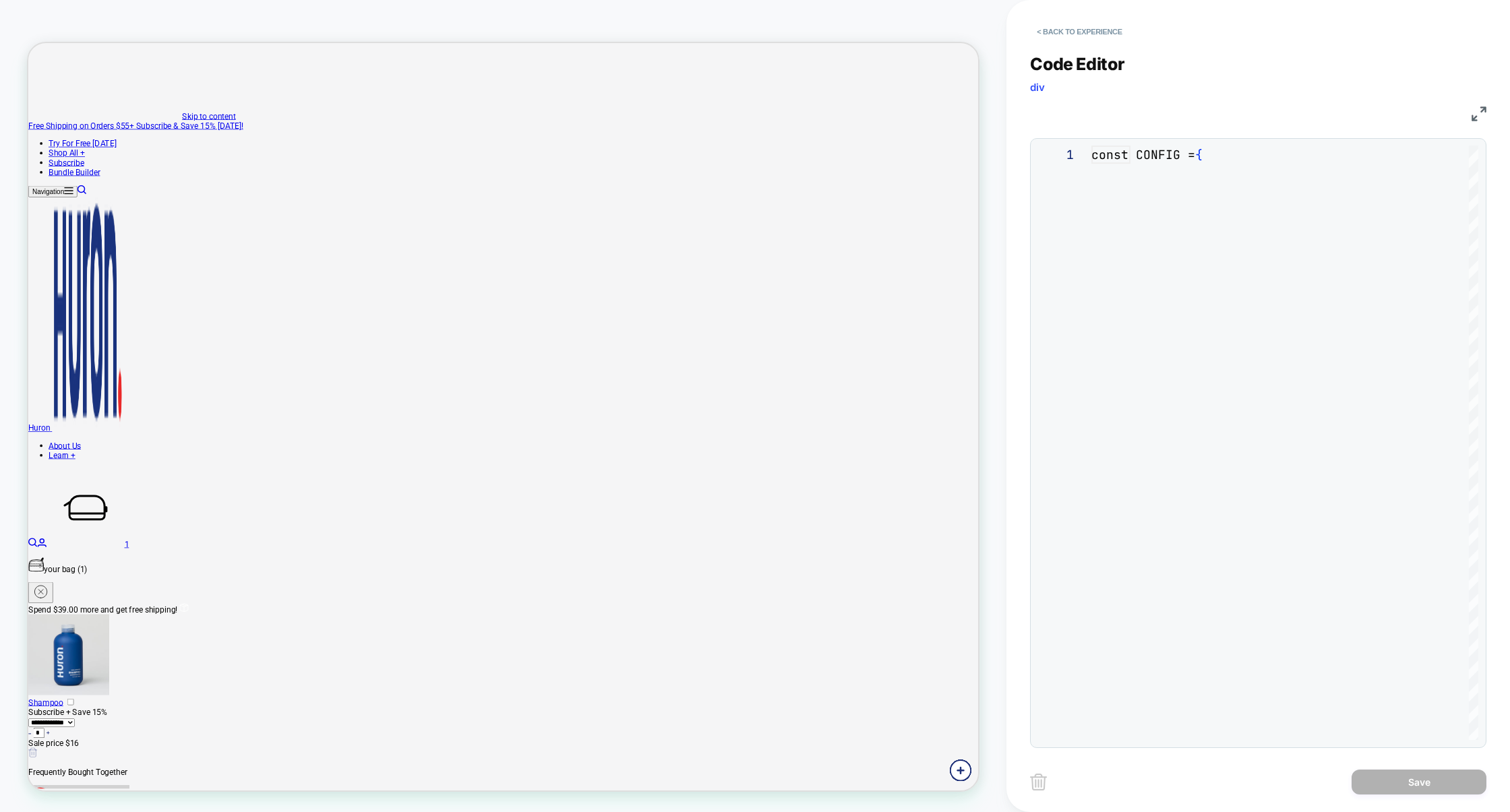
scroll to position [182, 0]
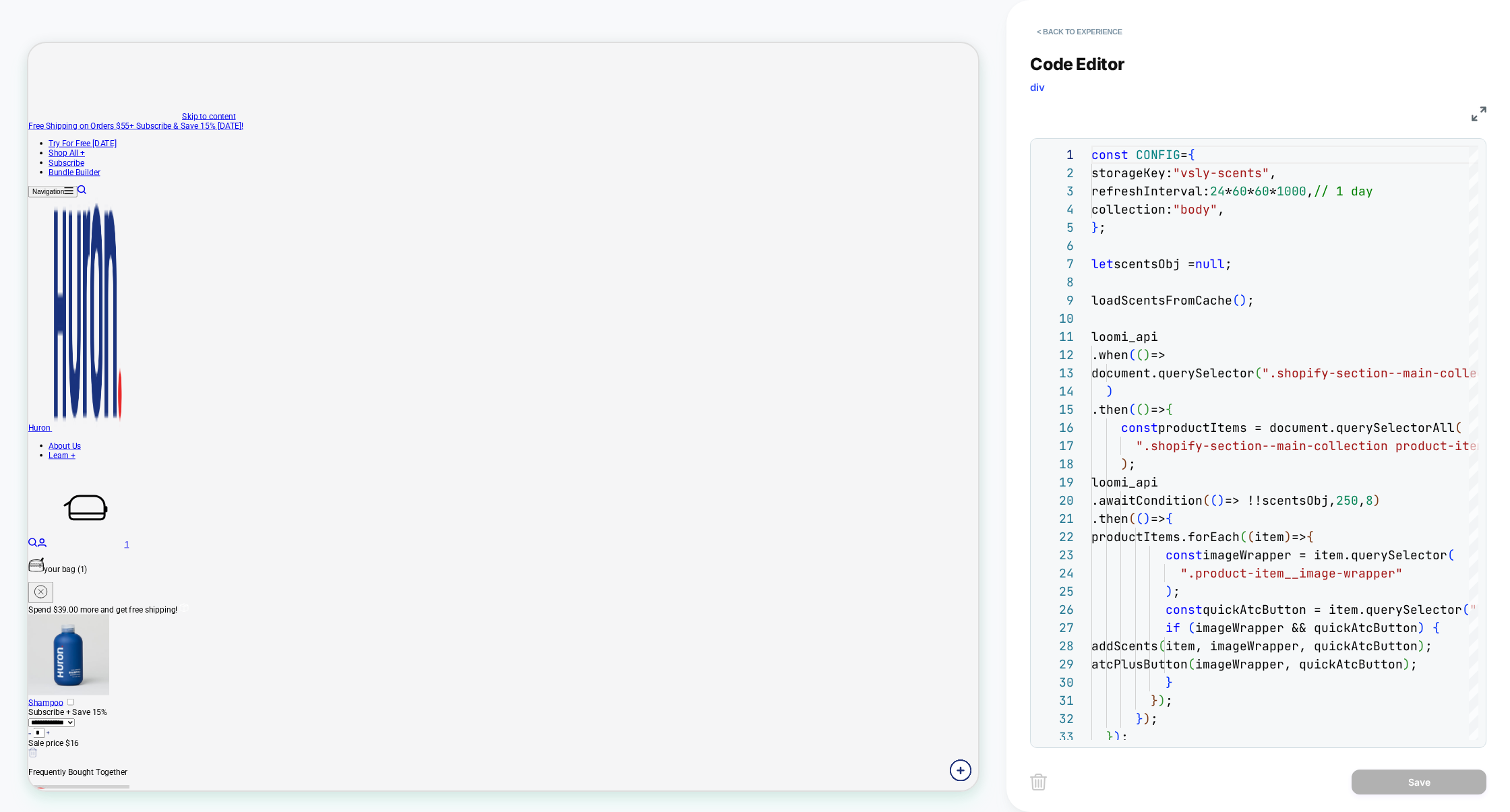
click at [1483, 113] on img at bounding box center [1479, 113] width 15 height 15
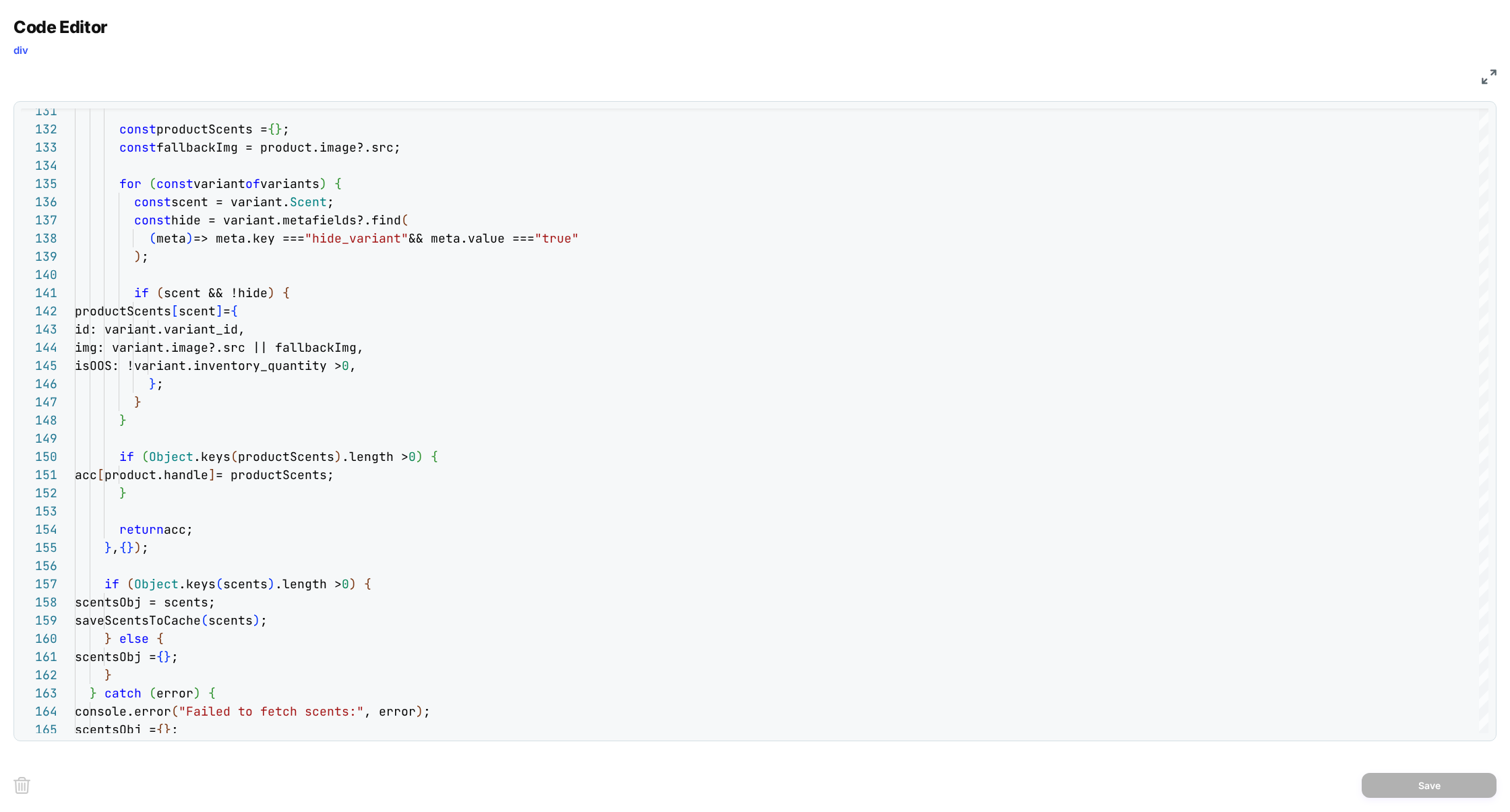
click at [1490, 78] on img at bounding box center [1489, 76] width 15 height 15
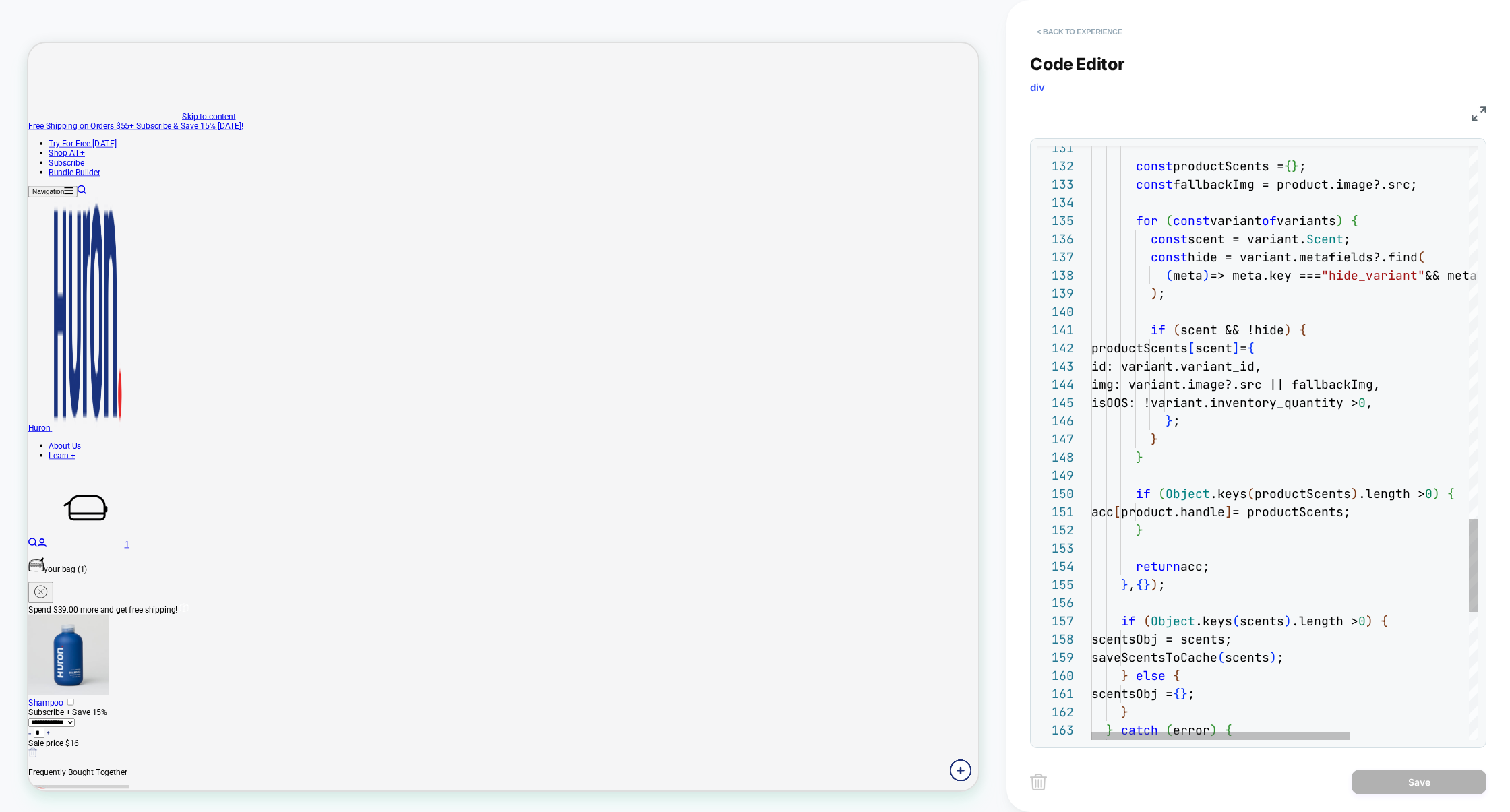
click at [1071, 21] on button "< Back to experience" at bounding box center [1078, 31] width 98 height 21
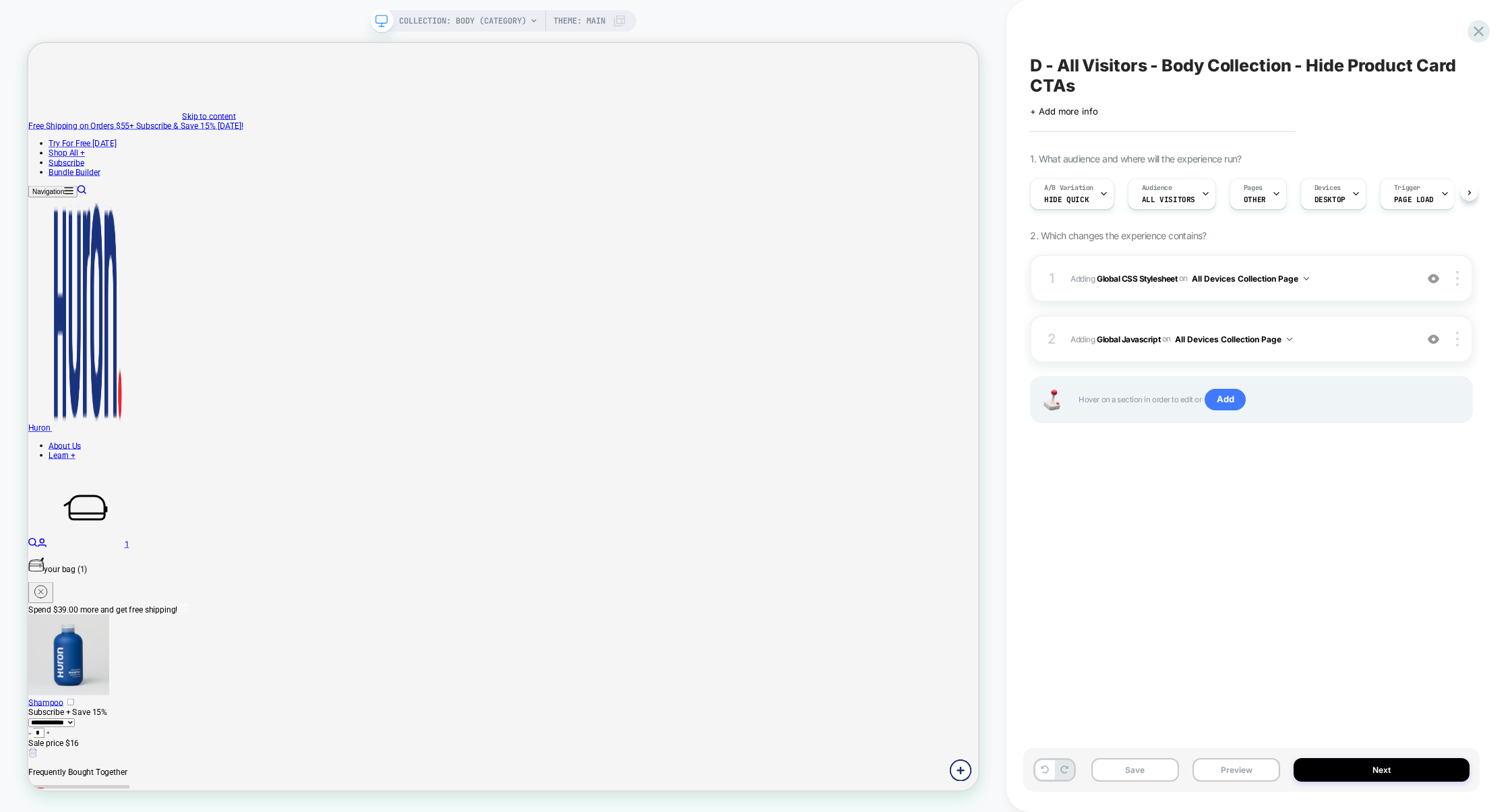
scroll to position [0, 1]
click at [1153, 771] on button "Save" at bounding box center [1134, 770] width 87 height 24
click at [1200, 771] on button "Preview" at bounding box center [1236, 770] width 87 height 24
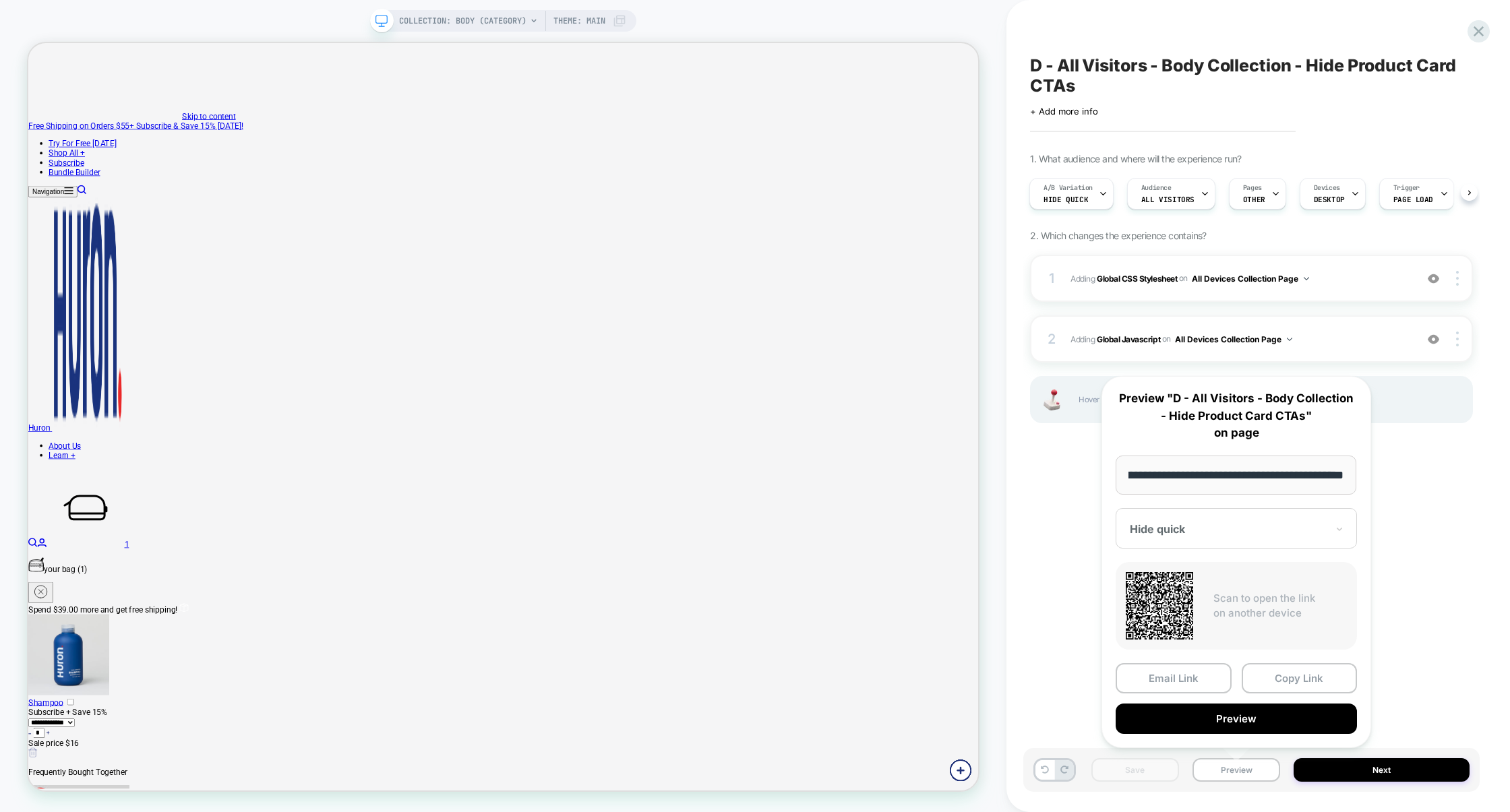
scroll to position [0, 0]
click at [1254, 706] on button "Preview" at bounding box center [1236, 718] width 241 height 31
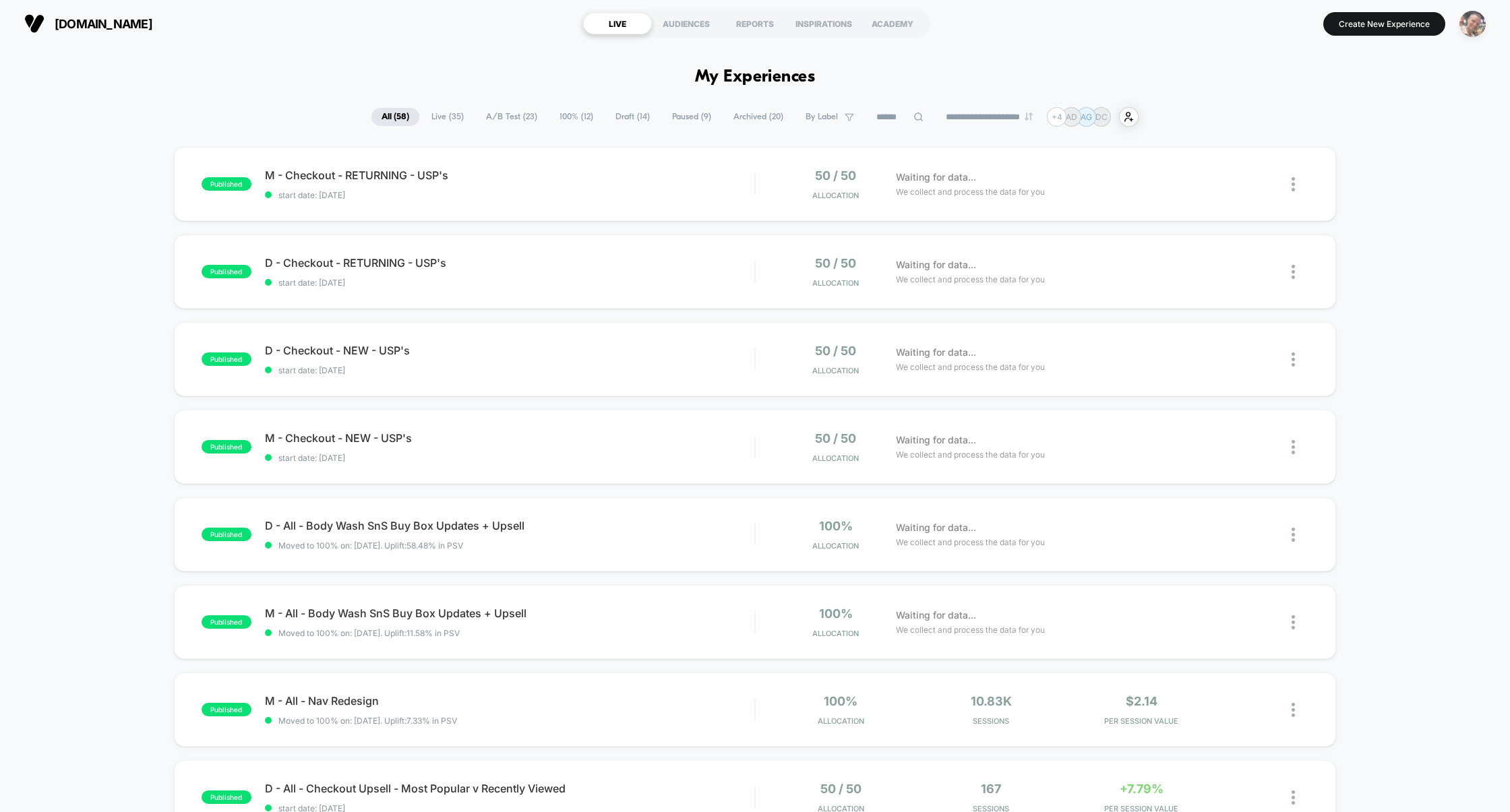
click at [1480, 30] on img "button" at bounding box center [1471, 24] width 26 height 26
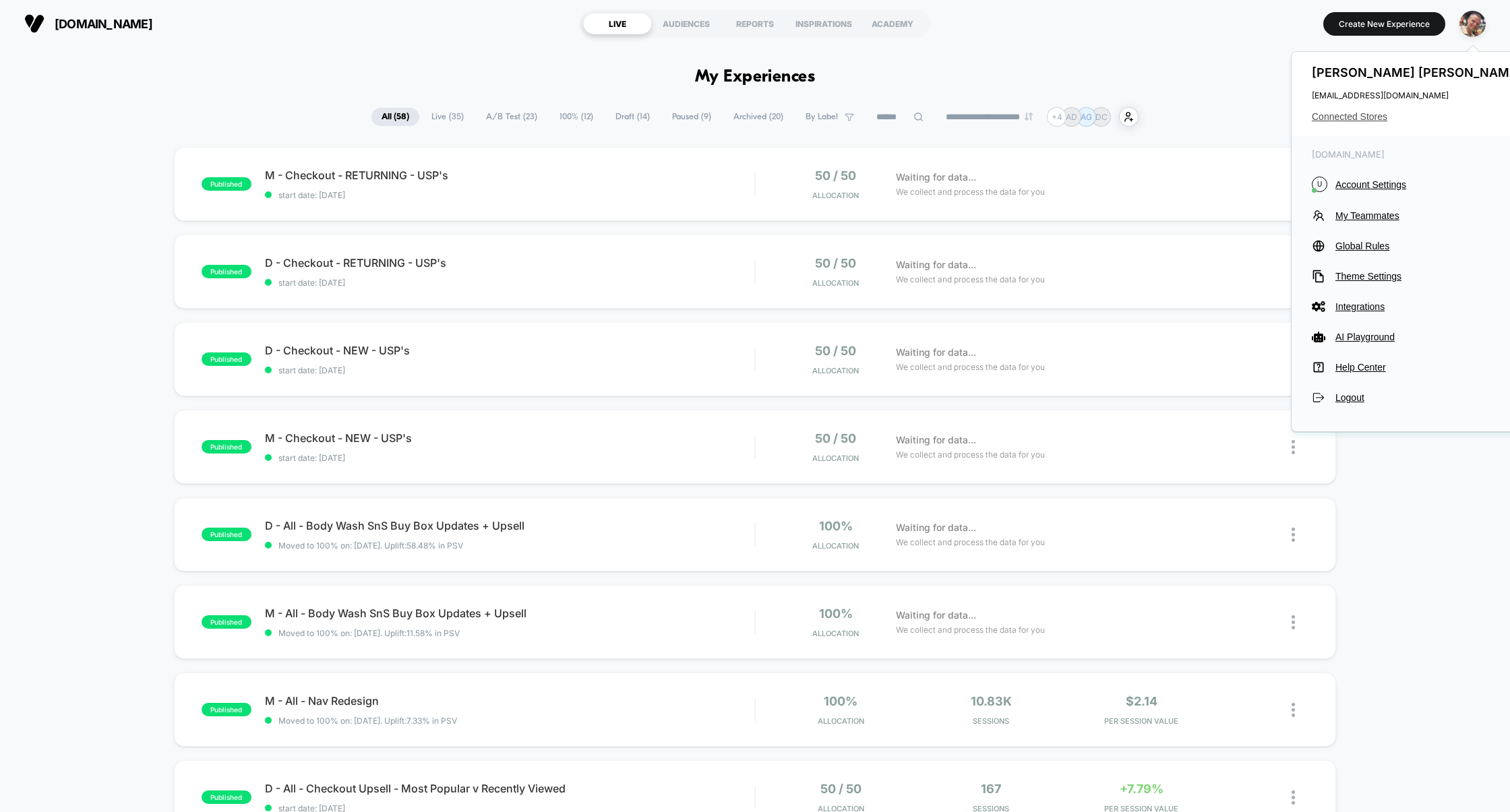
click at [1365, 117] on span "Connected Stores" at bounding box center [1418, 116] width 213 height 11
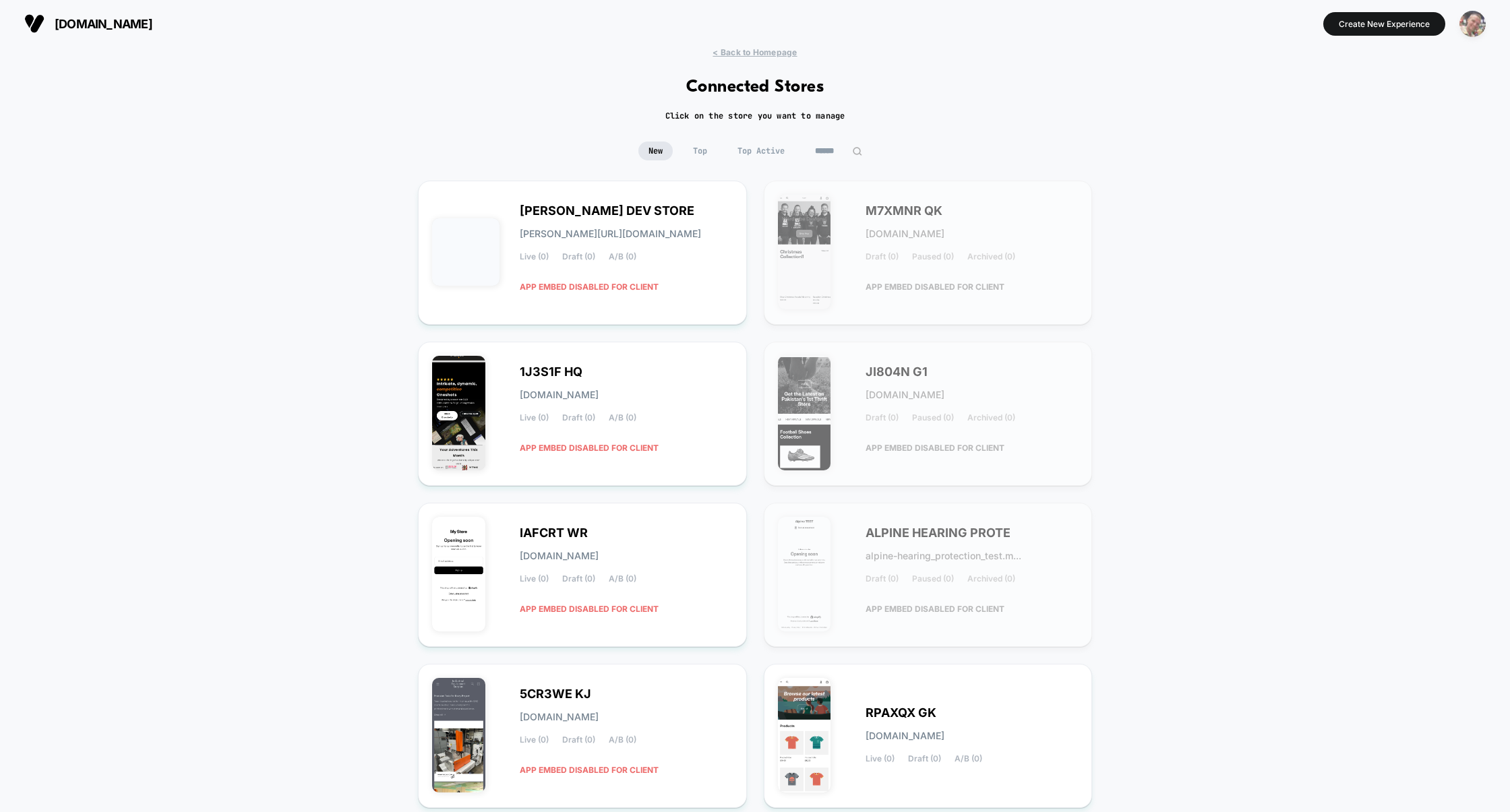
click at [1469, 29] on img "button" at bounding box center [1471, 24] width 26 height 26
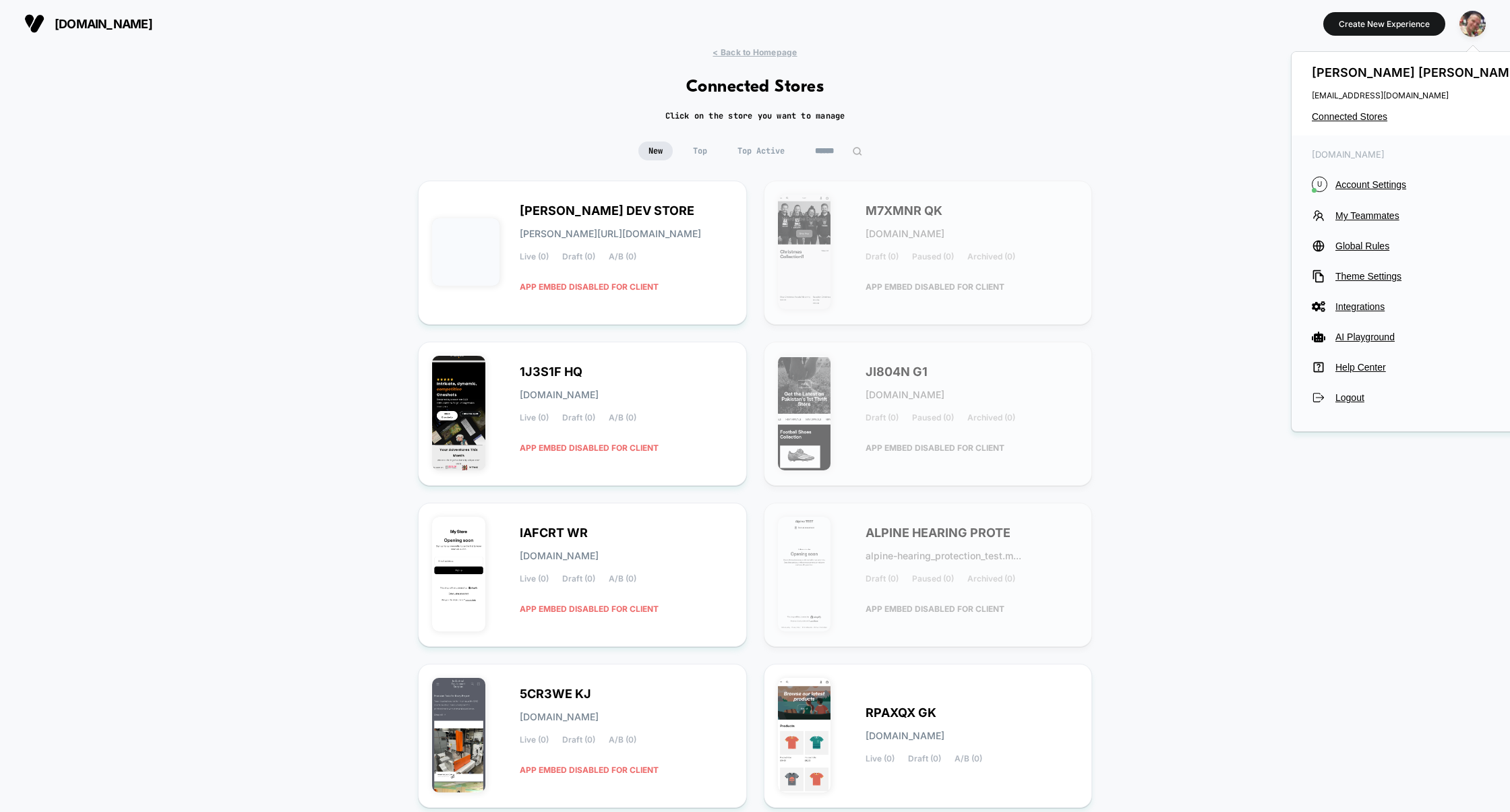
click at [1185, 176] on div "New Top Top Active" at bounding box center [755, 161] width 1510 height 39
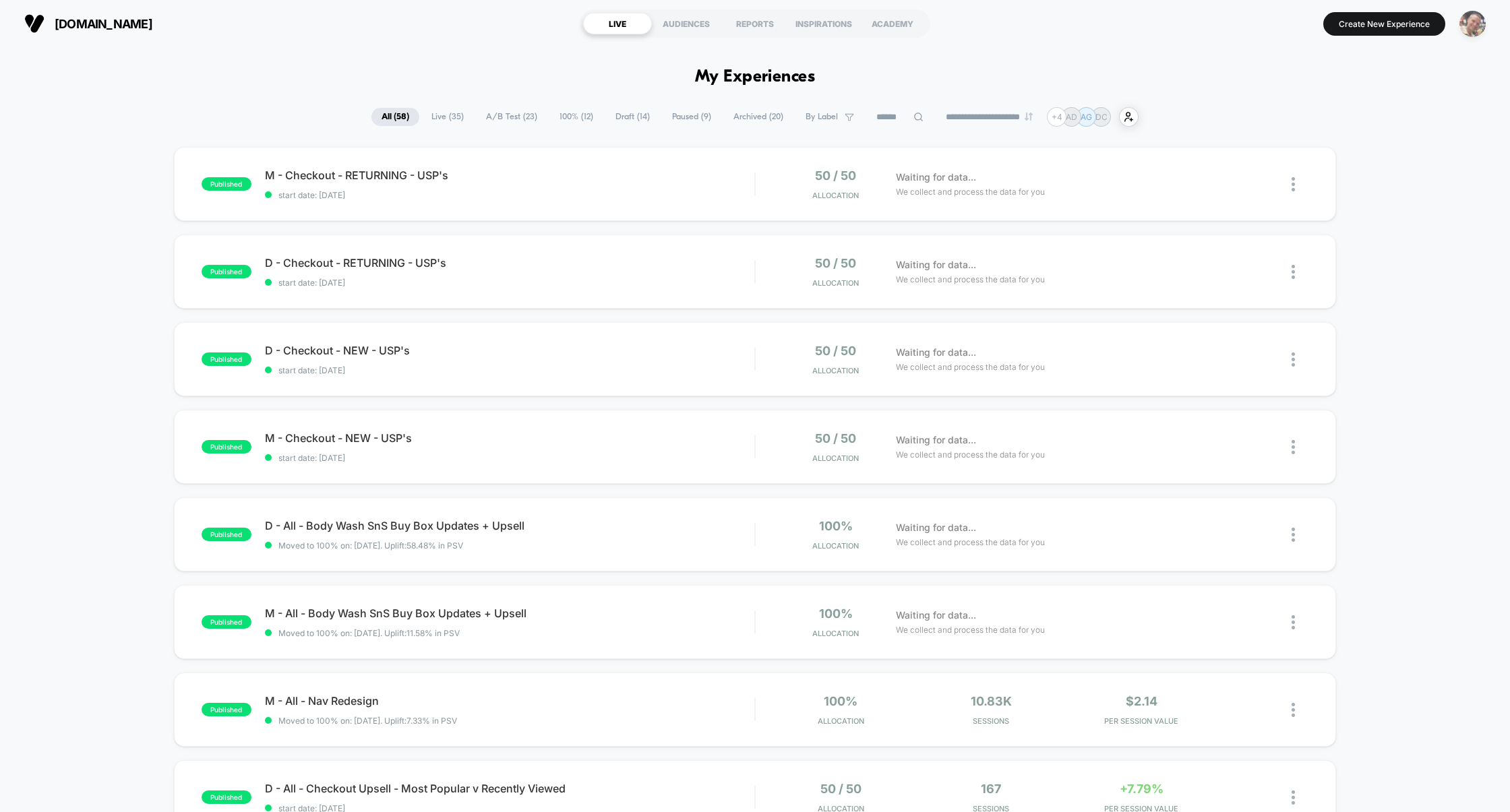
click at [1467, 24] on img "button" at bounding box center [1471, 24] width 26 height 26
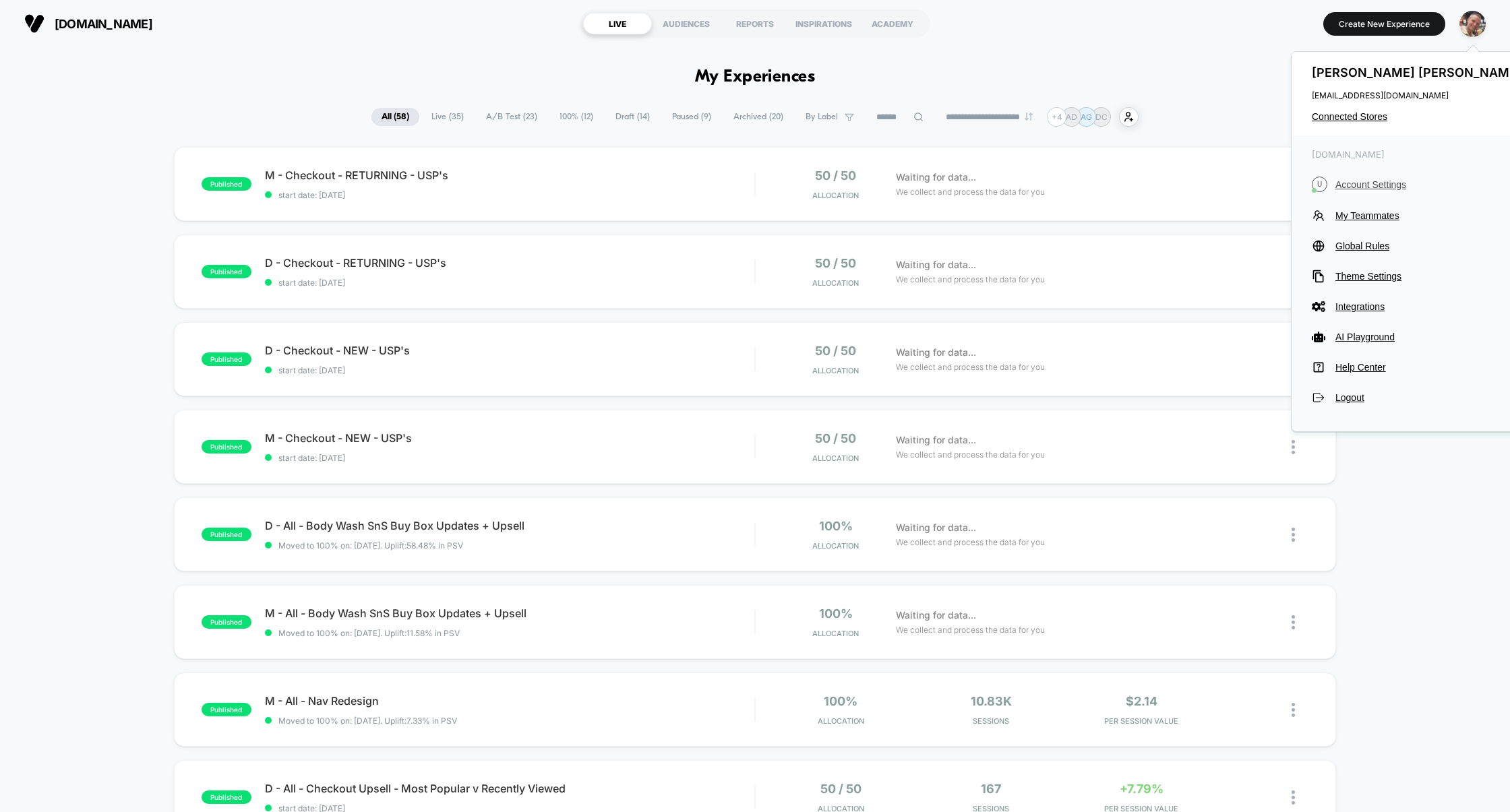
click at [1366, 182] on span "Account Settings" at bounding box center [1430, 185] width 189 height 11
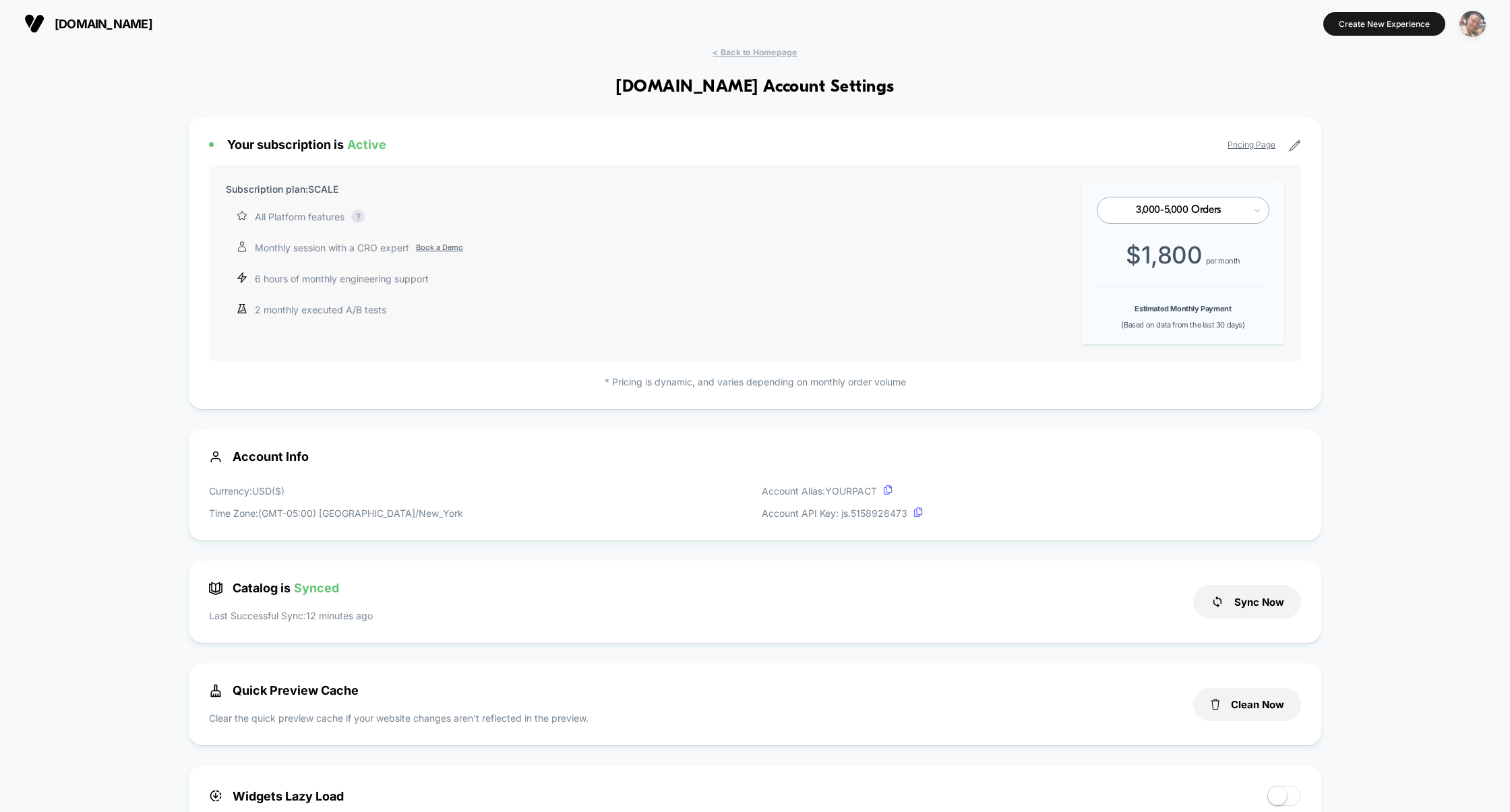
click at [1471, 28] on img "button" at bounding box center [1471, 24] width 26 height 26
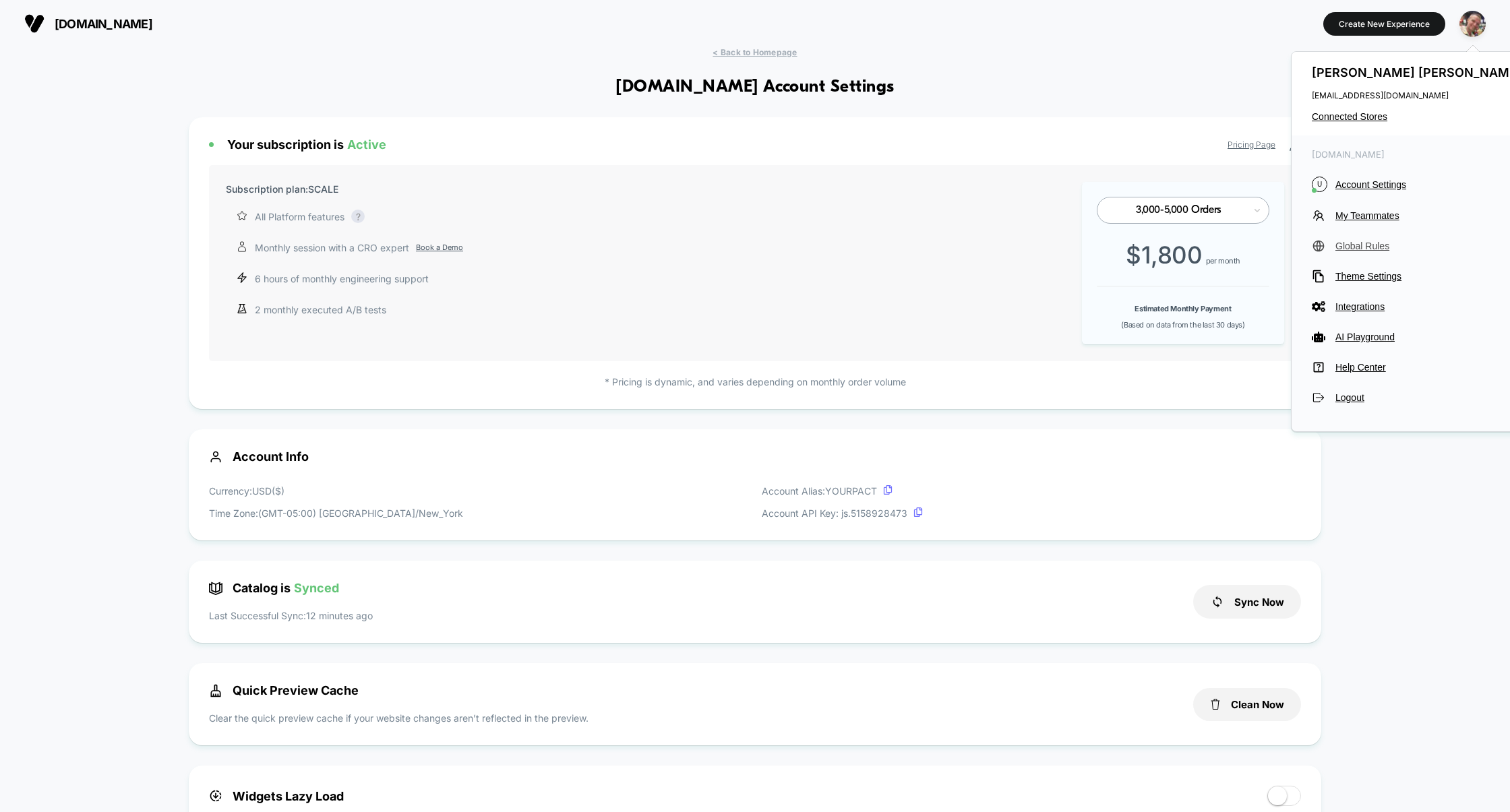
click at [1367, 251] on button "Global Rules" at bounding box center [1418, 245] width 213 height 13
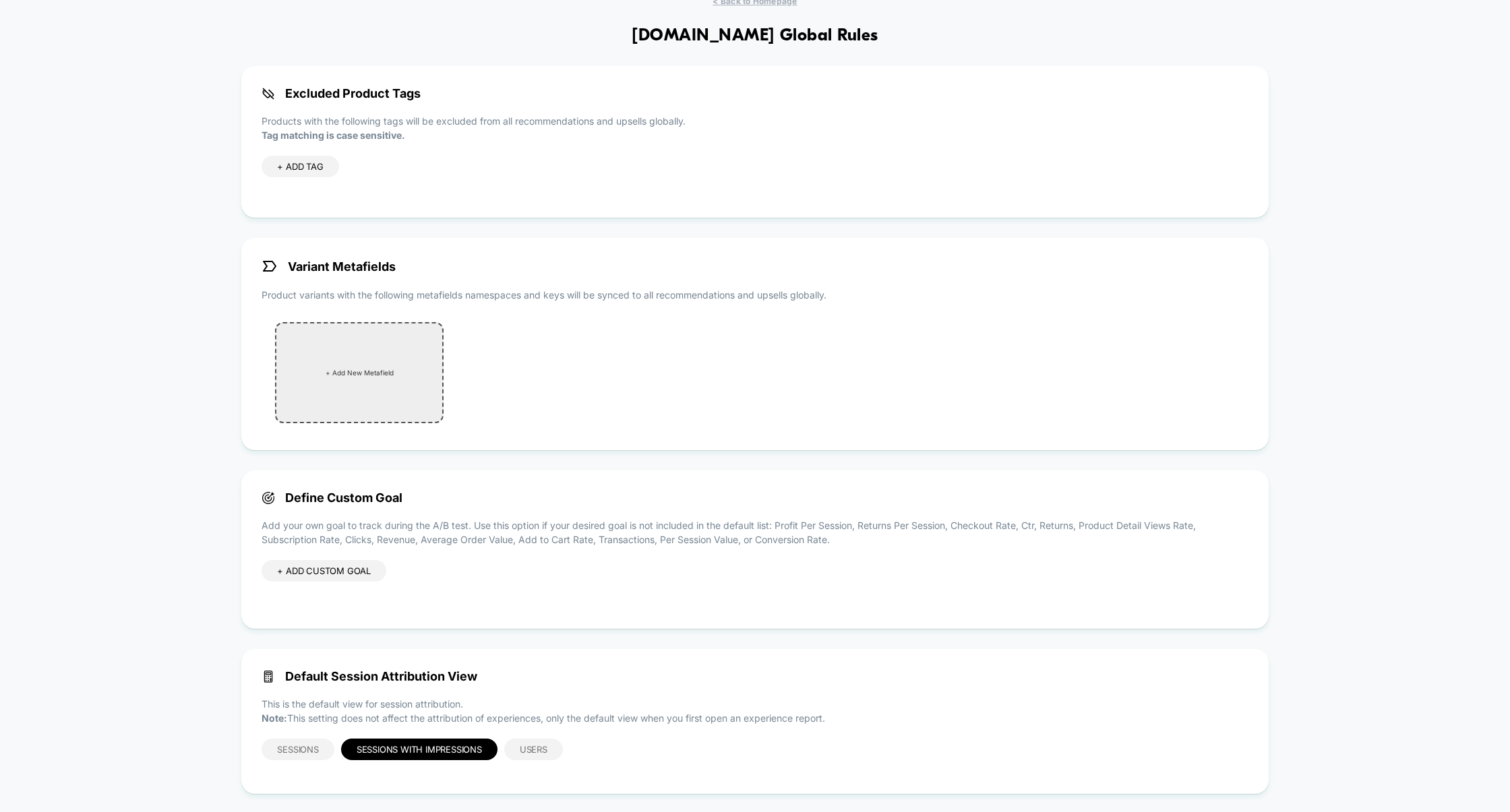
scroll to position [59, 0]
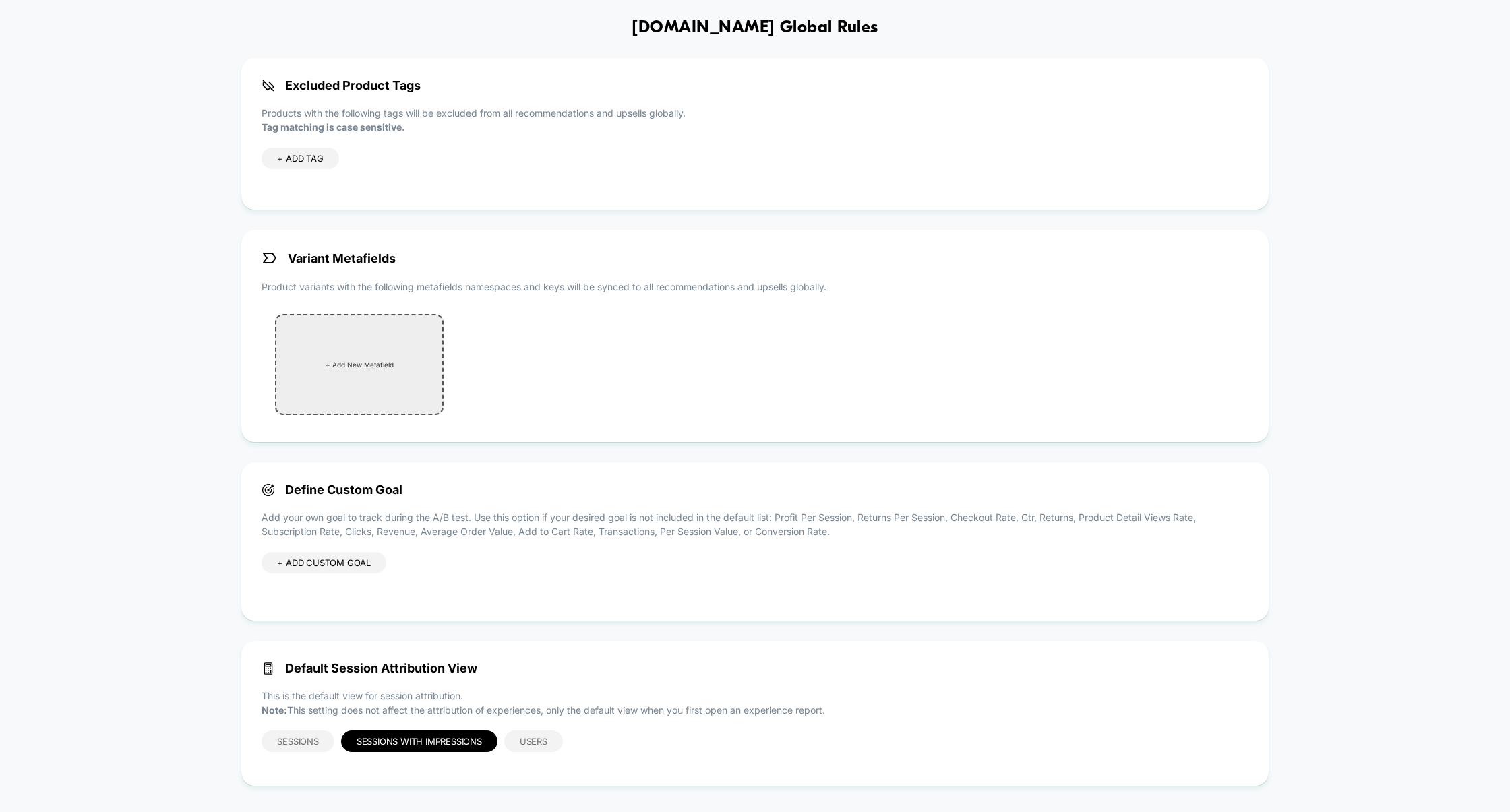
click at [353, 377] on div "+ Add New Metafield" at bounding box center [359, 365] width 168 height 101
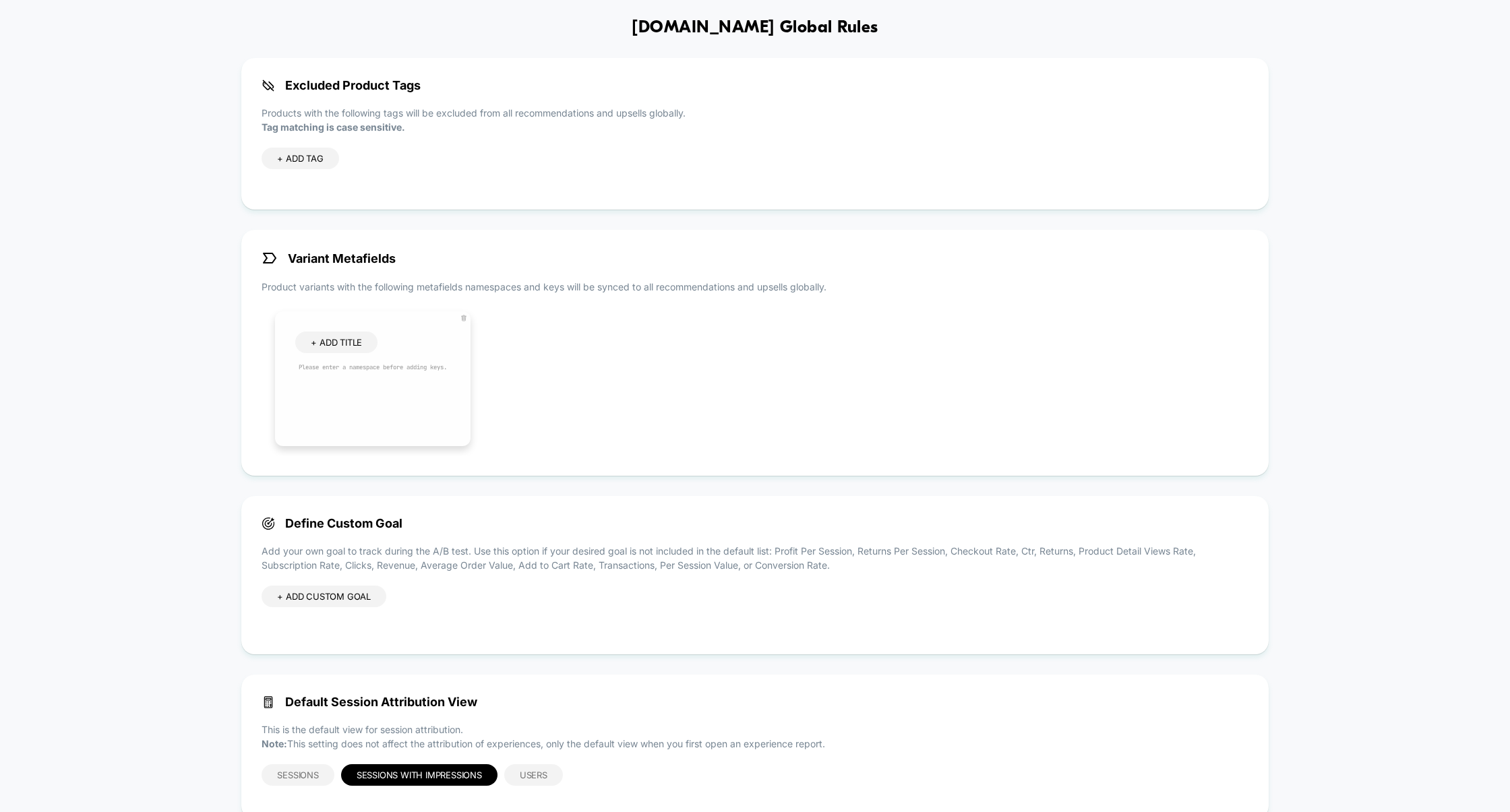
click at [352, 342] on span "+ ADD TITLE" at bounding box center [336, 343] width 51 height 11
click at [354, 342] on input at bounding box center [351, 344] width 81 height 12
type input "******"
click at [402, 343] on icon at bounding box center [405, 343] width 6 height 4
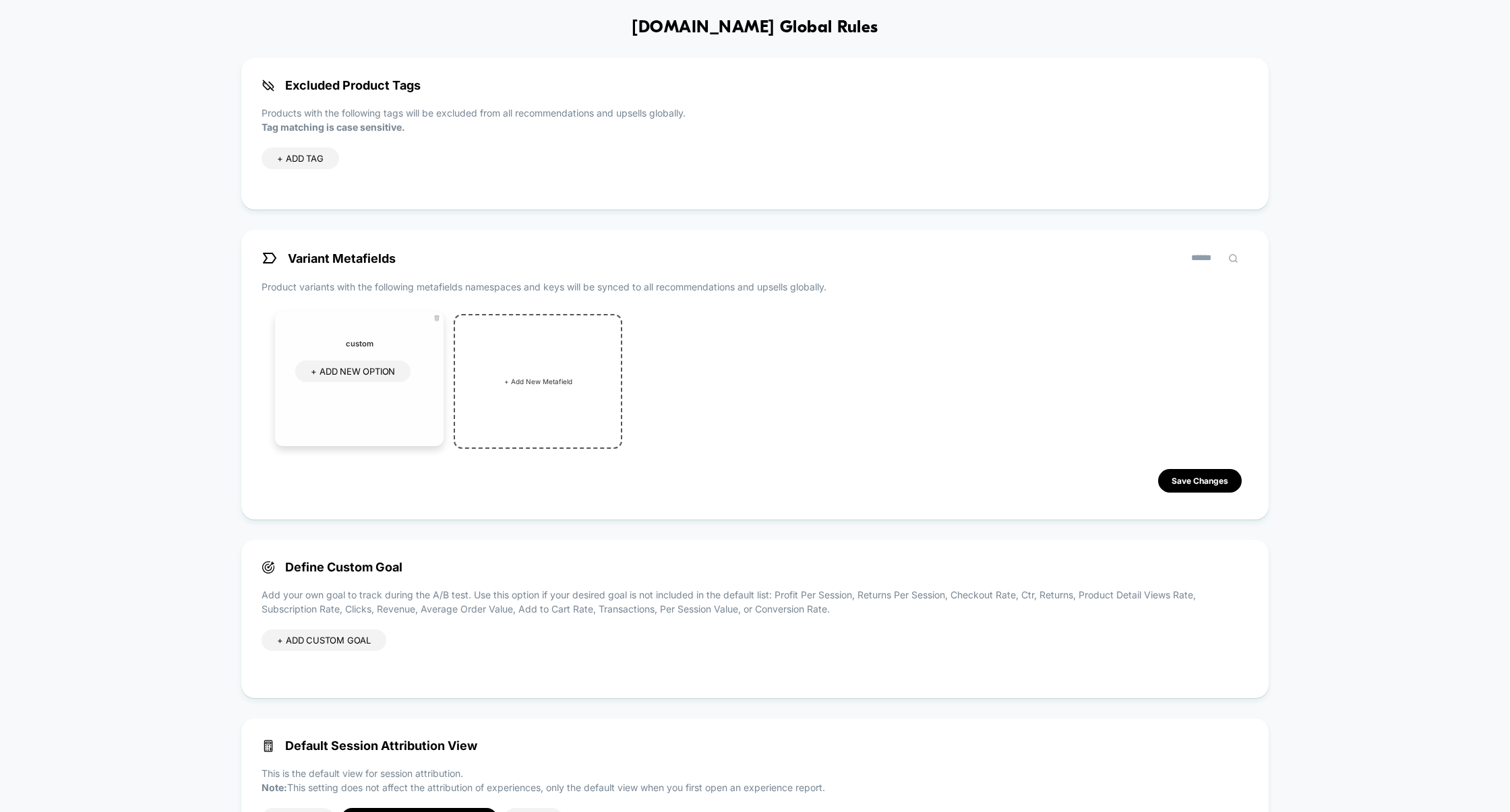
click at [380, 375] on span "+ ADD NEW OPTION" at bounding box center [352, 372] width 84 height 11
click at [369, 371] on input at bounding box center [351, 372] width 81 height 12
type input "**********"
click at [402, 373] on icon at bounding box center [404, 372] width 12 height 12
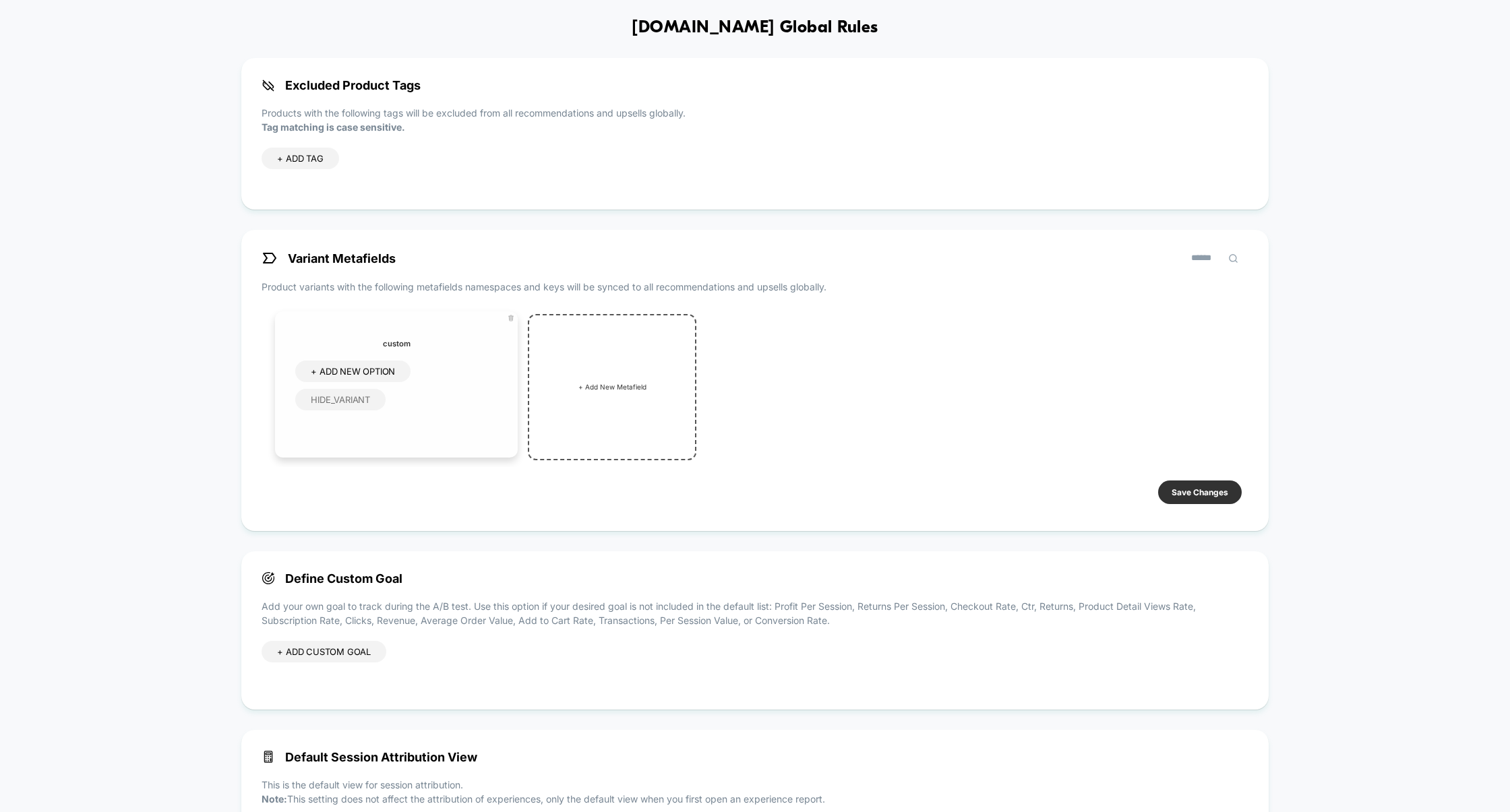
click at [1214, 495] on button "Save Changes" at bounding box center [1200, 492] width 83 height 24
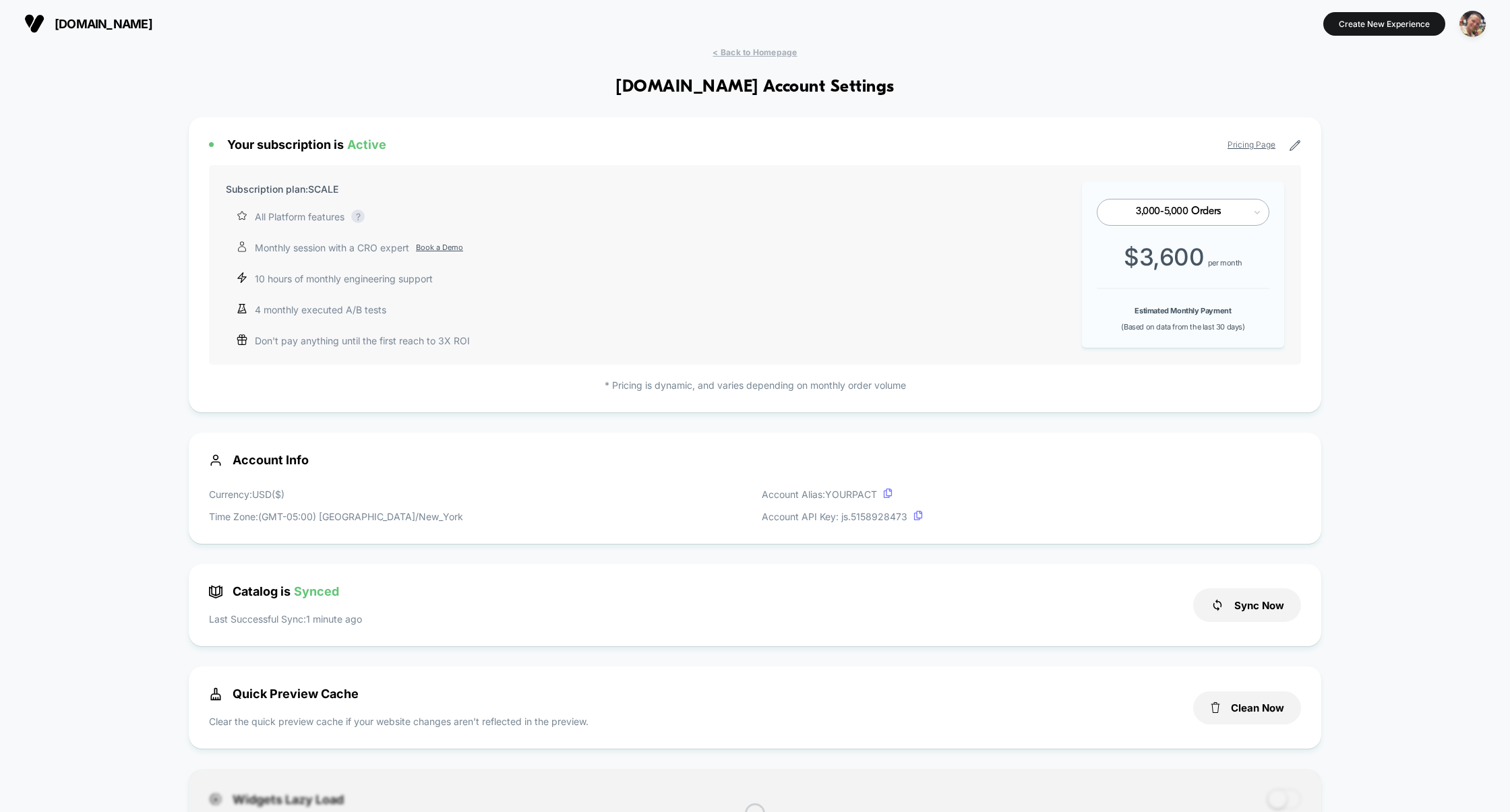
scroll to position [182, 0]
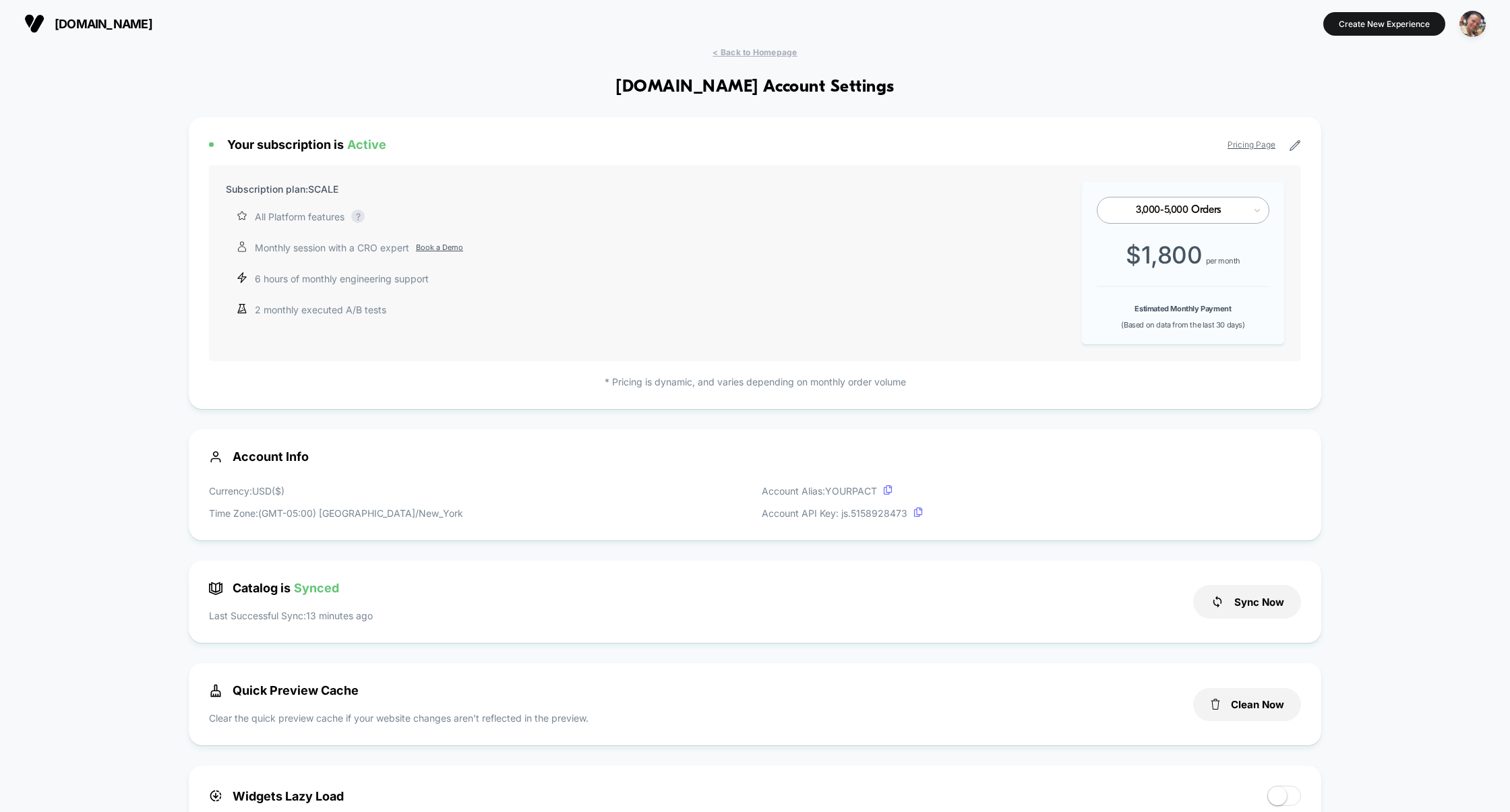
click at [1264, 599] on div "Catalog is Synced Last Successful Sync: 13 minutes ago Sync Now" at bounding box center [755, 601] width 1133 height 83
click at [1252, 593] on button "Sync Now" at bounding box center [1247, 601] width 108 height 34
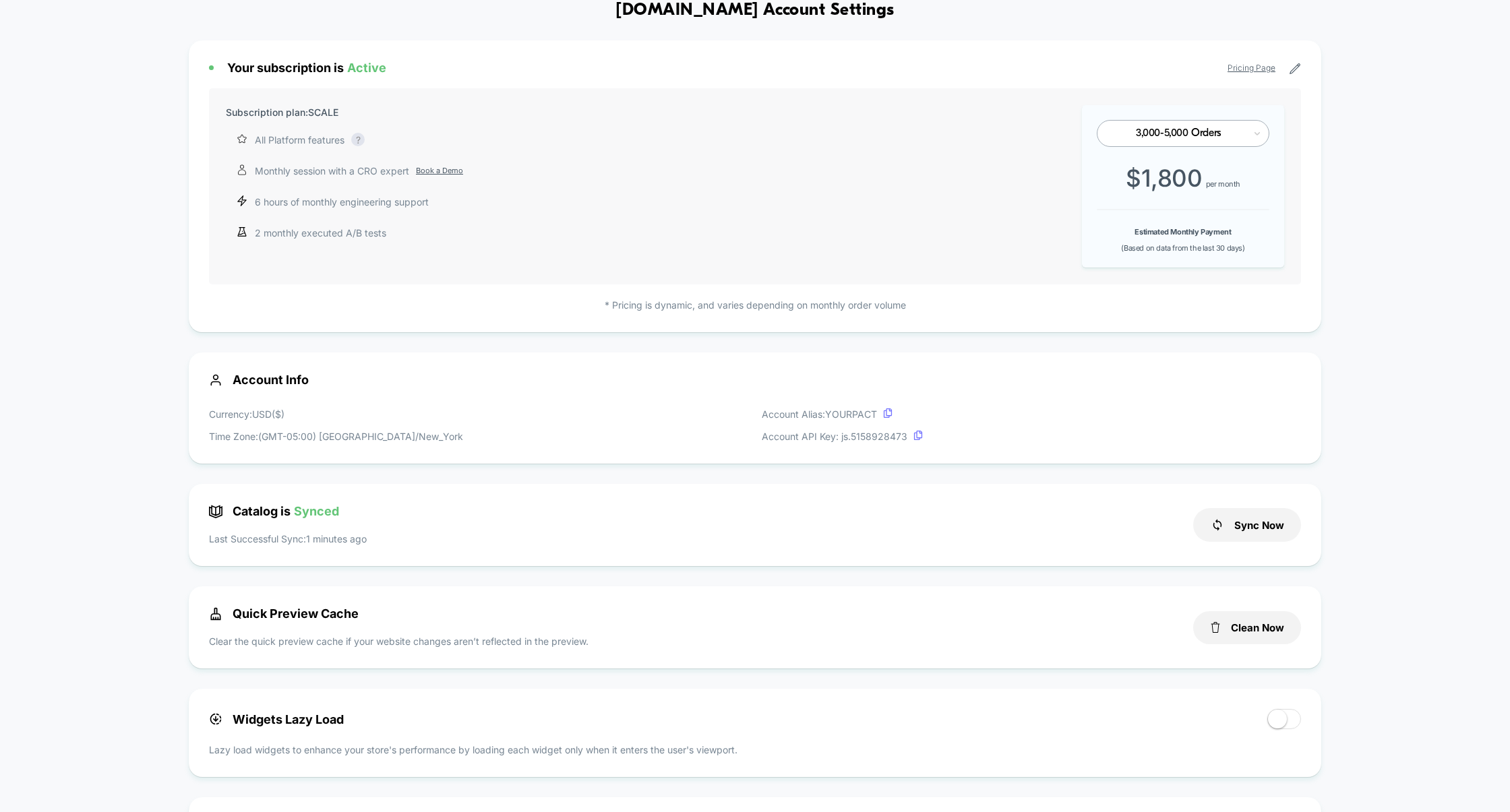
scroll to position [0, 0]
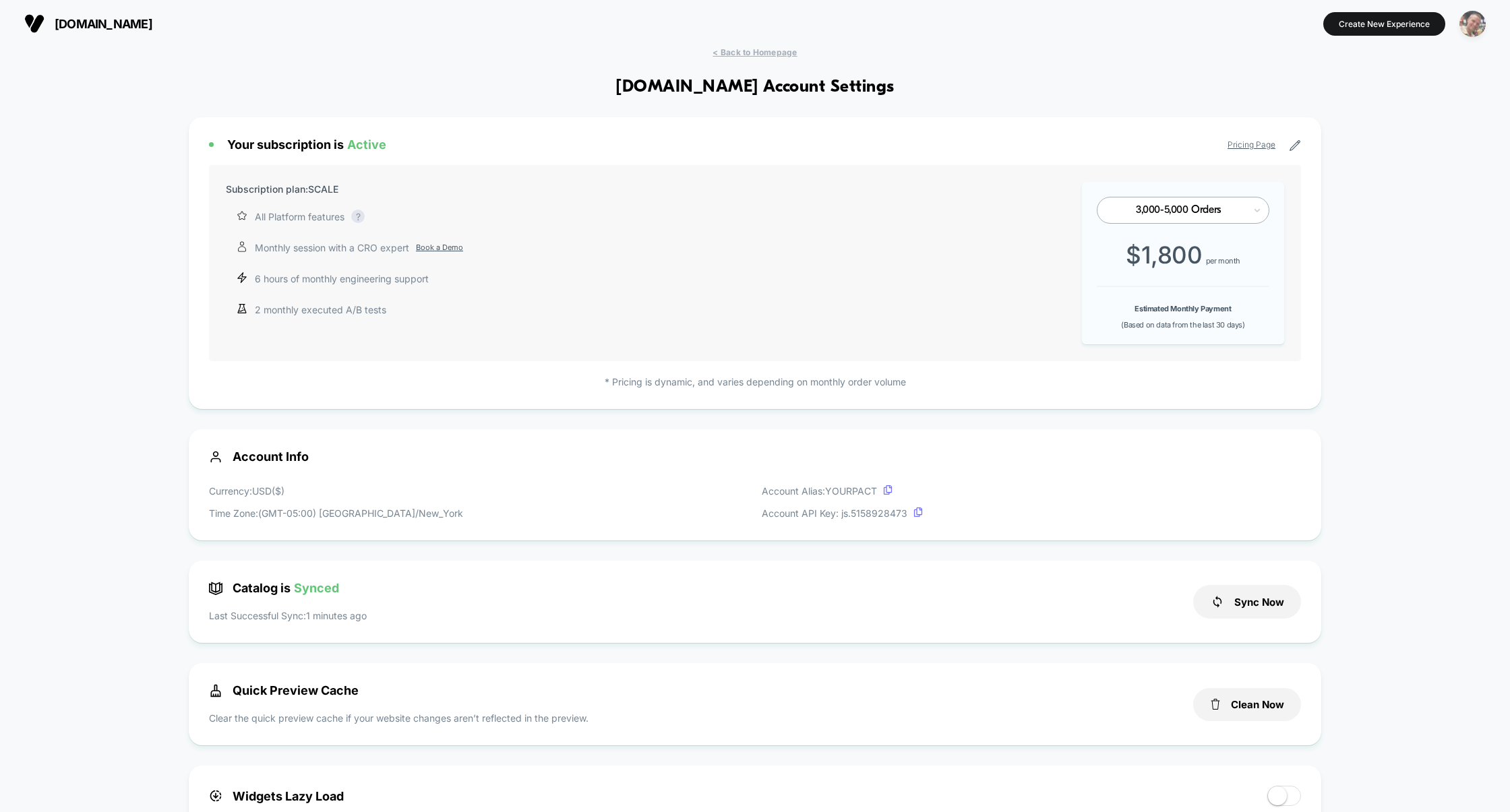
click at [1482, 21] on img "button" at bounding box center [1471, 24] width 26 height 26
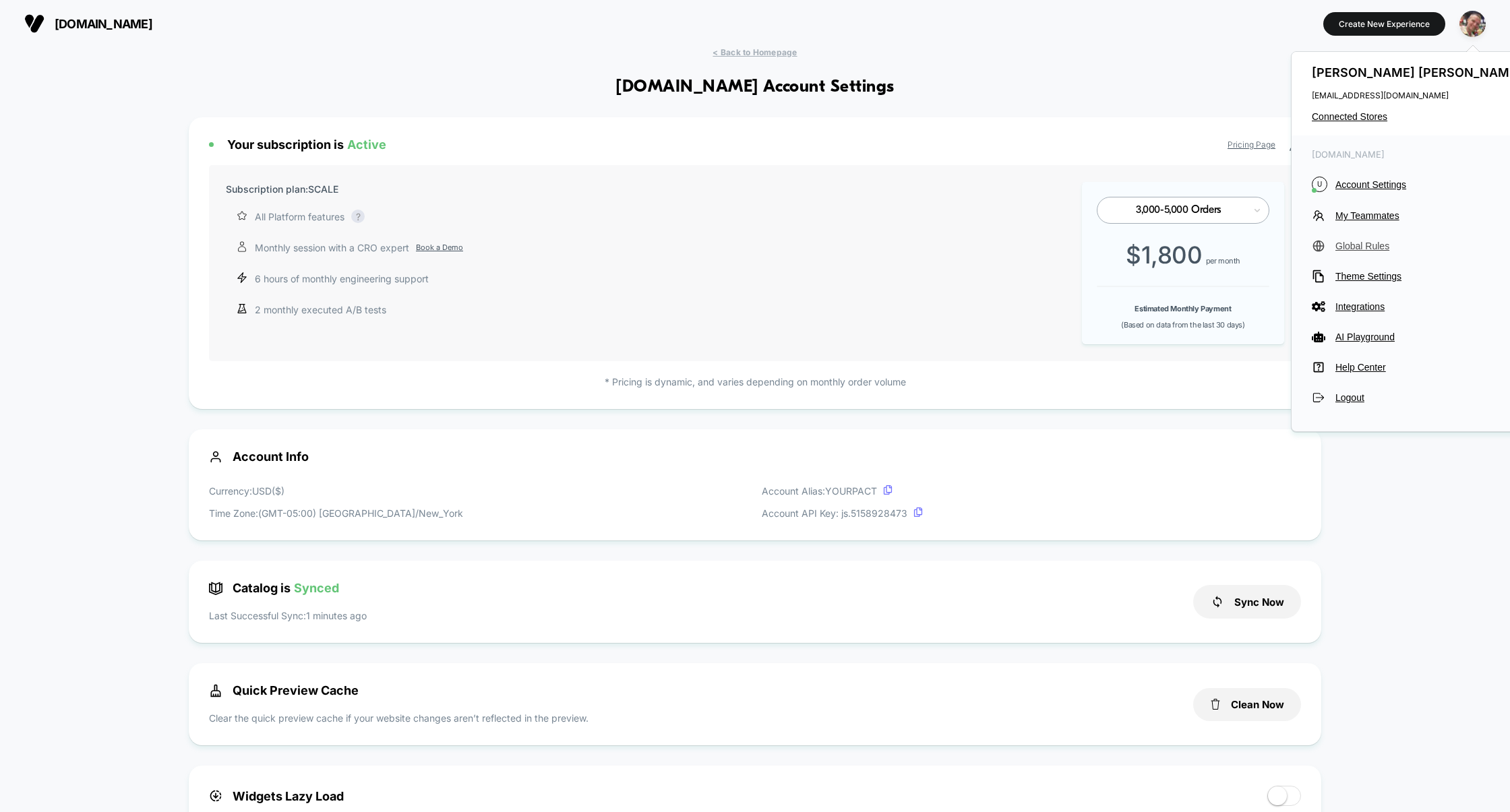
click at [1368, 248] on span "Global Rules" at bounding box center [1430, 246] width 189 height 11
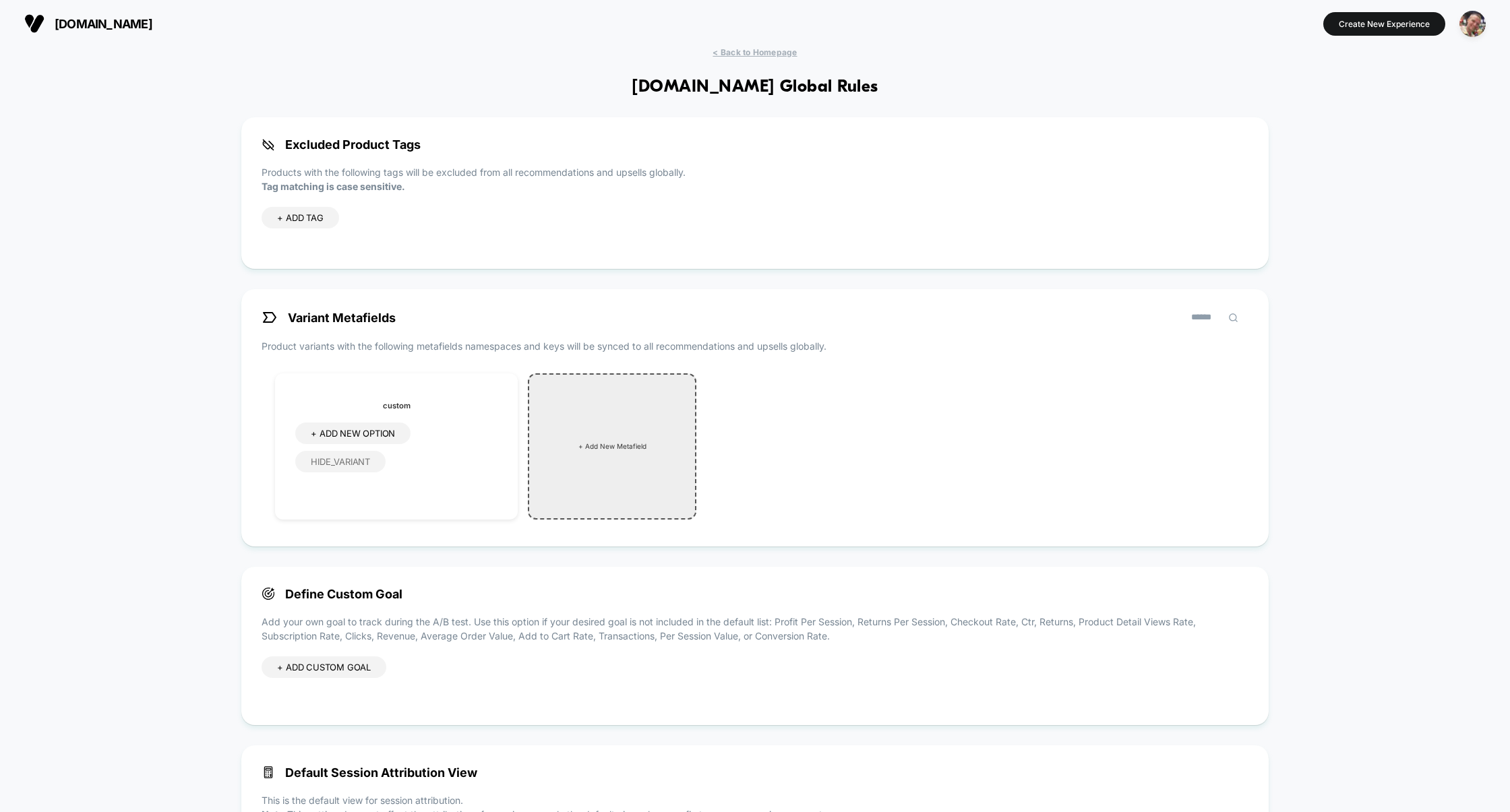
click at [591, 464] on div "+ Add New Metafield" at bounding box center [612, 446] width 168 height 146
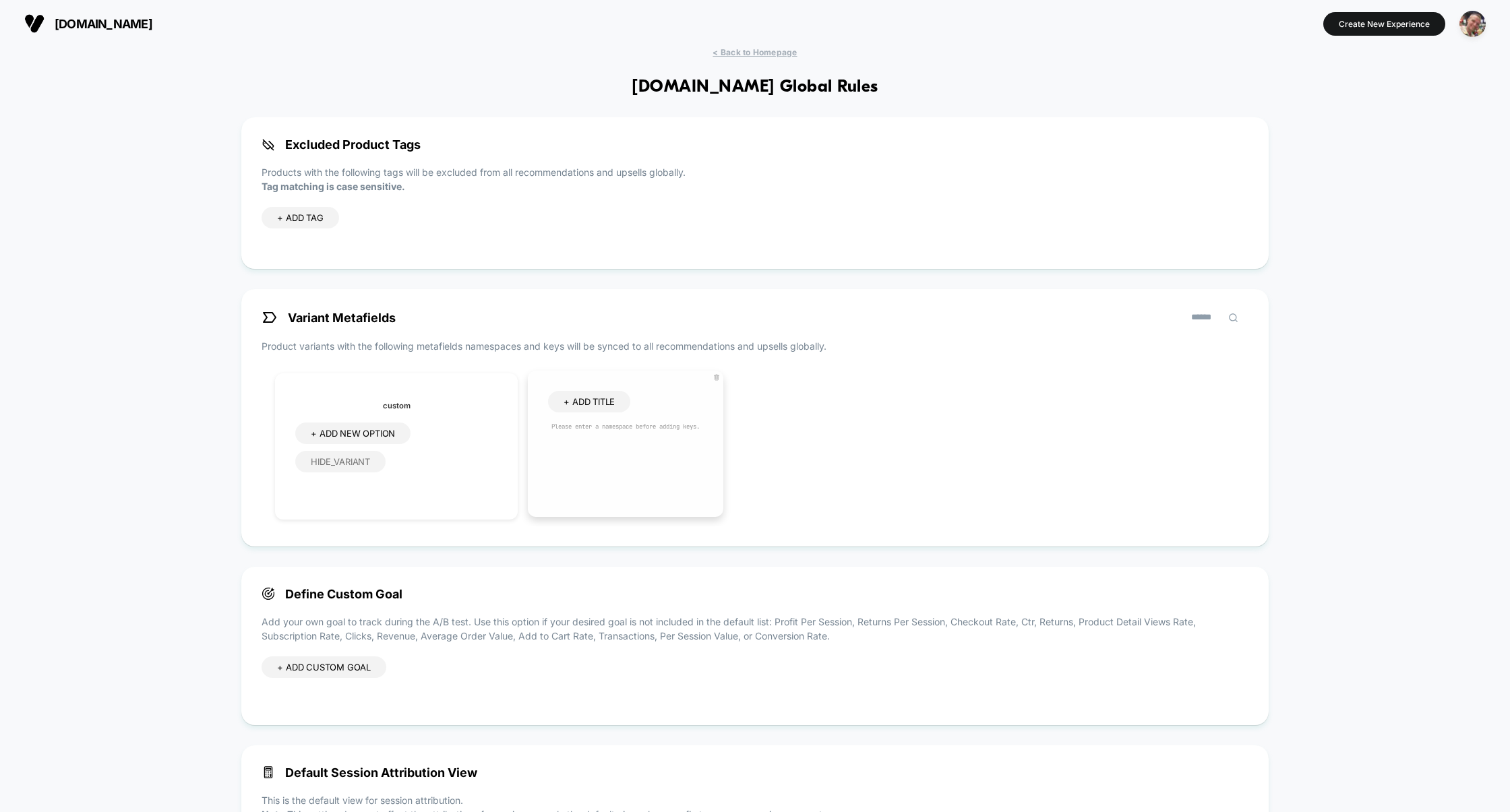
click at [720, 380] on icon at bounding box center [716, 377] width 7 height 7
click at [758, 464] on button "Yes" at bounding box center [765, 467] width 67 height 21
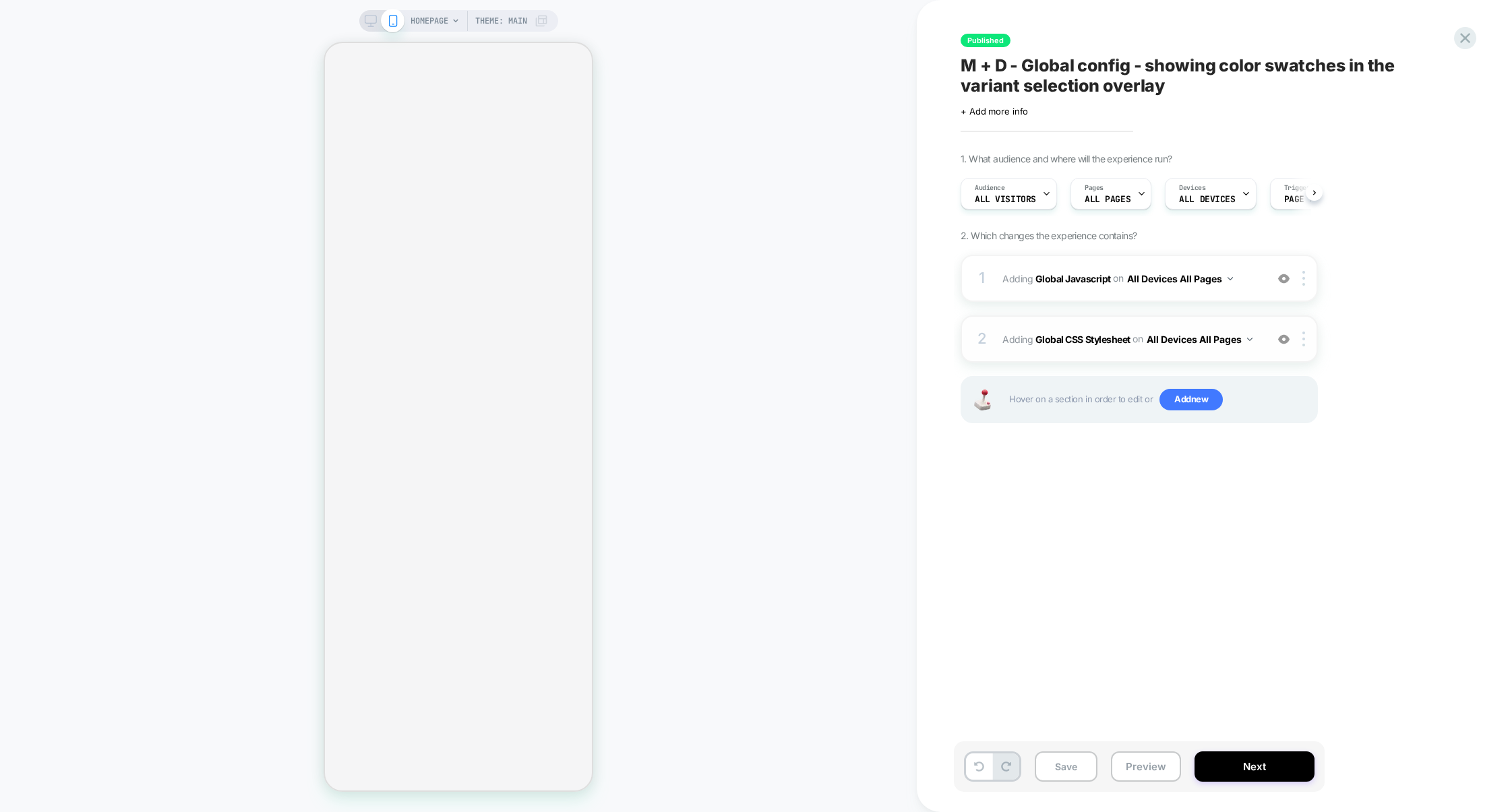
scroll to position [0, 1]
click at [1093, 296] on div "1 Adding Global Javascript on All Devices All Pages Add Before Add After Target…" at bounding box center [1139, 278] width 357 height 47
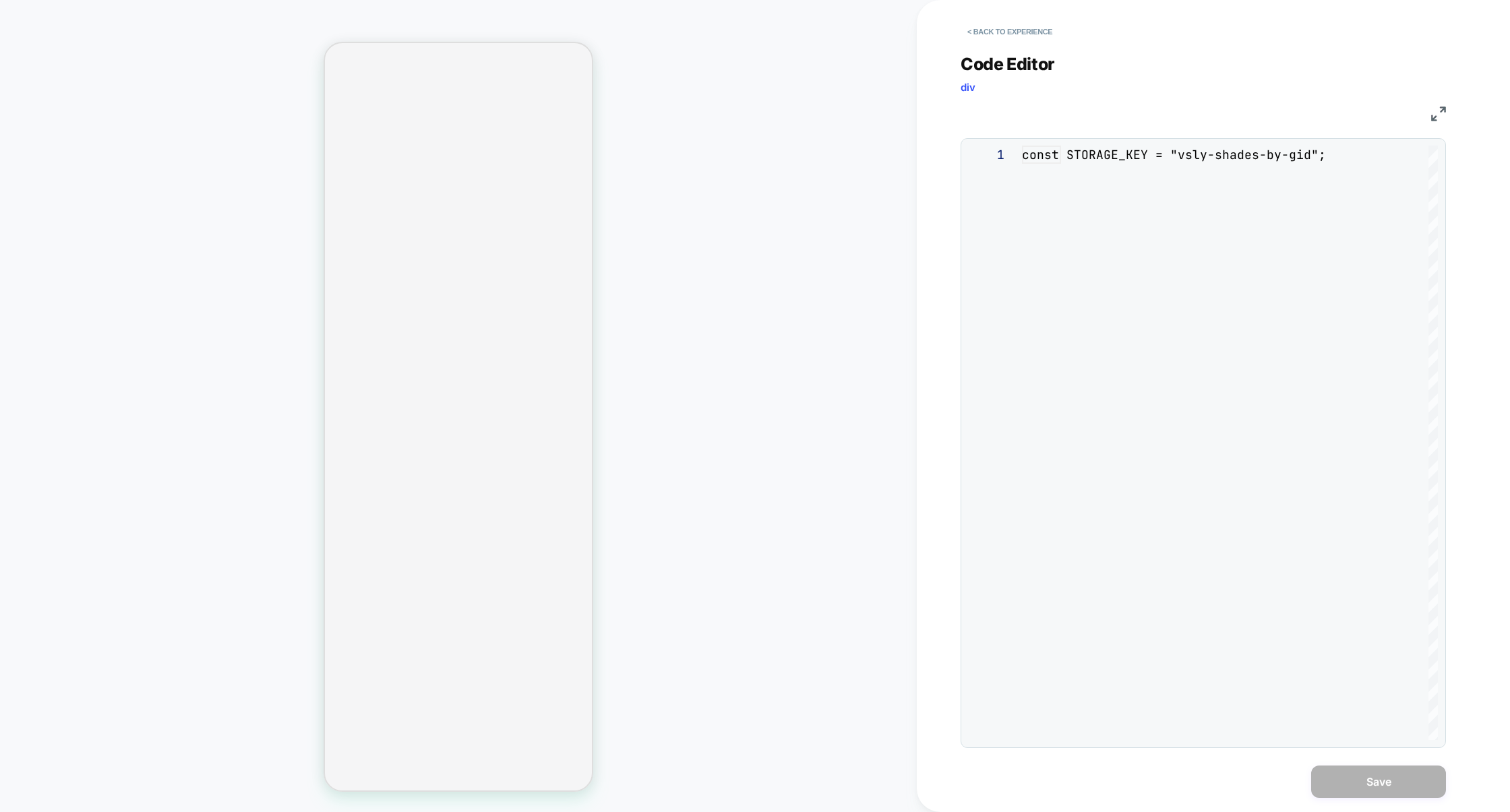
scroll to position [182, 0]
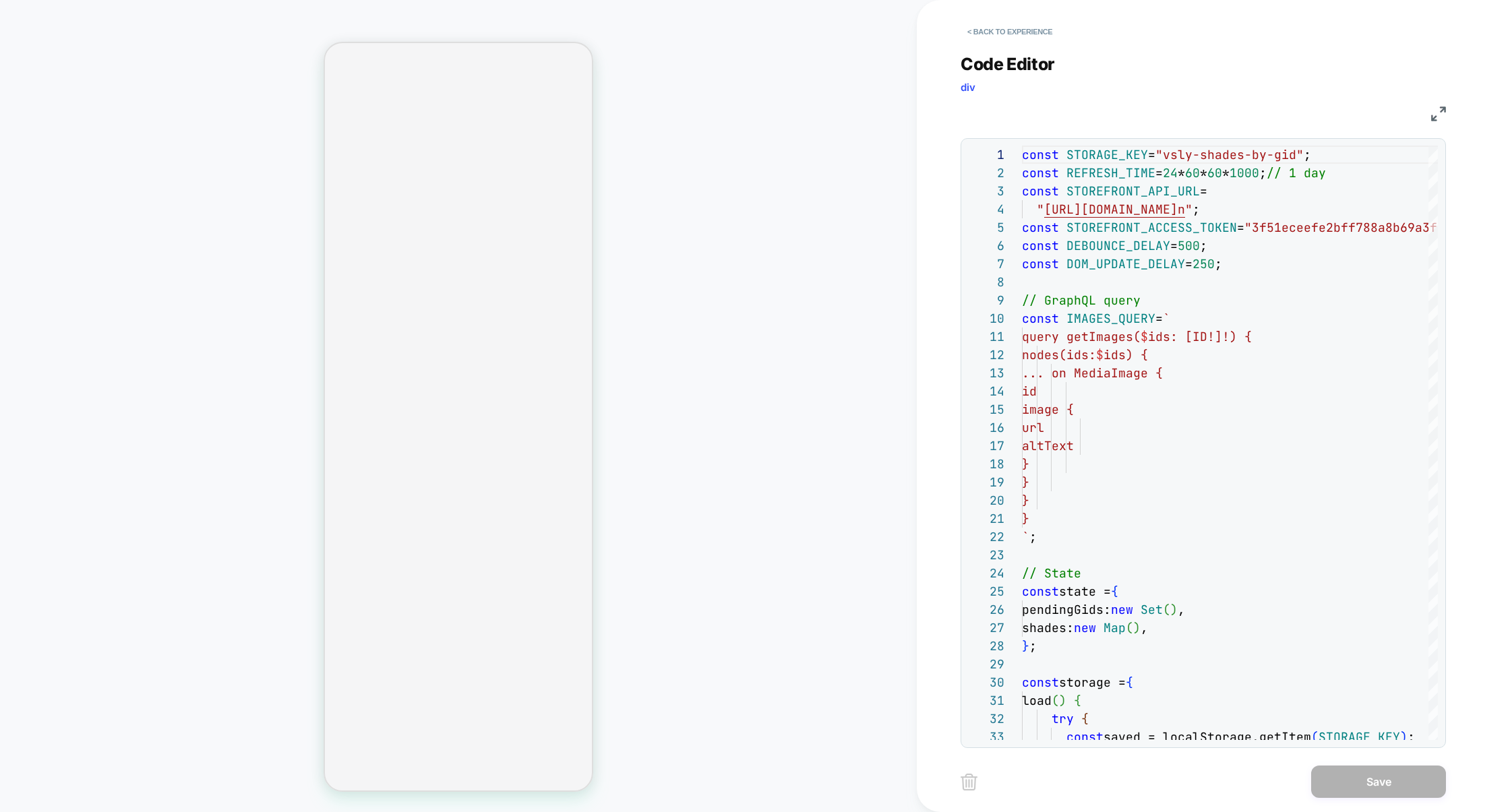
click at [1437, 112] on img at bounding box center [1438, 113] width 15 height 15
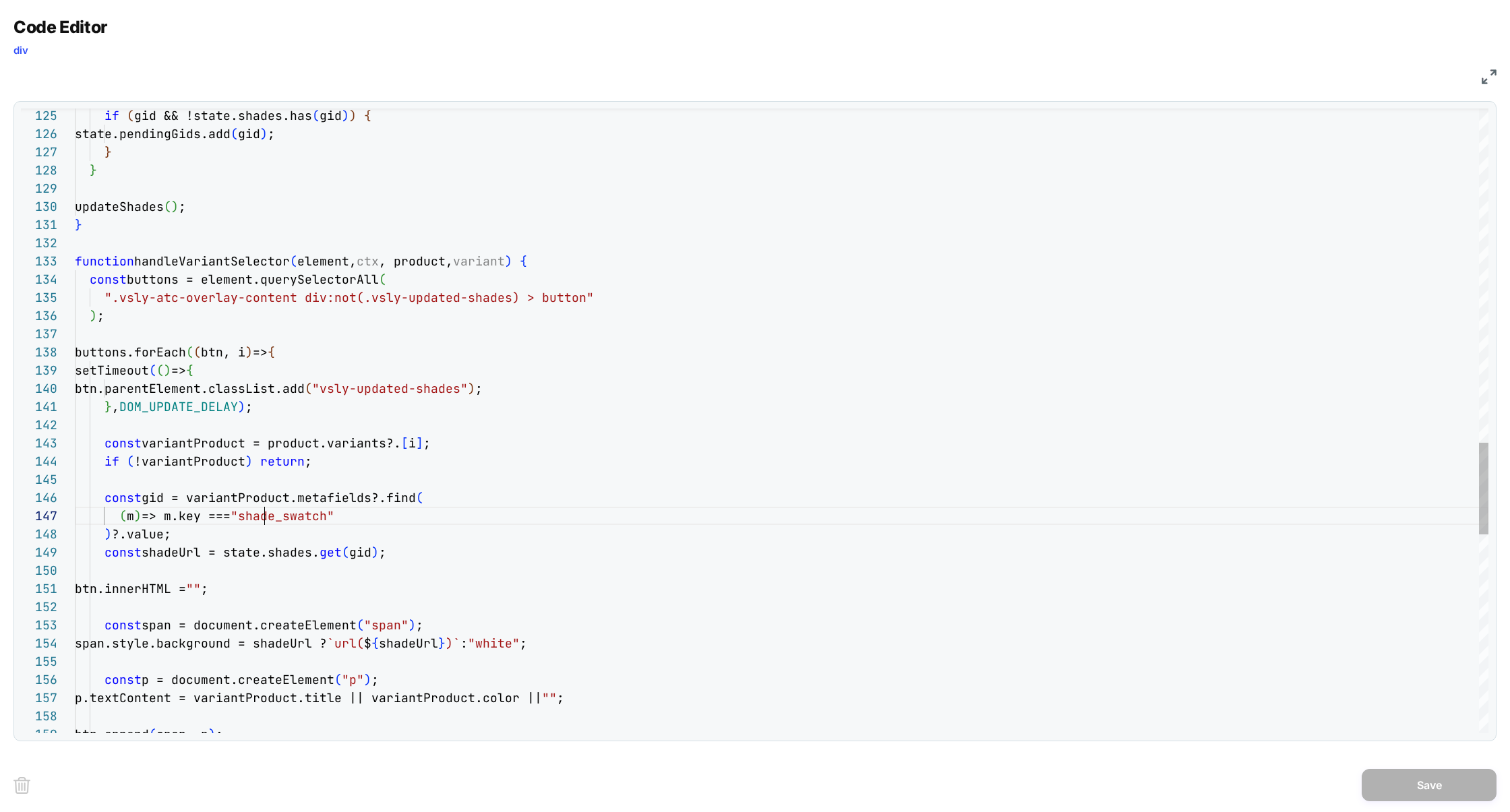
click at [1416, 122] on div "Previous Match (⇧Enter)" at bounding box center [1416, 119] width 11 height 11
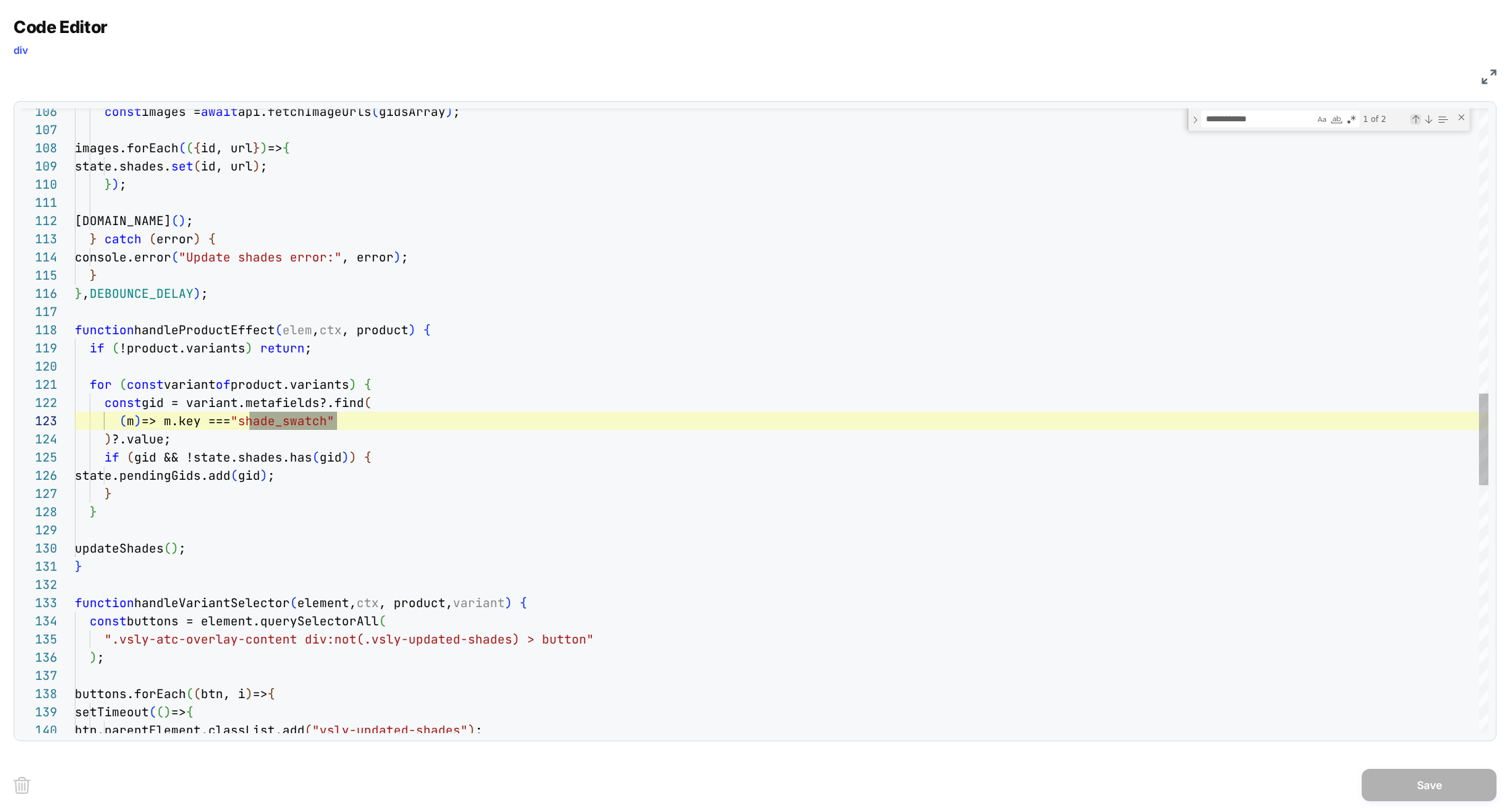
scroll to position [182, 263]
type textarea "**********"
click at [182, 334] on div "btn.parentElement.classList.add ( "vsly-updated-shades" ) ; setTimeout ( ( ) =>…" at bounding box center [781, 294] width 1413 height 4250
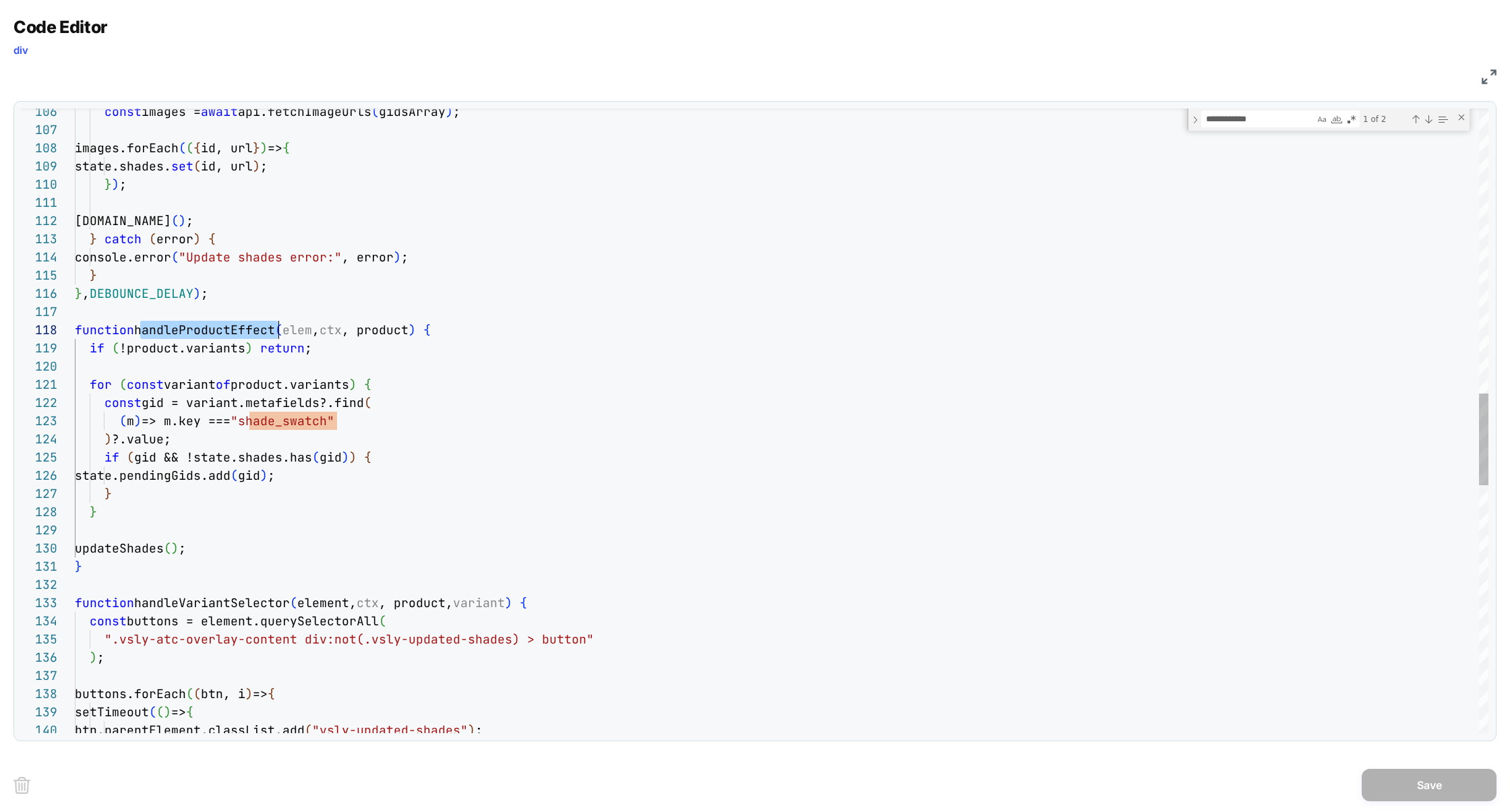
click at [182, 334] on div "btn.parentElement.classList.add ( "vsly-updated-shades" ) ; setTimeout ( ( ) =>…" at bounding box center [781, 294] width 1413 height 4250
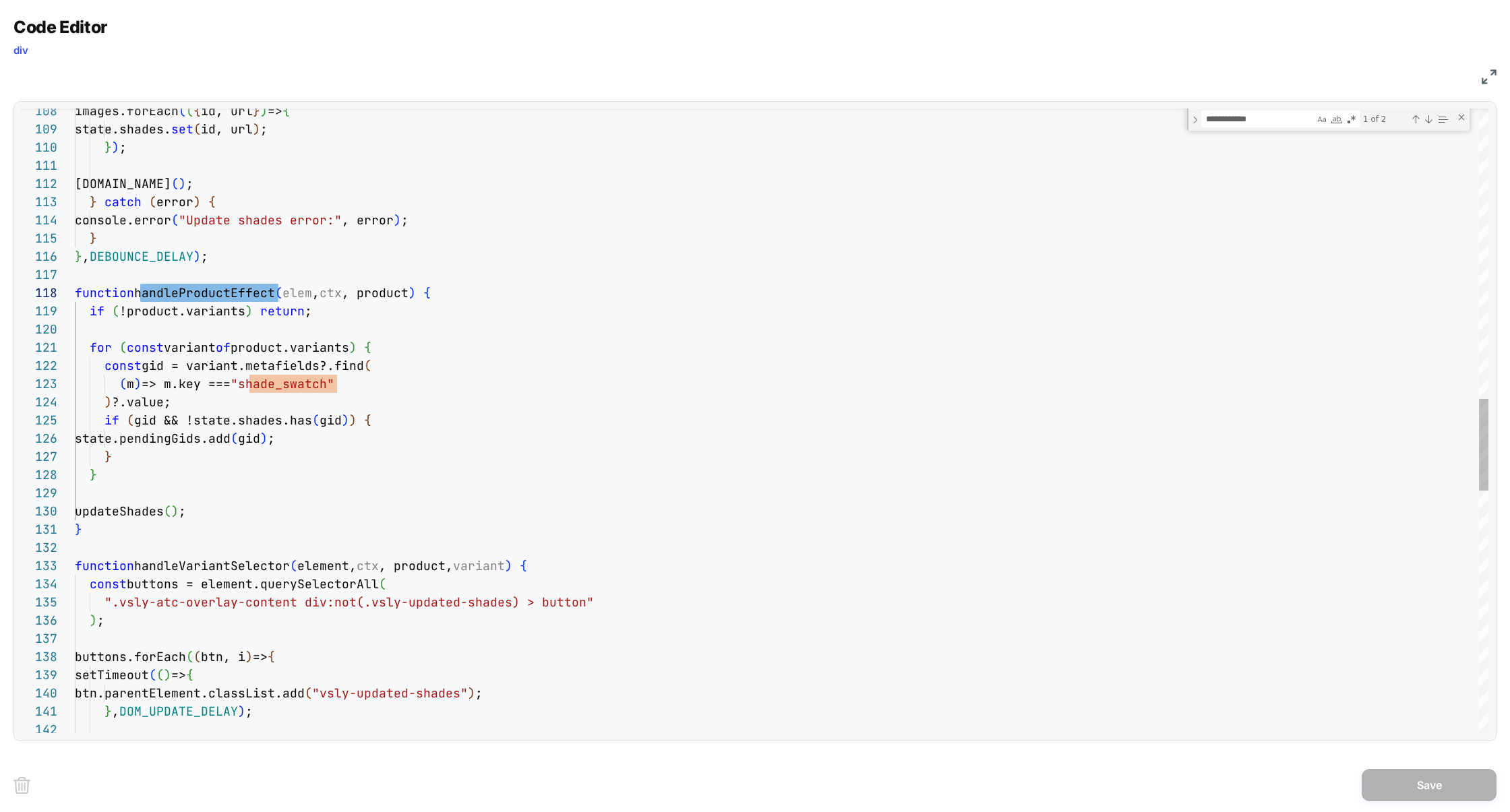
type textarea "**********"
click at [1425, 119] on div "Next Match (Enter)" at bounding box center [1428, 119] width 11 height 11
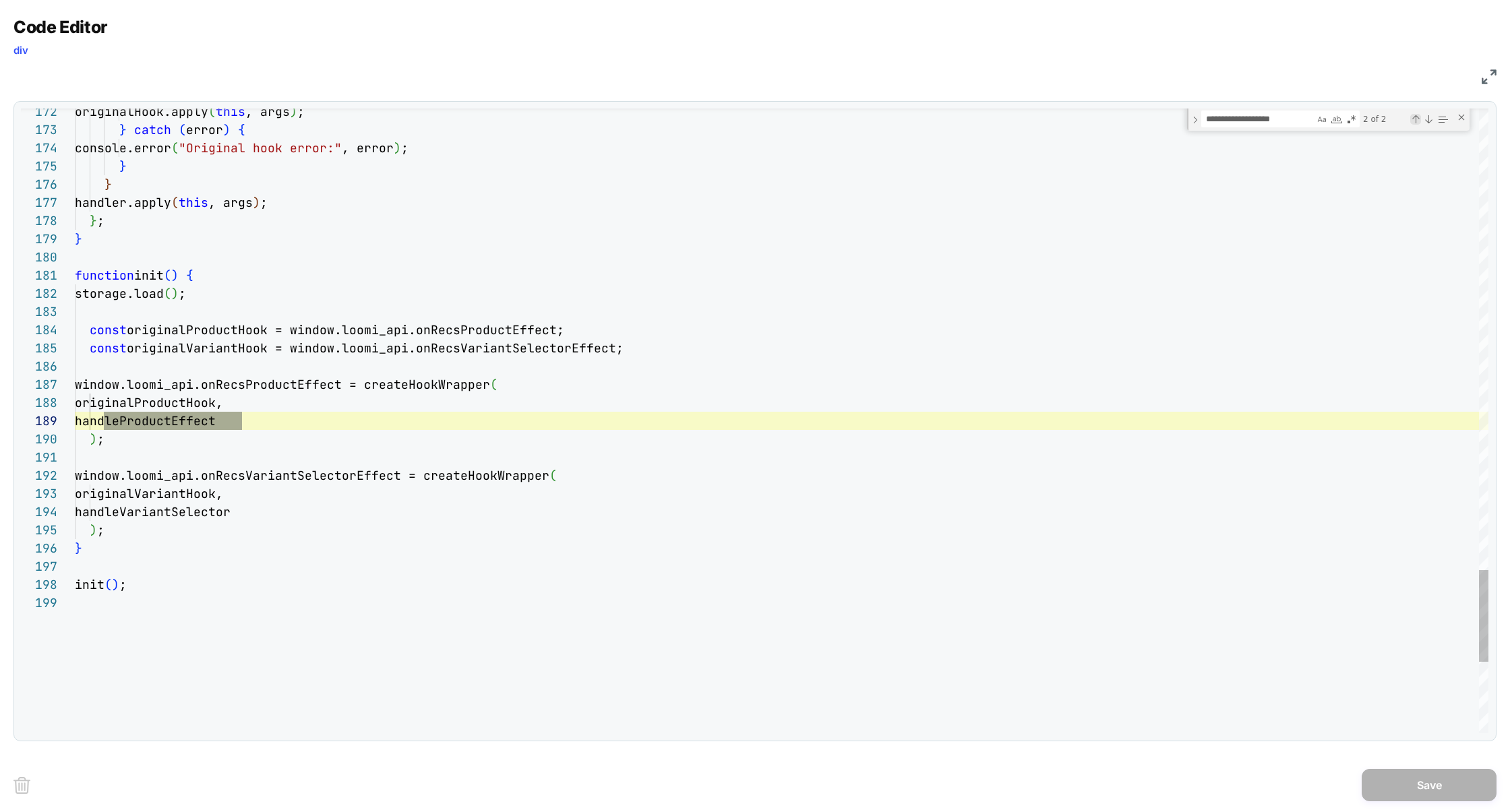
click at [1413, 120] on div "Previous Match (⇧Enter)" at bounding box center [1416, 119] width 11 height 11
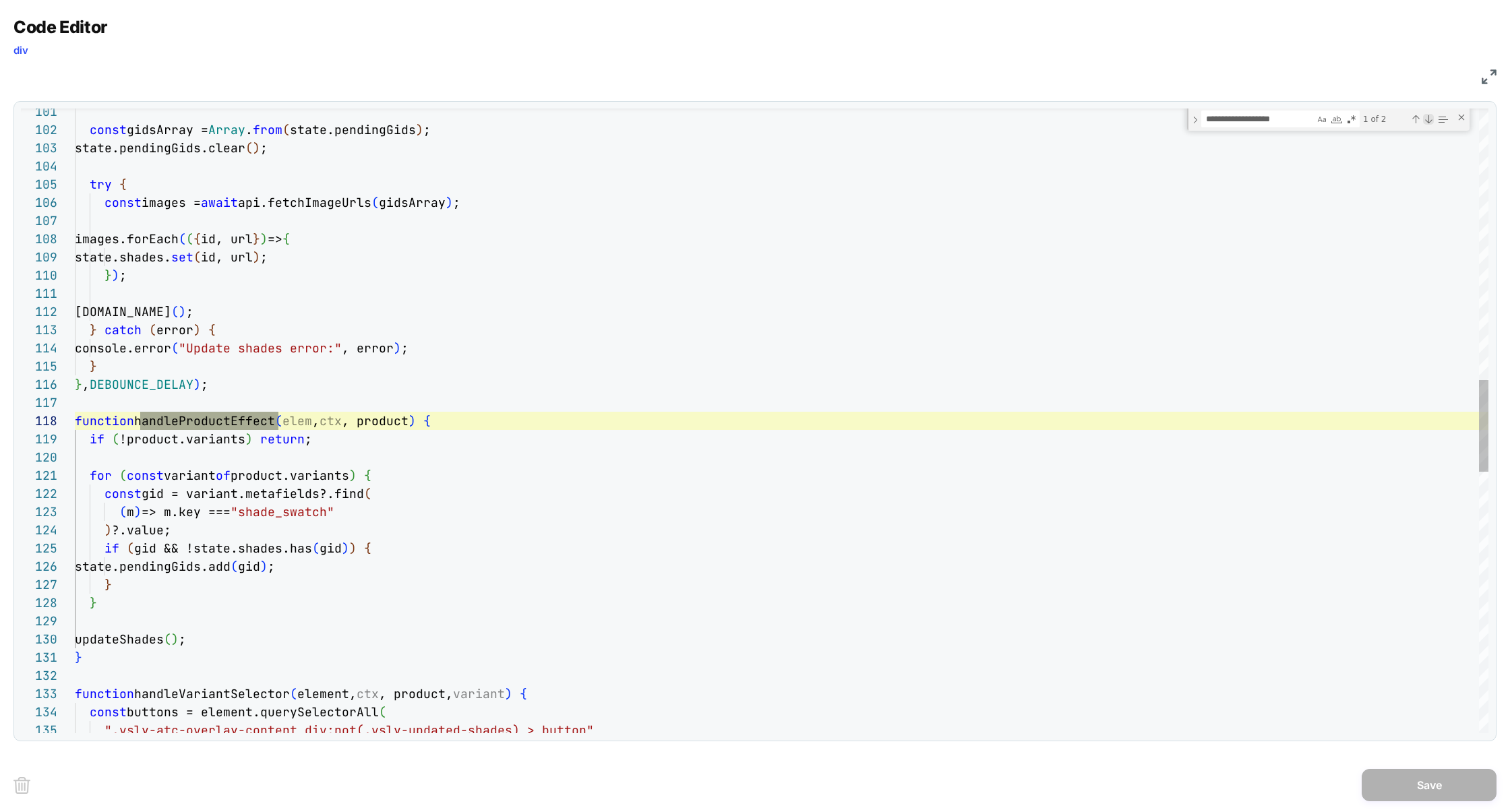
type textarea "**********"
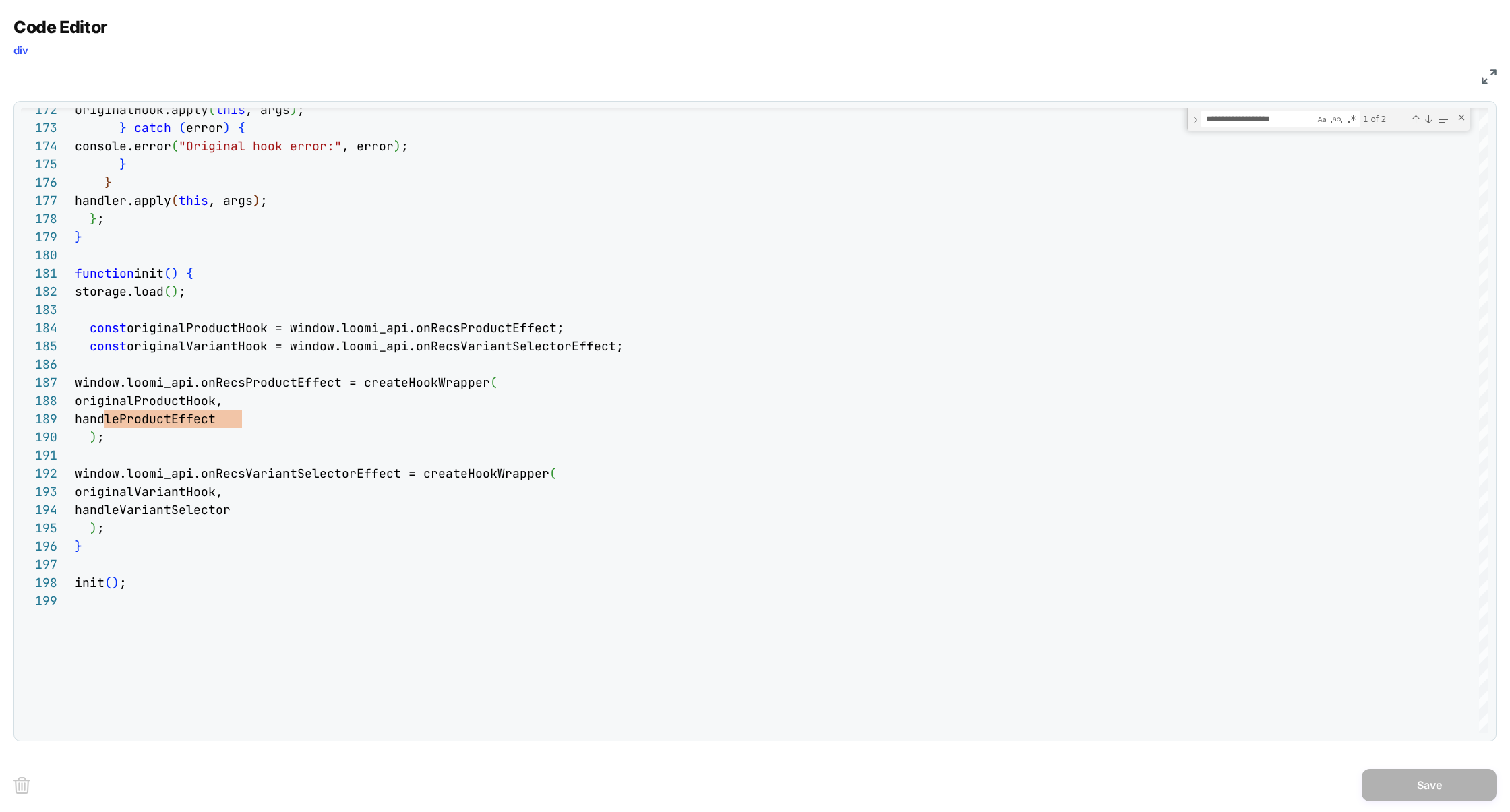
scroll to position [0, 0]
